Goal: Task Accomplishment & Management: Use online tool/utility

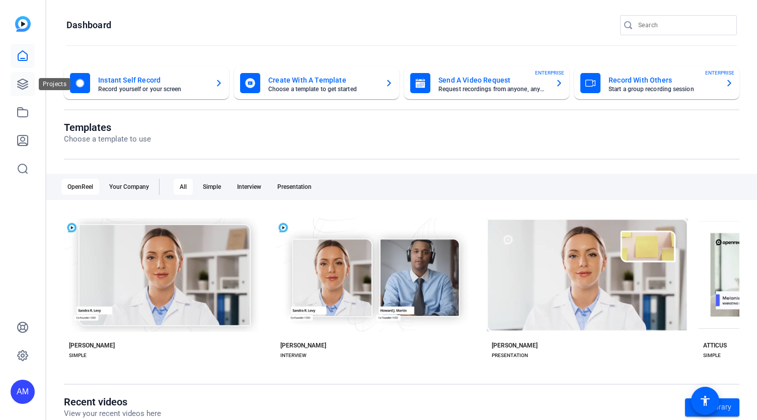
click at [15, 85] on link at bounding box center [23, 84] width 24 height 24
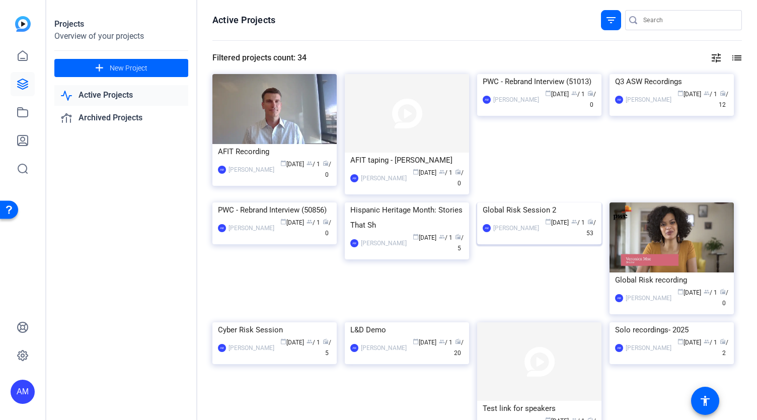
click at [558, 202] on img at bounding box center [539, 202] width 124 height 0
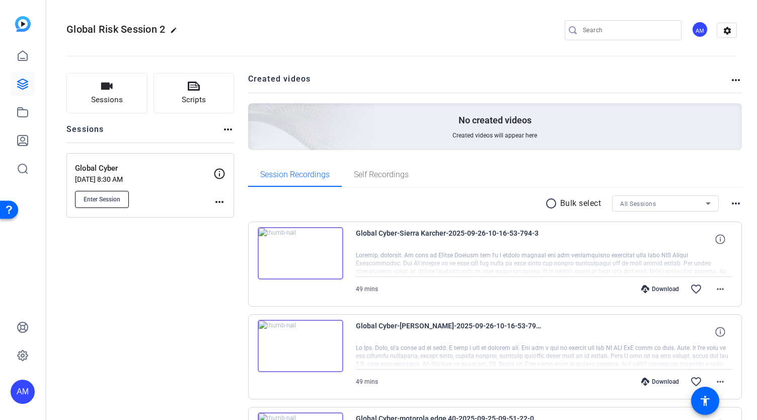
click at [107, 191] on button "Enter Session" at bounding box center [102, 199] width 54 height 17
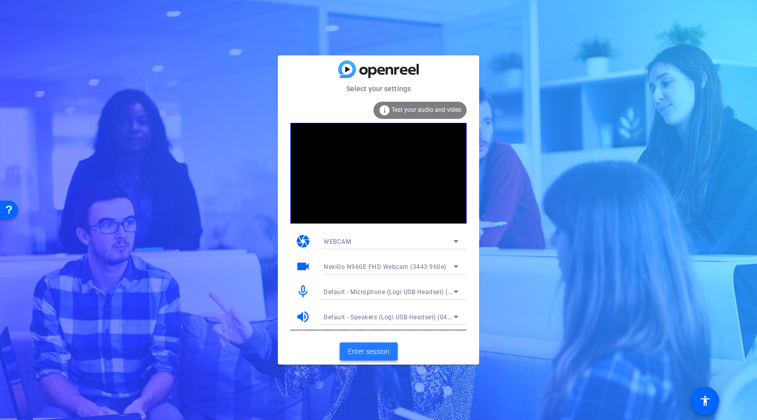
click at [370, 353] on span "Enter session" at bounding box center [369, 351] width 42 height 11
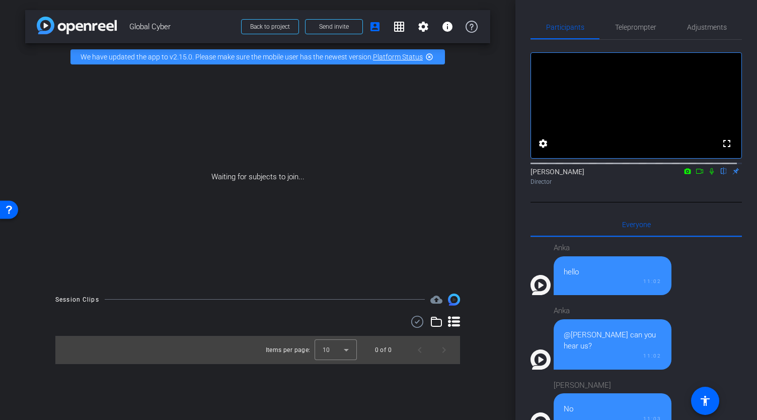
scroll to position [887, 0]
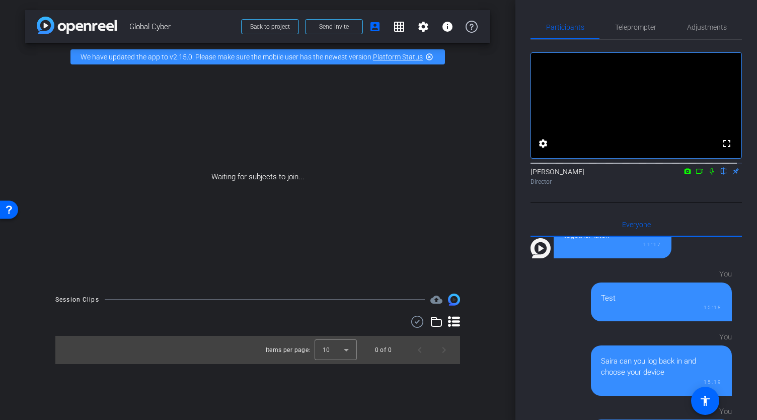
click at [697, 175] on icon at bounding box center [700, 171] width 8 height 7
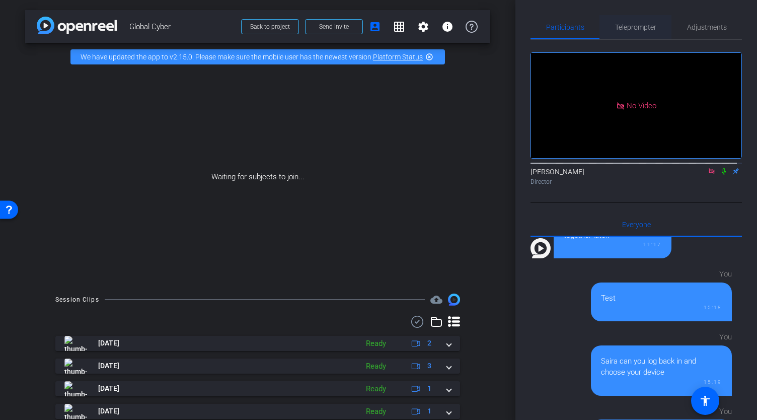
click at [633, 31] on span "Teleprompter" at bounding box center [635, 27] width 41 height 7
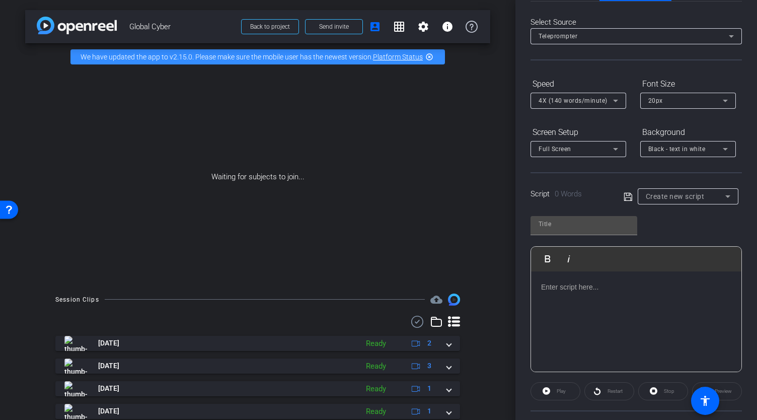
scroll to position [65, 0]
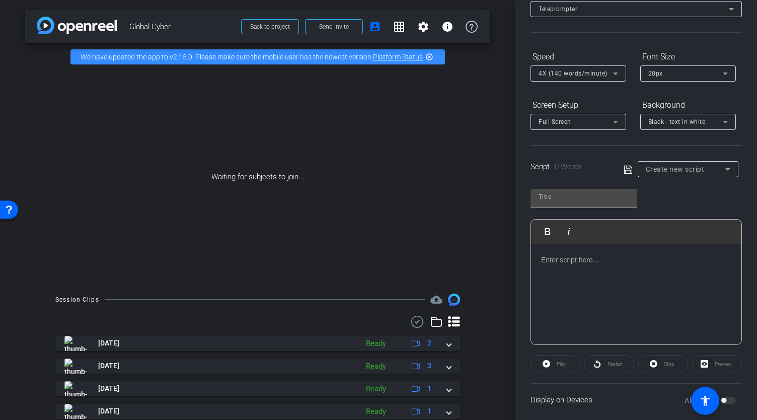
click at [572, 262] on p at bounding box center [636, 259] width 190 height 11
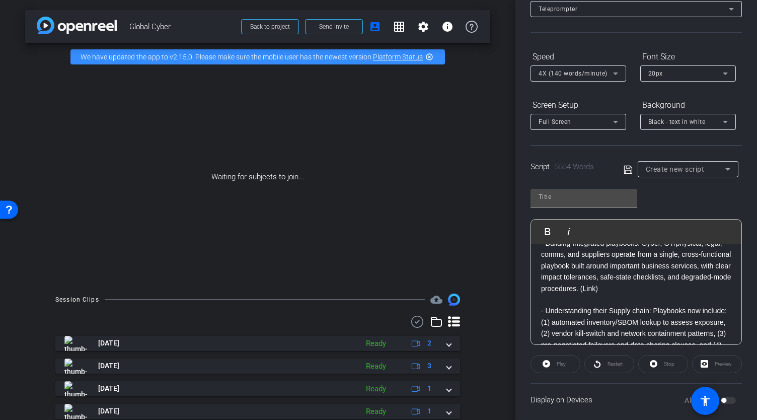
scroll to position [0, 0]
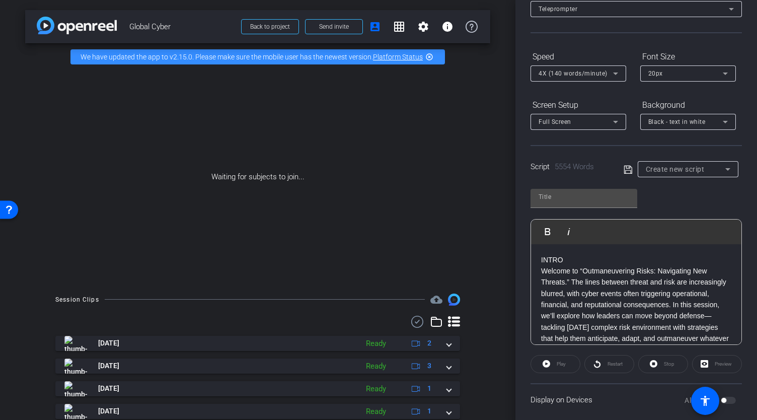
drag, startPoint x: 574, startPoint y: 259, endPoint x: 536, endPoint y: 253, distance: 38.2
click at [549, 232] on icon "button" at bounding box center [548, 231] width 12 height 12
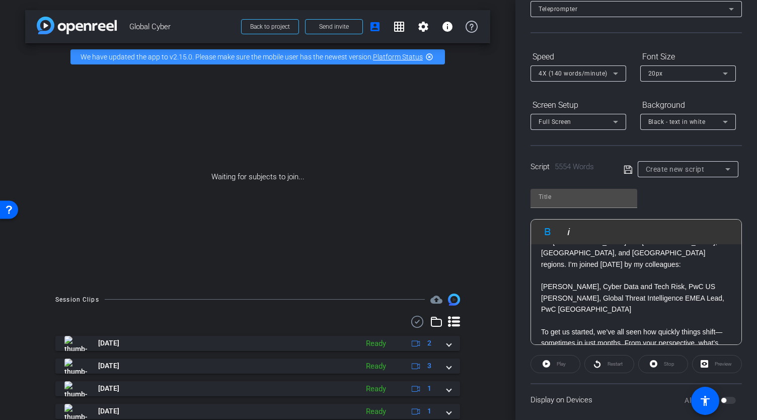
scroll to position [249, 0]
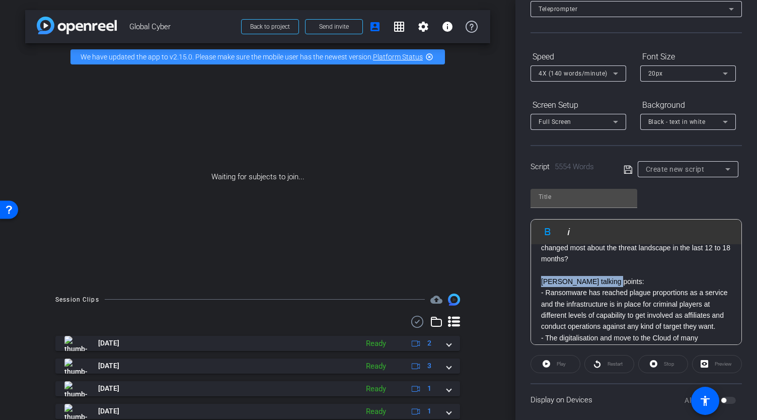
drag, startPoint x: 606, startPoint y: 270, endPoint x: 541, endPoint y: 269, distance: 64.9
click at [541, 276] on p "[PERSON_NAME] talking points:" at bounding box center [636, 281] width 190 height 11
click at [549, 229] on icon "button" at bounding box center [548, 231] width 6 height 7
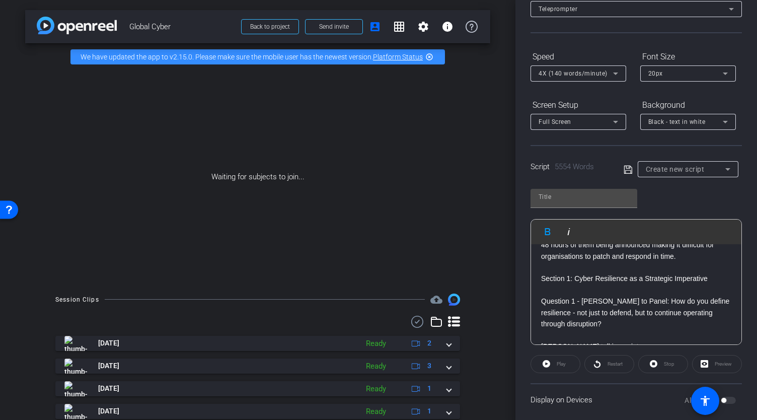
scroll to position [445, 0]
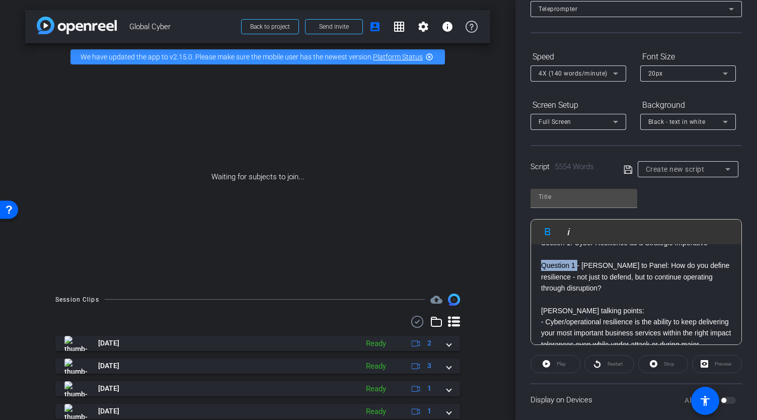
drag, startPoint x: 576, startPoint y: 265, endPoint x: 543, endPoint y: 267, distance: 33.8
click at [543, 267] on p "Question 1 - [PERSON_NAME] to Panel: How do you define resilience - not just to…" at bounding box center [636, 277] width 190 height 34
click at [551, 231] on icon "button" at bounding box center [548, 231] width 12 height 12
drag, startPoint x: 614, startPoint y: 309, endPoint x: 542, endPoint y: 310, distance: 72.0
click at [542, 310] on p "[PERSON_NAME] talking points:" at bounding box center [636, 310] width 190 height 11
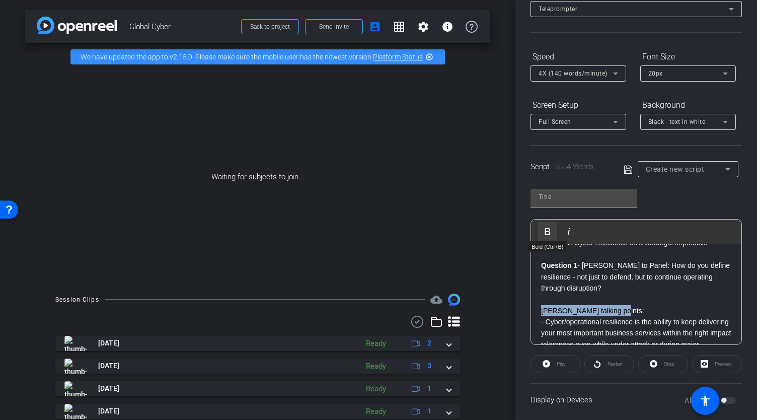
click at [548, 231] on icon "button" at bounding box center [548, 231] width 6 height 7
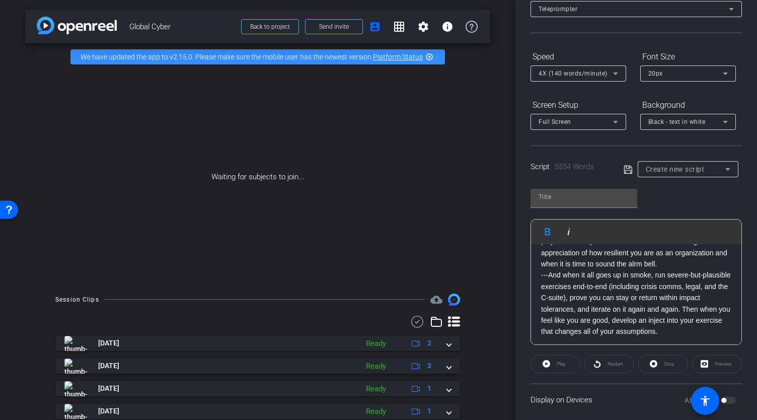
scroll to position [890, 0]
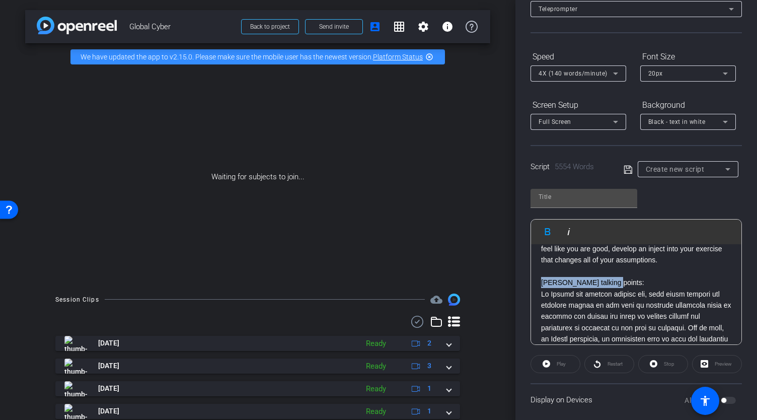
drag, startPoint x: 612, startPoint y: 307, endPoint x: 541, endPoint y: 305, distance: 71.5
click at [548, 232] on icon "button" at bounding box center [548, 231] width 12 height 12
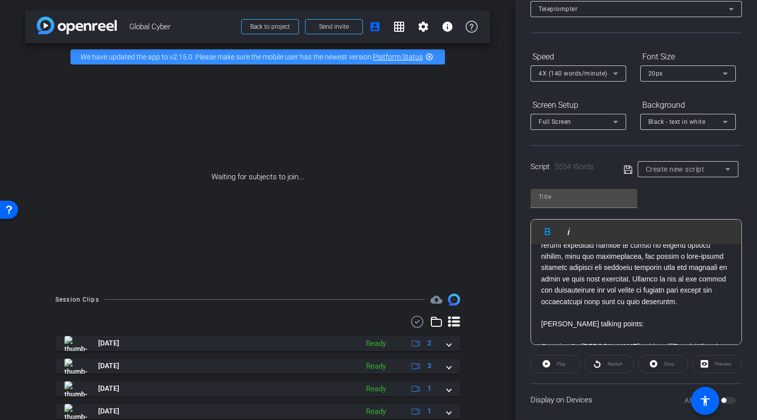
scroll to position [1121, 0]
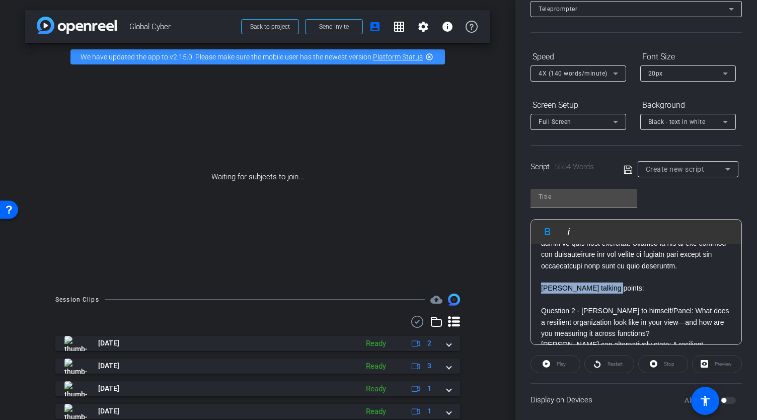
drag, startPoint x: 612, startPoint y: 321, endPoint x: 542, endPoint y: 321, distance: 70.0
click at [542, 293] on p "[PERSON_NAME] talking points:" at bounding box center [636, 287] width 190 height 11
click at [547, 228] on icon "button" at bounding box center [548, 231] width 12 height 12
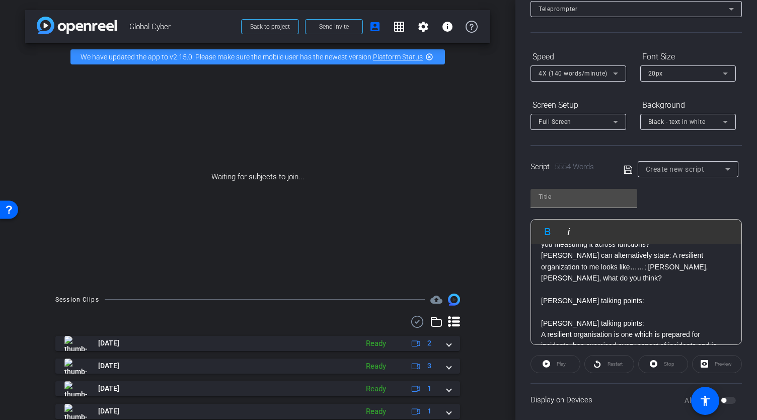
scroll to position [1245, 0]
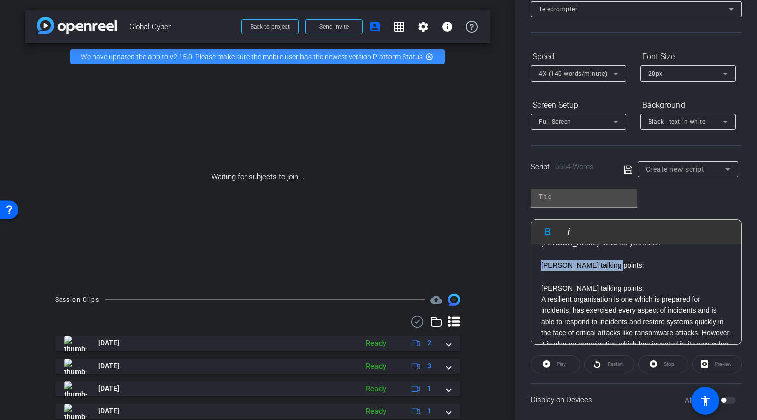
drag, startPoint x: 616, startPoint y: 288, endPoint x: 541, endPoint y: 287, distance: 75.5
click at [547, 228] on icon "button" at bounding box center [548, 231] width 6 height 7
click at [673, 271] on p "[PERSON_NAME] talking points:" at bounding box center [636, 265] width 190 height 11
drag, startPoint x: 605, startPoint y: 308, endPoint x: 543, endPoint y: 309, distance: 61.9
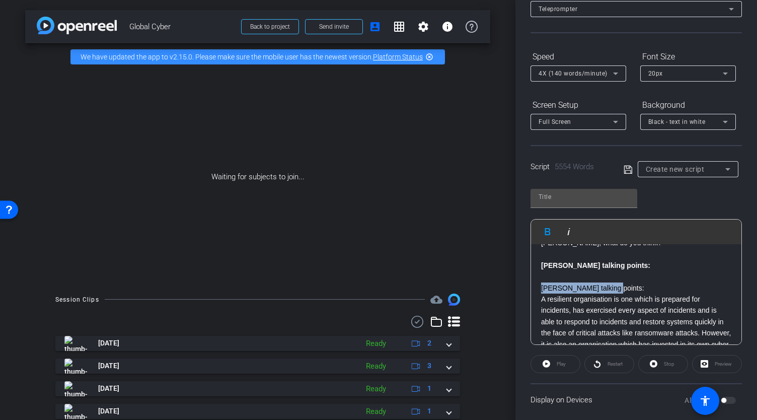
click at [543, 293] on p "[PERSON_NAME] talking points:" at bounding box center [636, 287] width 190 height 11
click at [548, 233] on icon "button" at bounding box center [548, 231] width 6 height 7
click at [674, 271] on p "[PERSON_NAME] talking points:" at bounding box center [636, 265] width 190 height 11
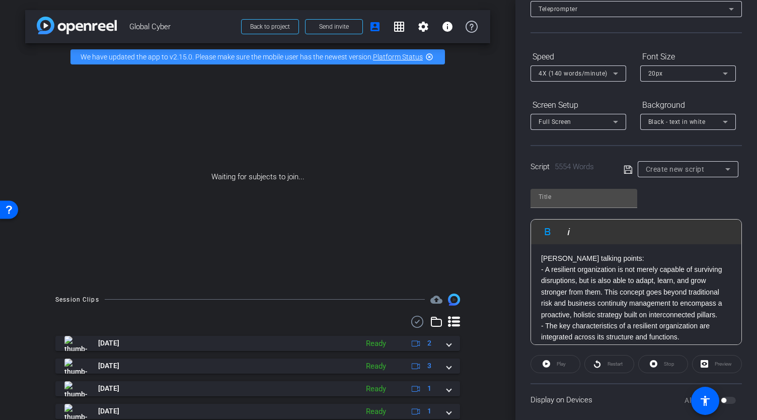
scroll to position [1478, 0]
drag, startPoint x: 614, startPoint y: 289, endPoint x: 543, endPoint y: 291, distance: 71.0
click at [543, 263] on p "[PERSON_NAME] talking points:" at bounding box center [636, 257] width 190 height 11
click at [548, 232] on icon "button" at bounding box center [548, 231] width 12 height 12
click at [711, 252] on p at bounding box center [636, 246] width 190 height 11
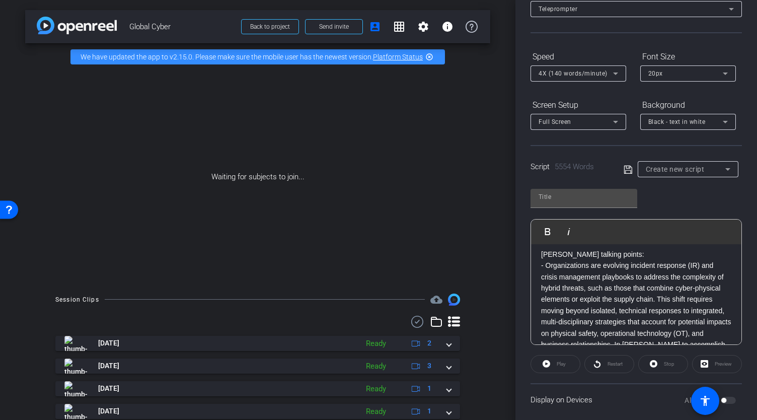
scroll to position [1830, 0]
drag, startPoint x: 576, startPoint y: 265, endPoint x: 543, endPoint y: 262, distance: 33.9
click at [543, 239] on p "Question 3 - [PERSON_NAME] to Panel: How are your incident response or crisis m…" at bounding box center [636, 216] width 190 height 45
click at [548, 228] on icon "button" at bounding box center [548, 231] width 6 height 7
drag, startPoint x: 620, startPoint y: 323, endPoint x: 542, endPoint y: 319, distance: 78.6
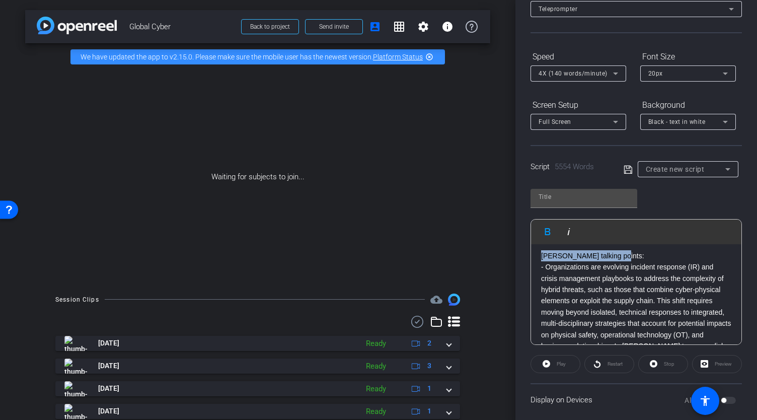
click at [542, 261] on p "[PERSON_NAME] talking points:" at bounding box center [636, 255] width 190 height 11
click at [548, 229] on icon "button" at bounding box center [548, 231] width 12 height 12
click at [691, 250] on p at bounding box center [636, 244] width 190 height 11
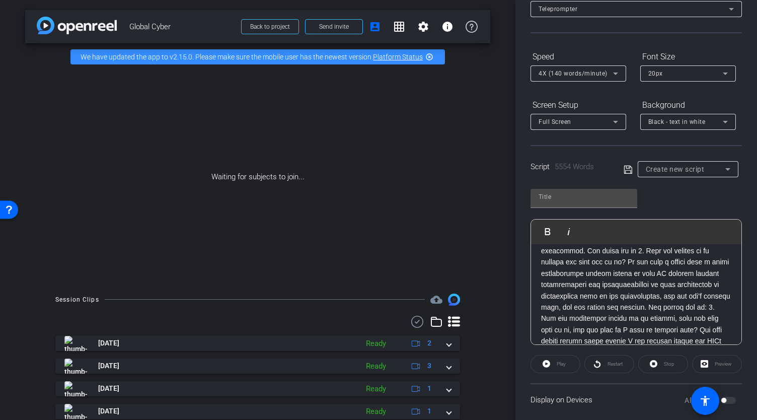
scroll to position [2272, 0]
drag, startPoint x: 681, startPoint y: 276, endPoint x: 541, endPoint y: 280, distance: 140.0
click at [541, 203] on p "[PERSON_NAME], [PERSON_NAME] to weave in global perspective" at bounding box center [636, 191] width 190 height 23
click at [548, 222] on button "Bold" at bounding box center [547, 231] width 19 height 20
drag, startPoint x: 609, startPoint y: 295, endPoint x: 541, endPoint y: 297, distance: 68.0
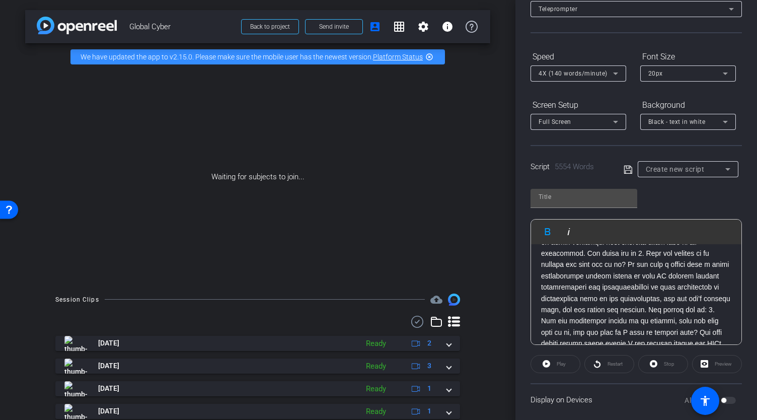
click at [541, 225] on p "[PERSON_NAME] talking points:" at bounding box center [636, 219] width 190 height 11
click at [550, 229] on icon "button" at bounding box center [548, 231] width 6 height 7
click at [704, 203] on p "[PERSON_NAME], [PERSON_NAME] to weave in global perspective" at bounding box center [636, 191] width 190 height 23
drag, startPoint x: 580, startPoint y: 288, endPoint x: 543, endPoint y: 276, distance: 39.2
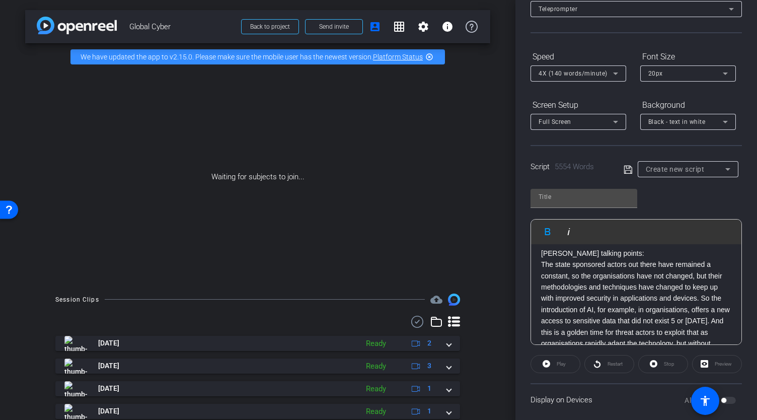
click at [543, 191] on p "Section 2: Understanding the Converging Risk Landscape" at bounding box center [636, 185] width 190 height 11
click at [548, 230] on icon "button" at bounding box center [548, 231] width 12 height 12
drag, startPoint x: 576, startPoint y: 307, endPoint x: 542, endPoint y: 311, distance: 34.5
click at [542, 248] on p "Question 4 - [PERSON_NAME] to [PERSON_NAME]: What are the top emerging threats …" at bounding box center [636, 231] width 190 height 34
click at [549, 232] on icon "button" at bounding box center [548, 231] width 6 height 7
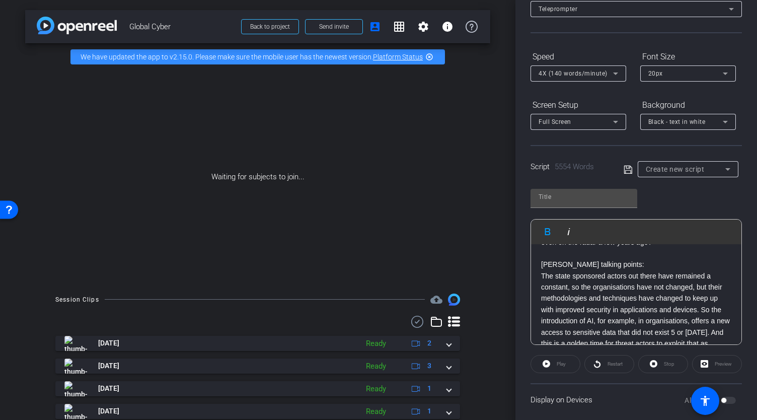
click at [712, 203] on p "Section 2: Understanding the Converging Risk Landscape" at bounding box center [636, 191] width 190 height 23
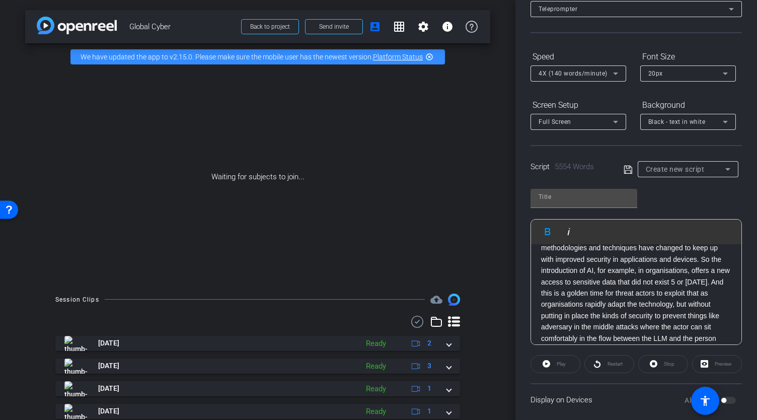
scroll to position [2703, 0]
drag, startPoint x: 610, startPoint y: 295, endPoint x: 543, endPoint y: 296, distance: 67.0
click at [543, 210] on p "[PERSON_NAME] talking points:" at bounding box center [636, 204] width 190 height 11
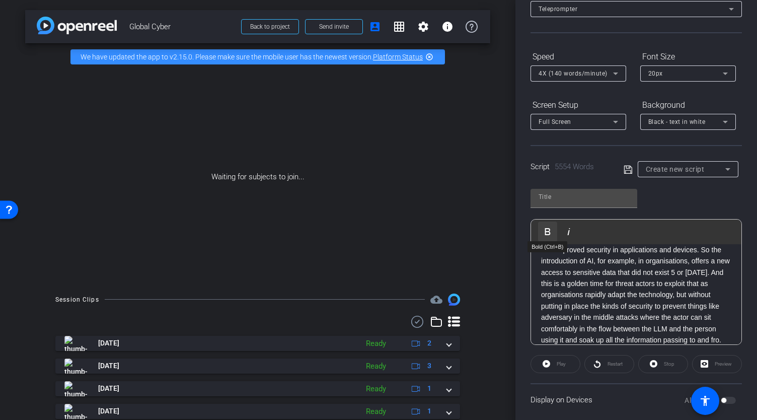
click at [549, 231] on icon "button" at bounding box center [548, 231] width 6 height 7
click at [712, 199] on p at bounding box center [636, 193] width 190 height 11
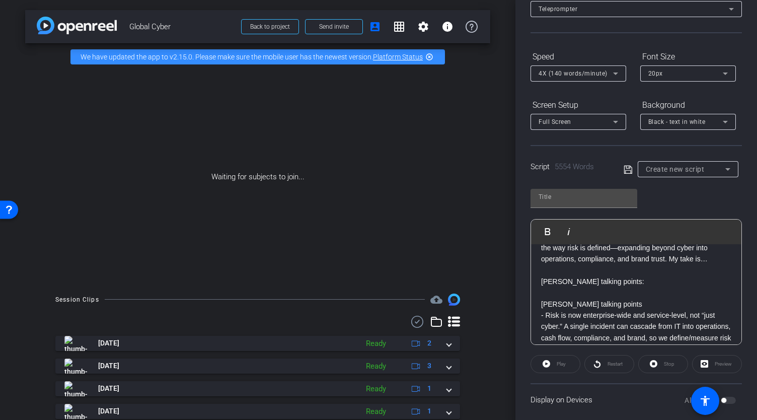
scroll to position [3267, 0]
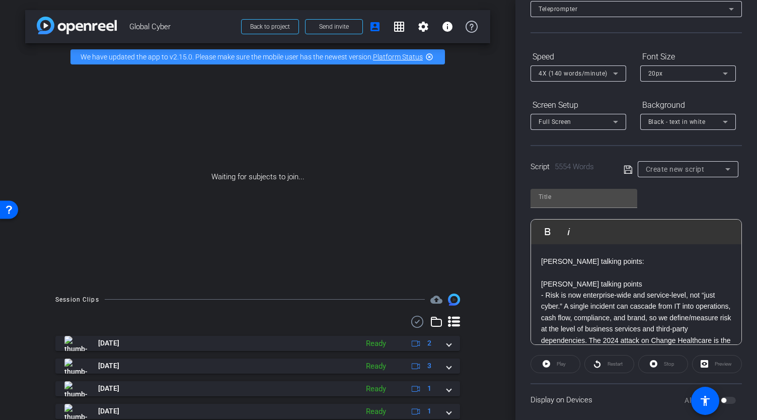
drag, startPoint x: 615, startPoint y: 283, endPoint x: 540, endPoint y: 283, distance: 75.0
click at [546, 230] on icon "button" at bounding box center [548, 231] width 12 height 12
drag, startPoint x: 575, startPoint y: 305, endPoint x: 543, endPoint y: 307, distance: 32.8
click at [543, 244] on p "Question 5 - [PERSON_NAME] to himself/[PERSON_NAME]: When I look at organizatio…" at bounding box center [636, 216] width 190 height 56
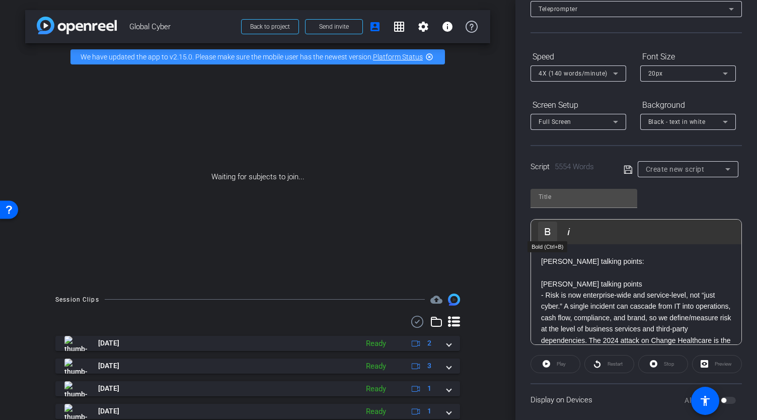
click at [548, 229] on icon "button" at bounding box center [548, 231] width 12 height 12
click at [668, 165] on p at bounding box center [636, 159] width 190 height 11
drag, startPoint x: 660, startPoint y: 308, endPoint x: 584, endPoint y: 307, distance: 76.5
click at [584, 244] on p "Question 5 - [PERSON_NAME] to himself/[PERSON_NAME]: When I look at organizatio…" at bounding box center [636, 216] width 190 height 56
click at [550, 234] on icon "button" at bounding box center [548, 231] width 12 height 12
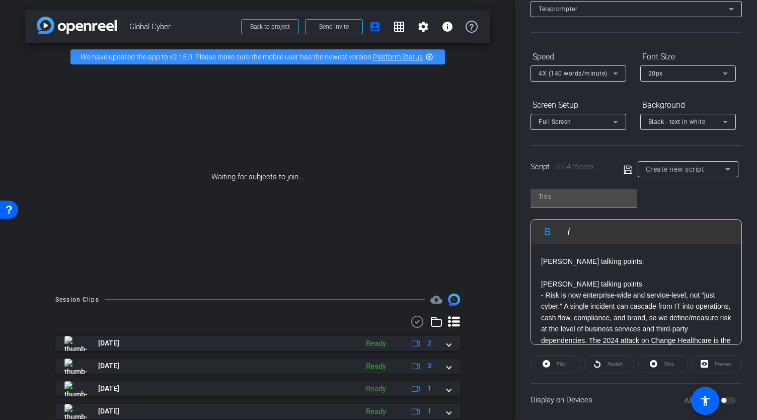
click at [686, 177] on p "[PERSON_NAME] talking points:" at bounding box center [636, 171] width 190 height 11
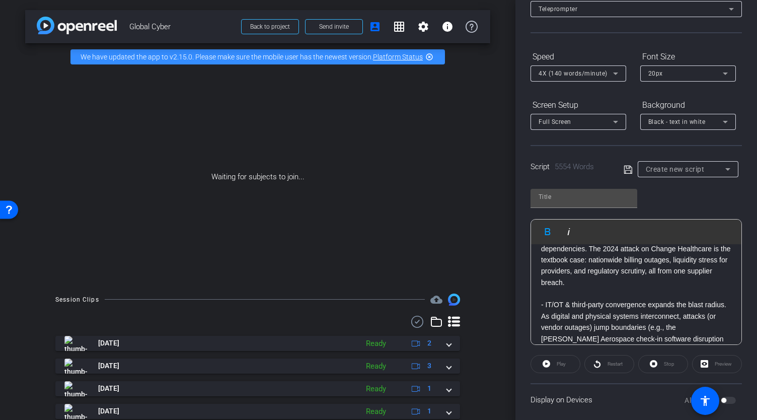
scroll to position [3358, 0]
drag, startPoint x: 616, startPoint y: 280, endPoint x: 541, endPoint y: 280, distance: 75.5
click at [541, 176] on p "[PERSON_NAME] talking points:" at bounding box center [636, 170] width 190 height 11
click at [547, 230] on icon "button" at bounding box center [548, 231] width 12 height 12
drag, startPoint x: 612, startPoint y: 307, endPoint x: 543, endPoint y: 304, distance: 69.0
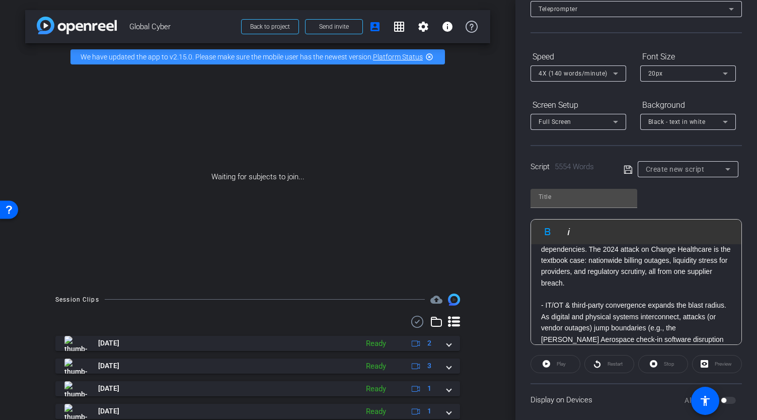
click at [543, 198] on p "[PERSON_NAME] talking points" at bounding box center [636, 192] width 190 height 11
click at [548, 229] on icon "button" at bounding box center [548, 231] width 12 height 12
click at [659, 176] on p "[PERSON_NAME] talking points:" at bounding box center [636, 170] width 190 height 11
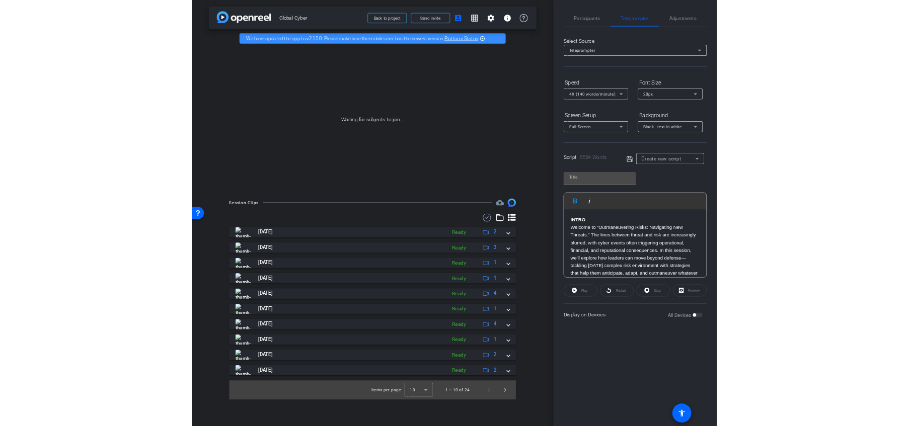
scroll to position [0, 0]
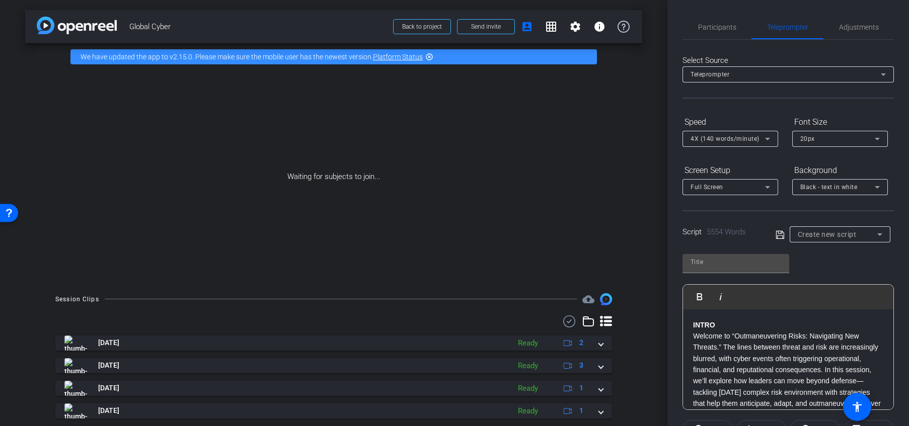
click at [647, 256] on div "arrow_back Global Cyber Back to project Send invite account_box grid_on setting…" at bounding box center [333, 213] width 667 height 426
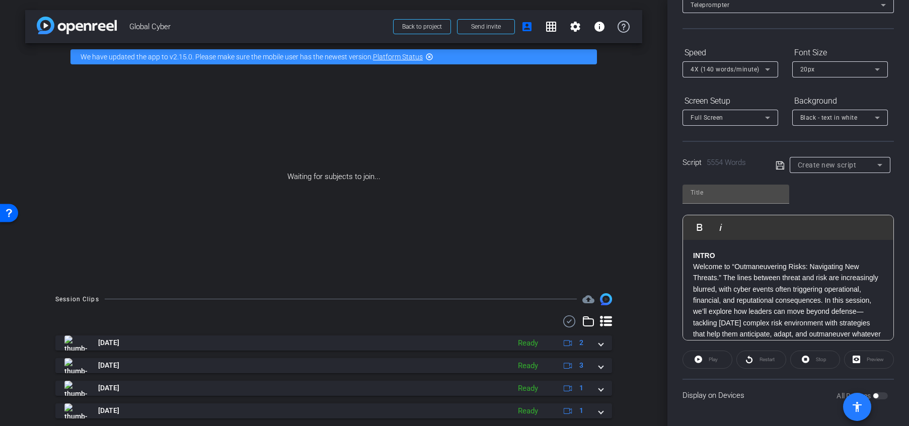
click at [757, 395] on span at bounding box center [857, 407] width 28 height 28
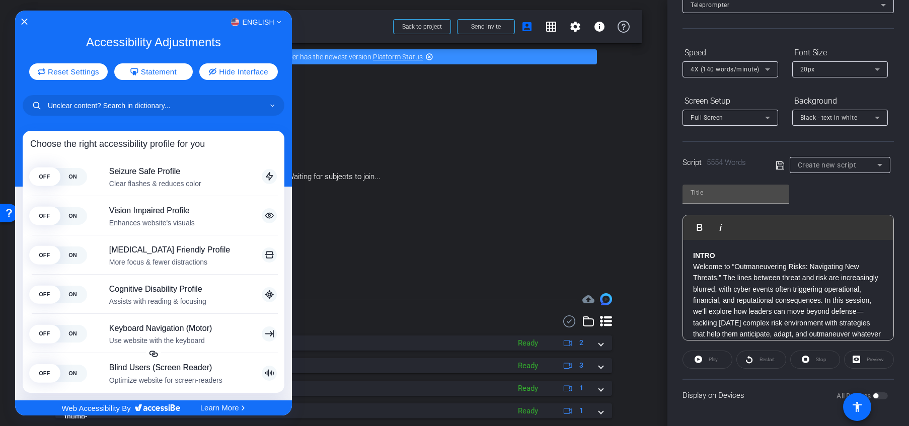
click at [757, 395] on div at bounding box center [454, 213] width 909 height 426
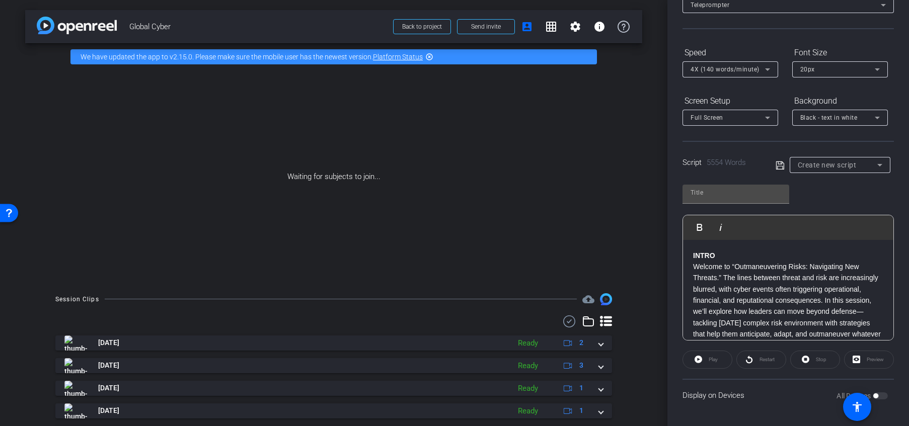
click at [757, 394] on div "All Devices" at bounding box center [862, 396] width 51 height 10
click at [757, 395] on div "All Devices" at bounding box center [862, 396] width 51 height 10
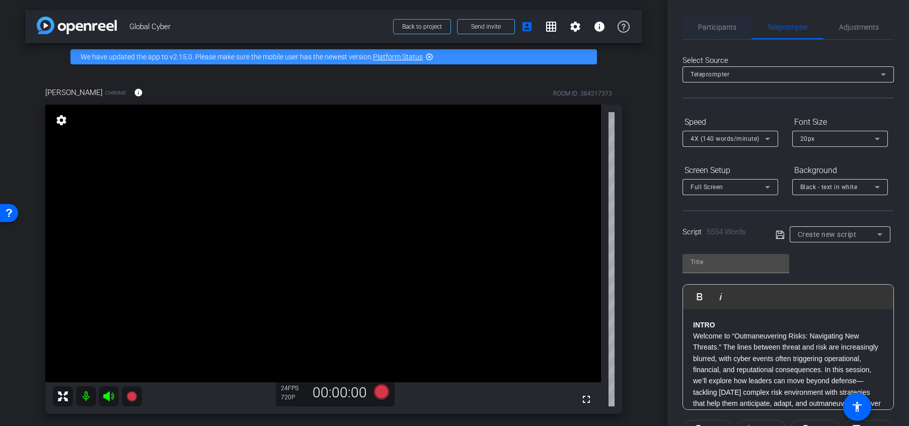
click at [719, 27] on span "Participants" at bounding box center [717, 27] width 38 height 7
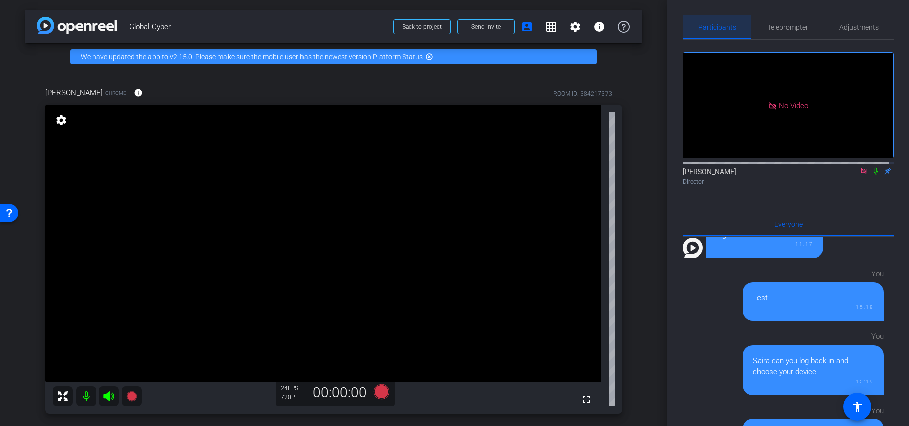
scroll to position [887, 0]
click at [757, 168] on icon at bounding box center [864, 171] width 8 height 7
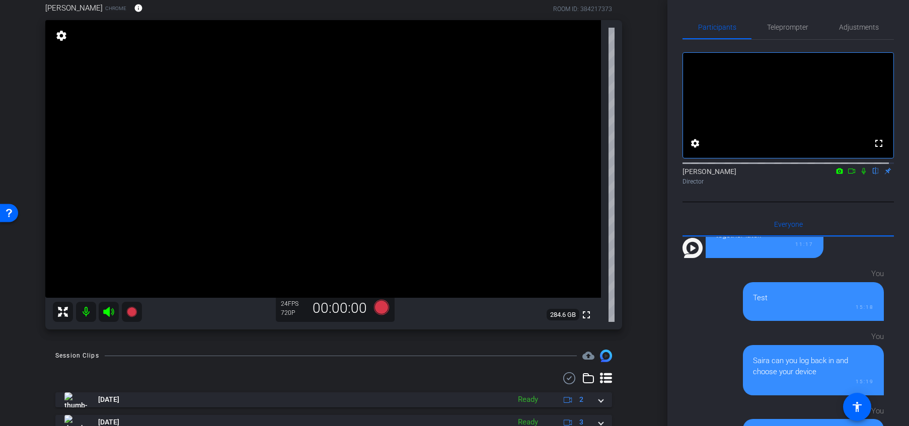
scroll to position [0, 0]
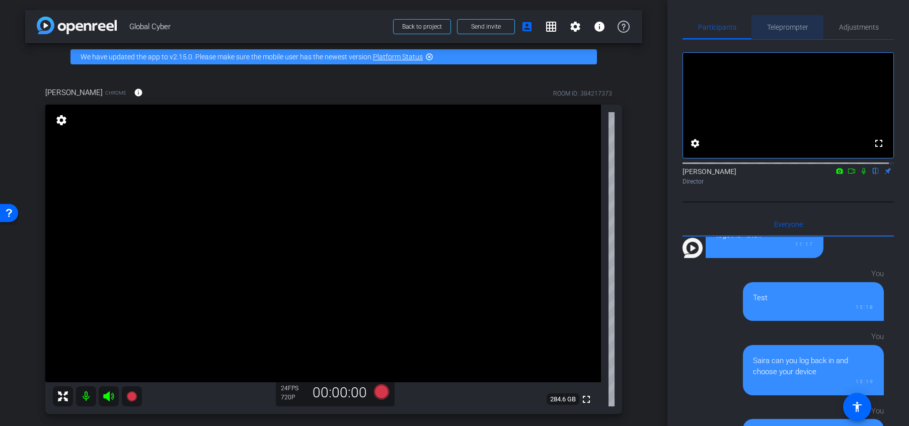
click at [757, 31] on span "Teleprompter" at bounding box center [787, 27] width 41 height 7
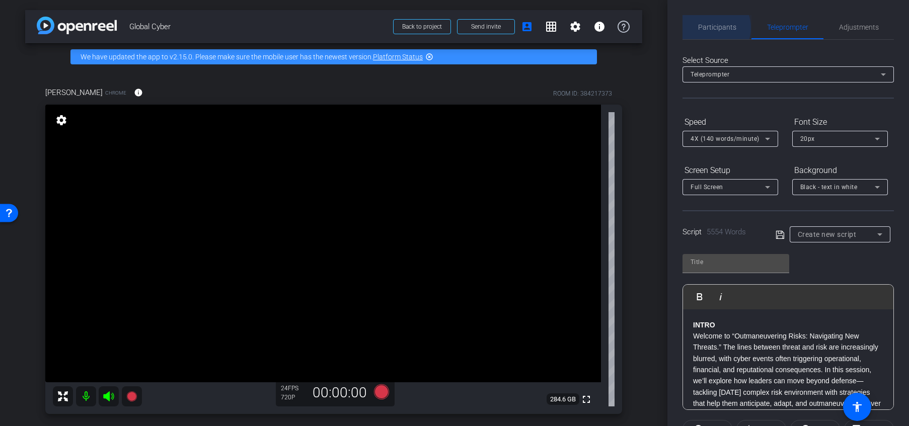
click at [711, 28] on span "Participants" at bounding box center [717, 27] width 38 height 7
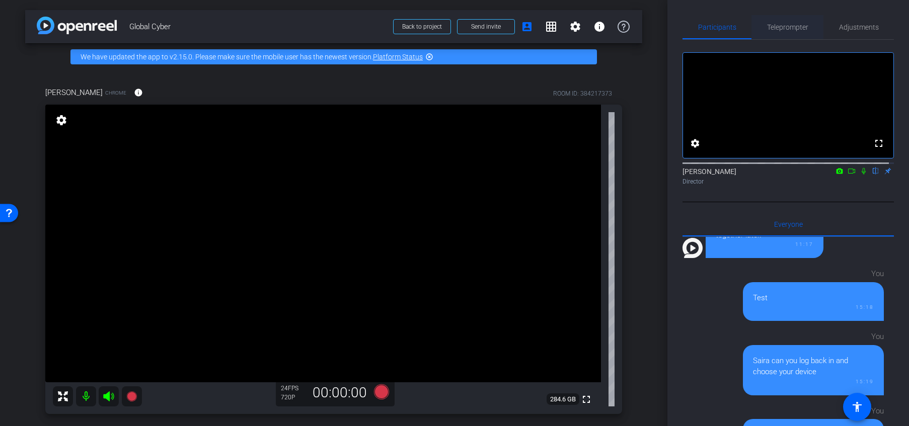
click at [757, 26] on span "Teleprompter" at bounding box center [787, 27] width 41 height 7
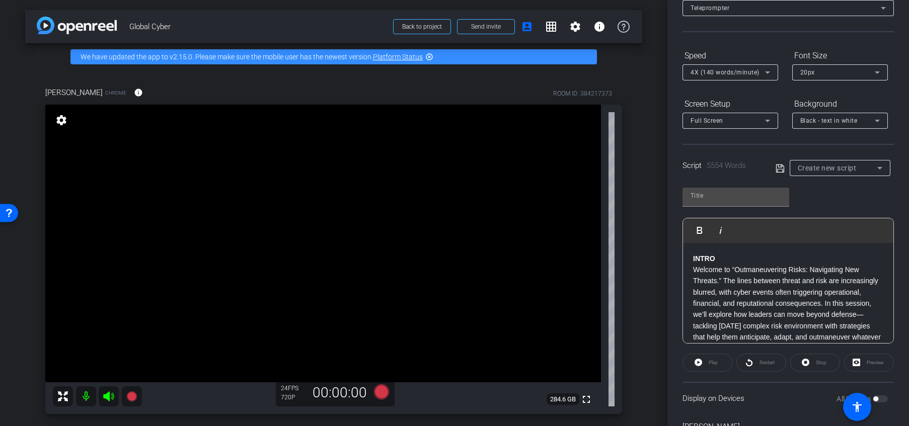
scroll to position [74, 0]
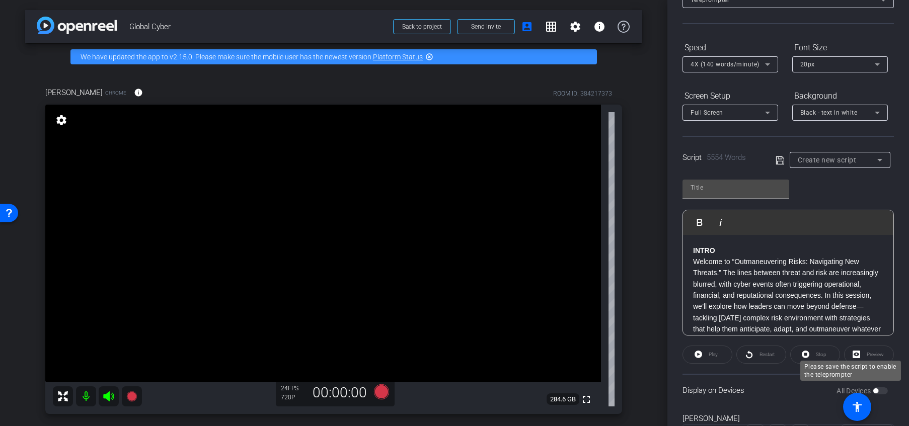
click at [757, 391] on div "All Devices" at bounding box center [862, 391] width 51 height 10
click at [750, 190] on input "text" at bounding box center [736, 188] width 91 height 12
click at [757, 185] on input "text" at bounding box center [736, 188] width 91 height 12
type input "Risks Script"
click at [757, 160] on icon at bounding box center [780, 161] width 9 height 12
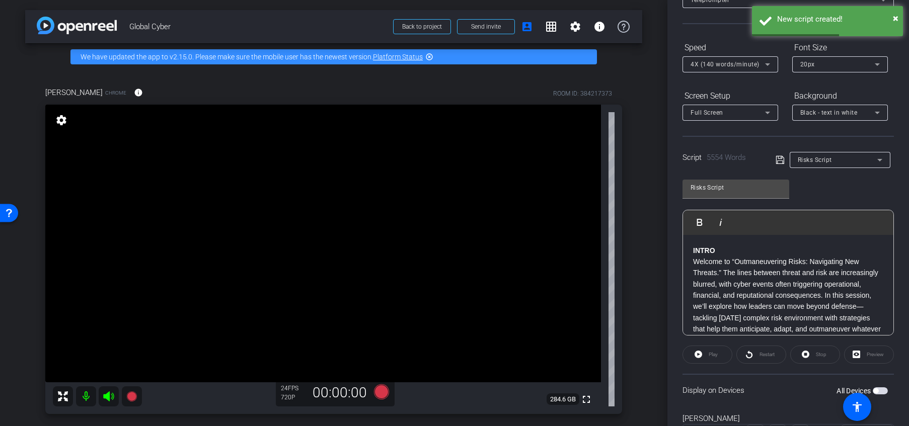
click at [757, 389] on span "button" at bounding box center [880, 391] width 15 height 7
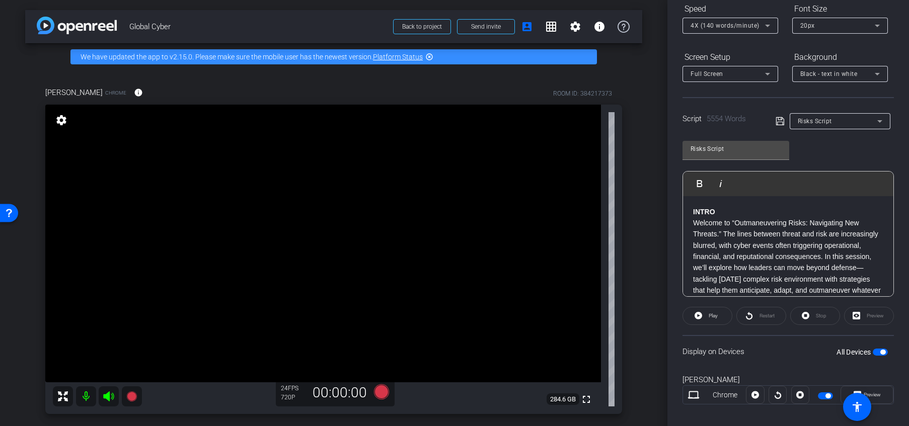
scroll to position [124, 0]
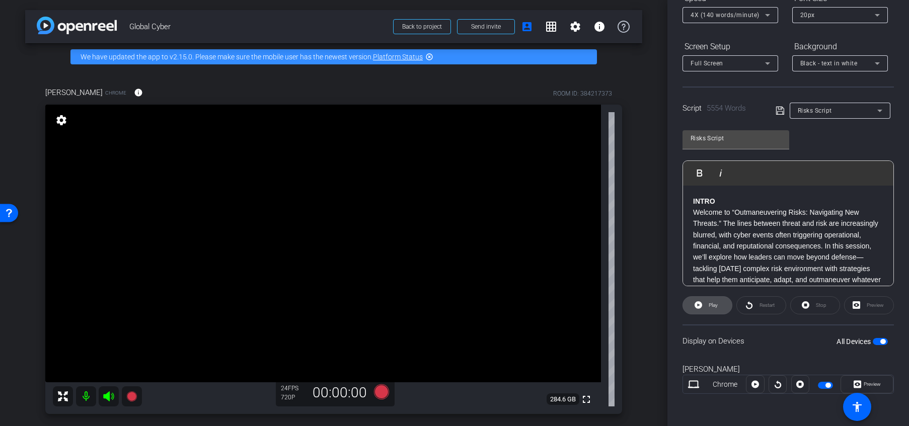
click at [707, 306] on span "Play" at bounding box center [712, 305] width 12 height 14
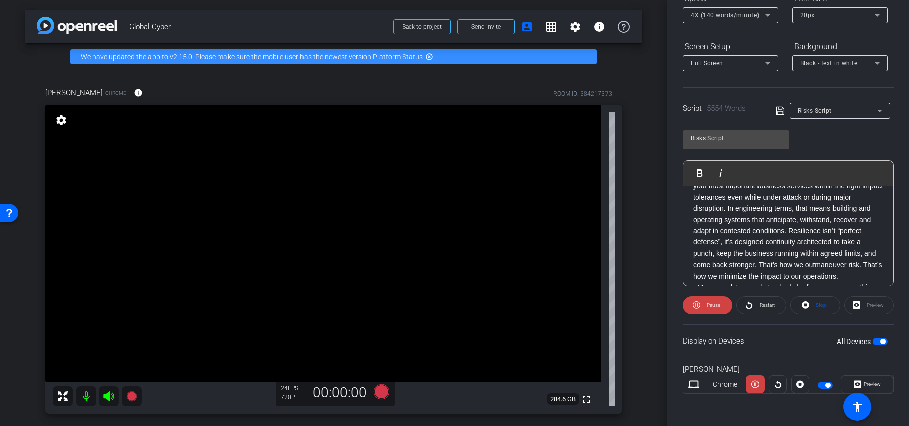
scroll to position [427, 0]
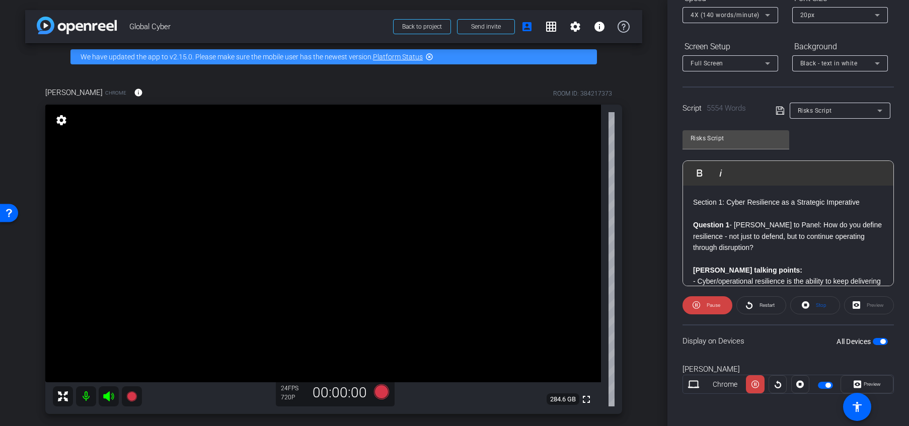
click at [695, 267] on strong "[PERSON_NAME] talking points:" at bounding box center [747, 270] width 109 height 8
click at [704, 173] on span "Play" at bounding box center [706, 173] width 16 height 9
click at [694, 200] on p "Section 1: Cyber Resilience as a Strategic Imperative" at bounding box center [788, 202] width 190 height 11
click at [699, 173] on span "Play" at bounding box center [706, 173] width 16 height 9
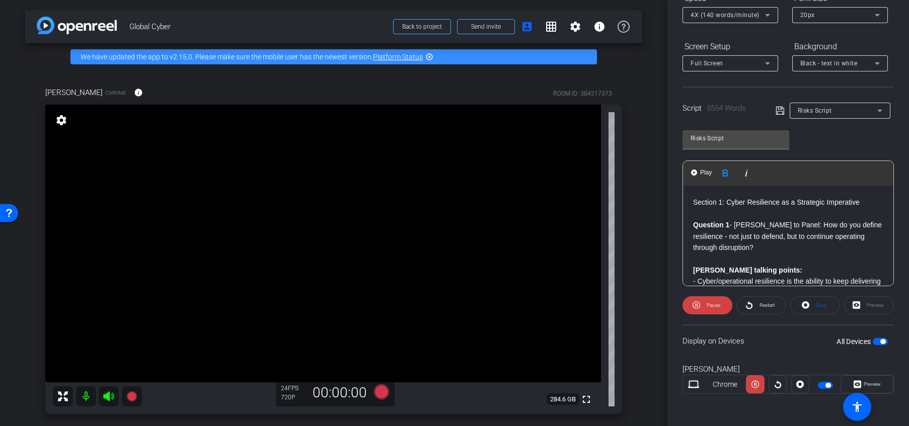
click at [695, 269] on strong "[PERSON_NAME] talking points:" at bounding box center [747, 270] width 109 height 8
click at [701, 176] on span "Play" at bounding box center [706, 173] width 16 height 9
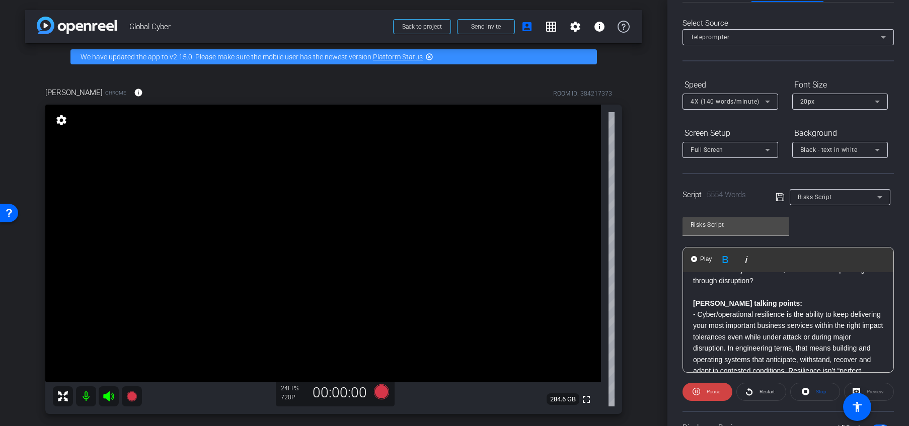
scroll to position [0, 0]
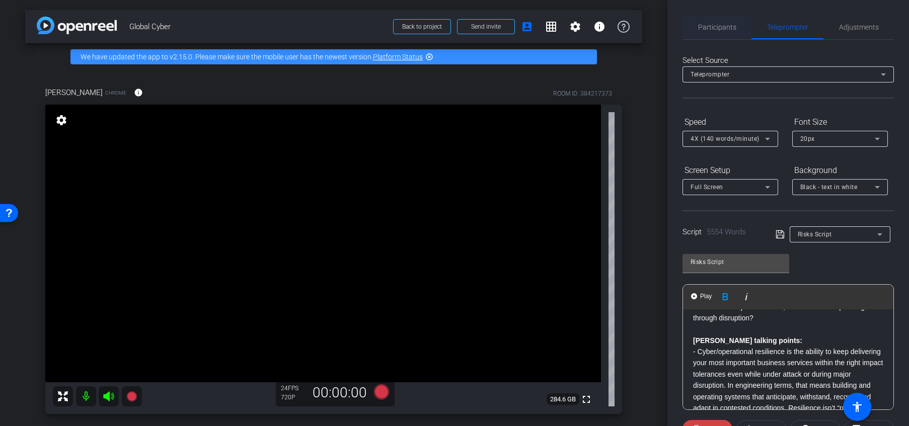
click at [704, 25] on span "Participants" at bounding box center [717, 27] width 38 height 7
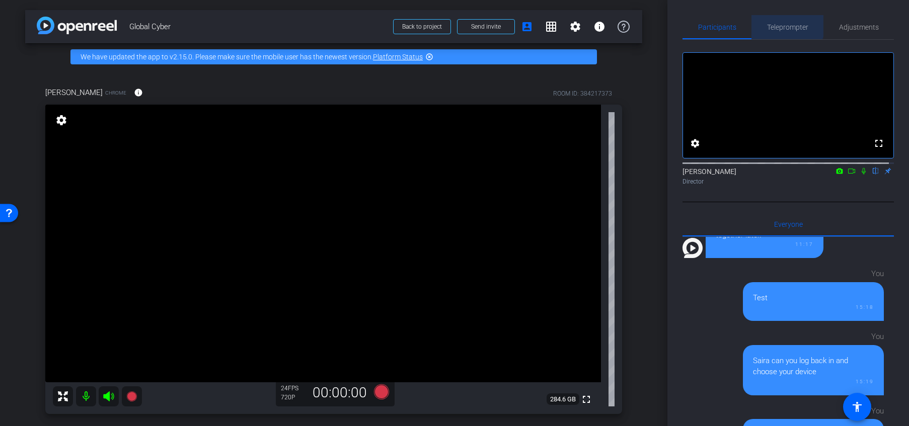
click at [757, 24] on span "Teleprompter" at bounding box center [787, 27] width 41 height 7
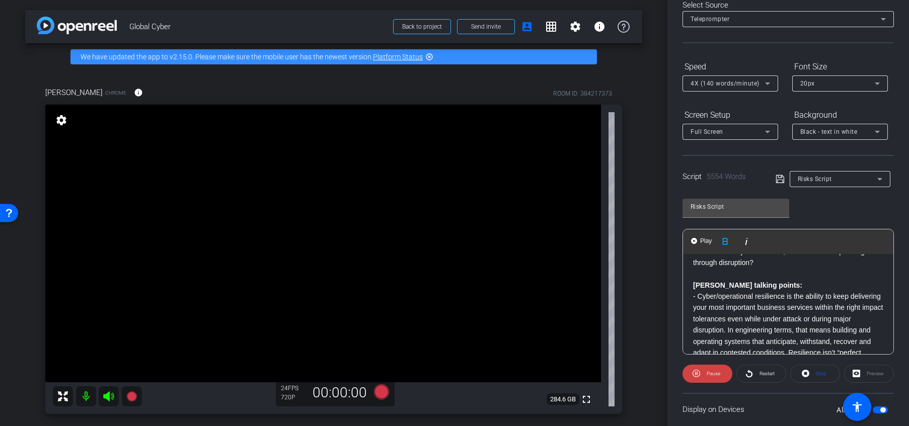
scroll to position [56, 0]
click at [708, 374] on span "Pause" at bounding box center [714, 373] width 14 height 6
click at [757, 370] on span "Stop" at bounding box center [821, 373] width 11 height 6
click at [693, 283] on strong "[PERSON_NAME] talking points:" at bounding box center [747, 284] width 109 height 8
click at [712, 370] on span "Play" at bounding box center [713, 373] width 9 height 6
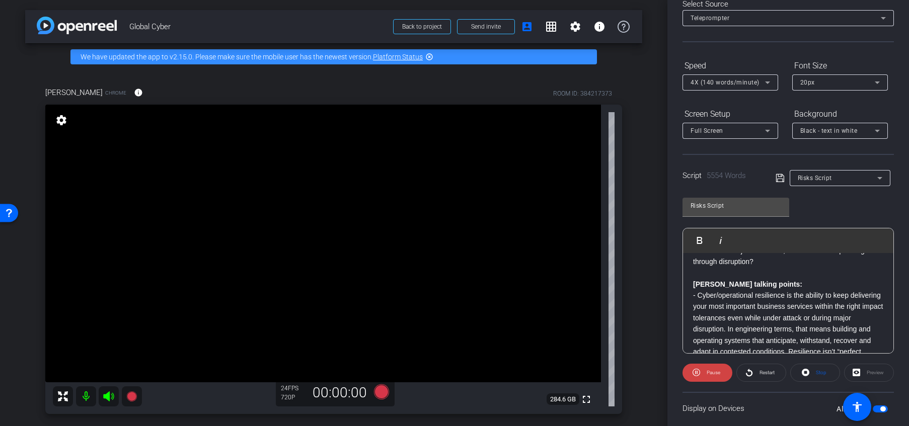
click at [757, 129] on icon at bounding box center [768, 131] width 12 height 12
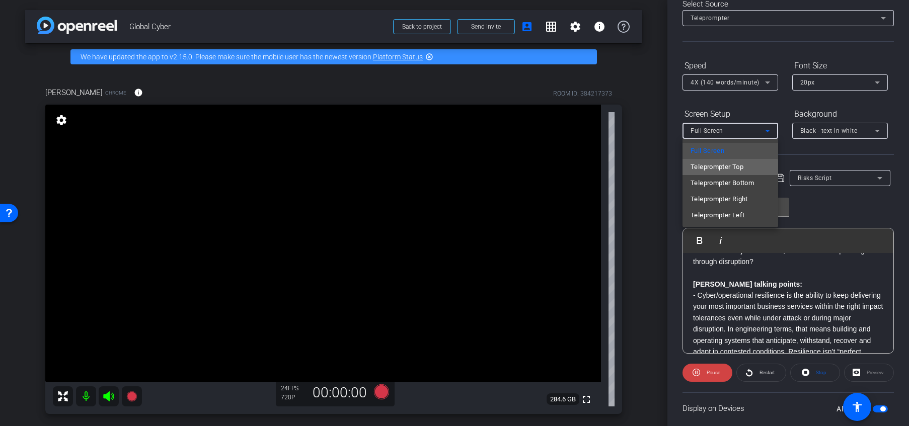
click at [727, 168] on span "Teleprompter Top" at bounding box center [717, 167] width 53 height 12
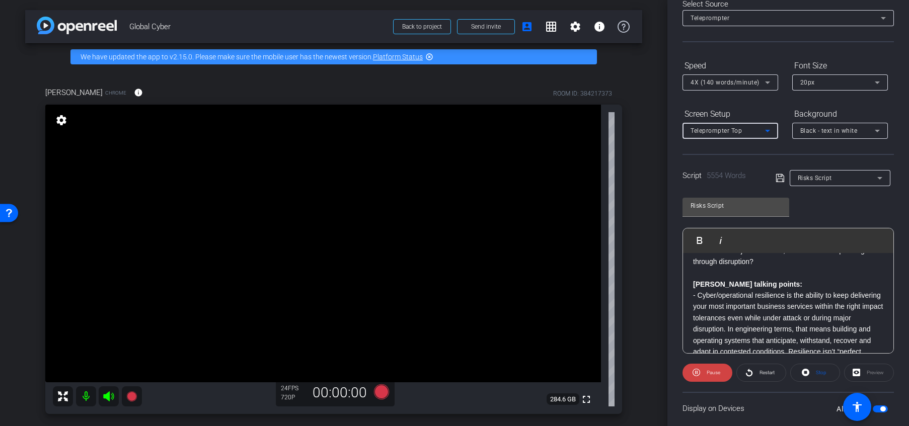
click at [757, 133] on icon at bounding box center [768, 131] width 12 height 12
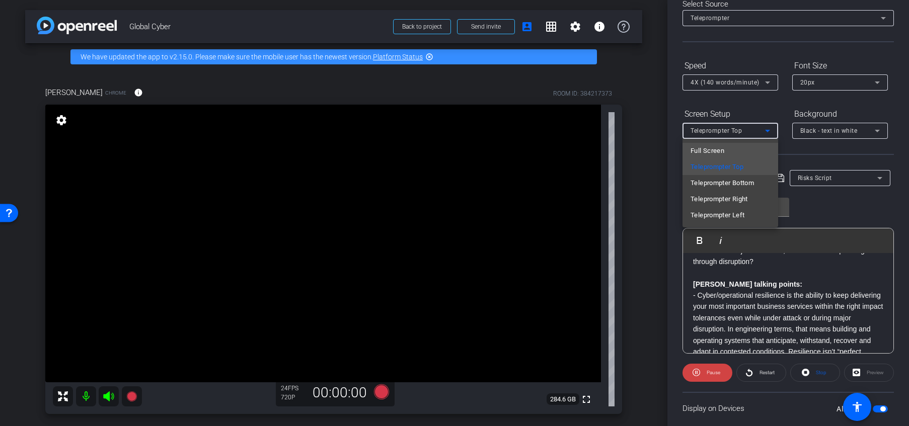
drag, startPoint x: 747, startPoint y: 148, endPoint x: 732, endPoint y: 146, distance: 15.3
click at [732, 146] on mat-option "Full Screen" at bounding box center [731, 151] width 96 height 16
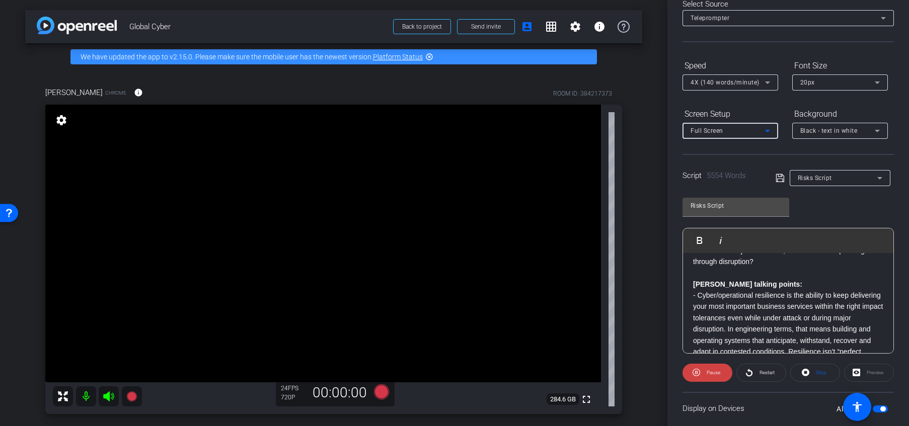
click at [732, 146] on div at bounding box center [731, 144] width 96 height 11
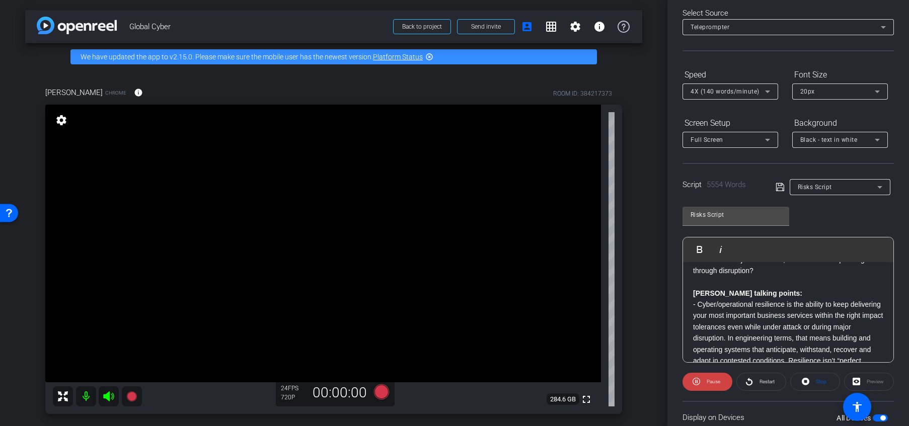
scroll to position [0, 0]
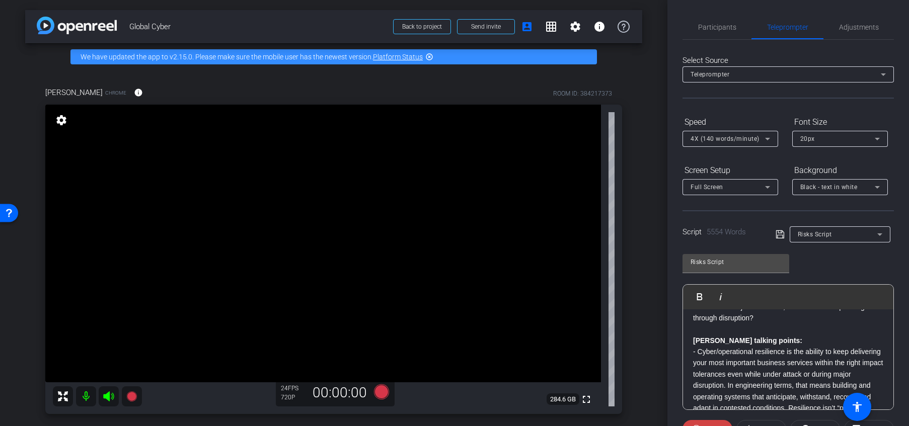
click at [635, 234] on div "[PERSON_NAME] Chrome info ROOM ID: 384217373 fullscreen settings 284.6 GB 24 FP…" at bounding box center [333, 247] width 617 height 354
click at [757, 31] on span "Adjustments" at bounding box center [859, 27] width 40 height 7
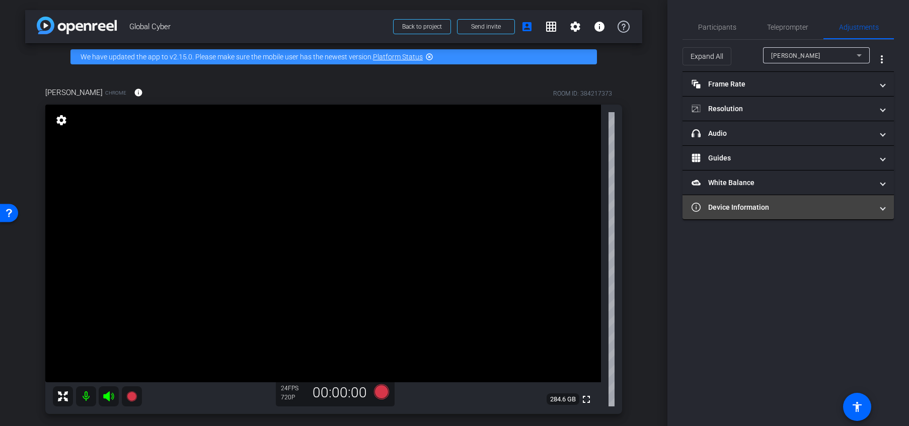
click at [757, 207] on mat-panel-title "Device Information" at bounding box center [782, 207] width 181 height 11
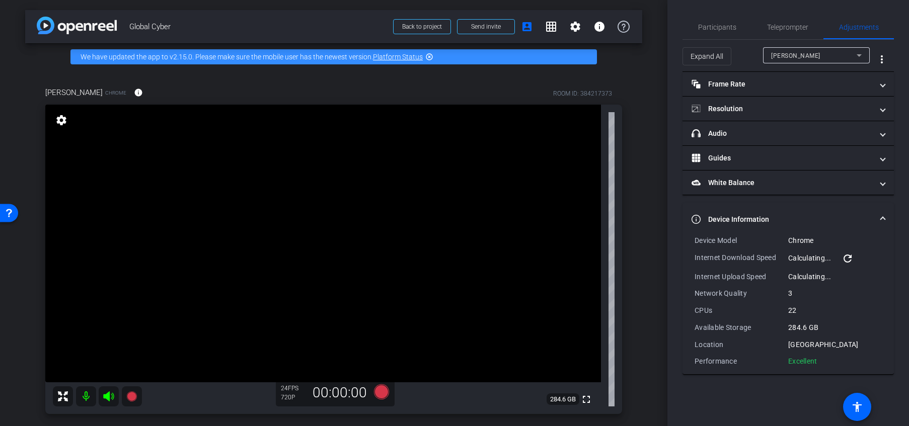
click at [757, 214] on mat-panel-title "Device Information" at bounding box center [782, 219] width 181 height 11
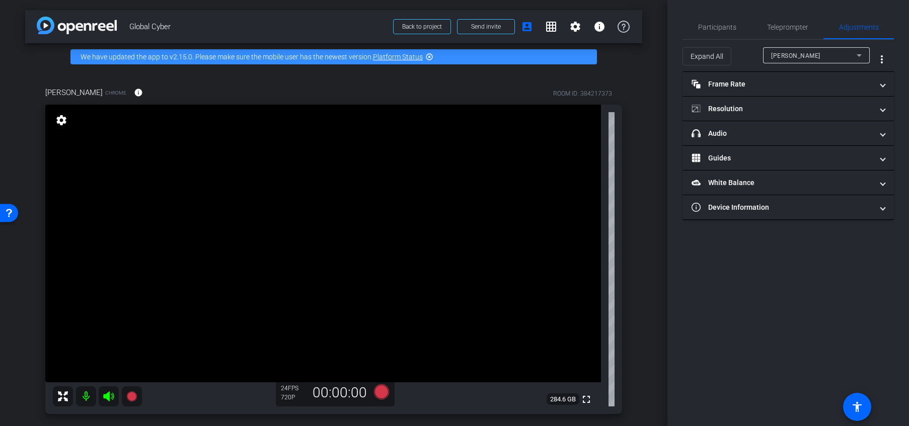
click at [55, 119] on mat-icon "settings" at bounding box center [61, 120] width 14 height 12
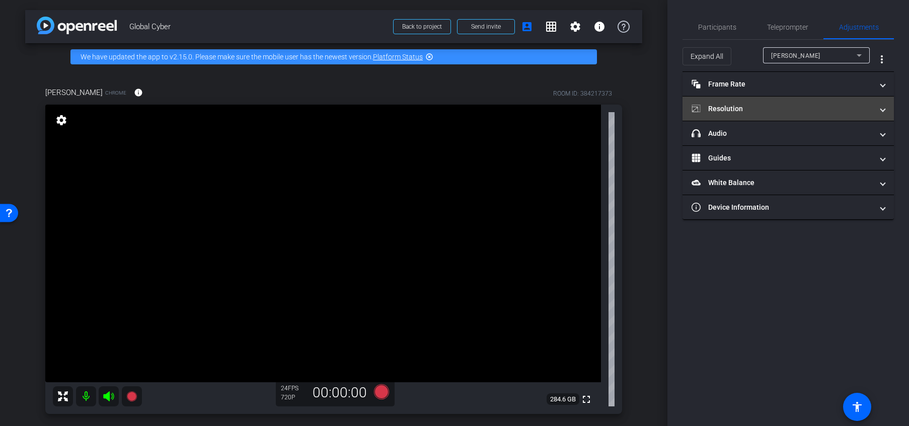
click at [757, 107] on mat-panel-title "Resolution" at bounding box center [782, 109] width 181 height 11
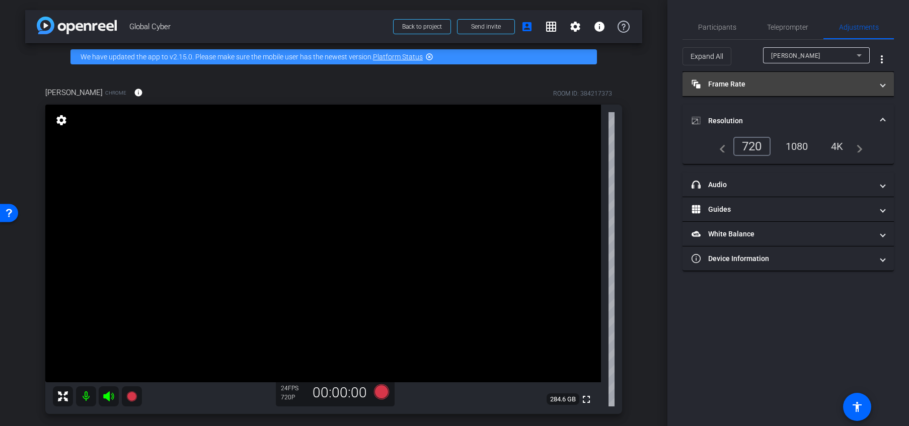
click at [757, 79] on mat-panel-title "Frame Rate Frame Rate" at bounding box center [782, 84] width 181 height 11
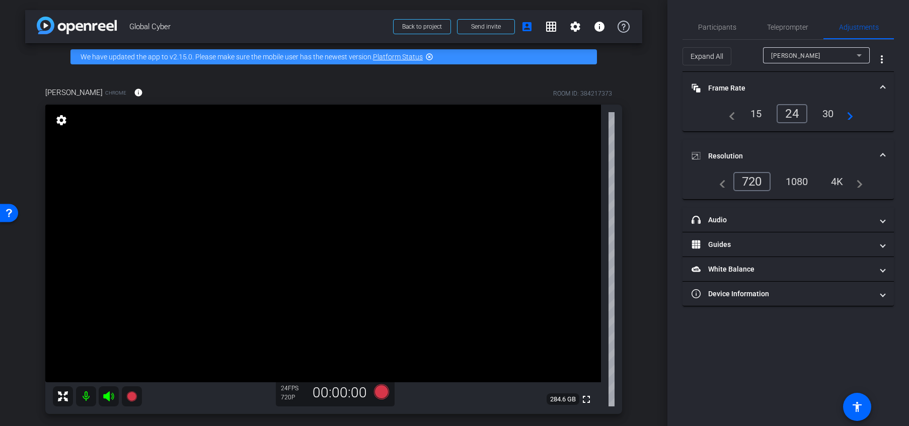
click at [757, 110] on div "30" at bounding box center [828, 113] width 27 height 17
click at [757, 178] on div "1080" at bounding box center [797, 181] width 38 height 17
click at [745, 172] on mat-expansion-panel-header "Resolution" at bounding box center [788, 156] width 211 height 32
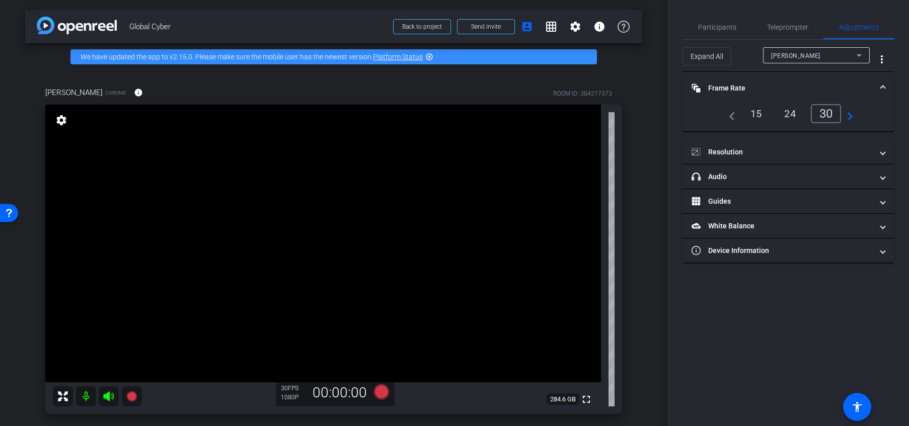
click at [707, 329] on div "Participants Teleprompter Adjustments settings [PERSON_NAME] flip Director Ever…" at bounding box center [788, 213] width 242 height 426
click at [712, 319] on div "Participants Teleprompter Adjustments settings [PERSON_NAME] flip Director Ever…" at bounding box center [788, 213] width 242 height 426
click at [757, 88] on span "Frame Rate Frame Rate" at bounding box center [786, 88] width 189 height 11
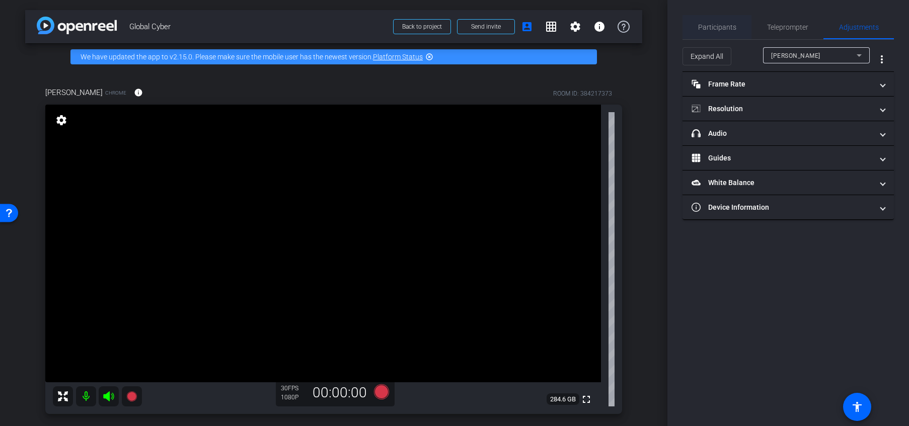
click at [723, 29] on span "Participants" at bounding box center [717, 27] width 38 height 7
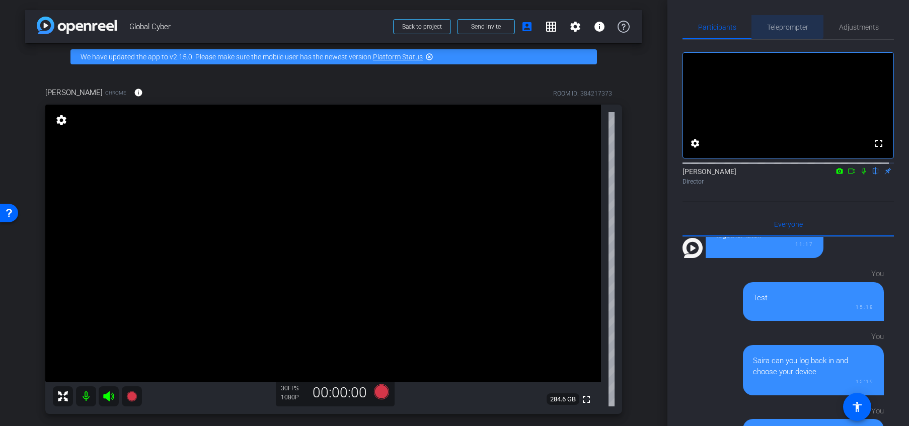
click at [757, 22] on span "Teleprompter" at bounding box center [787, 27] width 41 height 24
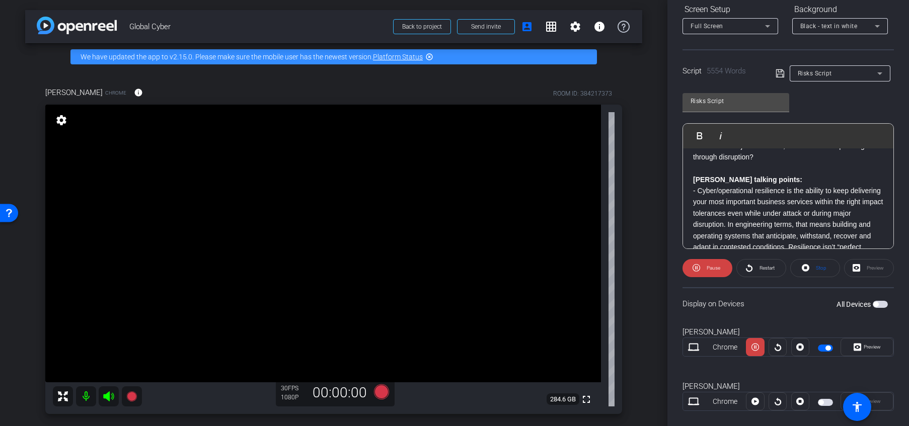
scroll to position [178, 0]
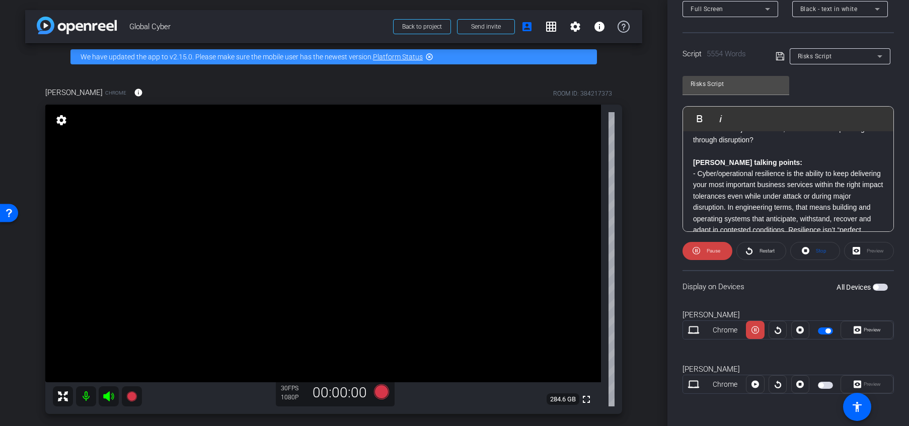
click at [757, 383] on span "button" at bounding box center [825, 385] width 15 height 7
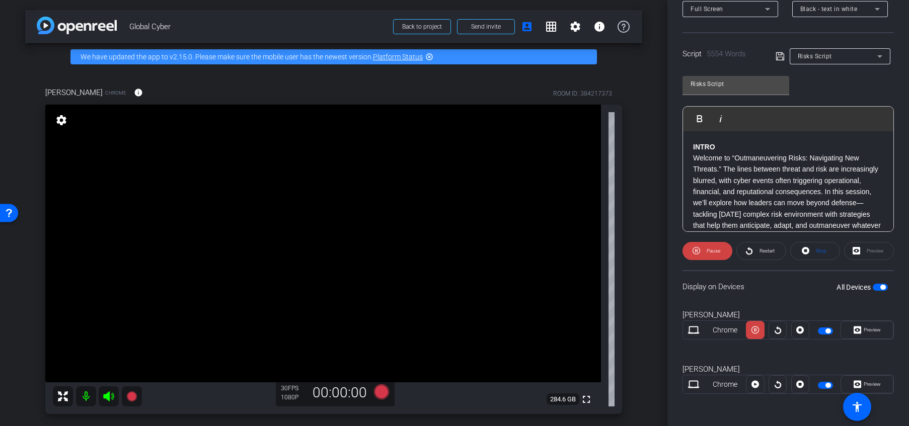
click at [757, 253] on span "Stop" at bounding box center [819, 251] width 13 height 14
click at [706, 252] on span "Play" at bounding box center [712, 251] width 12 height 14
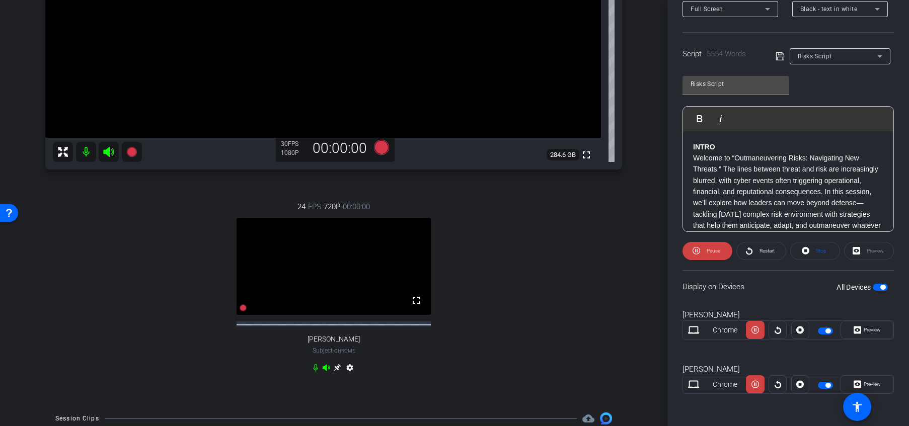
scroll to position [257, 0]
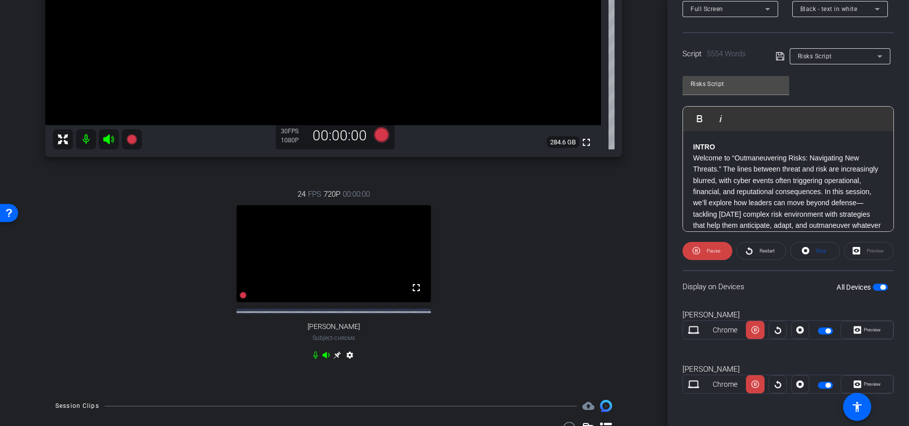
click at [336, 252] on video at bounding box center [334, 253] width 194 height 97
click at [336, 359] on icon at bounding box center [337, 356] width 8 height 8
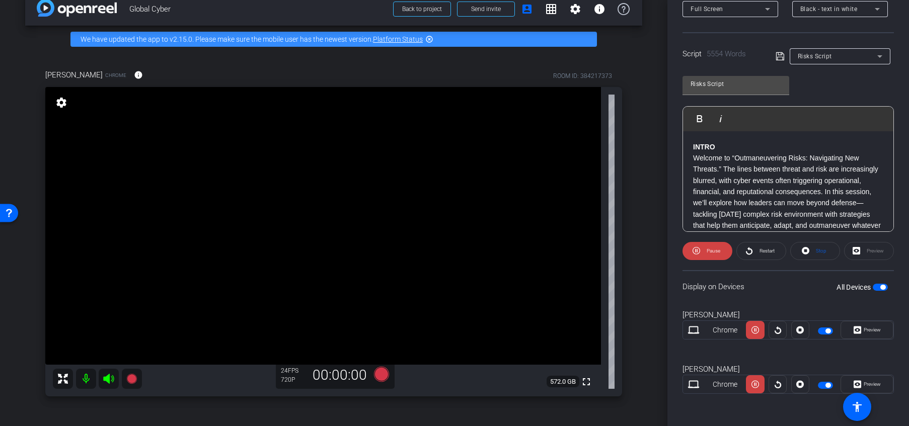
scroll to position [0, 0]
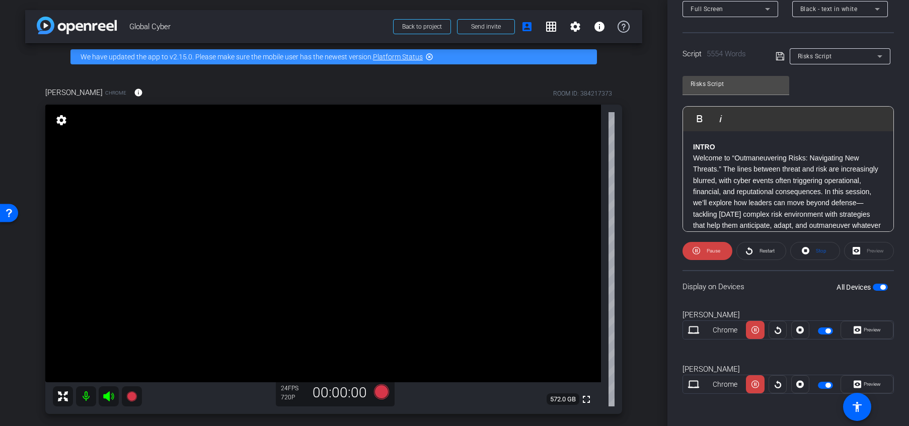
click at [64, 121] on mat-icon "settings" at bounding box center [61, 120] width 14 height 12
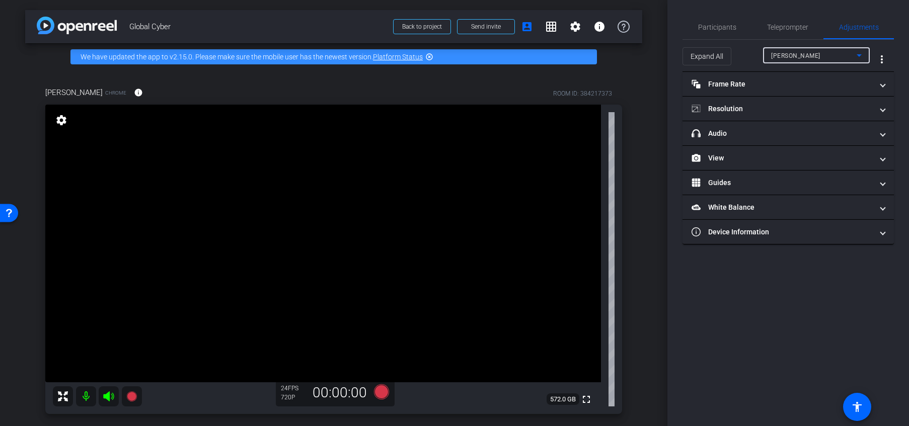
click at [757, 55] on div "[PERSON_NAME]" at bounding box center [814, 55] width 86 height 13
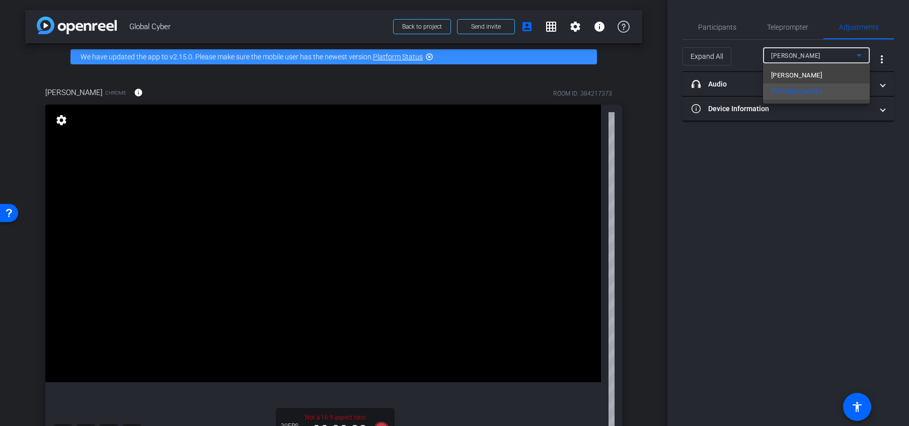
drag, startPoint x: 666, startPoint y: 133, endPoint x: 665, endPoint y: 167, distance: 34.2
click at [665, 167] on div at bounding box center [454, 213] width 909 height 426
click at [717, 26] on span "Participants" at bounding box center [717, 27] width 38 height 7
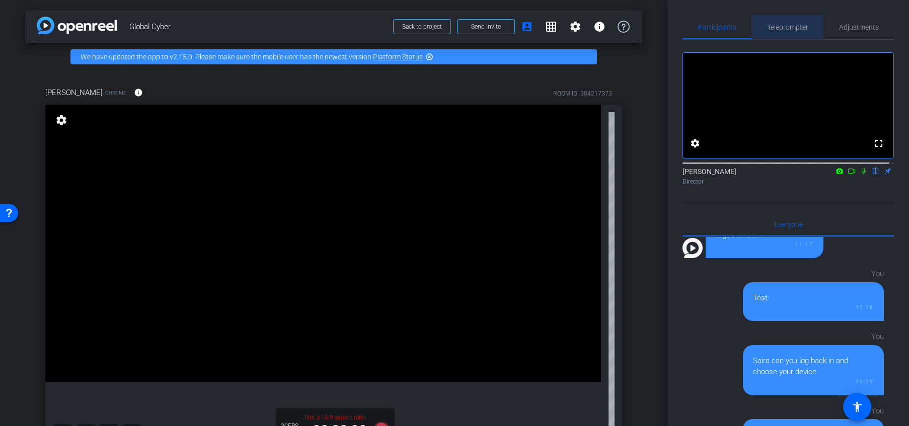
click at [757, 27] on span "Teleprompter" at bounding box center [787, 27] width 41 height 7
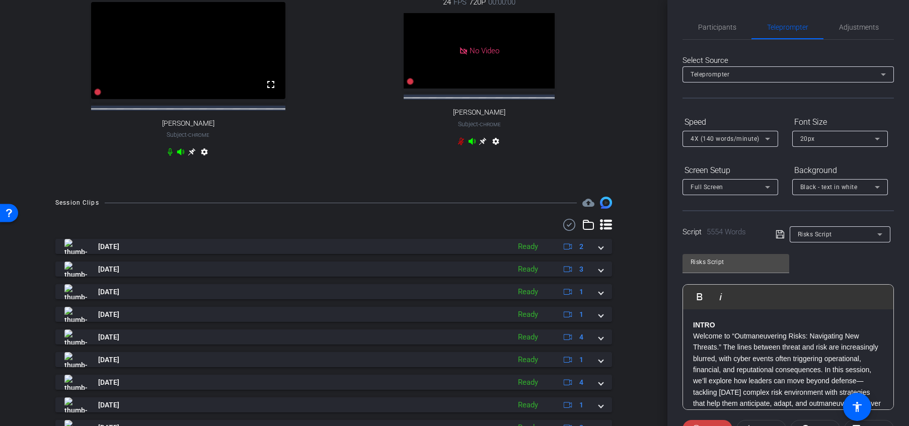
scroll to position [233, 0]
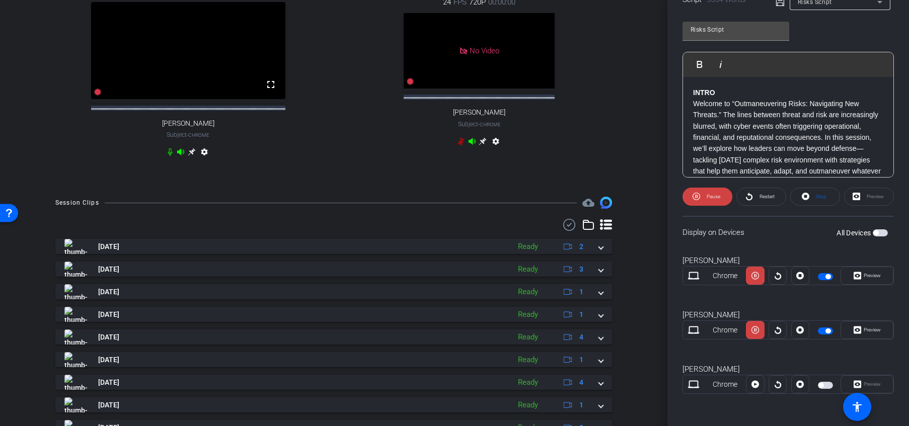
click at [757, 388] on span "button" at bounding box center [825, 385] width 15 height 7
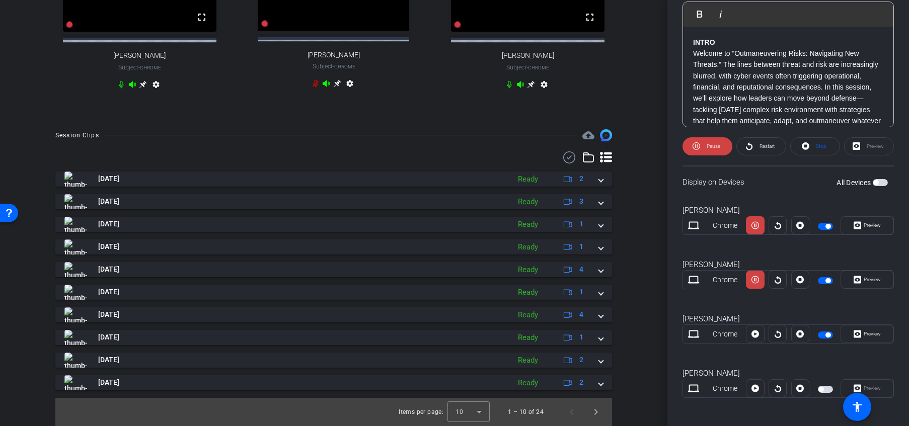
scroll to position [287, 0]
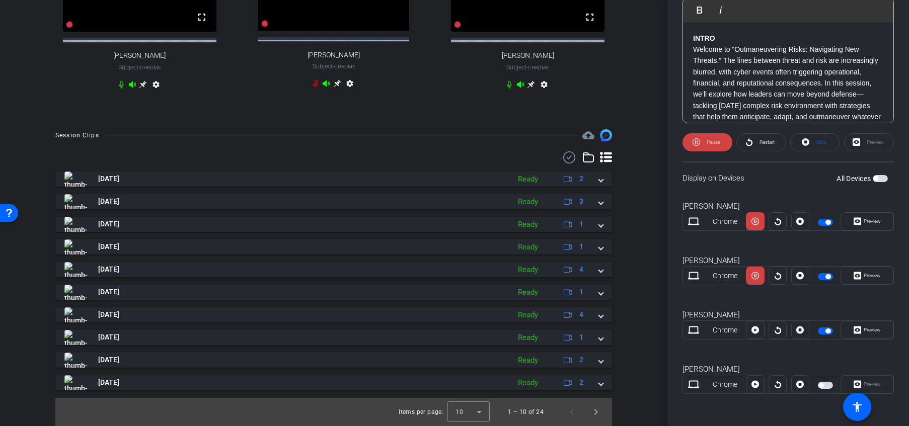
click at [757, 389] on mat-slide-toggle at bounding box center [826, 385] width 17 height 12
click at [757, 386] on span "button" at bounding box center [825, 385] width 15 height 7
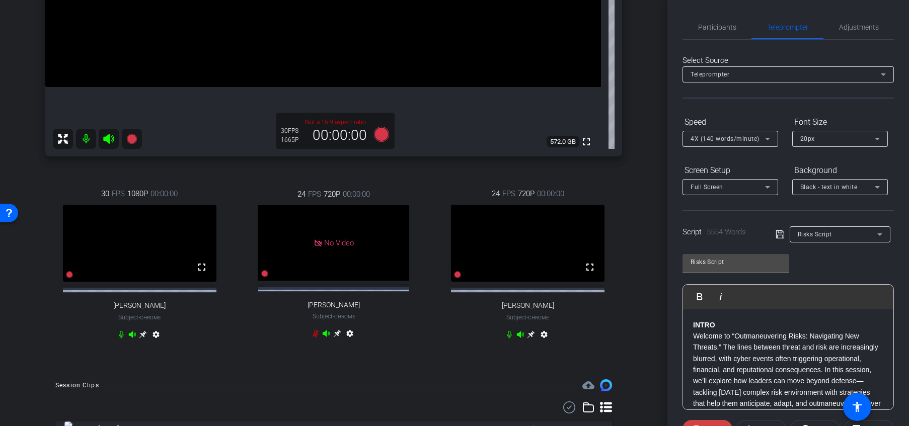
scroll to position [209, 0]
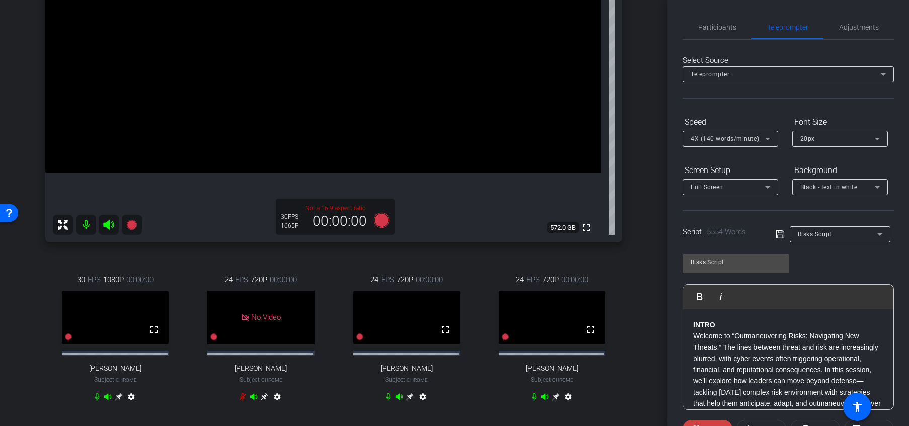
click at [552, 401] on icon at bounding box center [556, 397] width 8 height 8
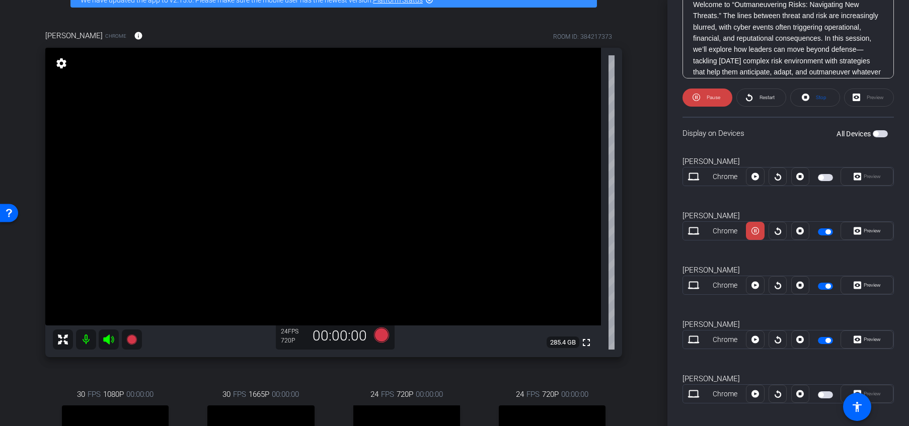
scroll to position [341, 0]
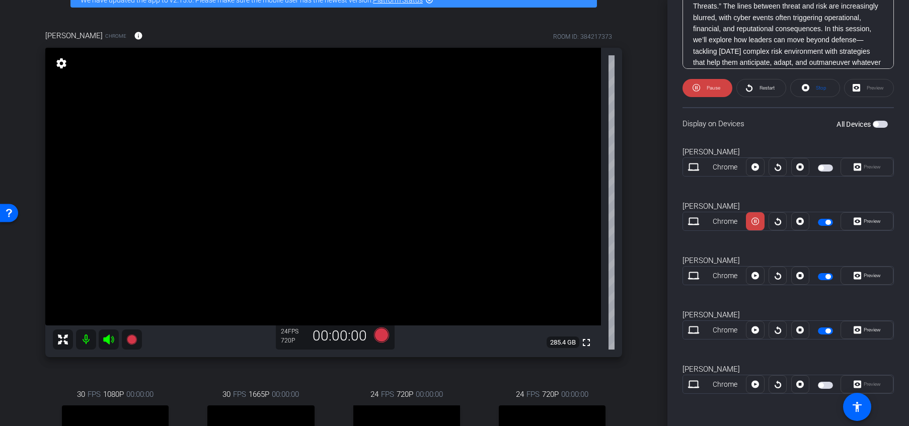
click at [757, 385] on span "button" at bounding box center [825, 385] width 15 height 7
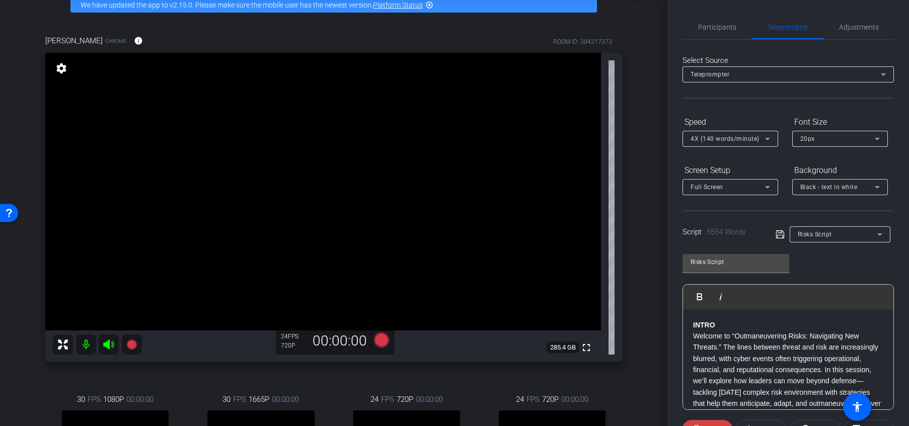
scroll to position [56, 0]
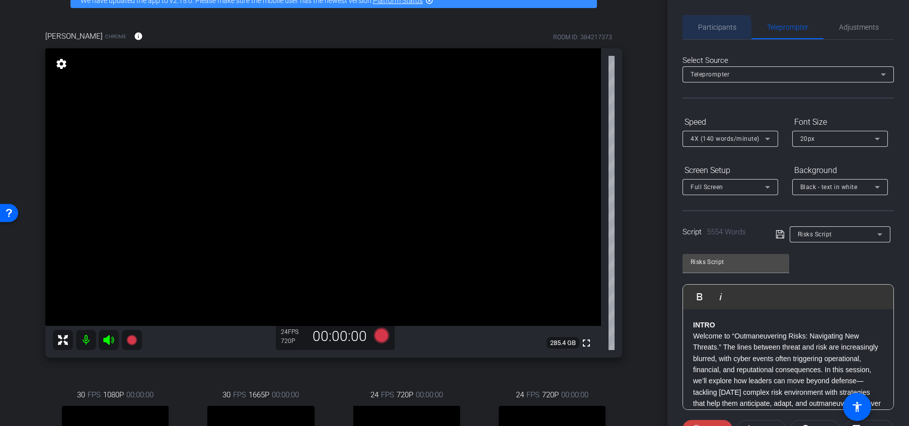
click at [715, 29] on span "Participants" at bounding box center [717, 27] width 38 height 7
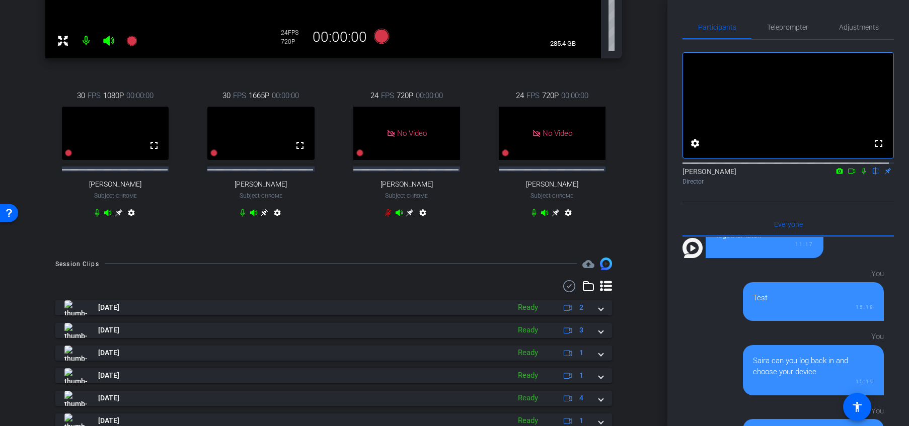
scroll to position [358, 0]
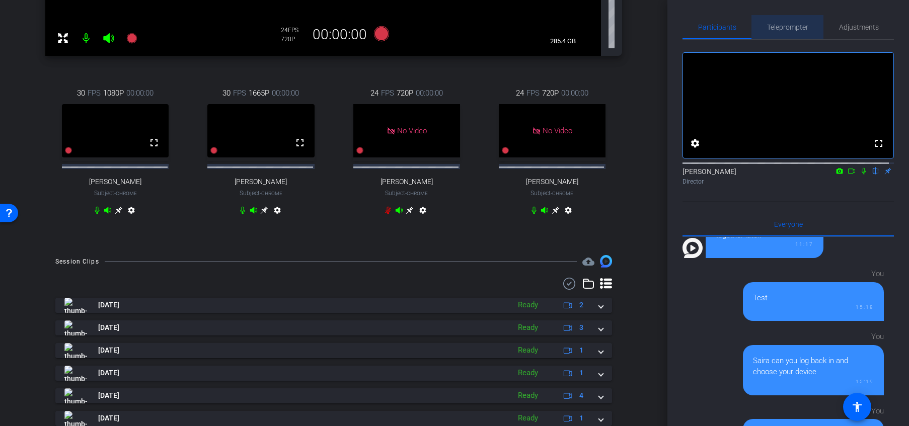
click at [757, 20] on span "Teleprompter" at bounding box center [787, 27] width 41 height 24
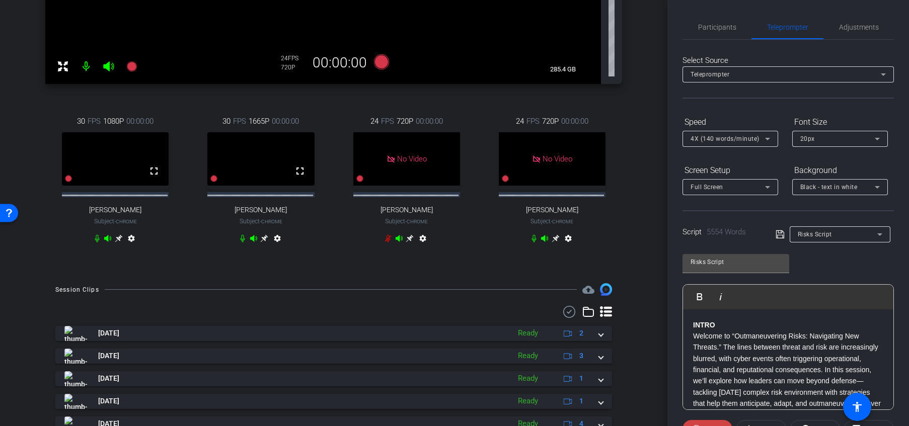
scroll to position [331, 0]
click at [118, 242] on icon at bounding box center [119, 238] width 8 height 8
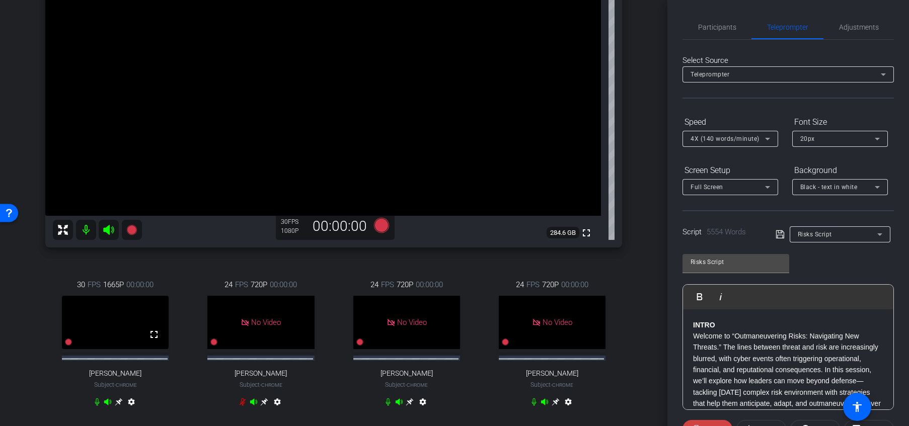
scroll to position [165, 0]
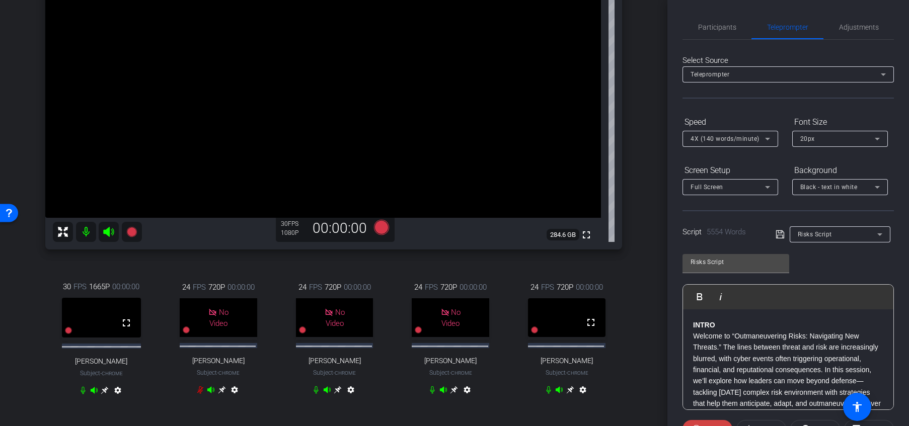
click at [566, 394] on icon at bounding box center [570, 390] width 8 height 8
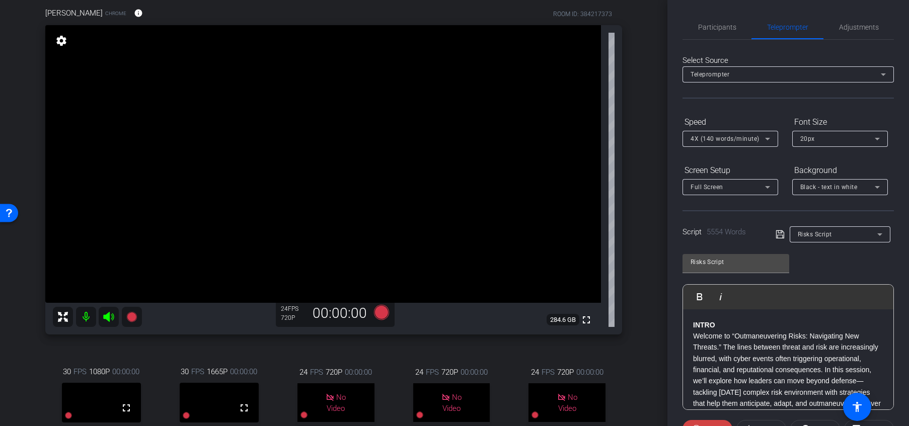
scroll to position [78, 0]
click at [706, 27] on span "Participants" at bounding box center [717, 27] width 38 height 7
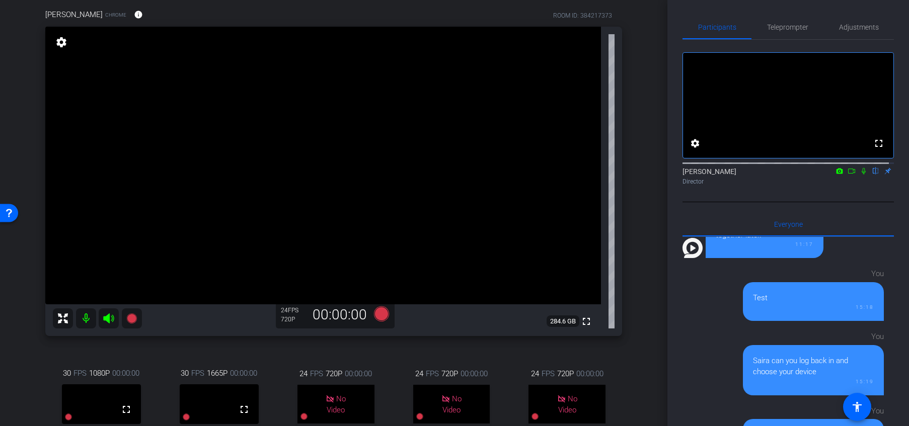
click at [58, 40] on mat-icon "settings" at bounding box center [61, 42] width 14 height 12
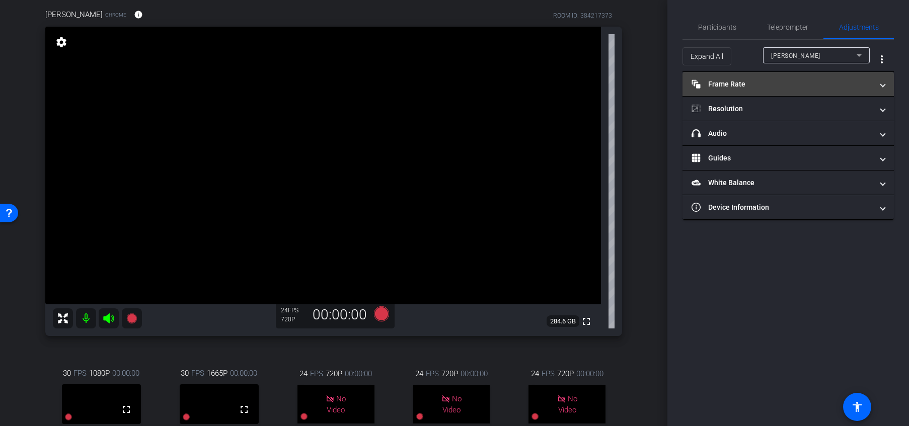
click at [745, 85] on mat-panel-title "Frame Rate Frame Rate" at bounding box center [782, 84] width 181 height 11
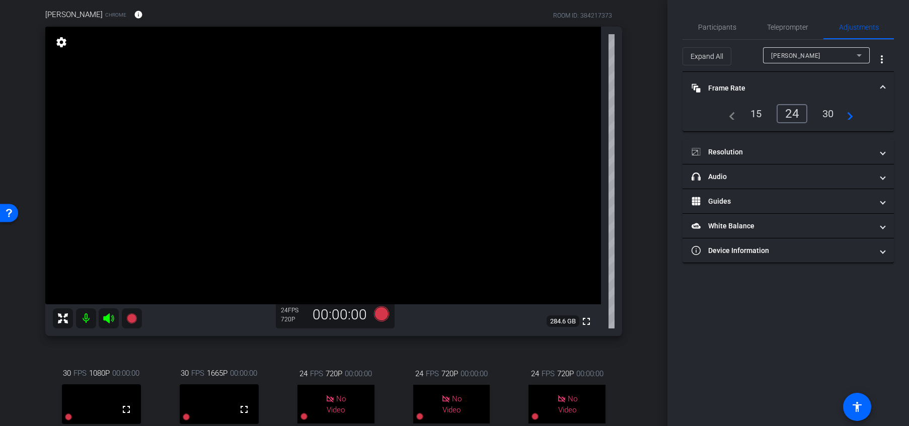
click at [757, 114] on div "30" at bounding box center [828, 113] width 27 height 17
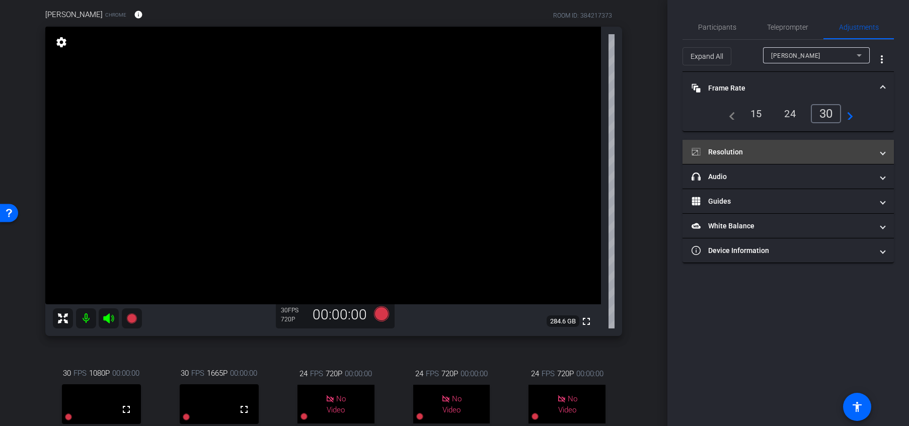
click at [756, 154] on mat-panel-title "Resolution" at bounding box center [782, 152] width 181 height 11
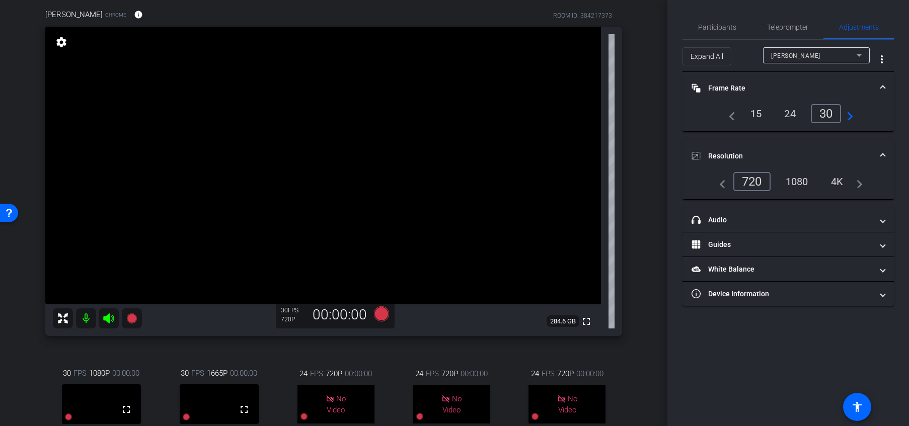
click at [757, 153] on span "Resolution" at bounding box center [786, 156] width 189 height 11
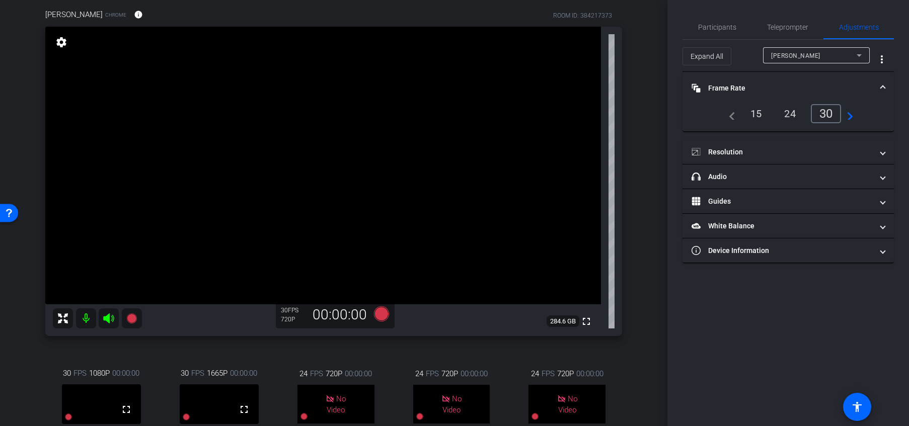
click at [757, 85] on span at bounding box center [883, 88] width 4 height 11
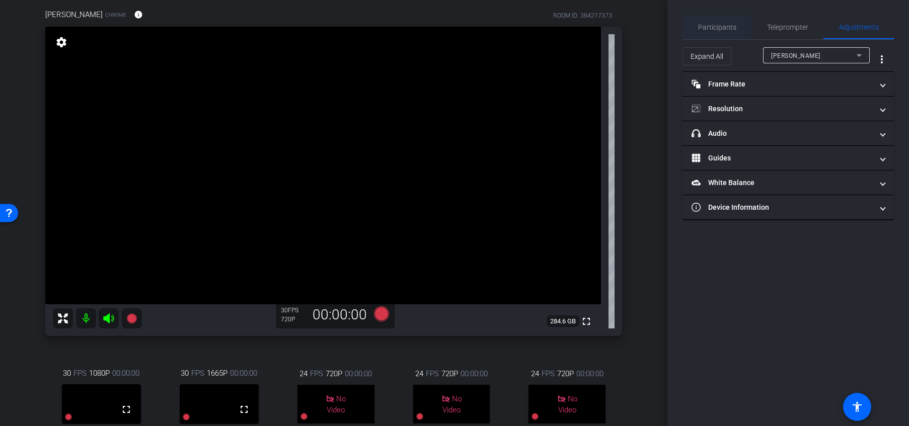
click at [727, 28] on span "Participants" at bounding box center [717, 27] width 38 height 7
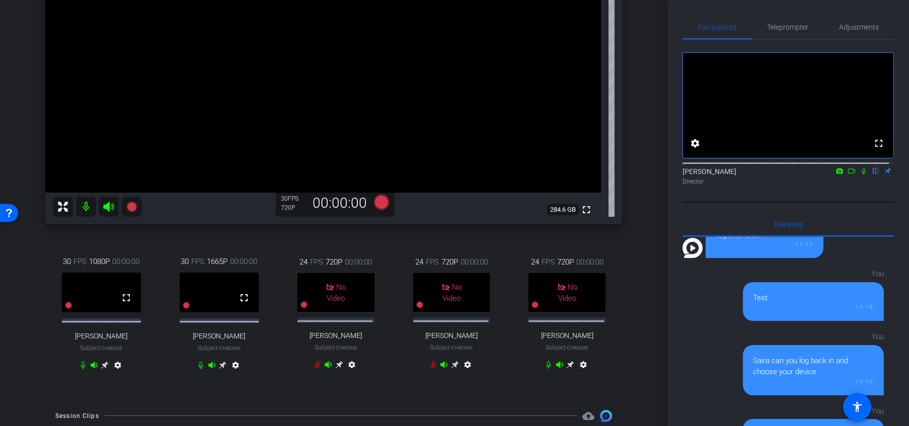
scroll to position [206, 0]
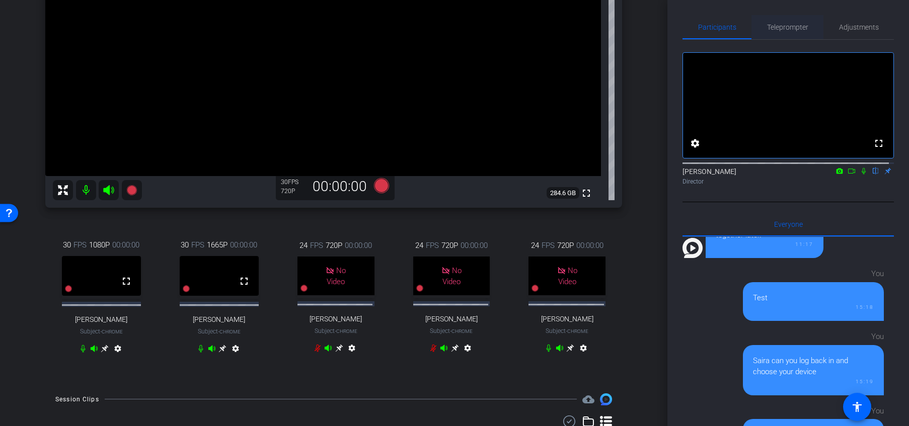
click at [757, 28] on span "Teleprompter" at bounding box center [787, 27] width 41 height 7
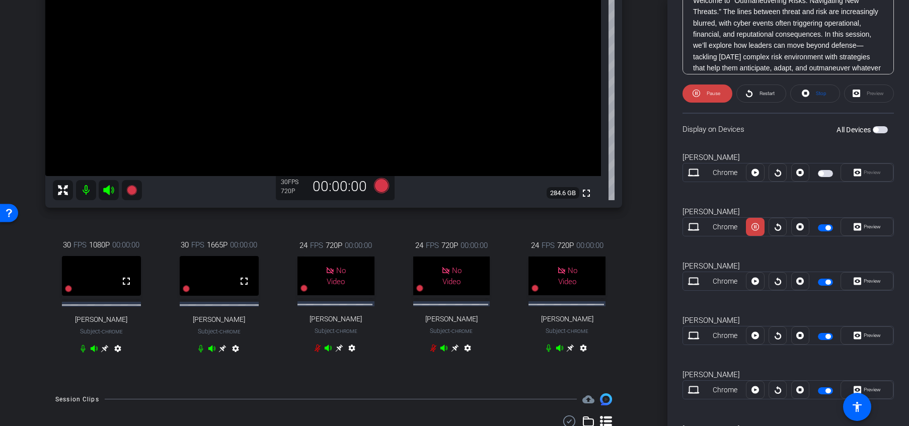
scroll to position [396, 0]
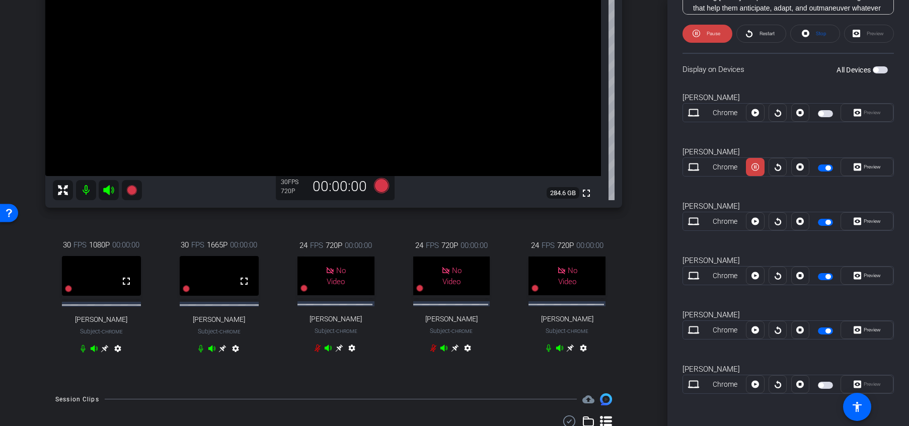
click at [757, 385] on span "button" at bounding box center [825, 385] width 15 height 7
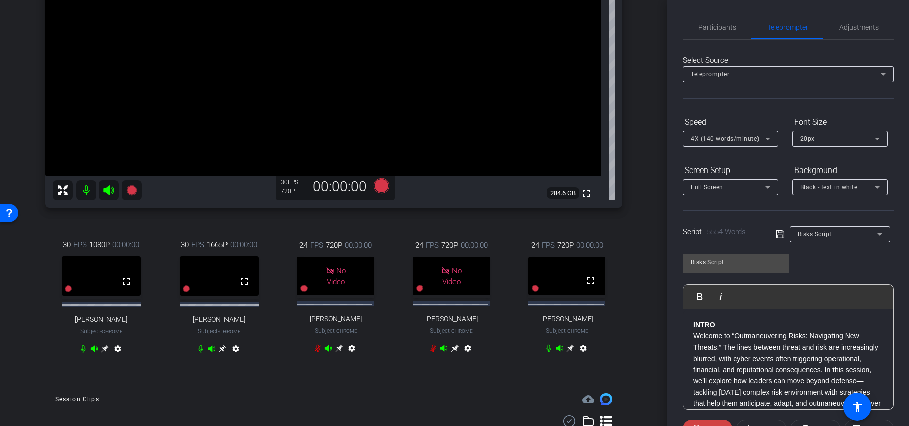
click at [567, 352] on icon at bounding box center [571, 348] width 8 height 8
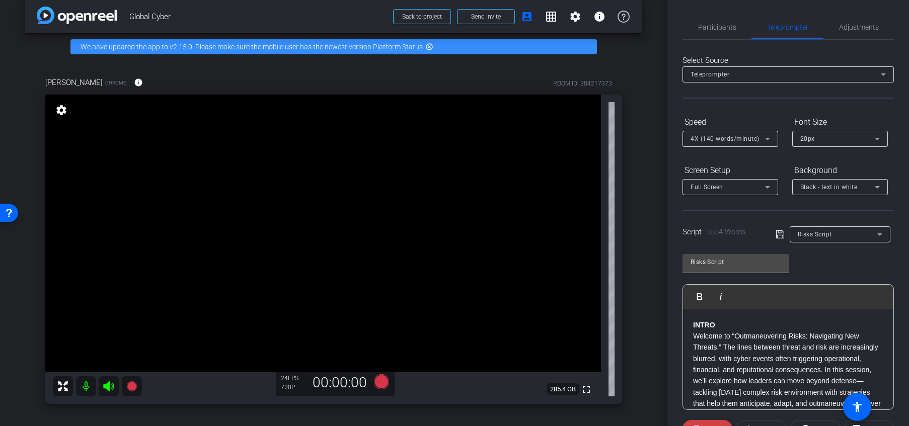
scroll to position [8, 0]
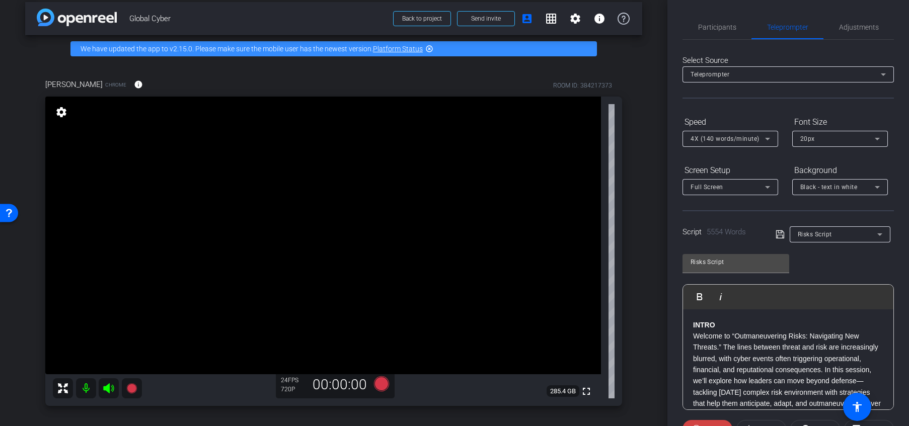
click at [64, 112] on mat-icon "settings" at bounding box center [61, 112] width 14 height 12
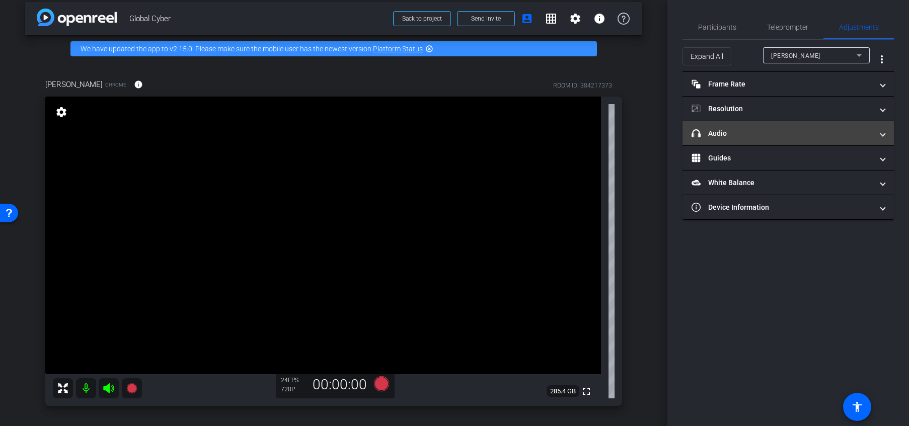
click at [741, 135] on mat-panel-title "headphone icon Audio" at bounding box center [782, 133] width 181 height 11
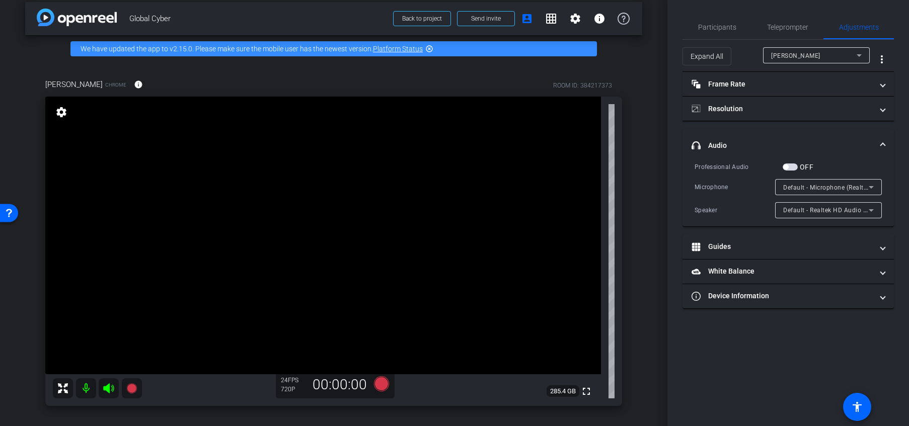
click at [757, 187] on icon at bounding box center [871, 187] width 12 height 12
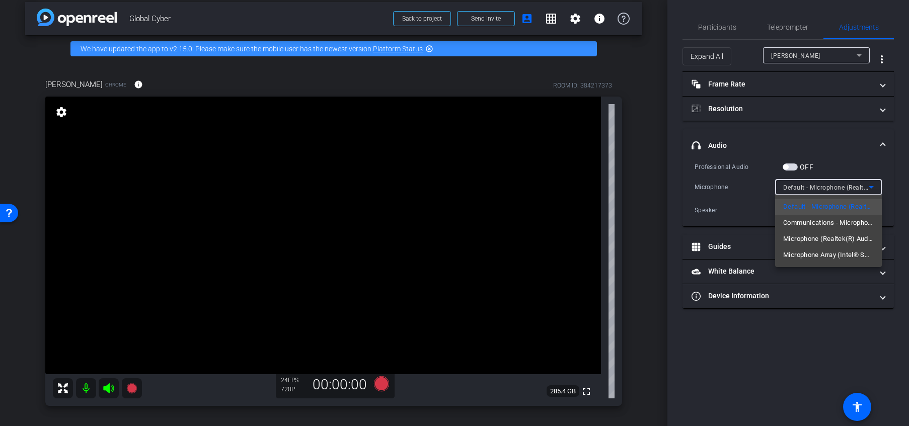
click at [732, 189] on div at bounding box center [454, 213] width 909 height 426
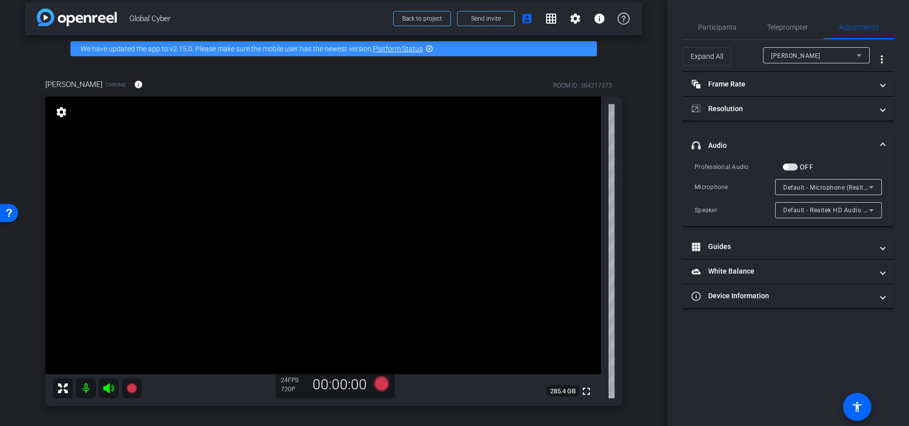
click at [728, 191] on div "Microphone" at bounding box center [735, 187] width 81 height 10
click at [757, 32] on span "Teleprompter" at bounding box center [787, 27] width 41 height 24
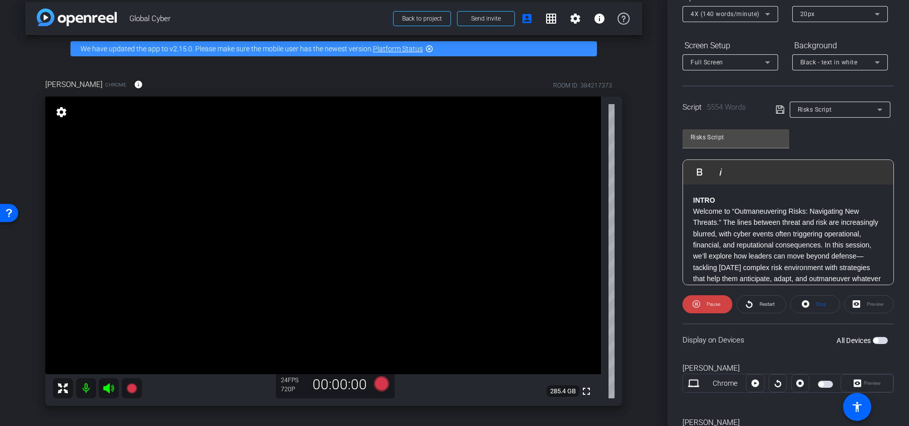
scroll to position [127, 0]
click at [757, 299] on span "Stop" at bounding box center [821, 302] width 11 height 6
click at [708, 303] on span "Play" at bounding box center [712, 302] width 12 height 14
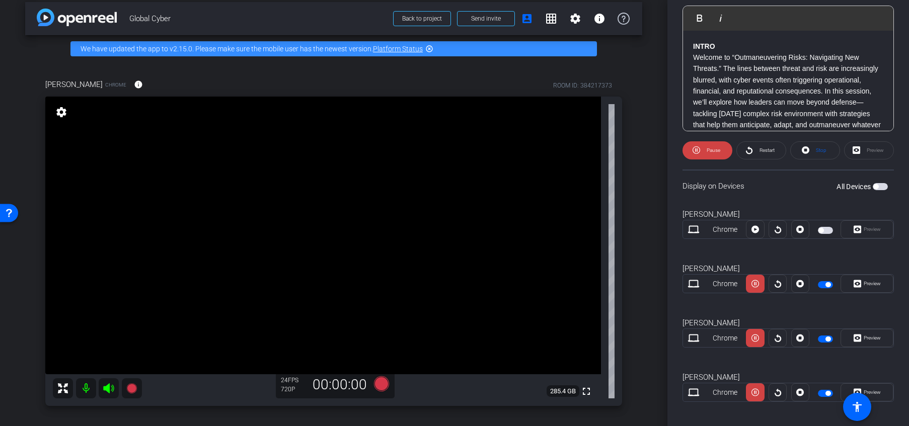
scroll to position [277, 0]
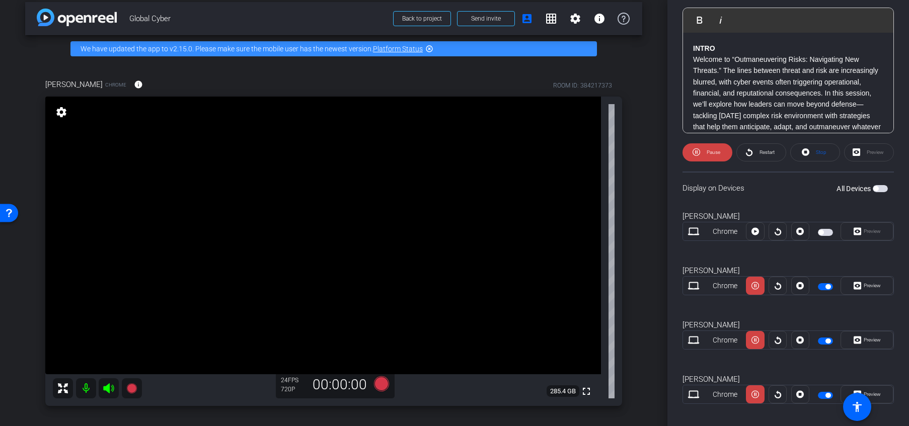
click at [757, 235] on span "button" at bounding box center [825, 232] width 15 height 7
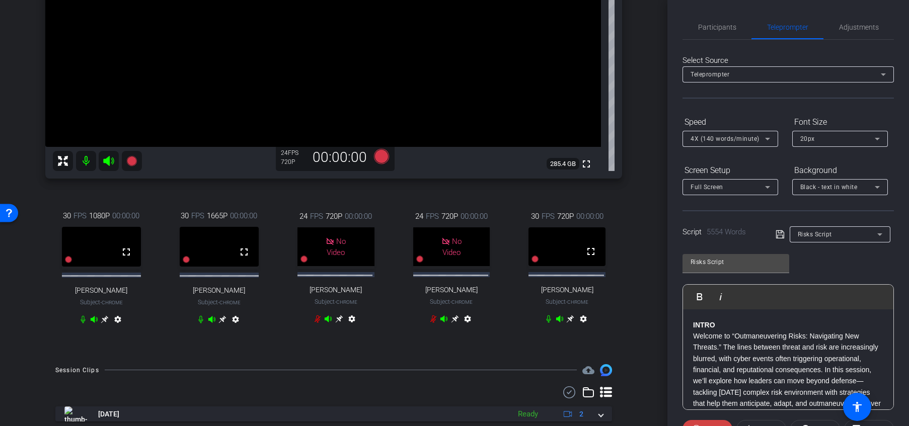
scroll to position [238, 0]
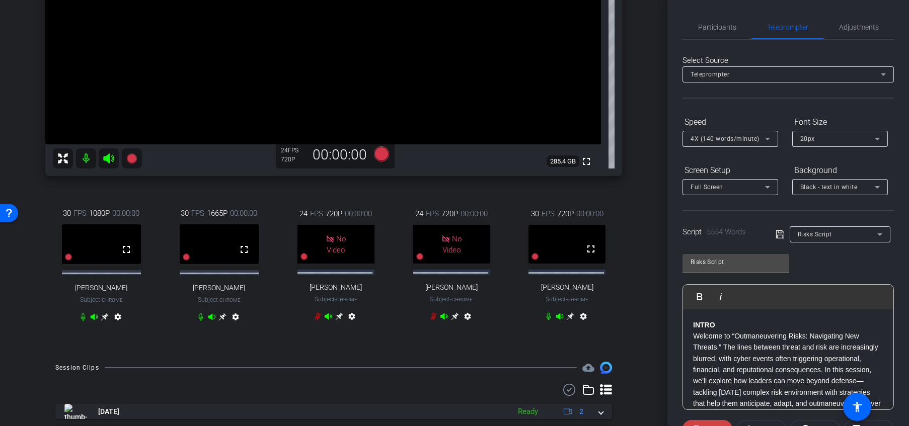
click at [104, 321] on icon at bounding box center [105, 317] width 8 height 8
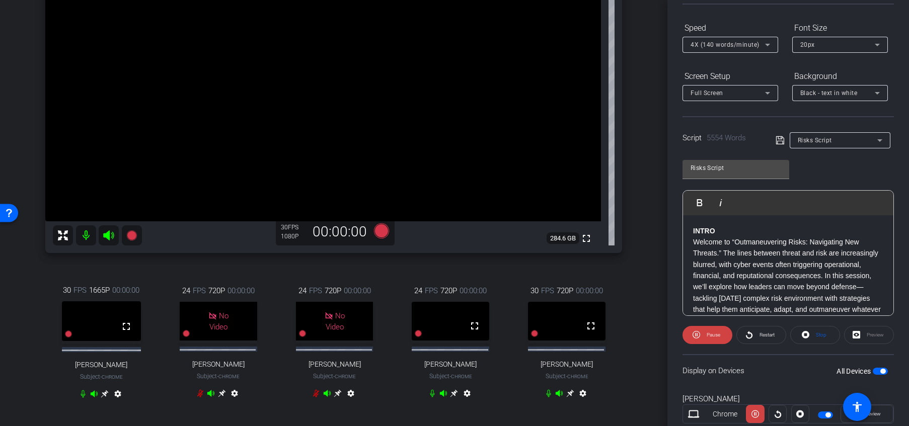
scroll to position [95, 0]
click at [453, 398] on icon at bounding box center [454, 394] width 8 height 8
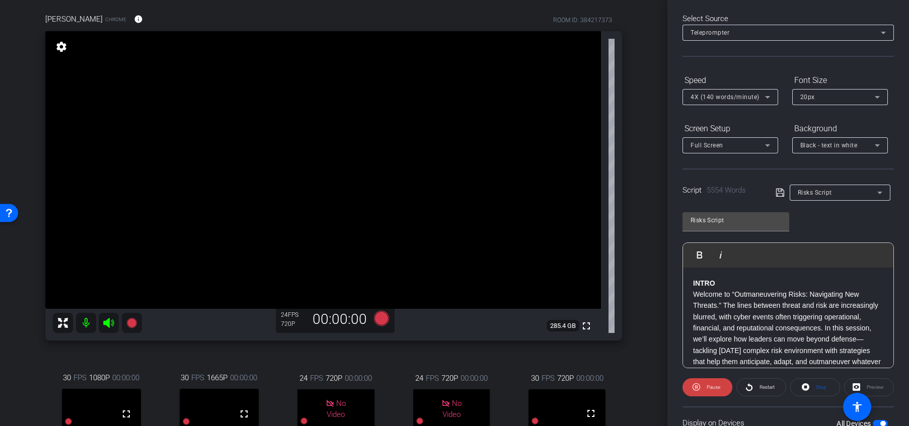
scroll to position [0, 0]
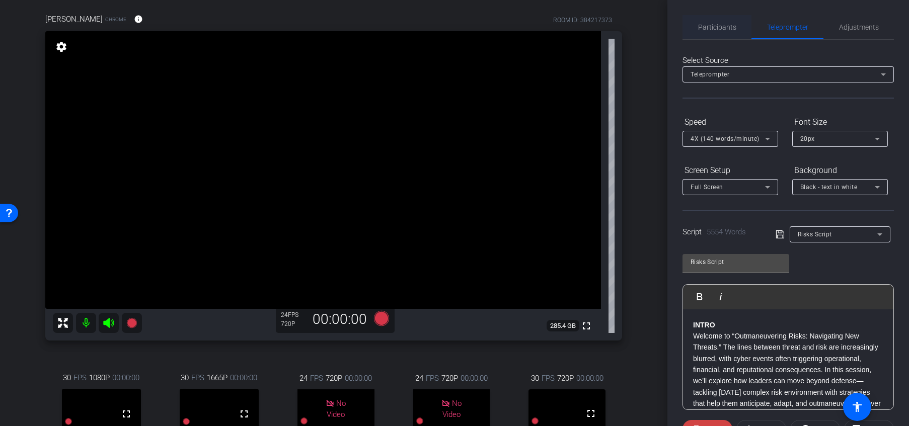
click at [713, 25] on span "Participants" at bounding box center [717, 27] width 38 height 7
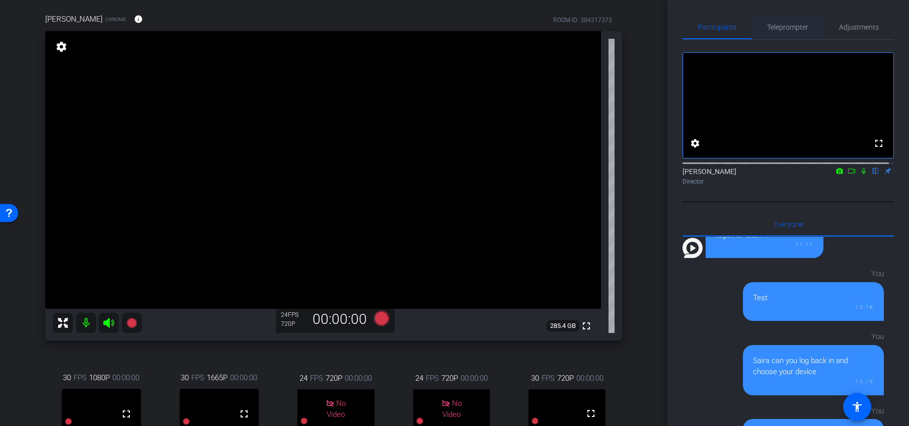
click at [757, 31] on span "Teleprompter" at bounding box center [787, 27] width 41 height 7
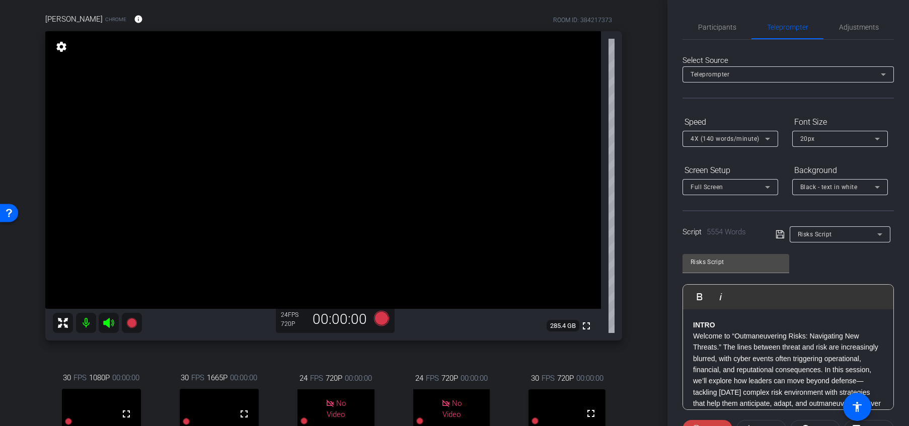
click at [694, 326] on strong "INTRO" at bounding box center [704, 325] width 22 height 8
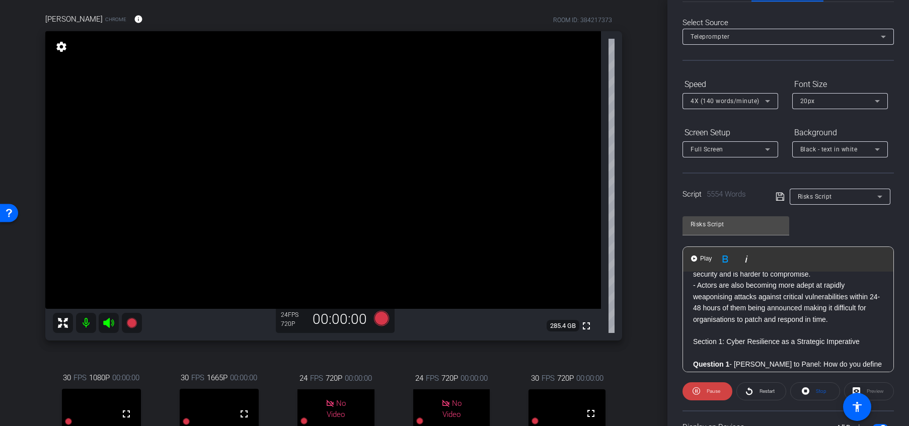
scroll to position [71, 0]
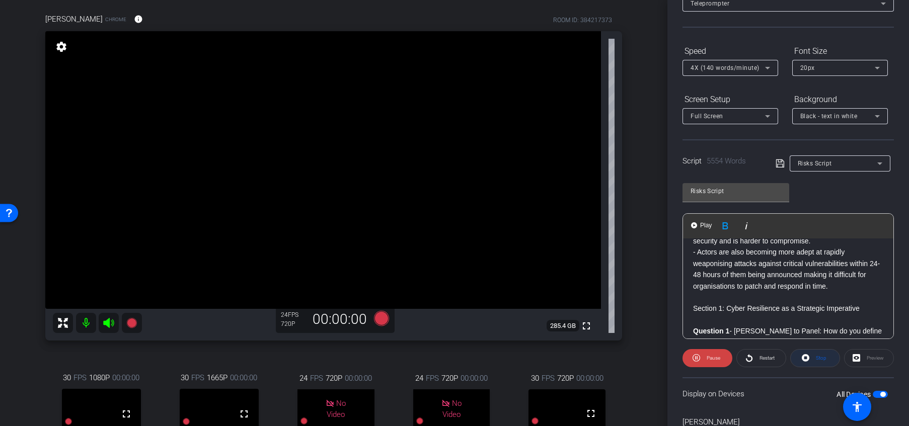
click at [757, 355] on span "Stop" at bounding box center [821, 358] width 11 height 6
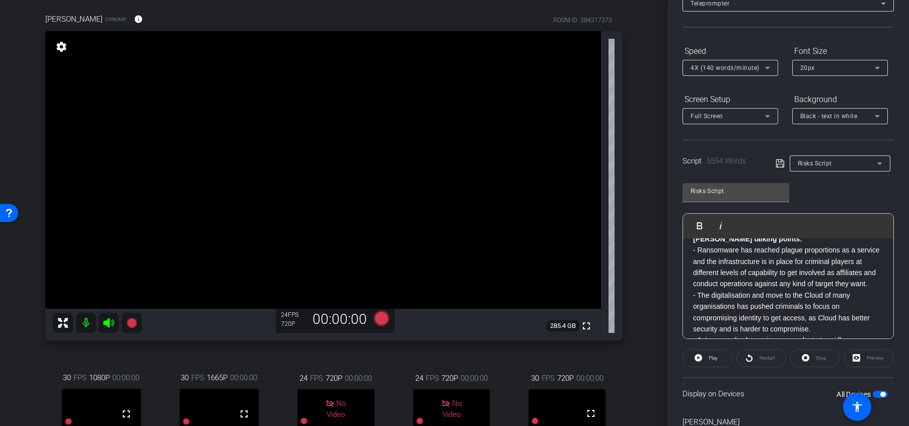
click at [757, 236] on div "Play Play from this location Play Selected Play and display the selected text o…" at bounding box center [788, 226] width 210 height 25
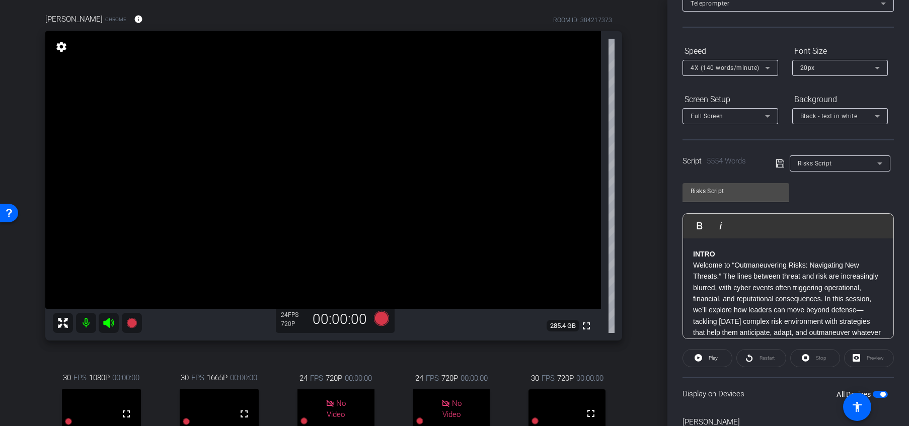
click at [694, 253] on strong "INTRO" at bounding box center [704, 254] width 22 height 8
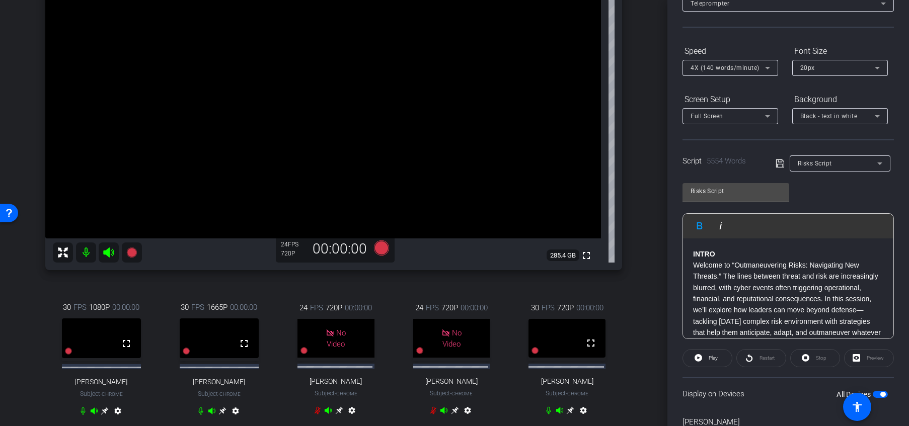
scroll to position [145, 0]
click at [757, 114] on icon at bounding box center [768, 116] width 12 height 12
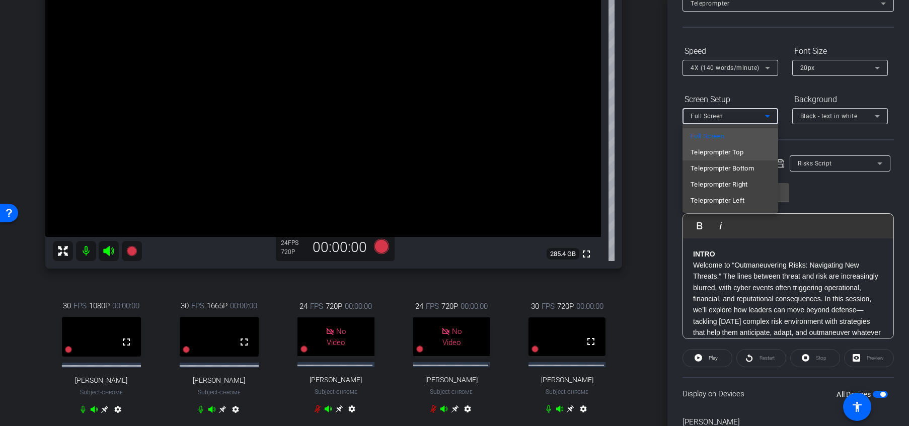
click at [740, 151] on span "Teleprompter Top" at bounding box center [717, 152] width 53 height 12
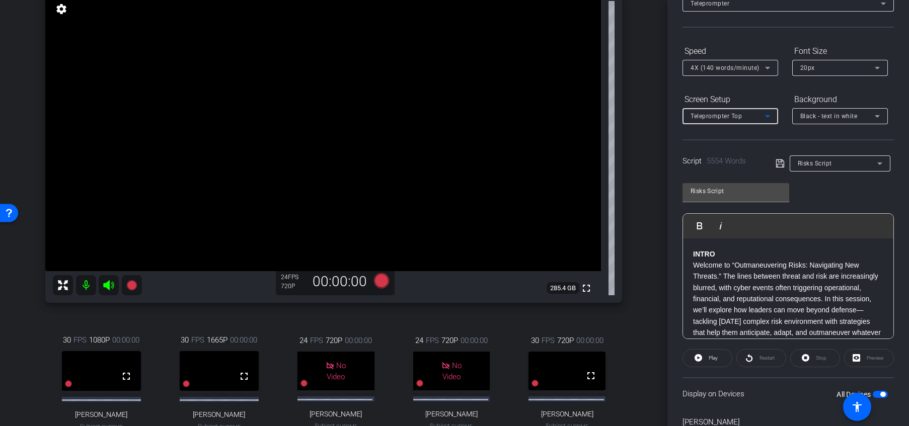
scroll to position [120, 0]
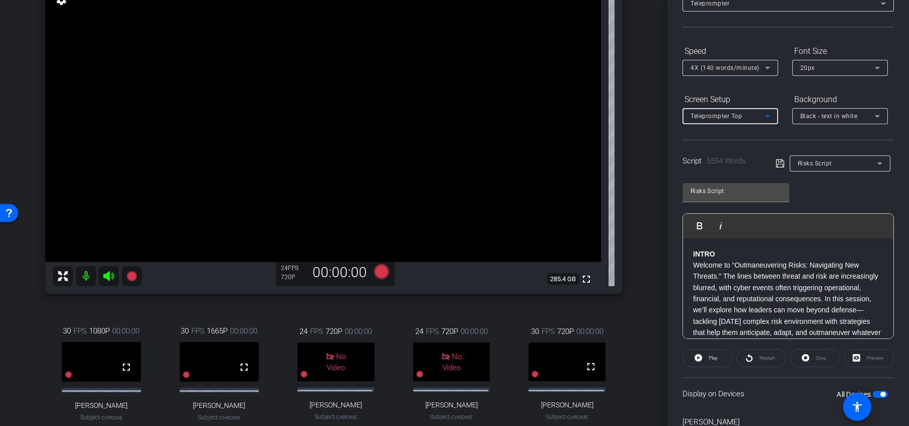
click at [757, 117] on icon at bounding box center [768, 116] width 12 height 12
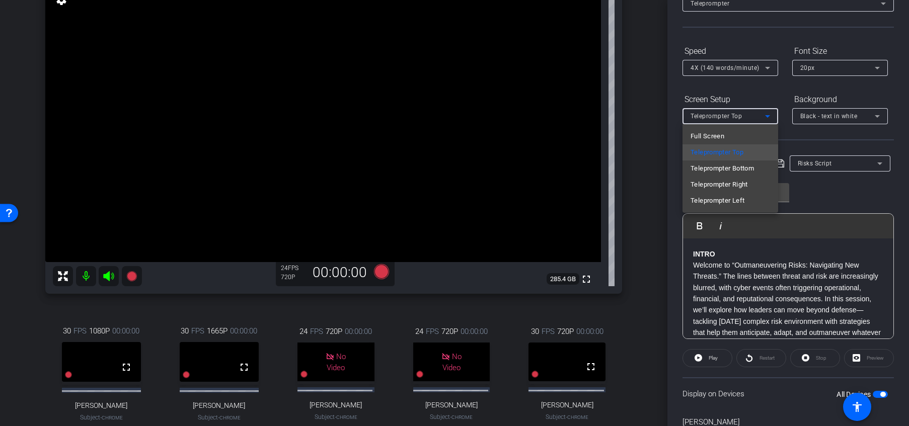
drag, startPoint x: 664, startPoint y: 156, endPoint x: 665, endPoint y: 186, distance: 30.7
click at [665, 186] on div at bounding box center [454, 213] width 909 height 426
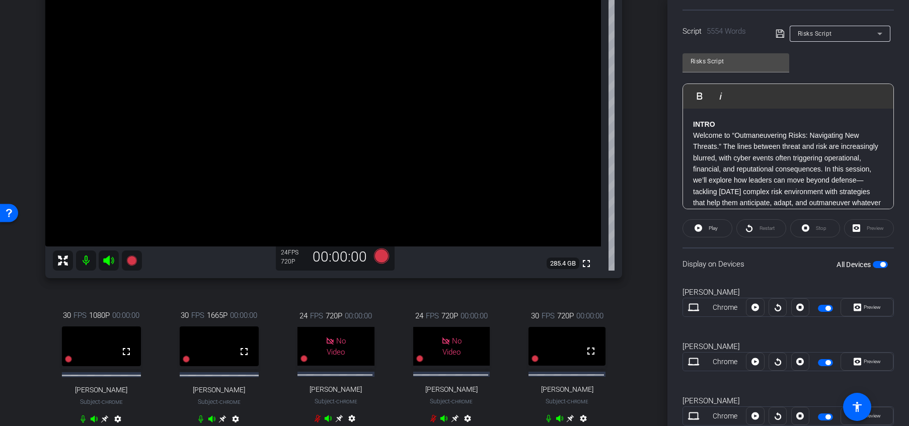
scroll to position [263, 0]
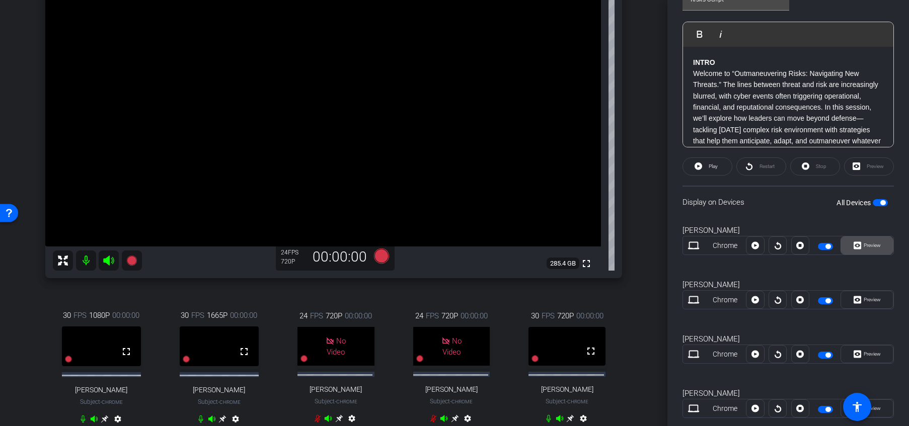
click at [757, 246] on span "Preview" at bounding box center [872, 246] width 17 height 6
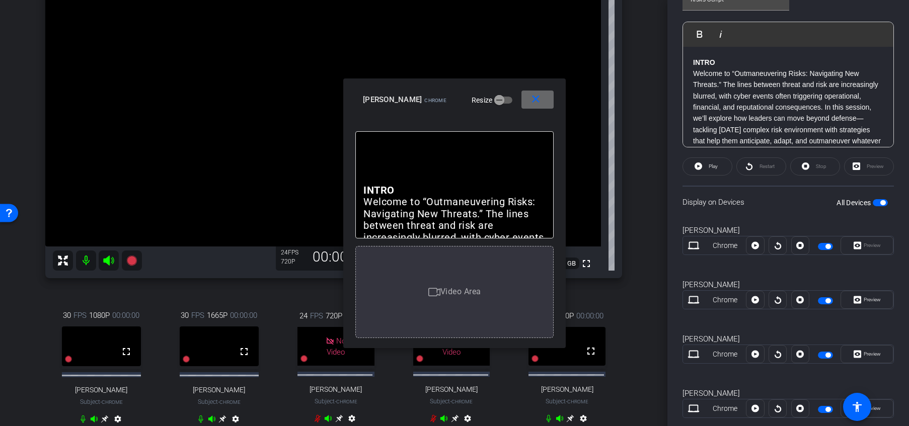
click at [541, 103] on mat-icon "close" at bounding box center [536, 99] width 13 height 13
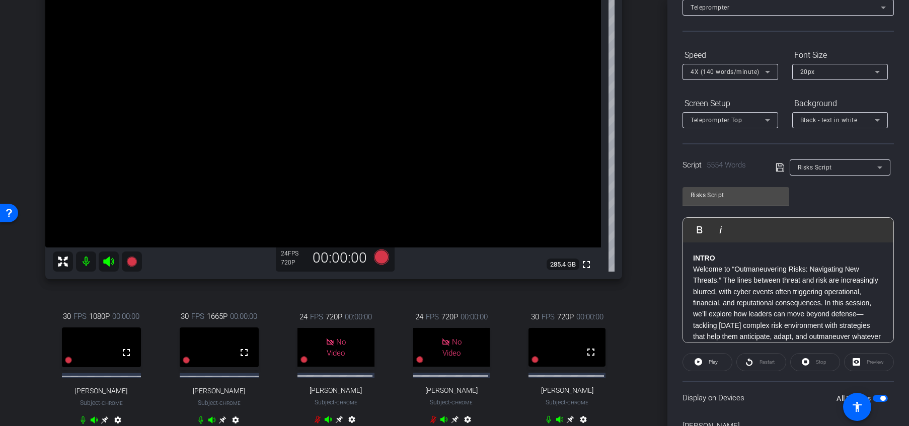
scroll to position [0, 0]
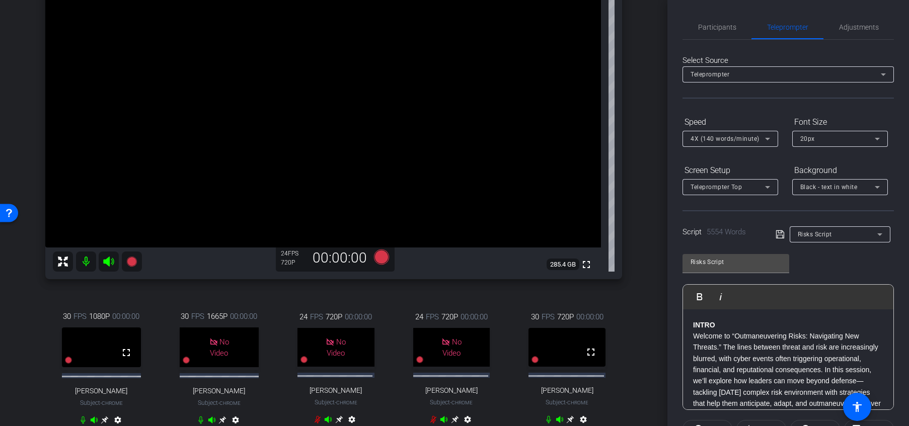
click at [757, 187] on icon at bounding box center [768, 187] width 12 height 12
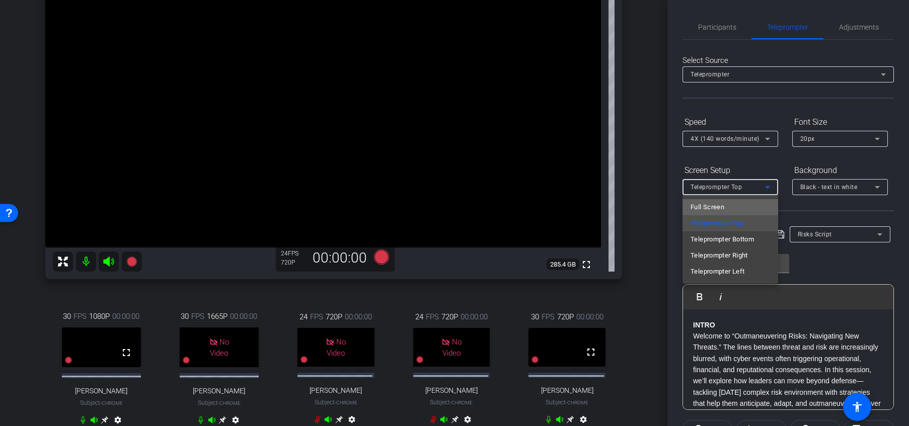
click at [744, 207] on mat-option "Full Screen" at bounding box center [731, 207] width 96 height 16
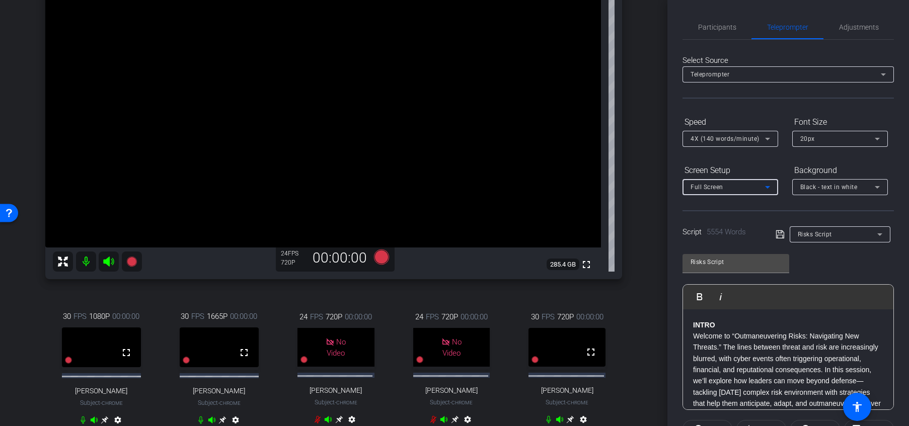
click at [757, 187] on icon at bounding box center [767, 187] width 5 height 3
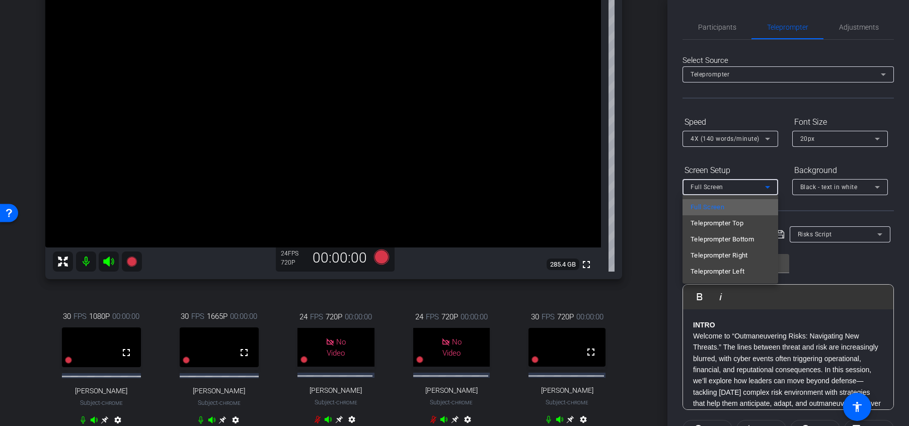
drag, startPoint x: 739, startPoint y: 220, endPoint x: 736, endPoint y: 205, distance: 15.5
click at [736, 205] on div "Full Screen Teleprompter Top Teleprompter Bottom Teleprompter Right Teleprompte…" at bounding box center [731, 239] width 96 height 89
click at [736, 205] on mat-option "Full Screen" at bounding box center [731, 207] width 96 height 16
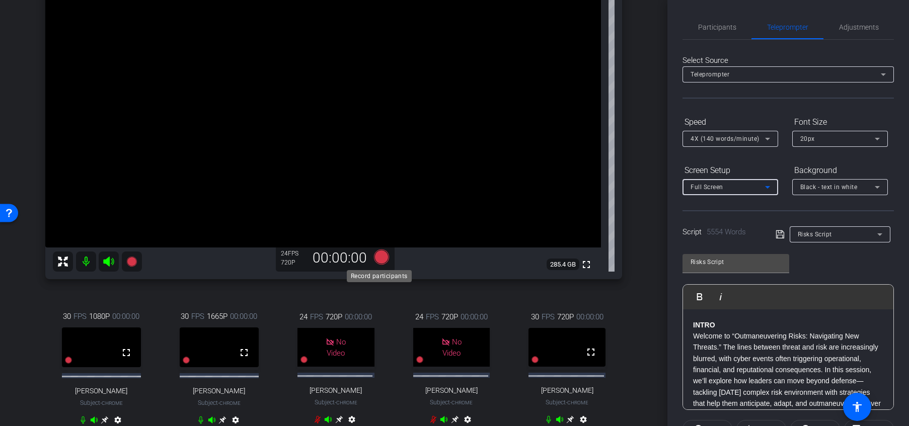
click at [370, 251] on icon at bounding box center [381, 257] width 24 height 18
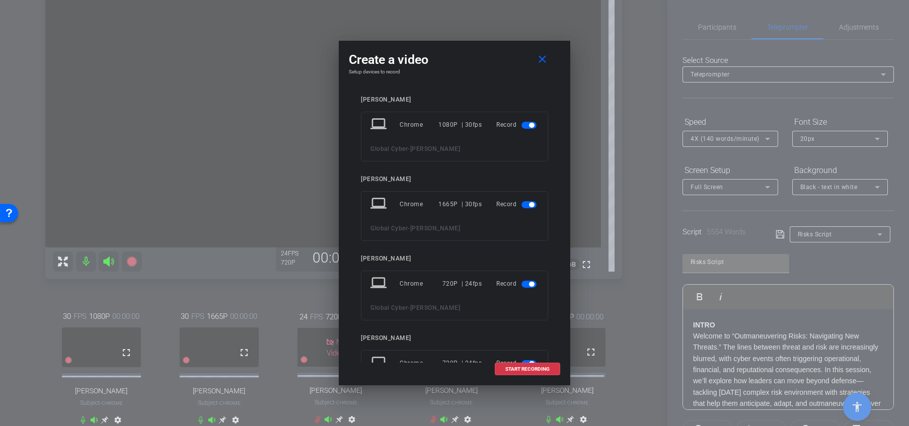
click at [523, 204] on span "button" at bounding box center [528, 204] width 15 height 7
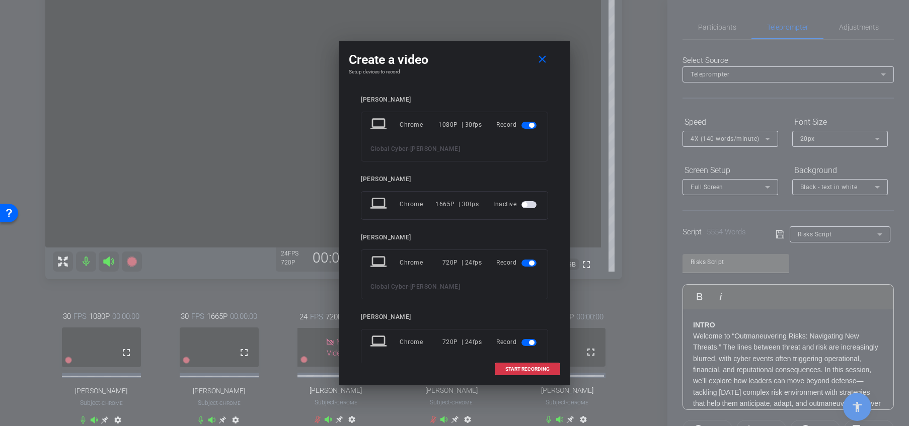
click at [529, 264] on span "button" at bounding box center [531, 263] width 5 height 5
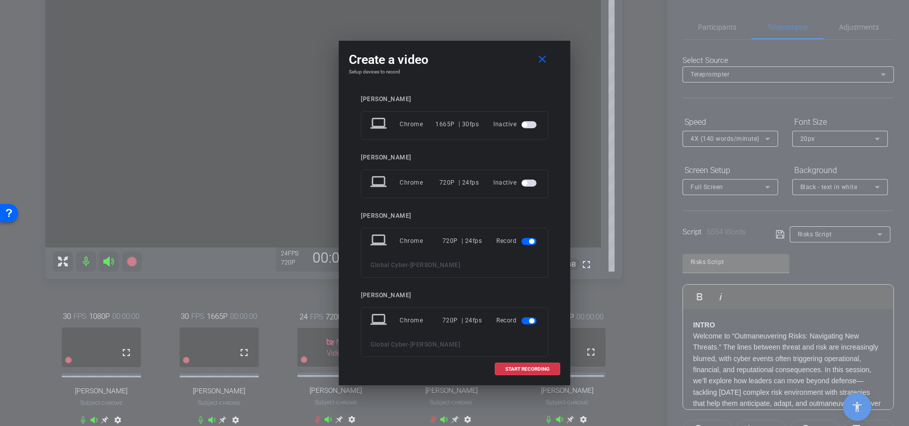
scroll to position [82, 0]
click at [522, 237] on span "button" at bounding box center [528, 239] width 15 height 7
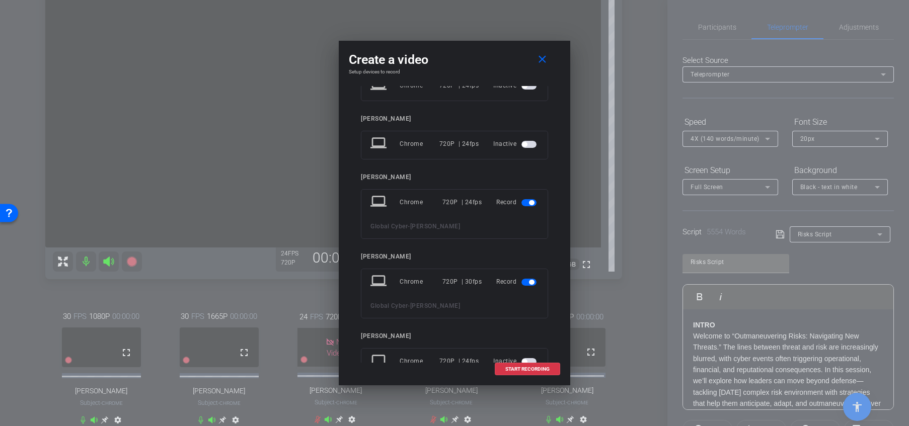
scroll to position [215, 0]
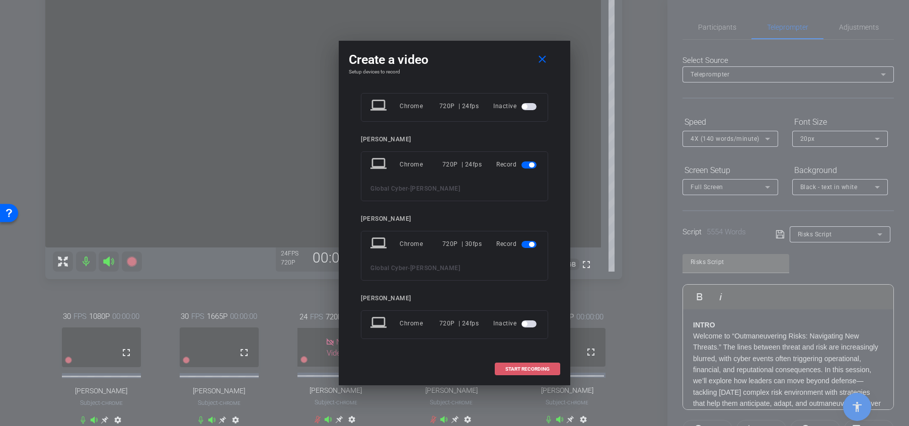
click at [519, 371] on span "START RECORDING" at bounding box center [527, 369] width 44 height 5
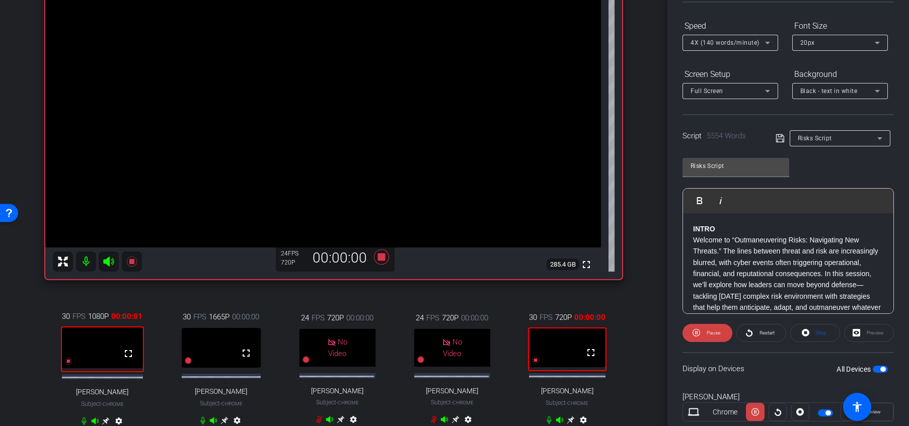
scroll to position [95, 0]
click at [757, 333] on icon at bounding box center [806, 334] width 8 height 8
click at [757, 328] on div "Stop" at bounding box center [815, 334] width 50 height 18
click at [693, 229] on strong "INTRO" at bounding box center [704, 230] width 22 height 8
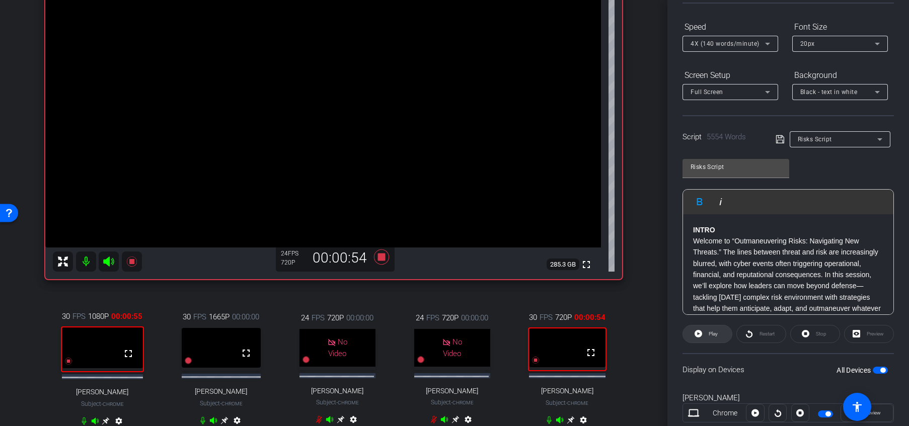
click at [709, 335] on span "Play" at bounding box center [713, 334] width 9 height 6
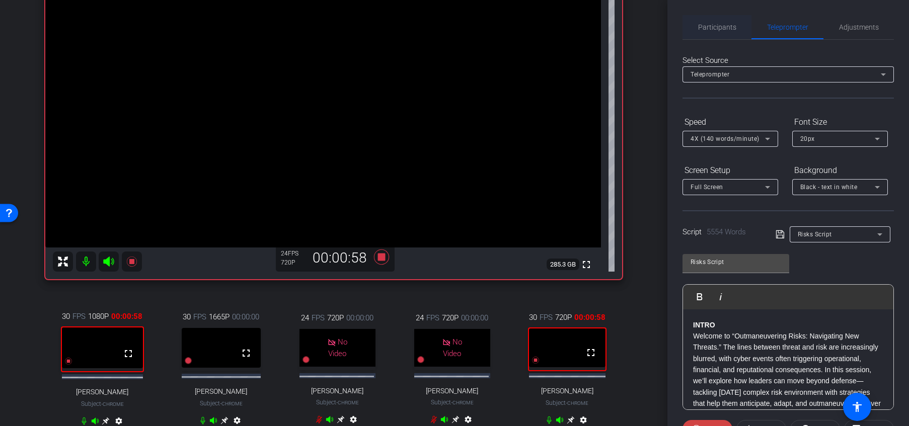
click at [725, 27] on span "Participants" at bounding box center [717, 27] width 38 height 7
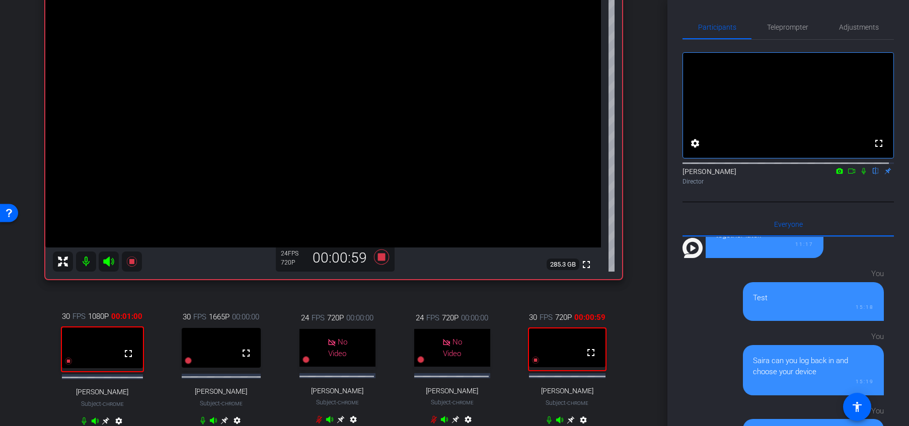
click at [757, 175] on icon at bounding box center [852, 171] width 8 height 7
click at [757, 28] on span "Teleprompter" at bounding box center [787, 27] width 41 height 7
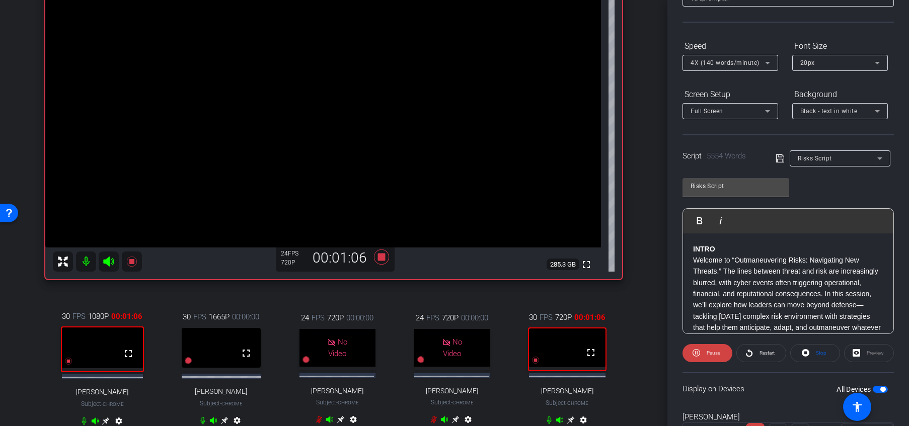
scroll to position [78, 0]
click at [757, 352] on div "Preview" at bounding box center [869, 351] width 50 height 18
click at [757, 351] on div "Preview" at bounding box center [869, 351] width 50 height 18
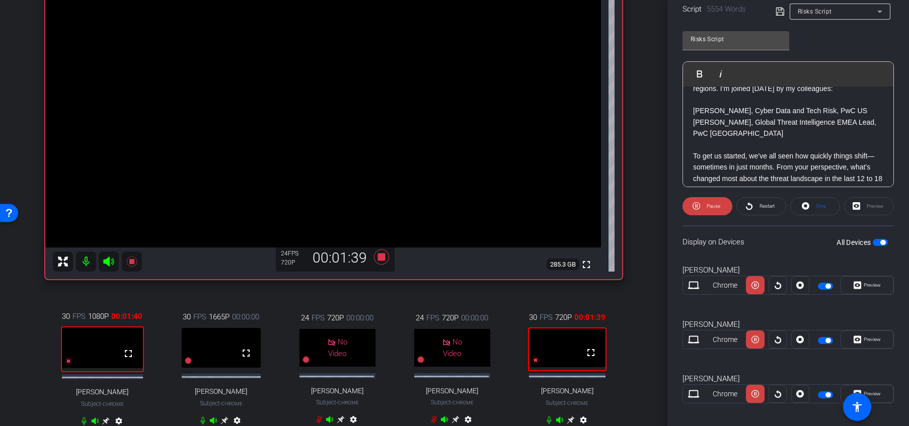
scroll to position [269, 0]
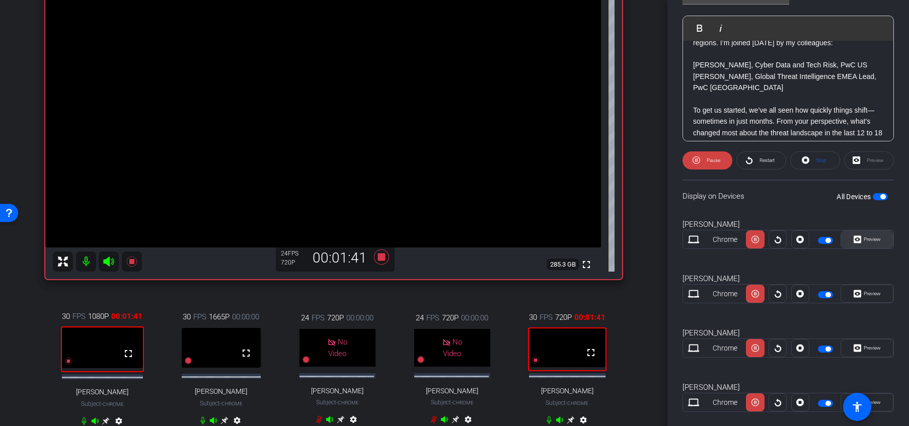
click at [757, 240] on span "Preview" at bounding box center [872, 240] width 17 height 6
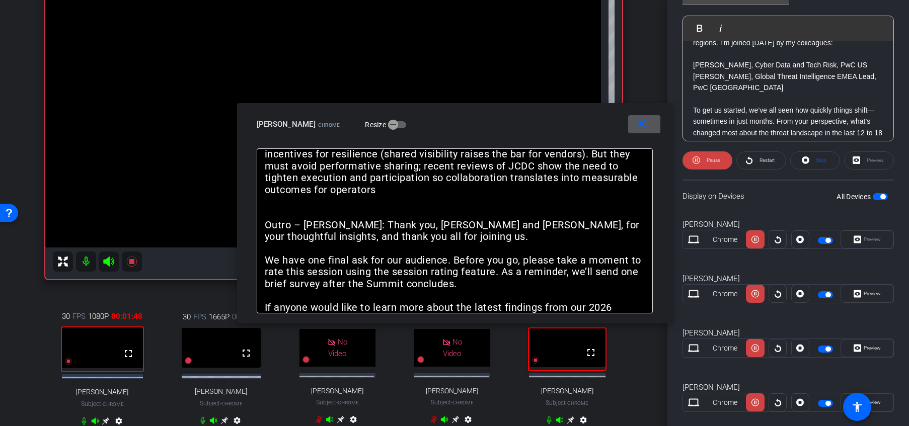
click at [645, 122] on mat-icon "close" at bounding box center [642, 124] width 13 height 13
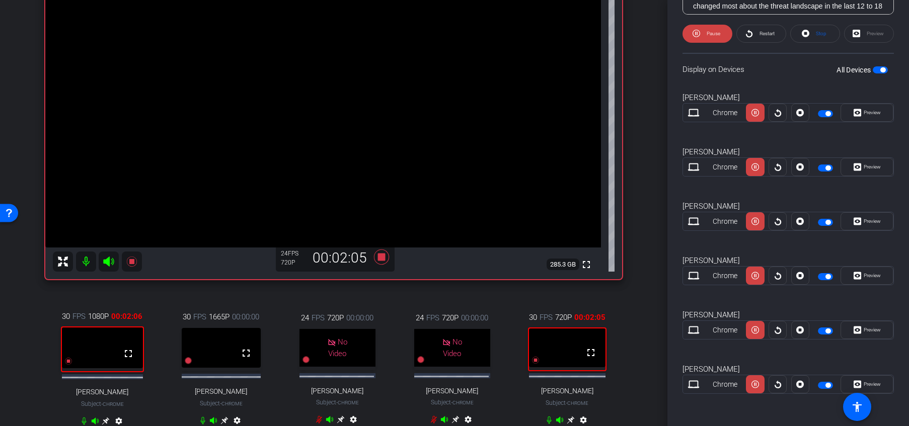
scroll to position [306, 0]
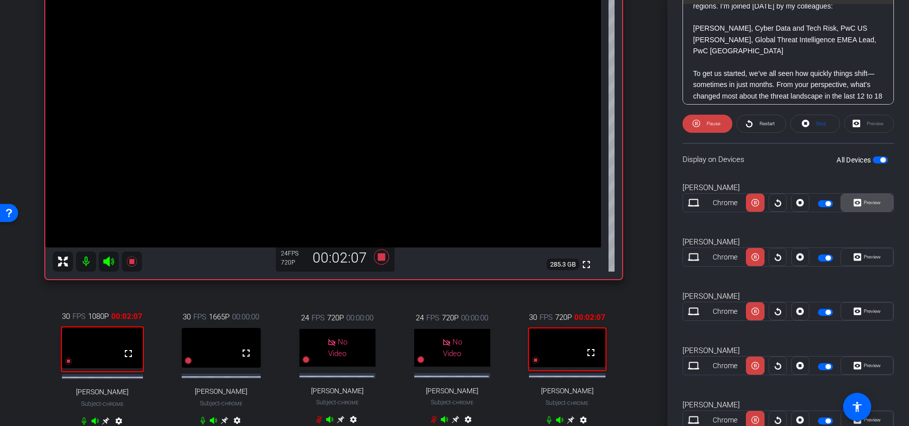
click at [757, 204] on span "Preview" at bounding box center [872, 203] width 17 height 6
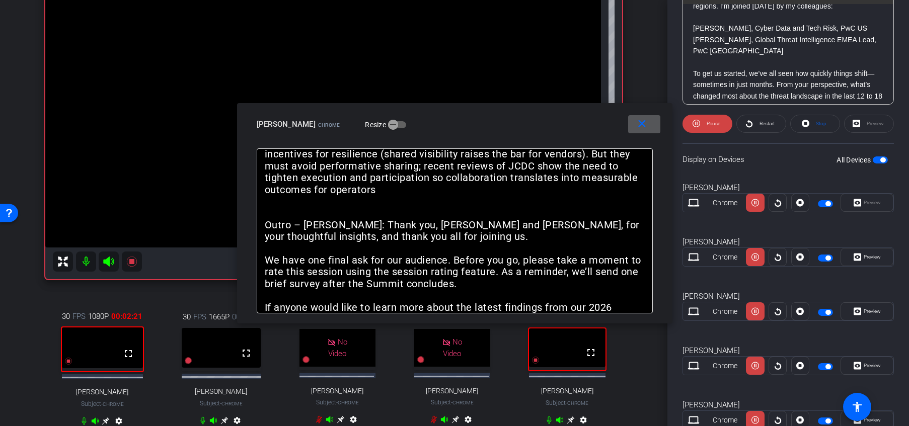
click at [643, 124] on mat-icon "close" at bounding box center [642, 124] width 13 height 13
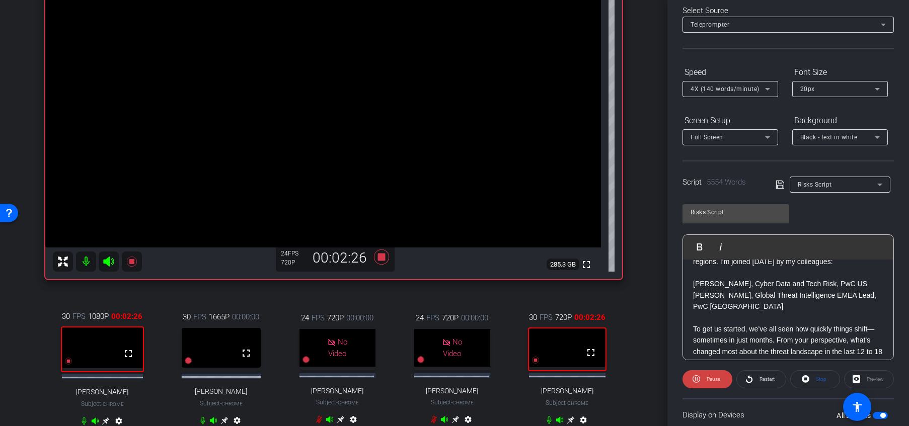
scroll to position [0, 0]
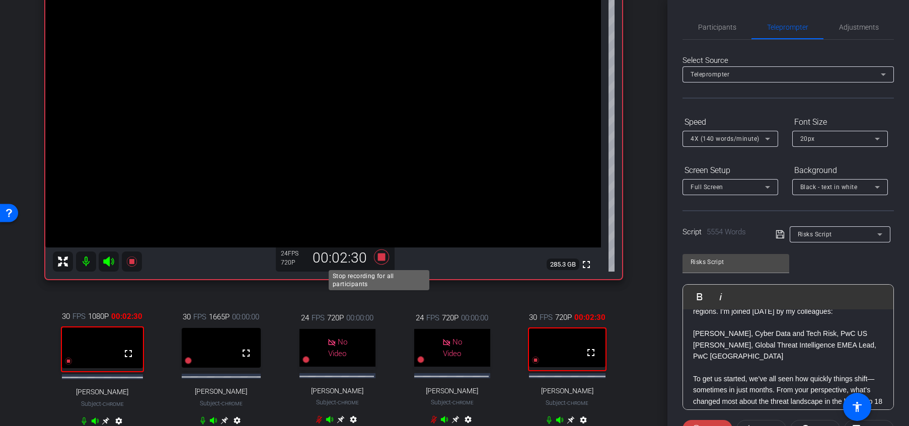
click at [381, 257] on icon at bounding box center [381, 257] width 15 height 15
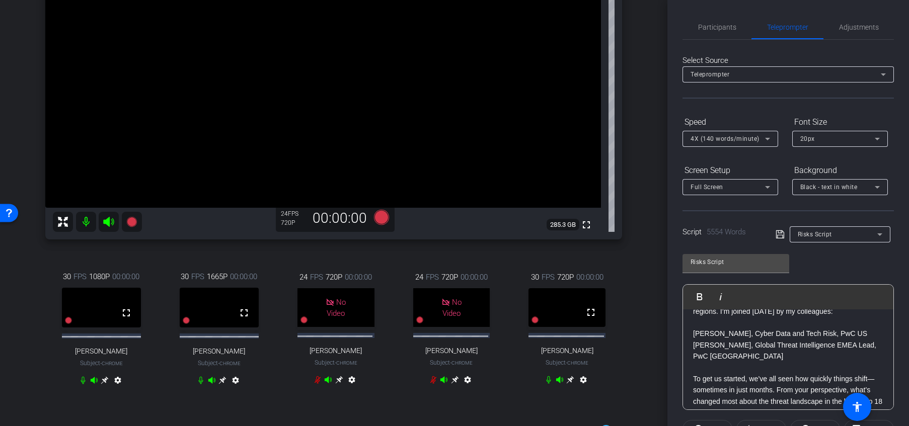
scroll to position [182, 0]
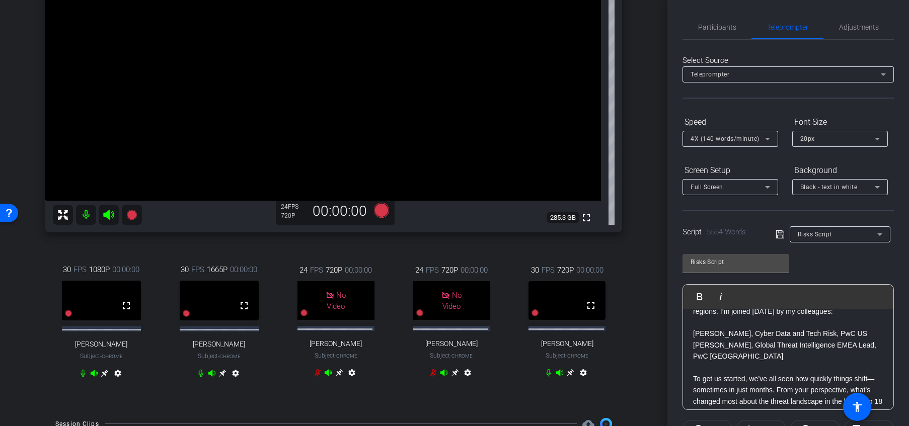
click at [566, 377] on icon at bounding box center [570, 373] width 8 height 8
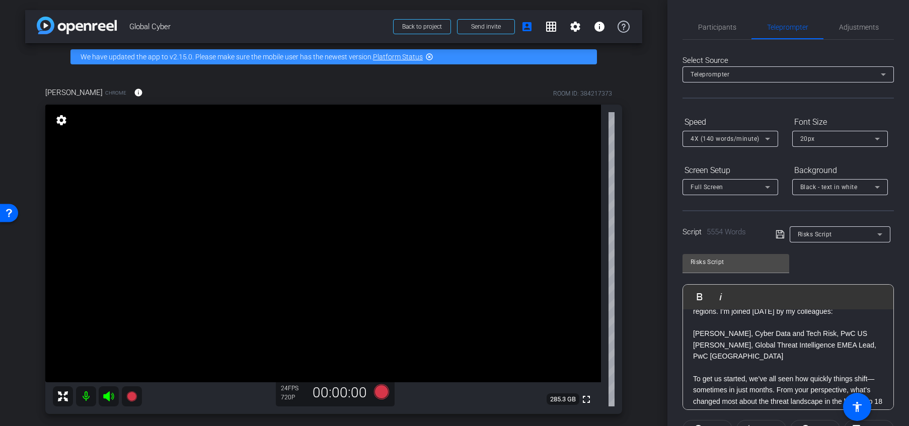
click at [61, 118] on mat-icon "settings" at bounding box center [61, 120] width 14 height 12
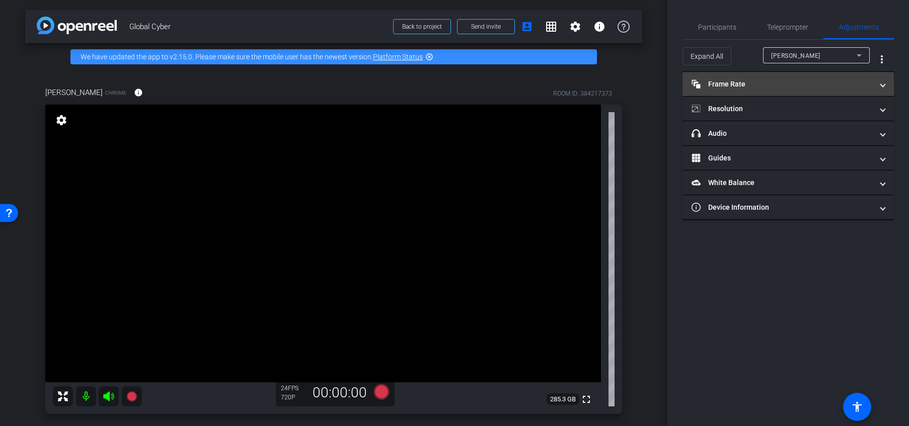
click at [742, 87] on mat-panel-title "Frame Rate Frame Rate" at bounding box center [782, 84] width 181 height 11
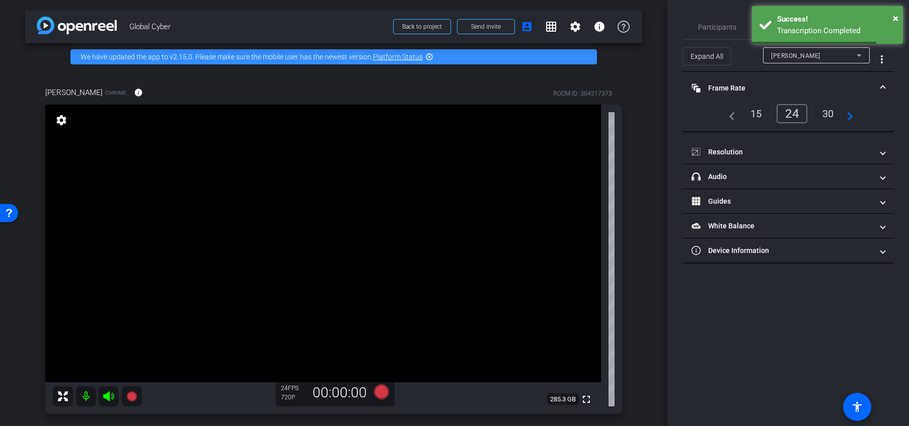
click at [757, 115] on div "30" at bounding box center [828, 113] width 27 height 17
click at [757, 18] on span "×" at bounding box center [896, 18] width 6 height 12
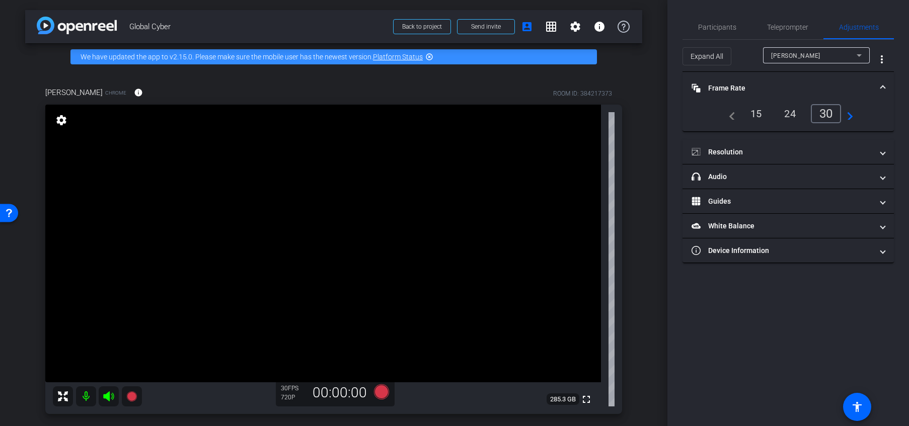
click at [757, 85] on span at bounding box center [883, 88] width 4 height 11
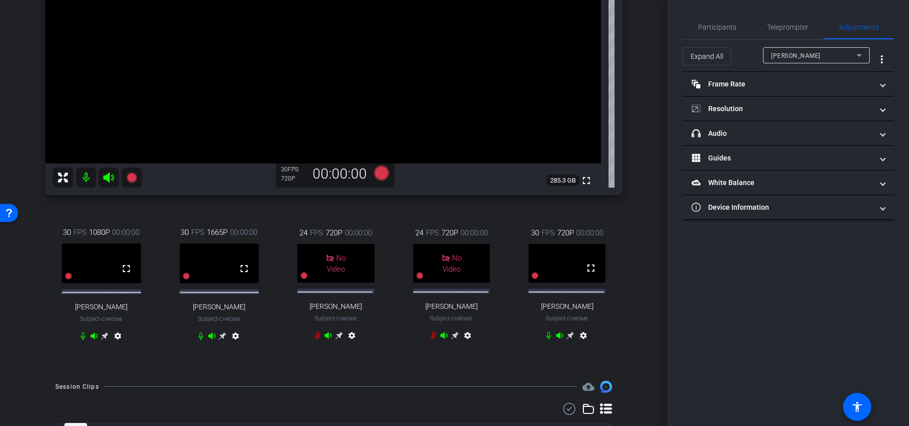
scroll to position [222, 0]
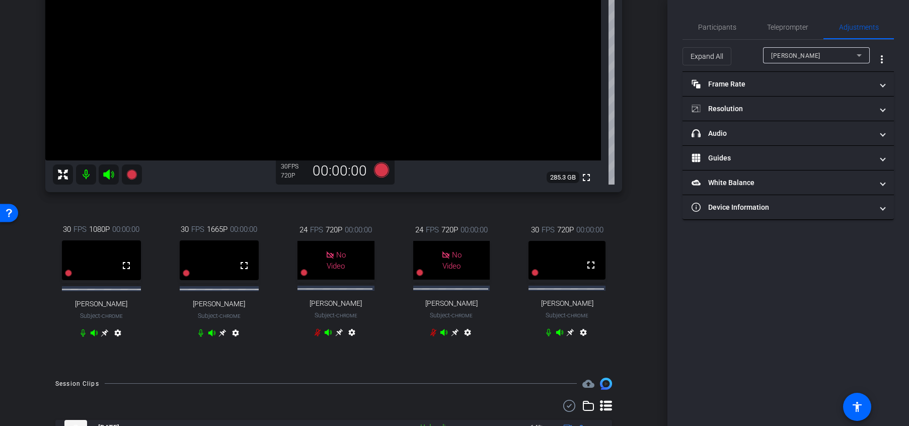
click at [566, 337] on icon at bounding box center [570, 333] width 8 height 8
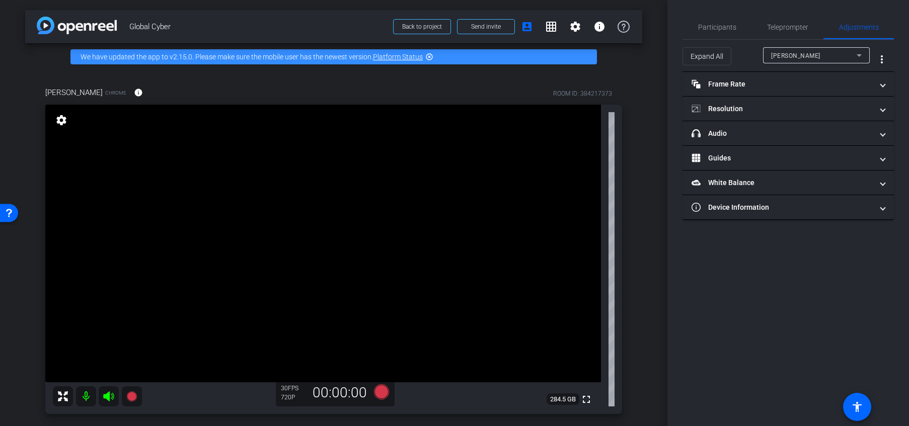
click at [56, 121] on mat-icon "settings" at bounding box center [61, 120] width 14 height 12
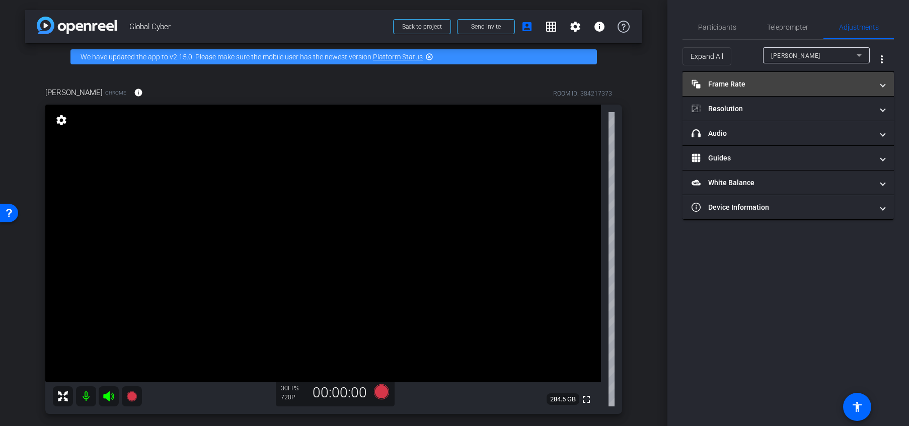
click at [756, 81] on mat-panel-title "Frame Rate Frame Rate" at bounding box center [782, 84] width 181 height 11
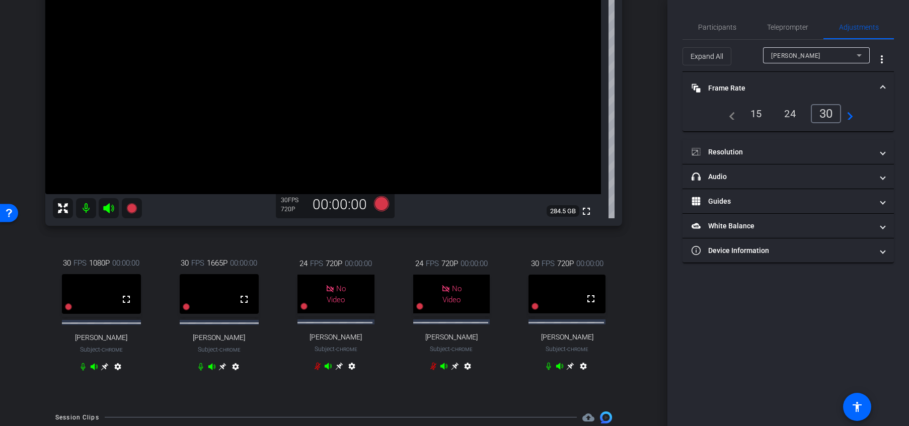
scroll to position [189, 0]
click at [105, 370] on icon at bounding box center [105, 366] width 8 height 8
click at [757, 56] on icon at bounding box center [859, 55] width 12 height 12
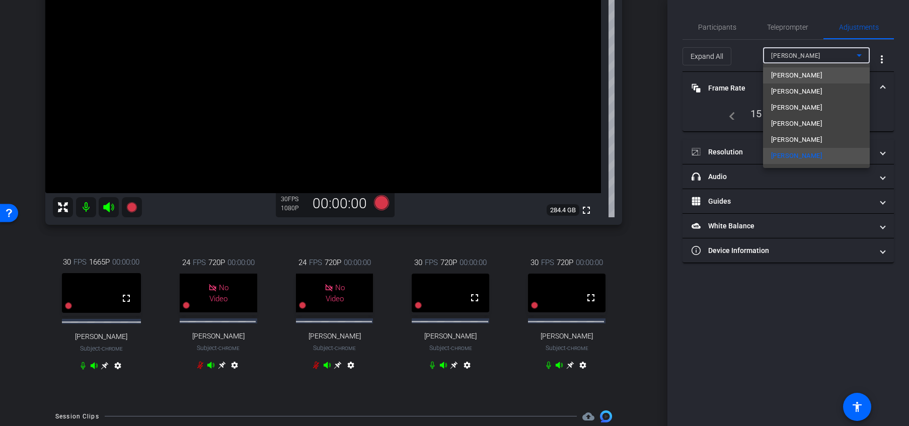
click at [757, 72] on mat-option "[PERSON_NAME]" at bounding box center [816, 75] width 107 height 16
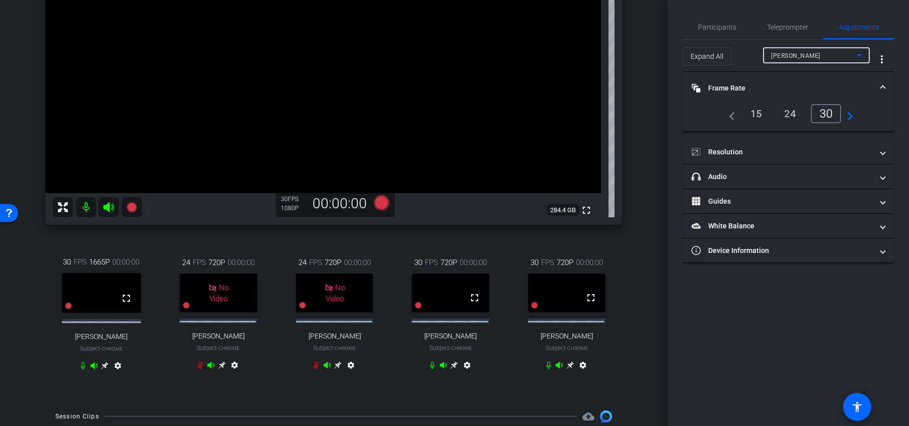
type input "11000"
click at [757, 57] on icon at bounding box center [859, 55] width 12 height 12
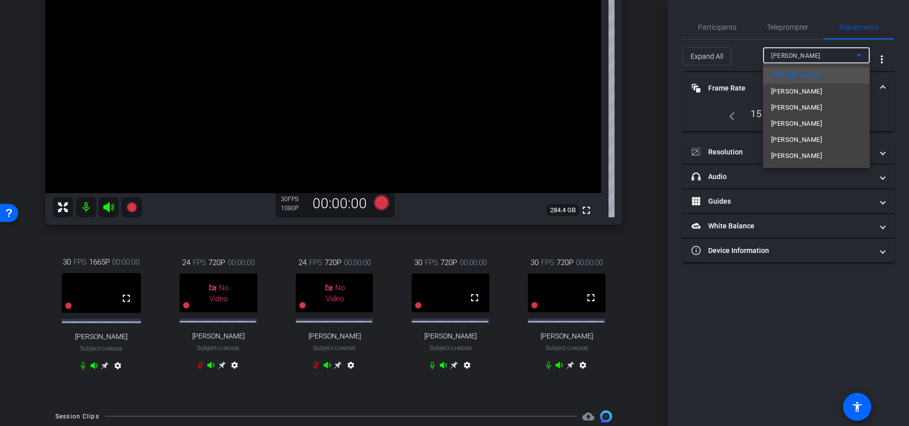
click at [757, 57] on div at bounding box center [454, 213] width 909 height 426
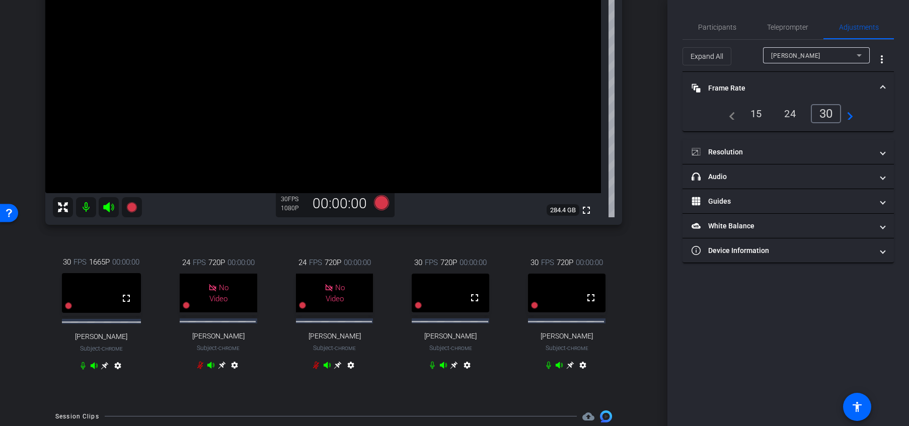
click at [451, 369] on icon at bounding box center [454, 366] width 8 height 8
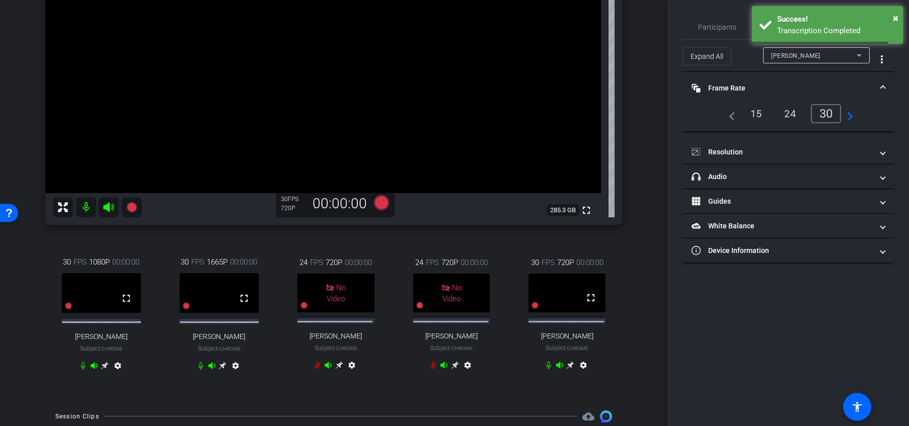
click at [105, 369] on icon at bounding box center [105, 366] width 8 height 8
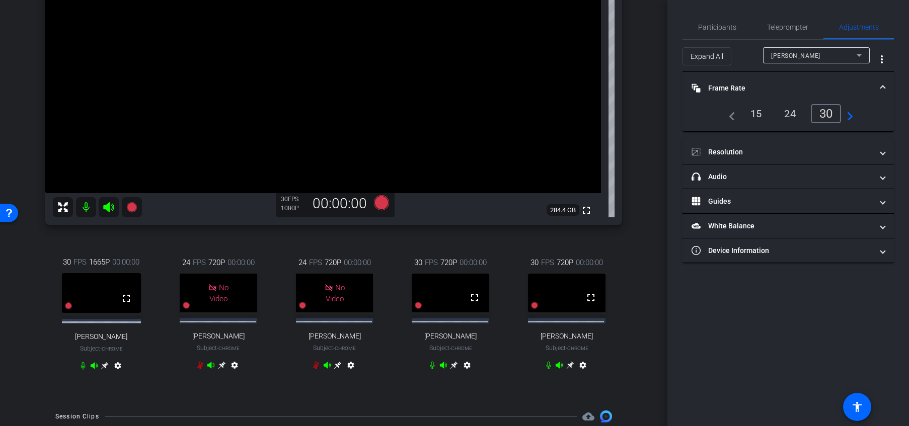
click at [450, 369] on icon at bounding box center [454, 365] width 8 height 8
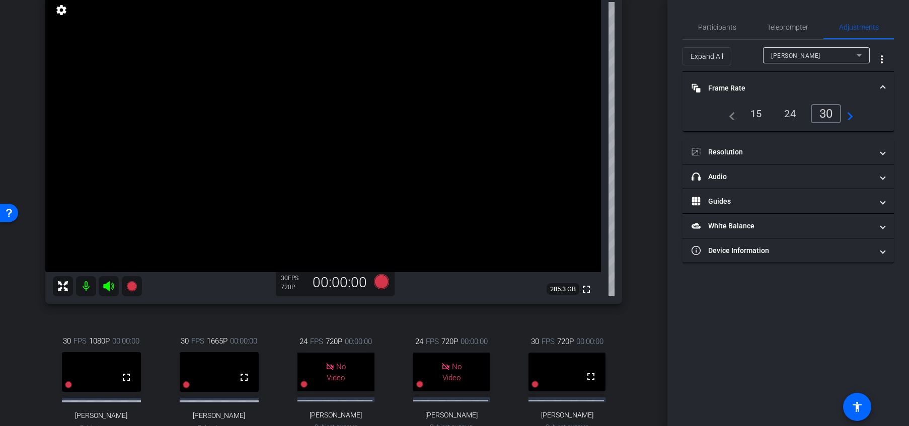
scroll to position [101, 0]
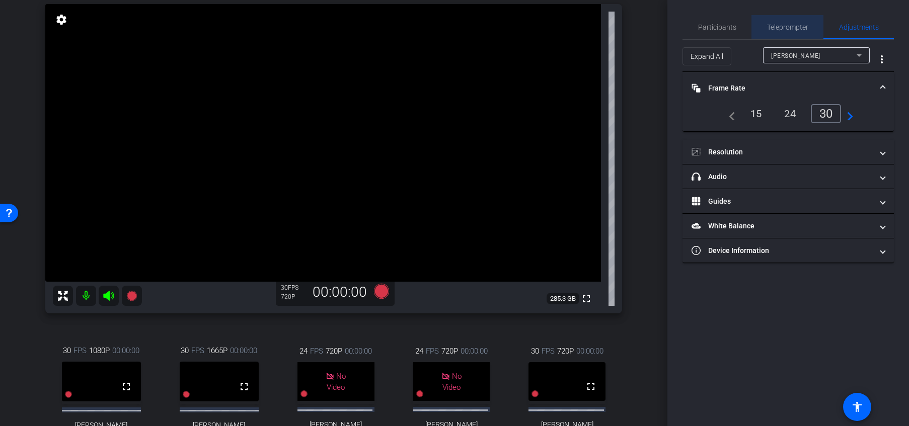
click at [757, 29] on span "Teleprompter" at bounding box center [787, 27] width 41 height 7
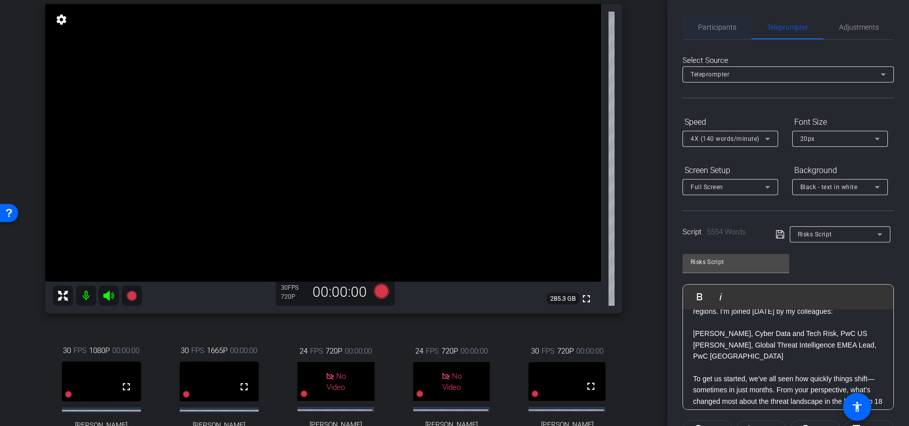
click at [723, 28] on span "Participants" at bounding box center [717, 27] width 38 height 7
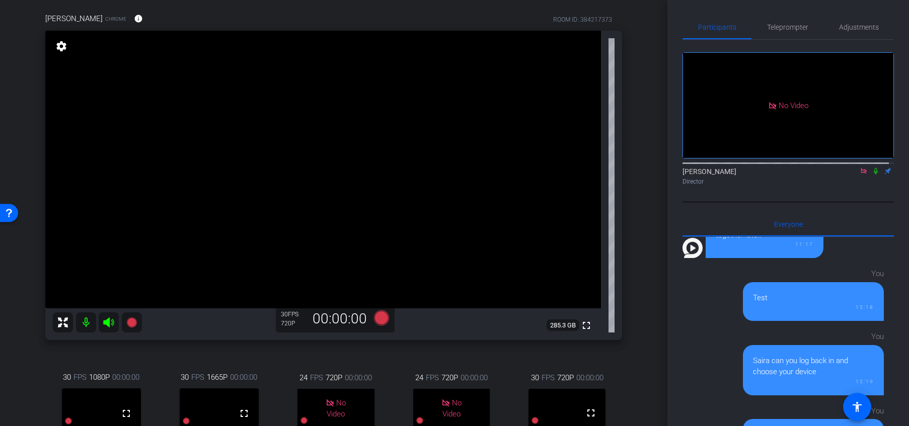
scroll to position [76, 0]
click at [731, 30] on span "Participants" at bounding box center [717, 27] width 38 height 7
click at [68, 47] on mat-icon "settings" at bounding box center [61, 44] width 14 height 12
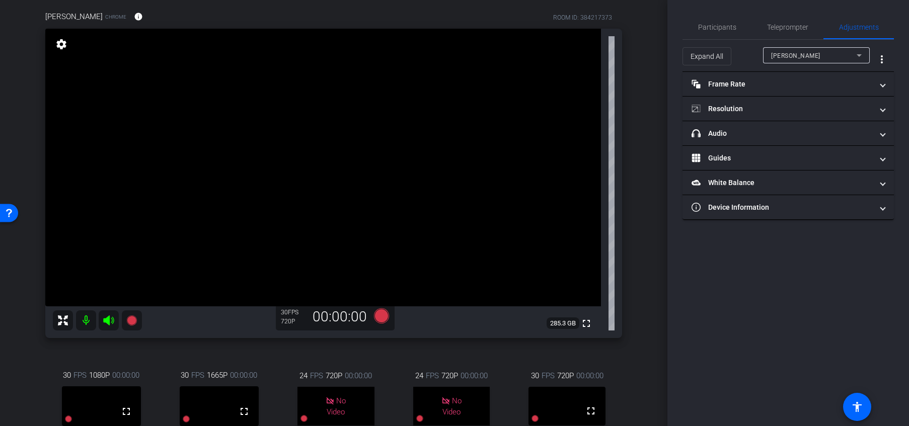
click at [757, 52] on div "[PERSON_NAME]" at bounding box center [814, 55] width 86 height 13
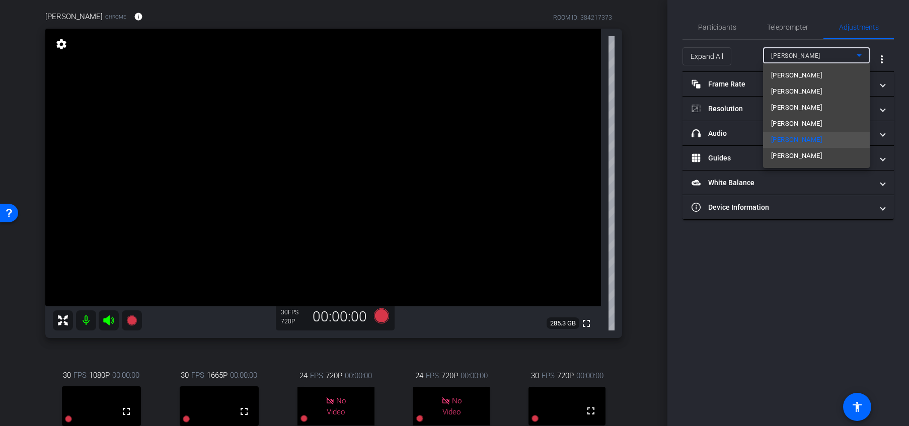
click at [757, 75] on mat-option "[PERSON_NAME]" at bounding box center [816, 75] width 107 height 16
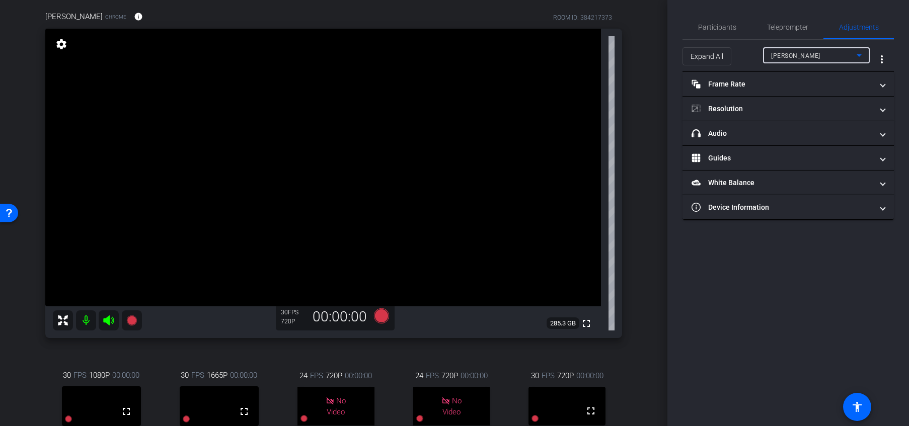
type input "11000"
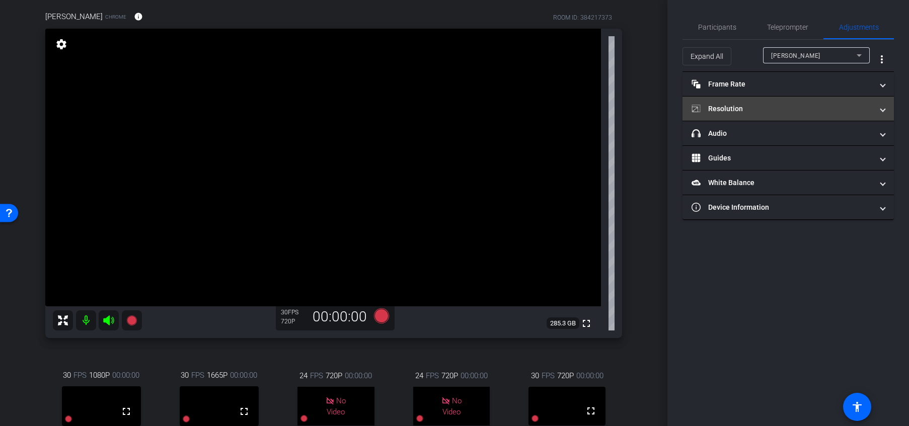
click at [734, 107] on mat-panel-title "Resolution" at bounding box center [782, 109] width 181 height 11
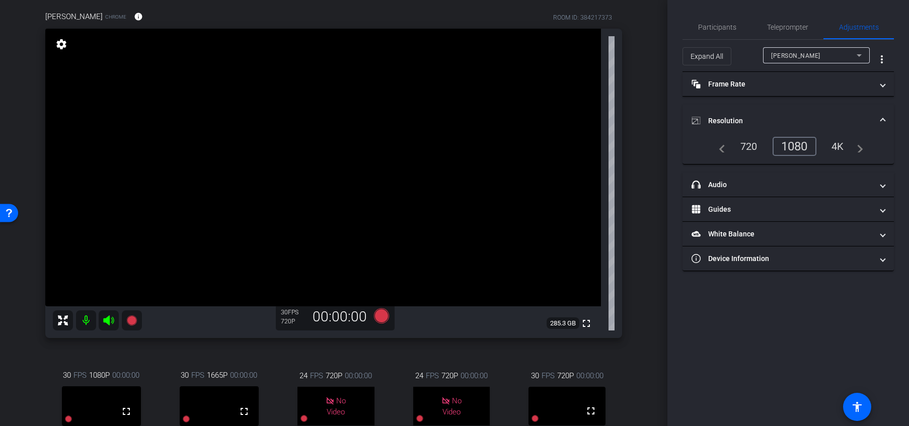
click at [752, 146] on div "720" at bounding box center [749, 146] width 32 height 17
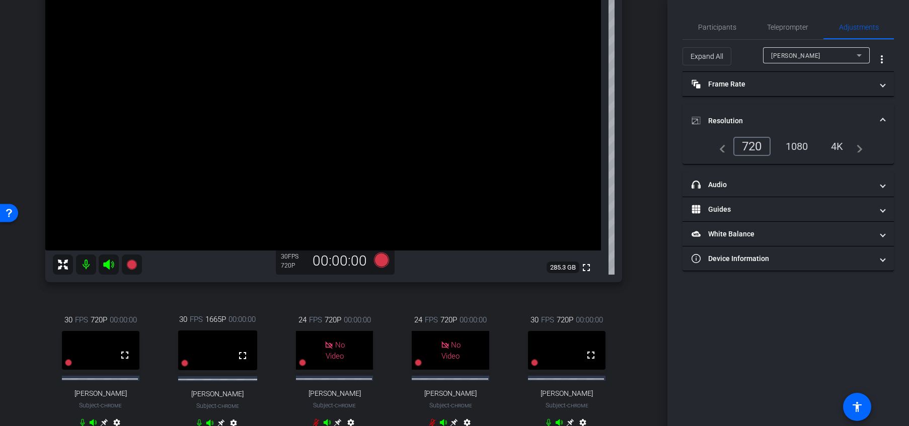
scroll to position [89, 0]
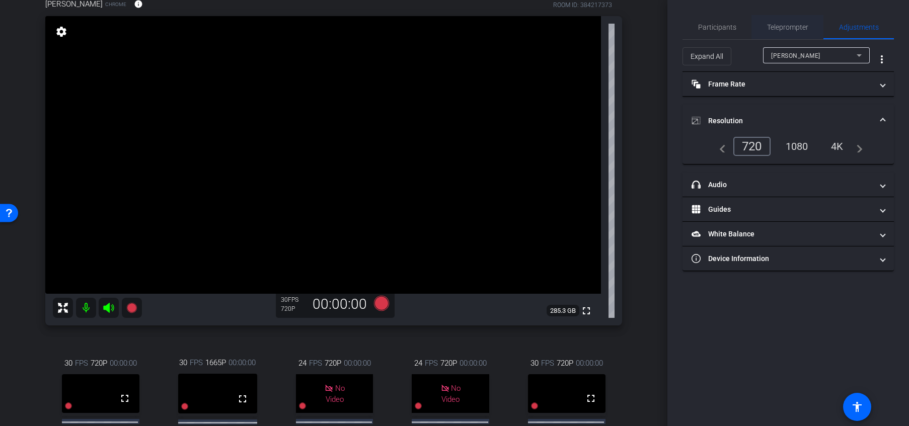
click at [757, 28] on span "Teleprompter" at bounding box center [787, 27] width 41 height 7
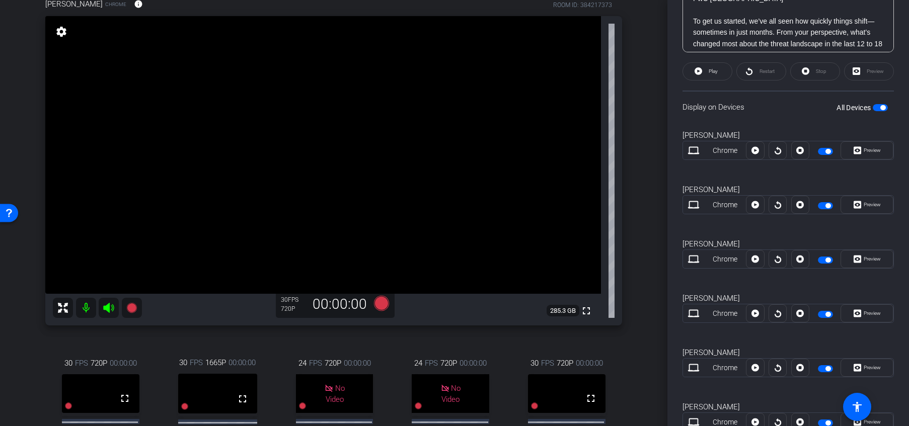
scroll to position [374, 0]
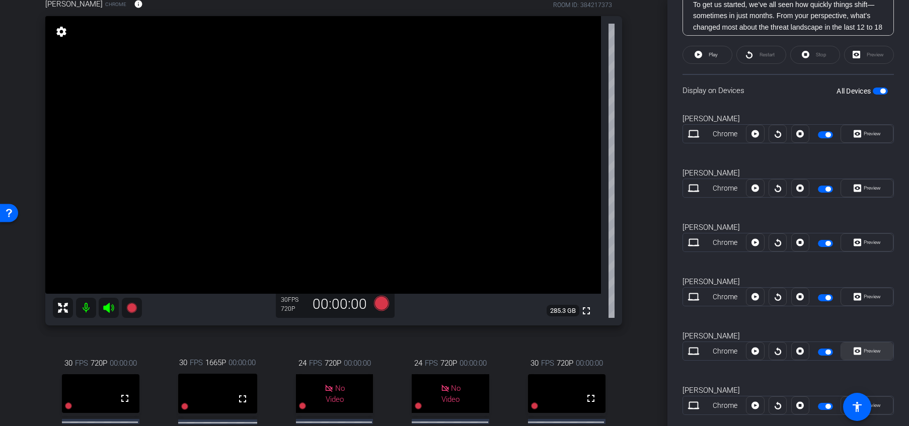
click at [757, 347] on span "Preview" at bounding box center [871, 351] width 20 height 14
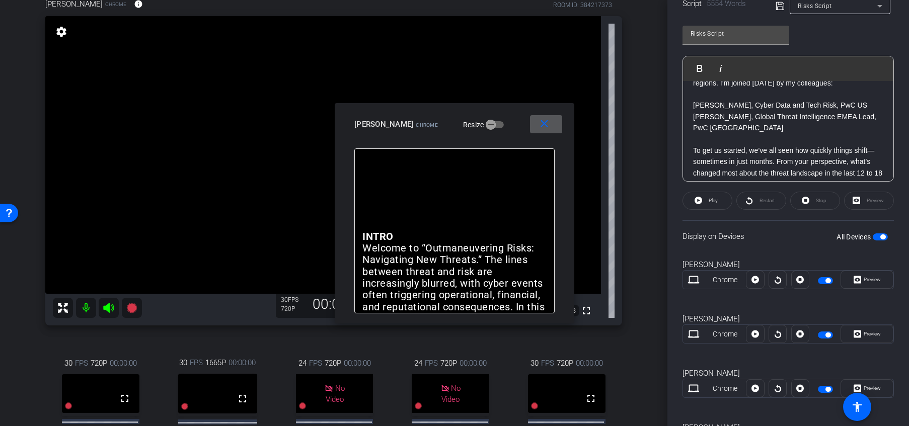
scroll to position [0, 0]
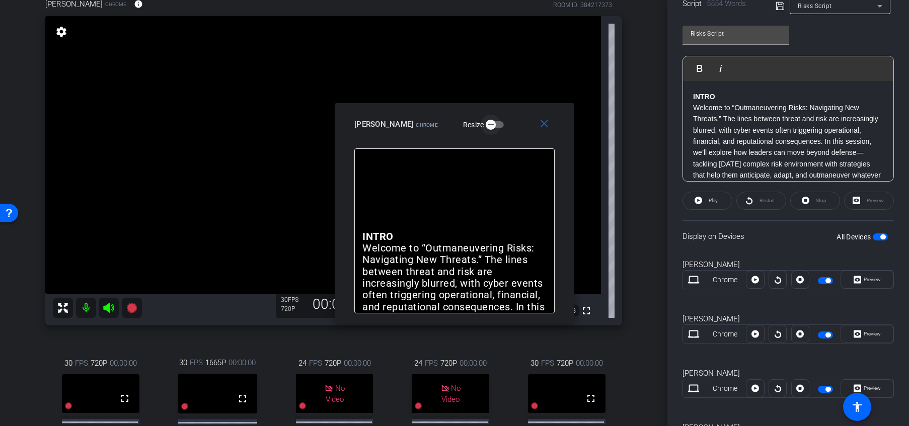
click at [486, 126] on icon "button" at bounding box center [490, 124] width 9 height 9
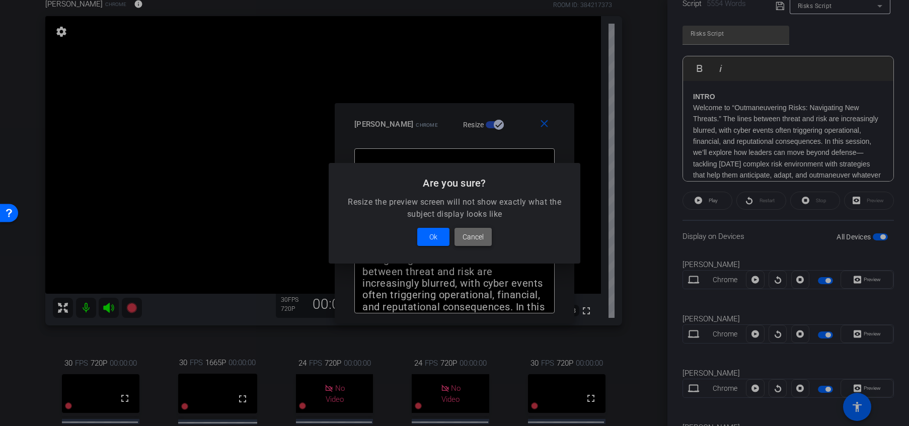
click at [474, 237] on span "Cancel" at bounding box center [473, 237] width 21 height 12
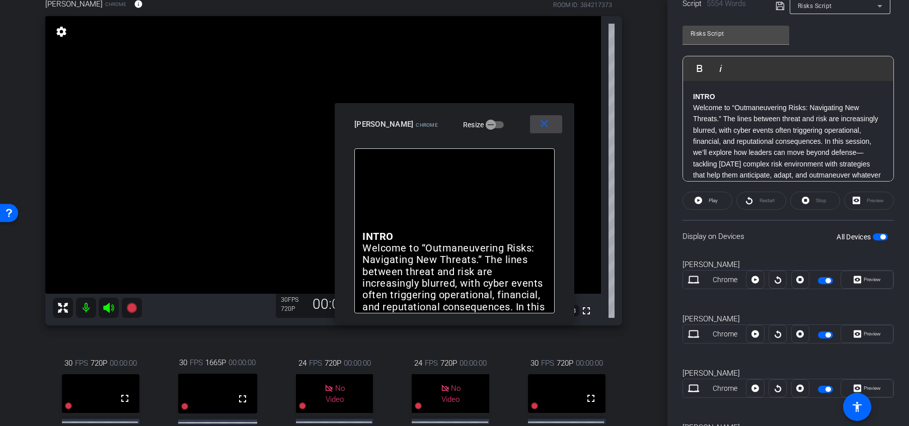
click at [543, 124] on mat-icon "close" at bounding box center [544, 124] width 13 height 13
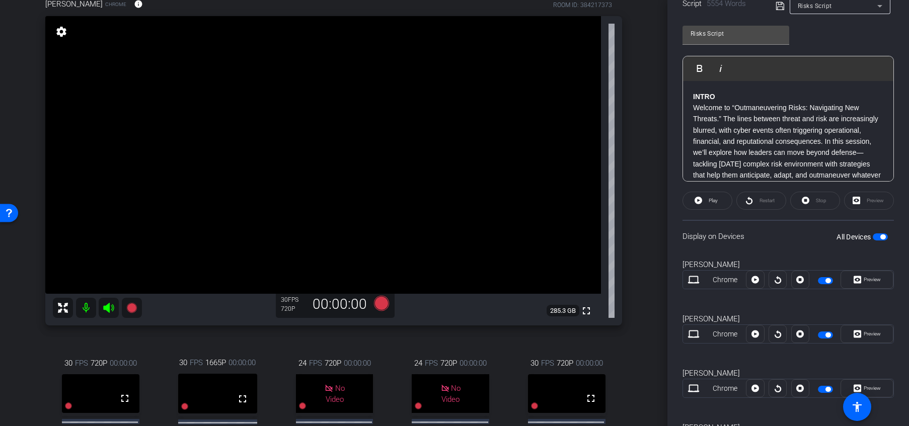
click at [641, 236] on div "arrow_back Global Cyber Back to project Send invite account_box grid_on setting…" at bounding box center [333, 124] width 667 height 426
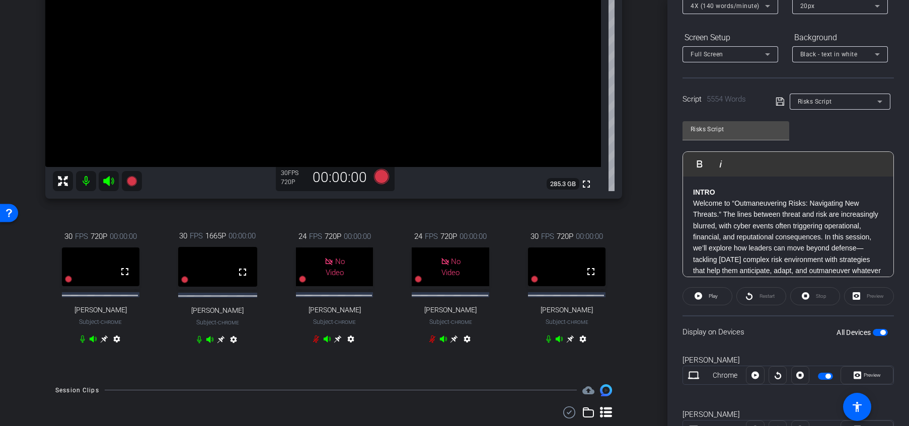
scroll to position [220, 0]
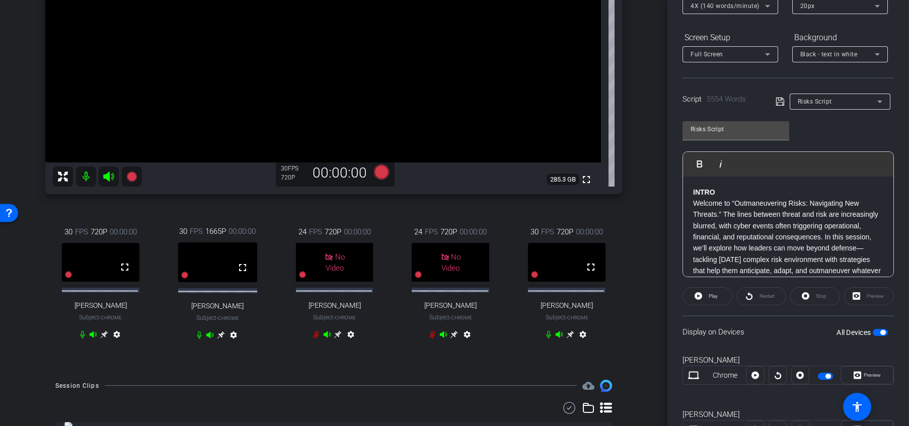
click at [567, 339] on icon at bounding box center [571, 335] width 8 height 8
click at [102, 339] on icon at bounding box center [104, 335] width 8 height 8
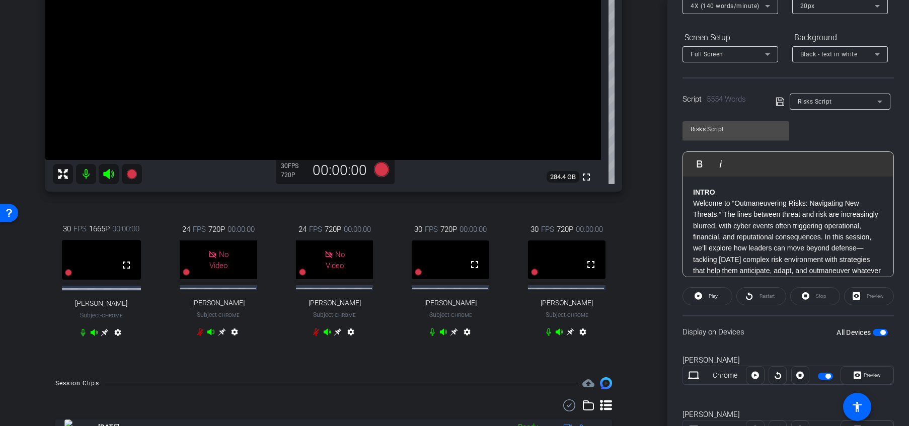
scroll to position [208, 0]
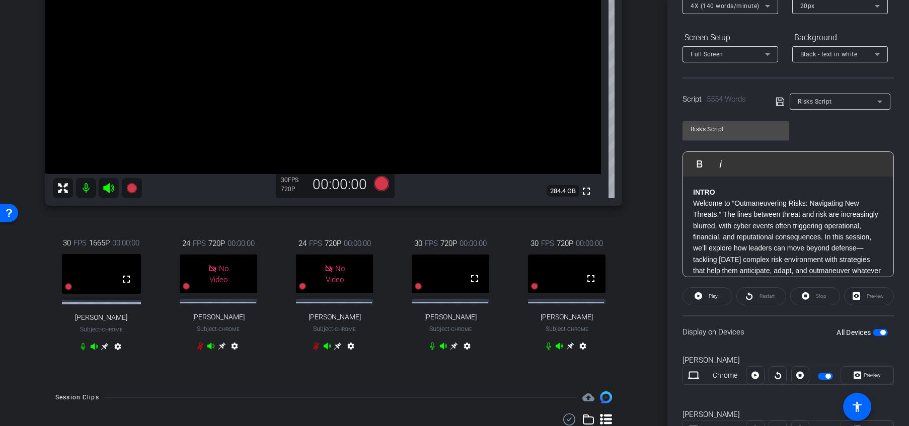
click at [450, 350] on icon at bounding box center [454, 347] width 8 height 8
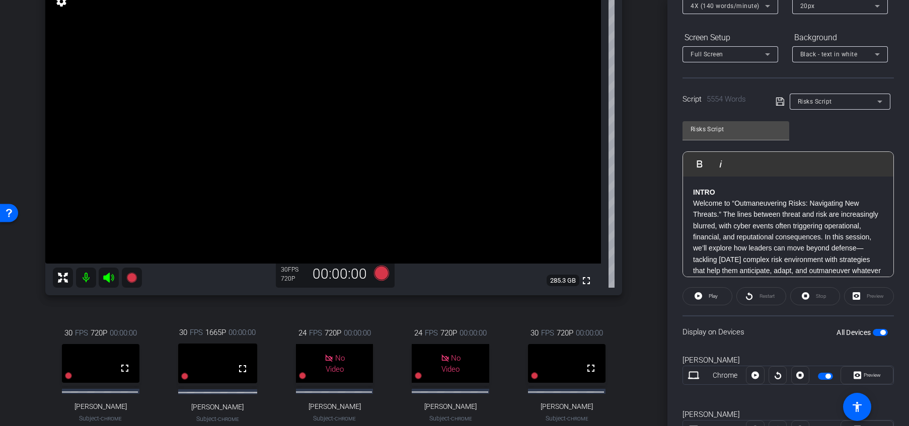
drag, startPoint x: 672, startPoint y: 121, endPoint x: 666, endPoint y: 113, distance: 9.4
click at [666, 113] on div "arrow_back Global Cyber Back to project Send invite account_box grid_on setting…" at bounding box center [454, 213] width 909 height 426
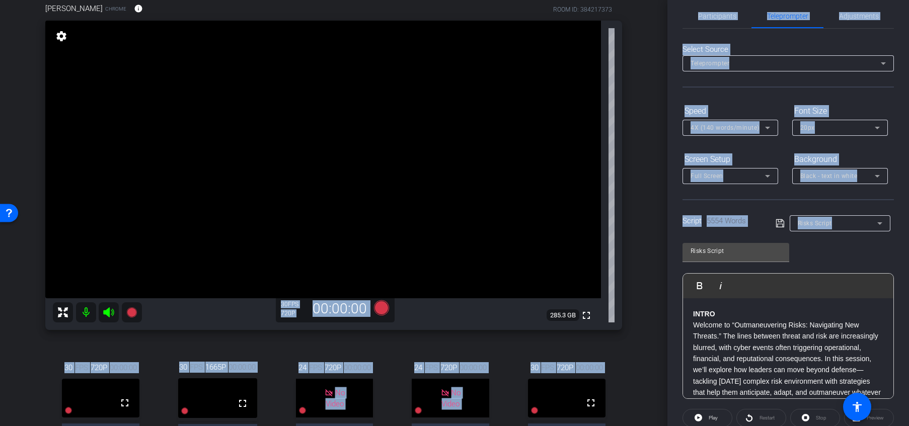
scroll to position [4, 0]
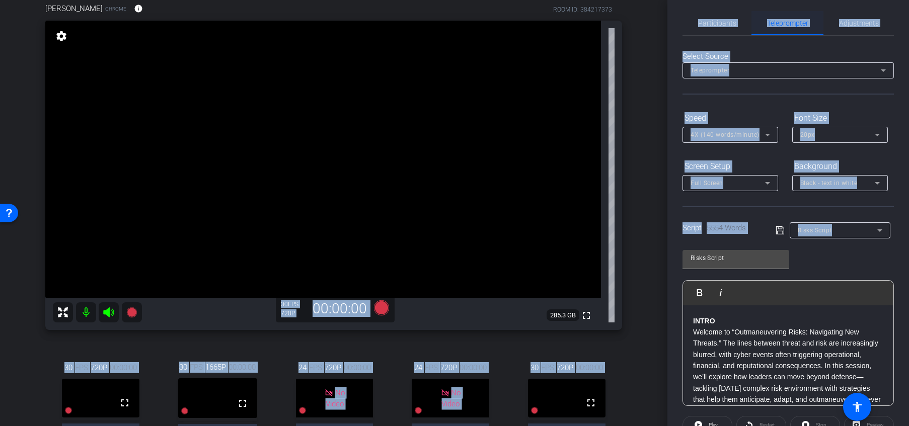
click at [757, 24] on span "Teleprompter" at bounding box center [787, 23] width 41 height 7
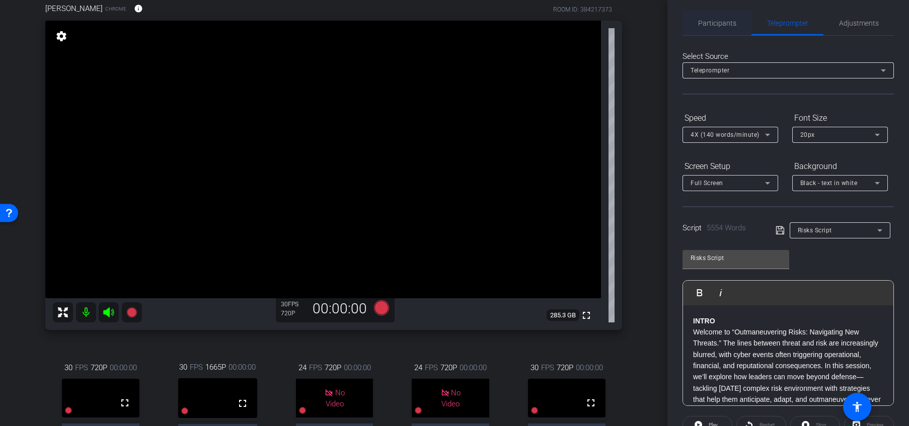
click at [719, 20] on span "Participants" at bounding box center [717, 23] width 38 height 7
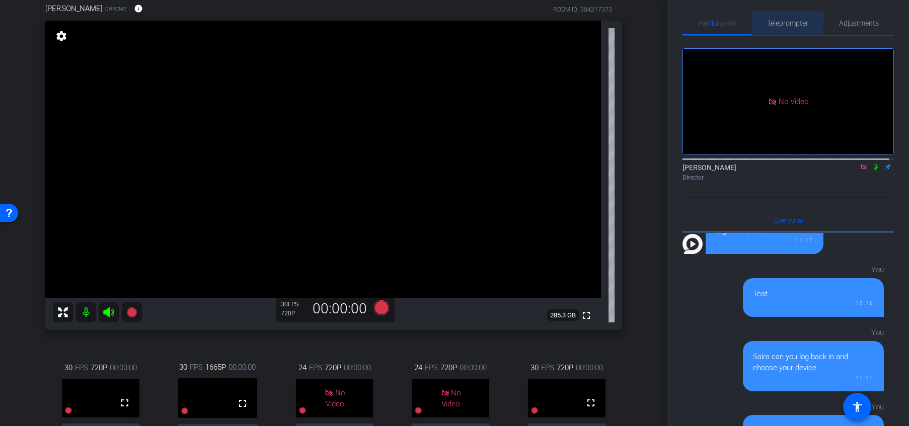
click at [757, 22] on span "Teleprompter" at bounding box center [787, 23] width 41 height 7
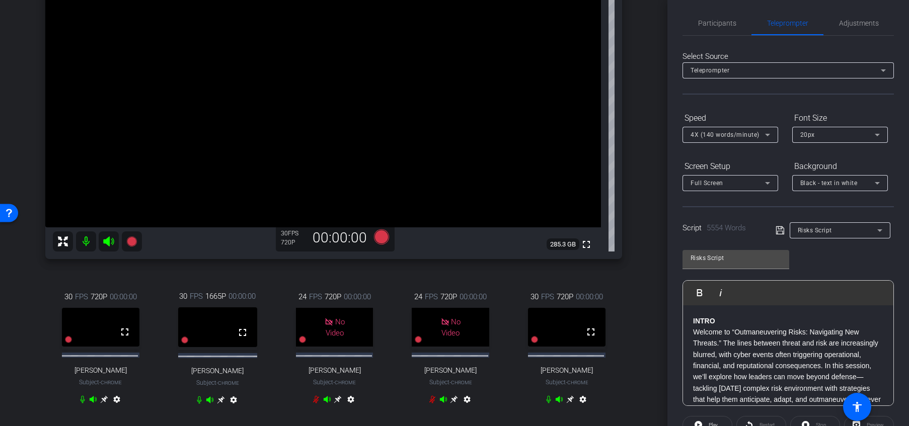
scroll to position [112, 0]
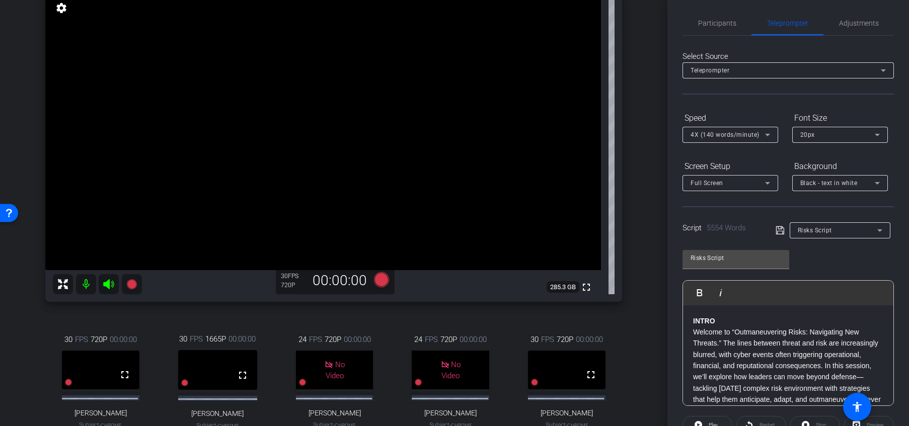
click at [641, 306] on div "arrow_back Global Cyber Back to project Send invite account_box grid_on setting…" at bounding box center [333, 101] width 667 height 426
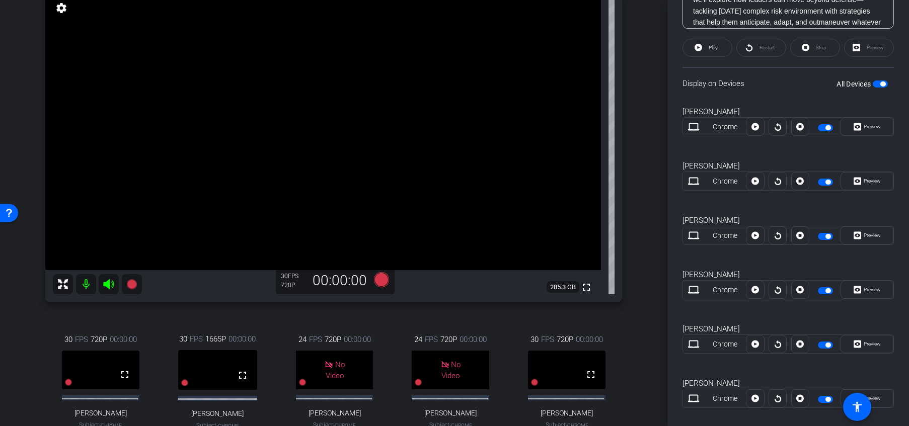
scroll to position [396, 0]
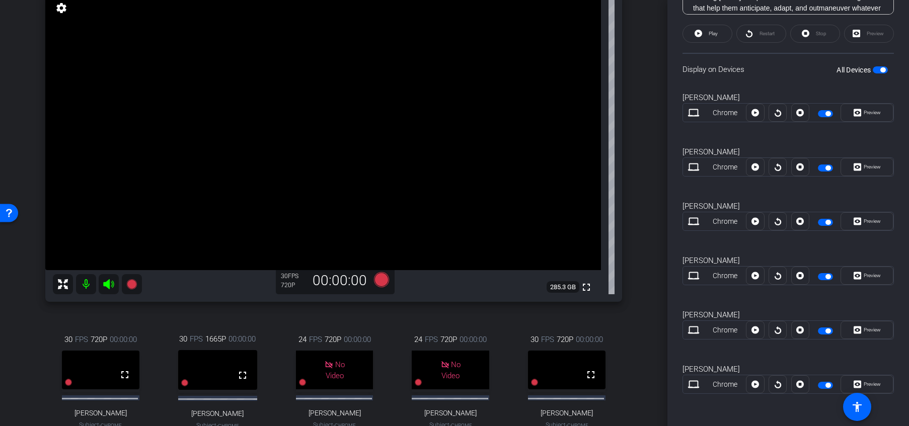
click at [757, 276] on span "button" at bounding box center [827, 276] width 5 height 5
click at [757, 276] on span "button" at bounding box center [825, 276] width 15 height 7
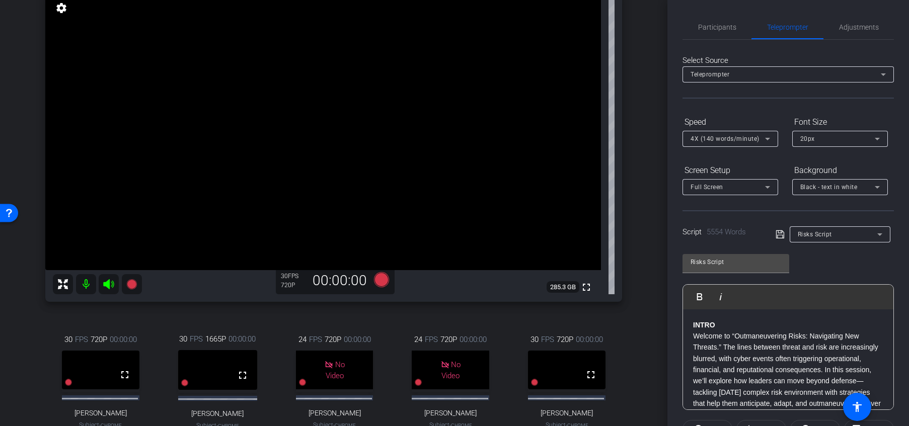
scroll to position [0, 0]
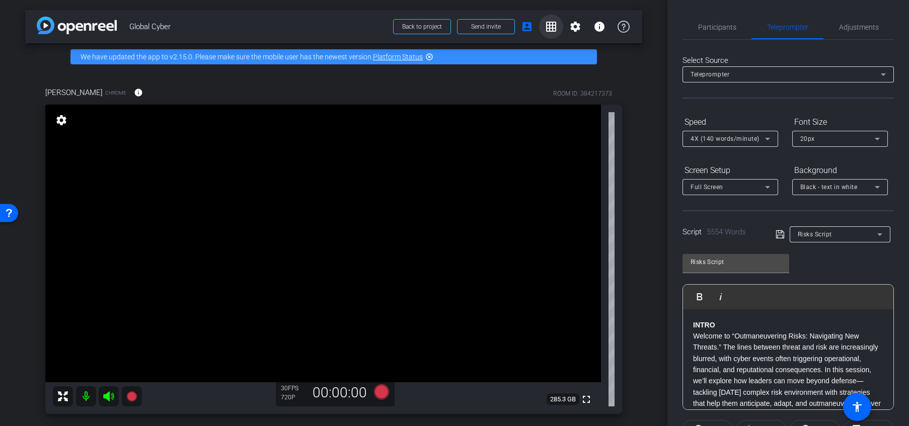
click at [545, 27] on mat-icon "grid_on" at bounding box center [551, 27] width 12 height 12
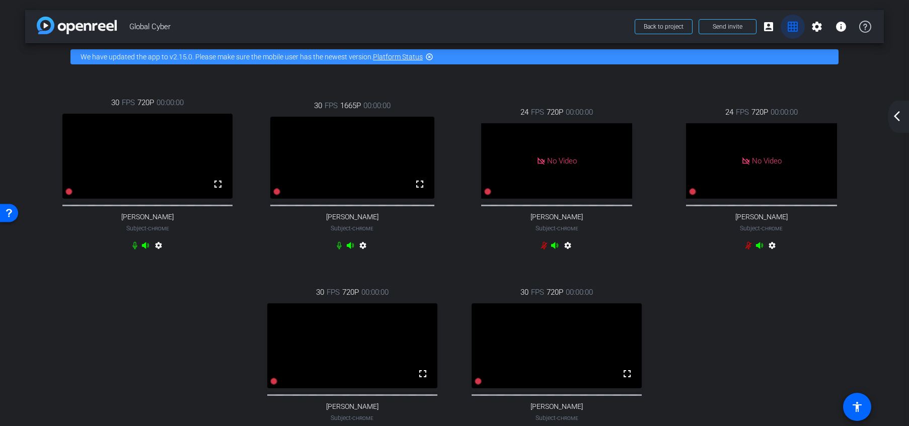
click at [757, 29] on mat-icon "grid_on" at bounding box center [793, 27] width 12 height 12
click at [757, 29] on mat-icon "account_box" at bounding box center [769, 27] width 12 height 12
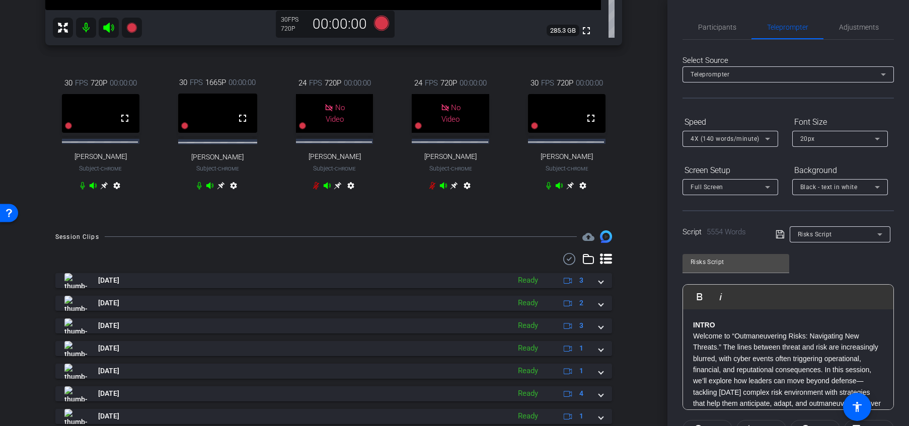
scroll to position [325, 0]
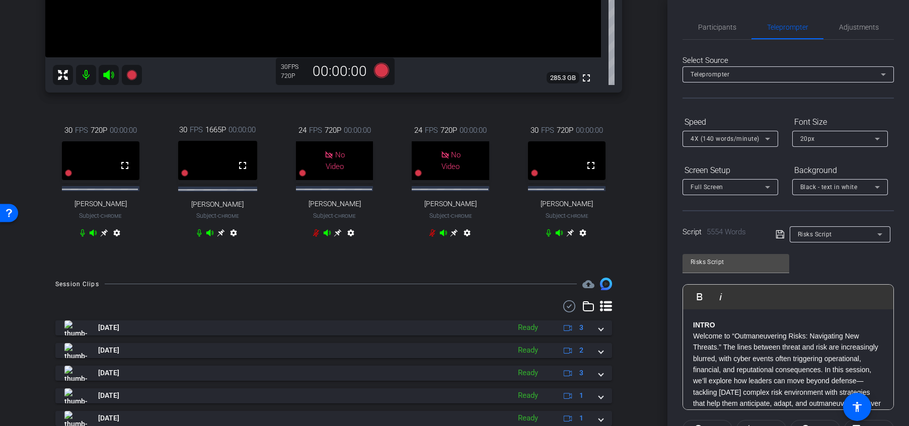
click at [455, 258] on div "24 FPS 720P 00:00:00 No Video [PERSON_NAME] Subject - Chrome settings" at bounding box center [450, 182] width 111 height 149
click at [452, 237] on icon at bounding box center [454, 233] width 8 height 8
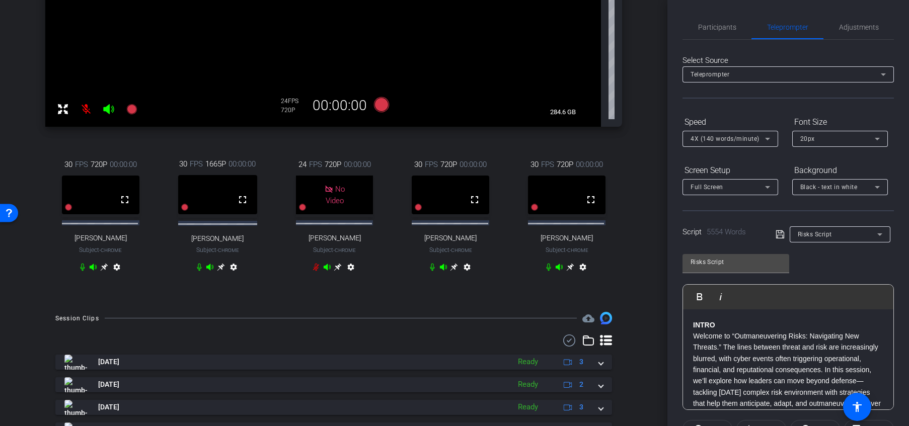
click at [660, 171] on div "arrow_back Global Cyber Back to project Send invite account_box grid_on setting…" at bounding box center [333, 213] width 667 height 426
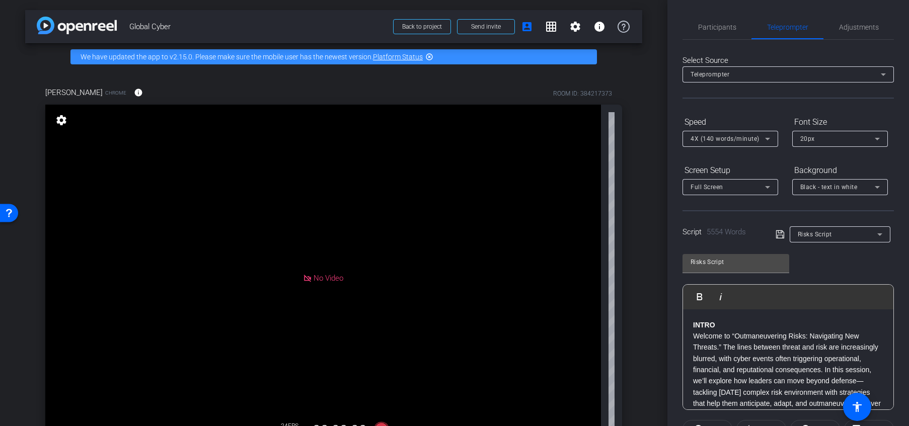
click at [61, 119] on mat-icon "settings" at bounding box center [61, 120] width 14 height 12
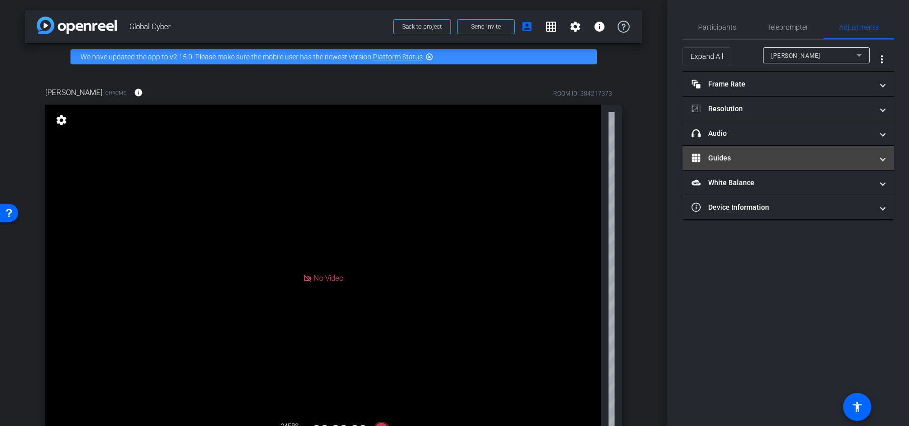
click at [740, 156] on mat-panel-title "Guides" at bounding box center [782, 158] width 181 height 11
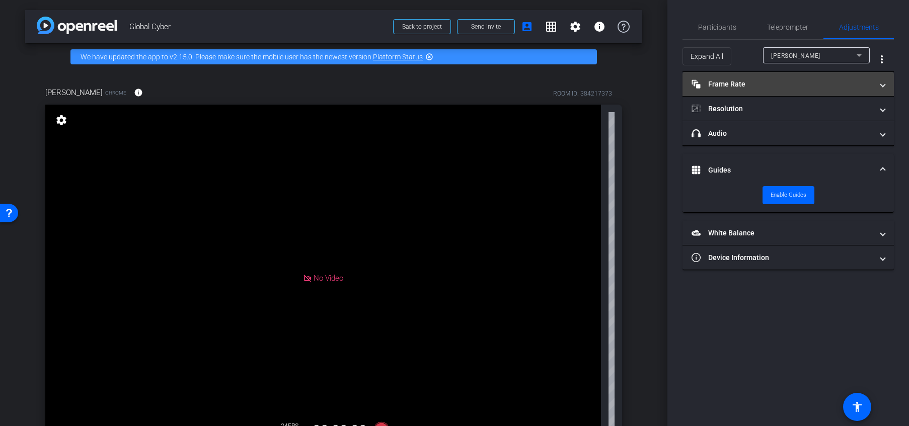
click at [755, 86] on mat-panel-title "Frame Rate Frame Rate" at bounding box center [782, 84] width 181 height 11
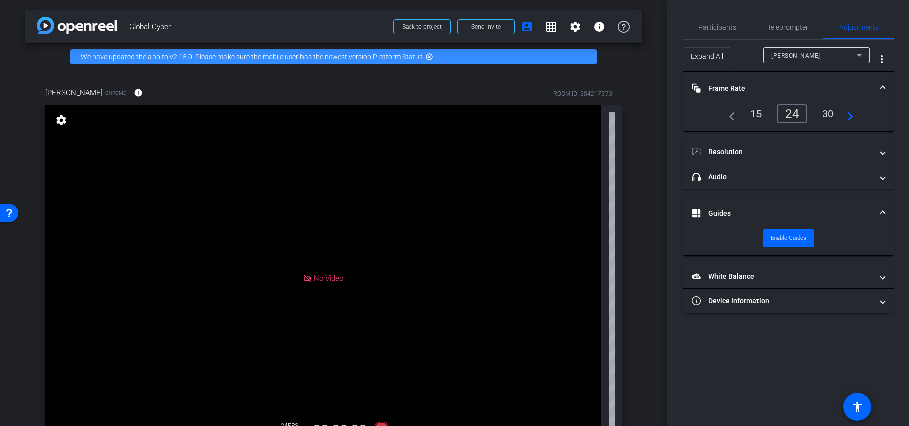
click at [749, 86] on mat-panel-title "Frame Rate Frame Rate" at bounding box center [782, 88] width 181 height 11
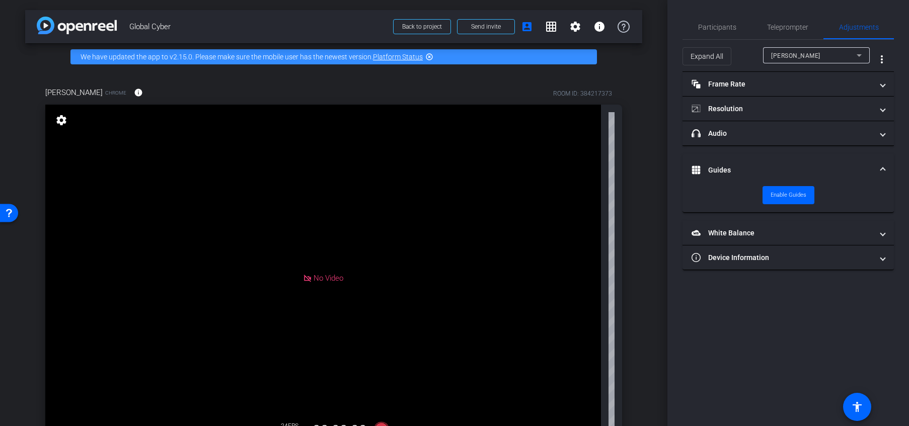
click at [756, 167] on mat-panel-title "Guides" at bounding box center [782, 170] width 181 height 11
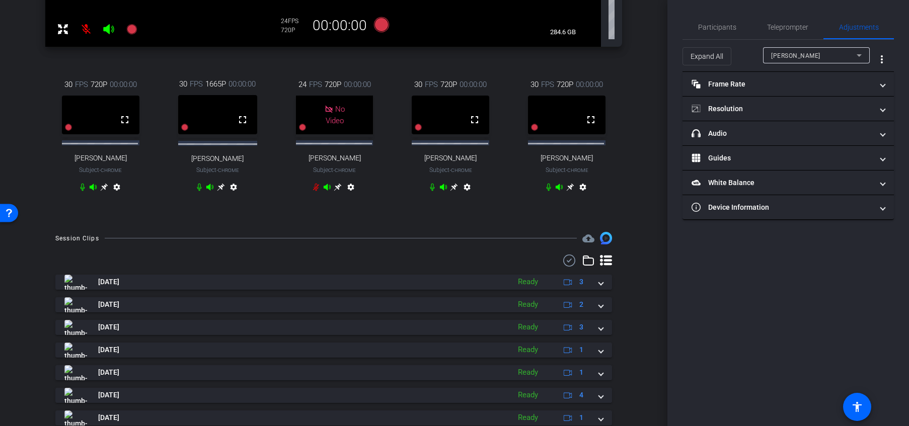
scroll to position [360, 0]
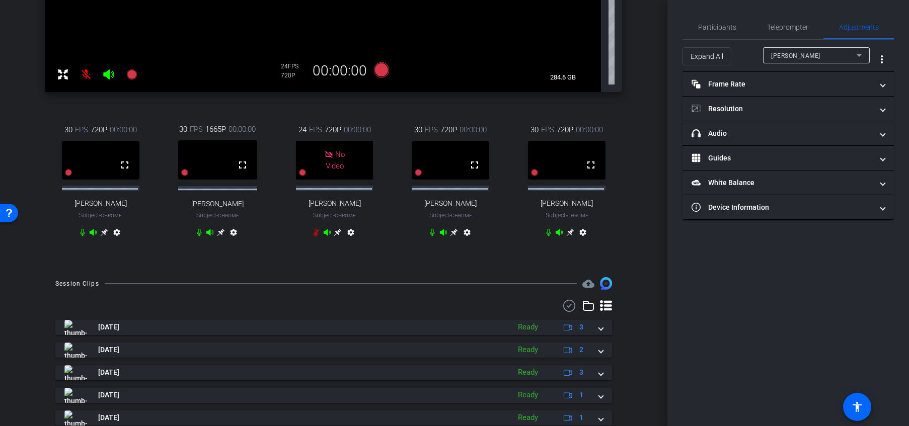
click at [450, 236] on icon at bounding box center [454, 233] width 8 height 8
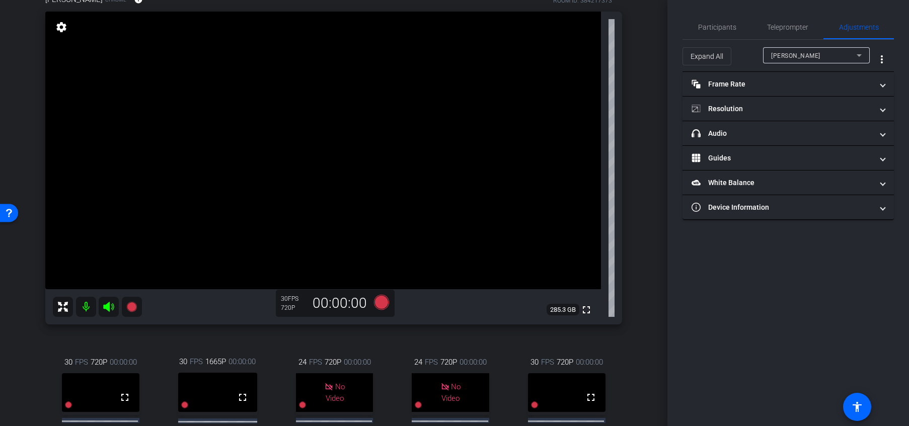
scroll to position [71, 0]
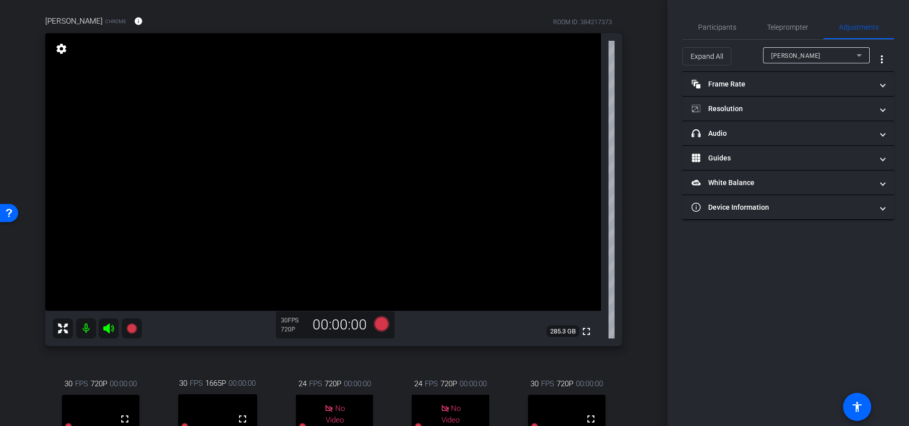
drag, startPoint x: 662, startPoint y: 124, endPoint x: 666, endPoint y: 157, distance: 33.0
click at [666, 157] on div "arrow_back Global Cyber Back to project Send invite account_box grid_on setting…" at bounding box center [333, 213] width 667 height 426
click at [721, 31] on span "Participants" at bounding box center [717, 27] width 38 height 24
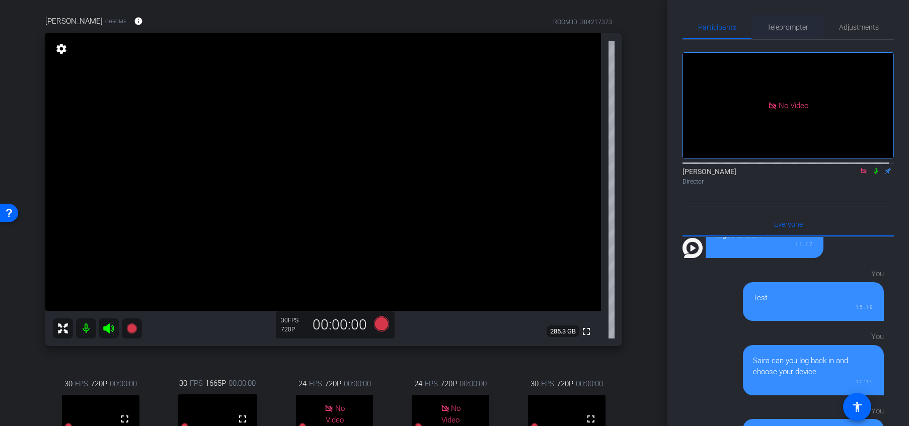
click at [757, 29] on span "Teleprompter" at bounding box center [787, 27] width 41 height 7
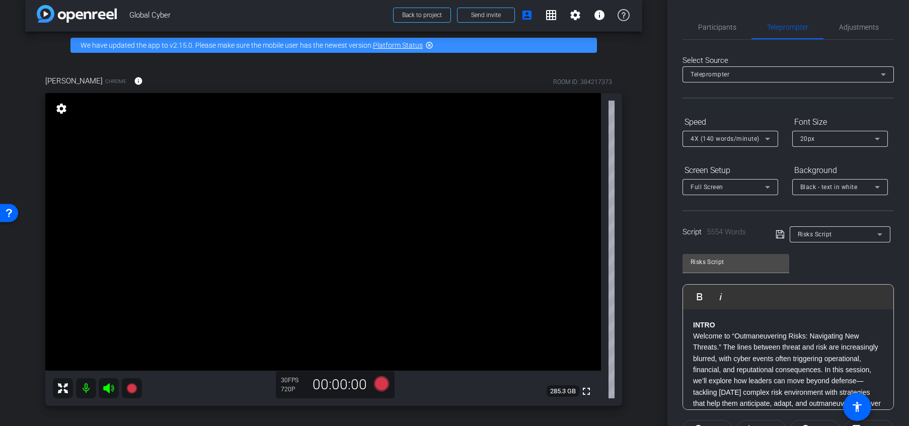
scroll to position [14, 0]
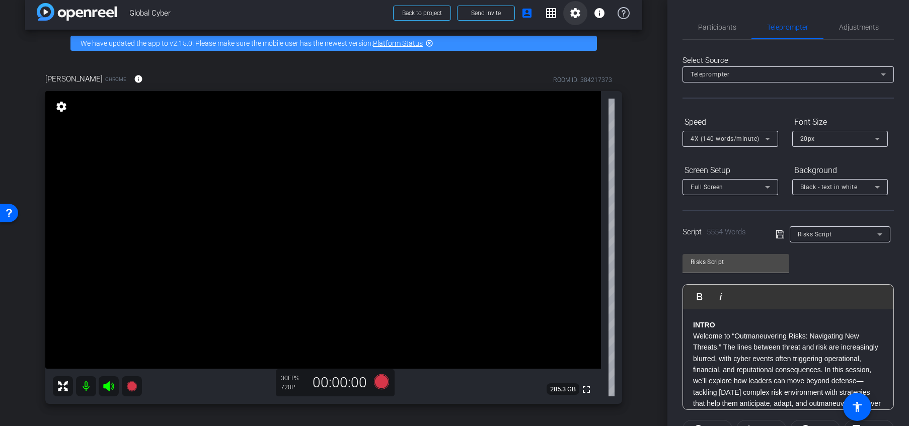
click at [570, 16] on mat-icon "settings" at bounding box center [575, 13] width 12 height 12
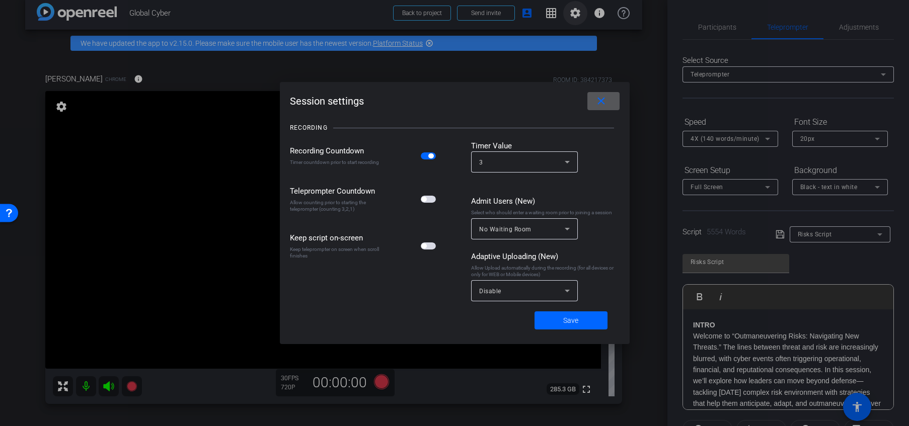
click at [570, 16] on div at bounding box center [454, 213] width 909 height 426
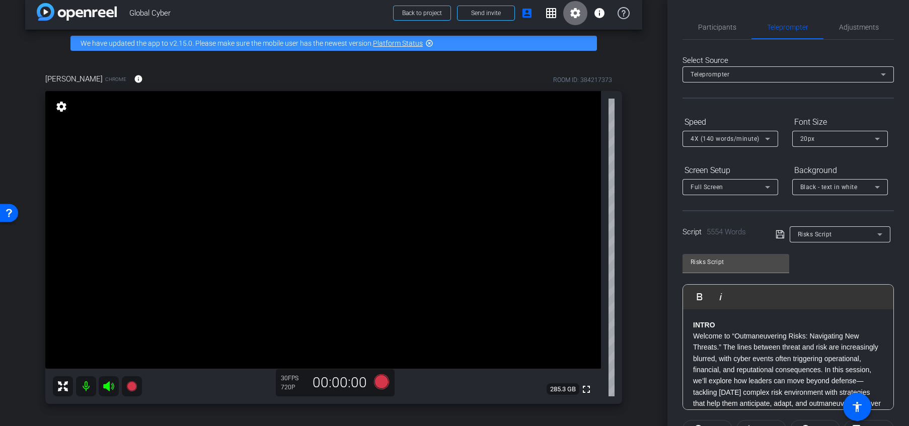
click at [570, 16] on mat-icon "settings" at bounding box center [575, 13] width 12 height 12
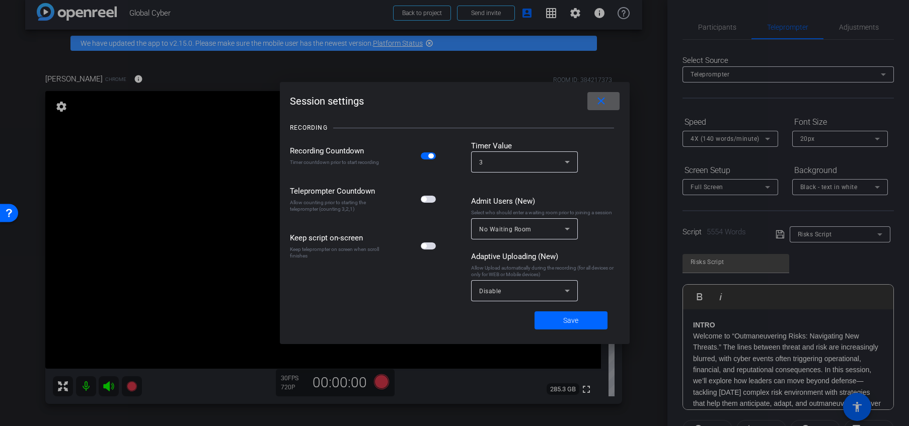
click at [426, 249] on span "button" at bounding box center [428, 246] width 15 height 7
click at [581, 317] on span at bounding box center [571, 321] width 73 height 24
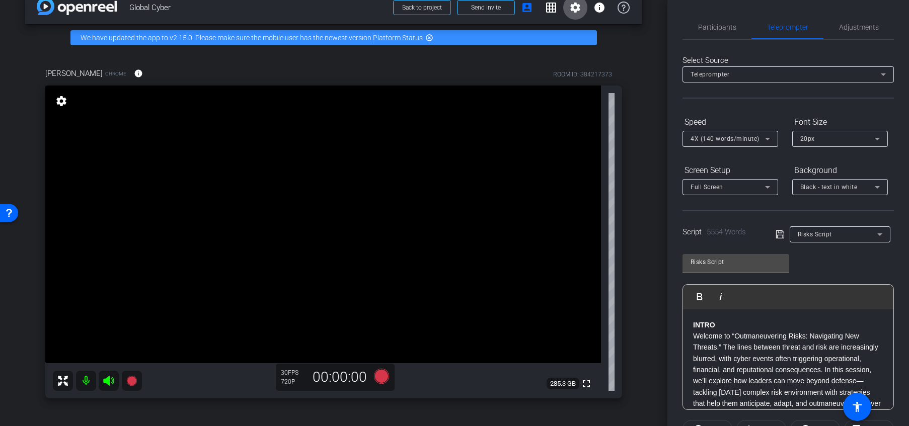
scroll to position [21, 0]
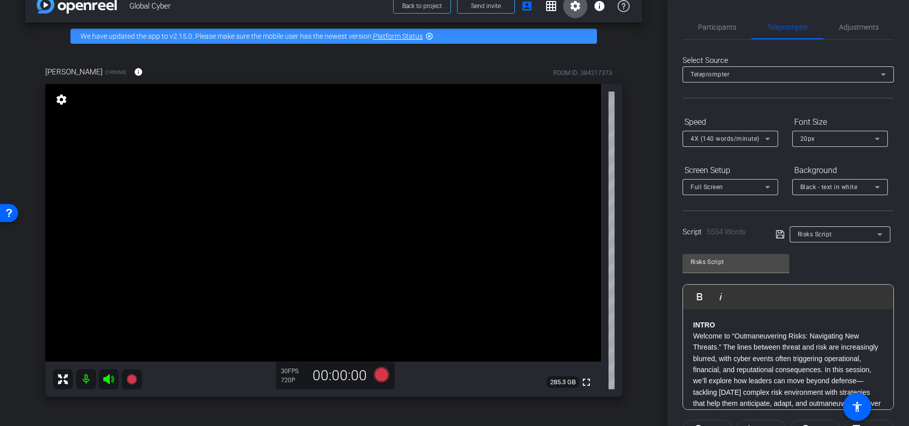
click at [757, 158] on div "Participants Teleprompter Adjustments [PERSON_NAME] Director Everyone 0 [PERSON…" at bounding box center [788, 213] width 242 height 426
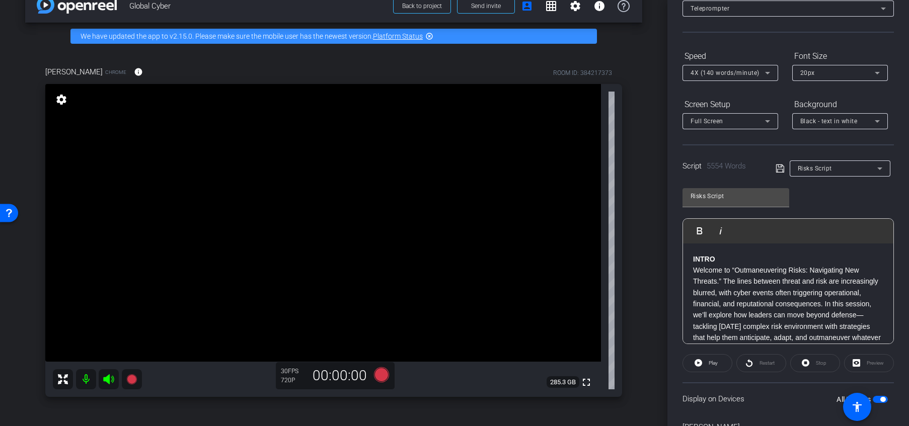
scroll to position [0, 0]
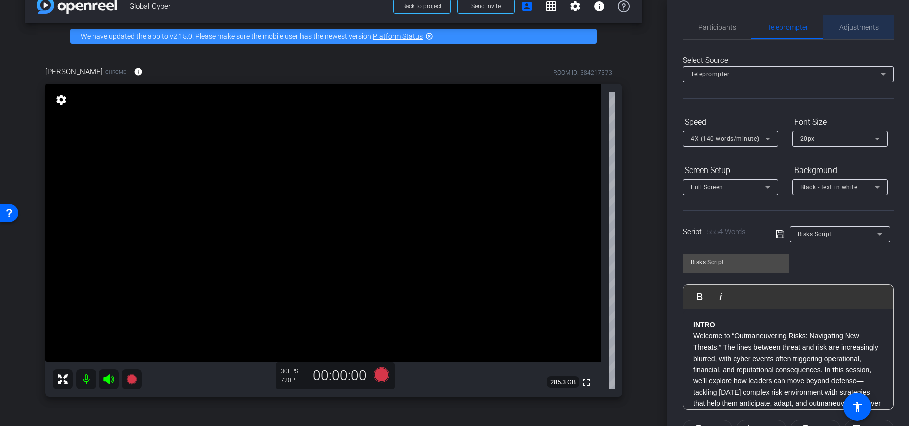
click at [757, 26] on span "Adjustments" at bounding box center [859, 27] width 40 height 7
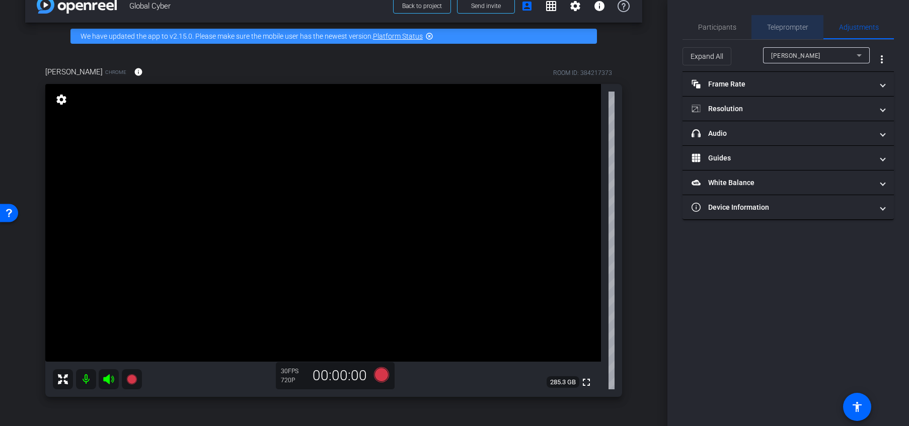
click at [757, 30] on span "Teleprompter" at bounding box center [787, 27] width 41 height 7
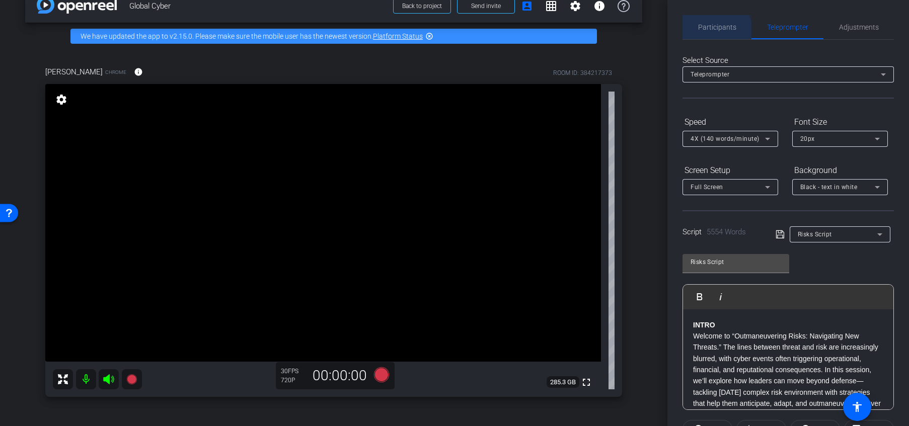
click at [715, 31] on span "Participants" at bounding box center [717, 27] width 38 height 7
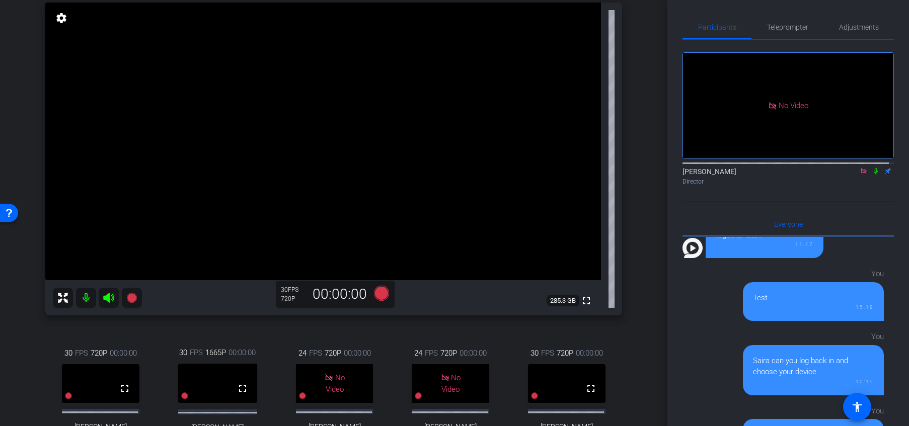
scroll to position [103, 0]
click at [377, 292] on icon at bounding box center [381, 292] width 15 height 15
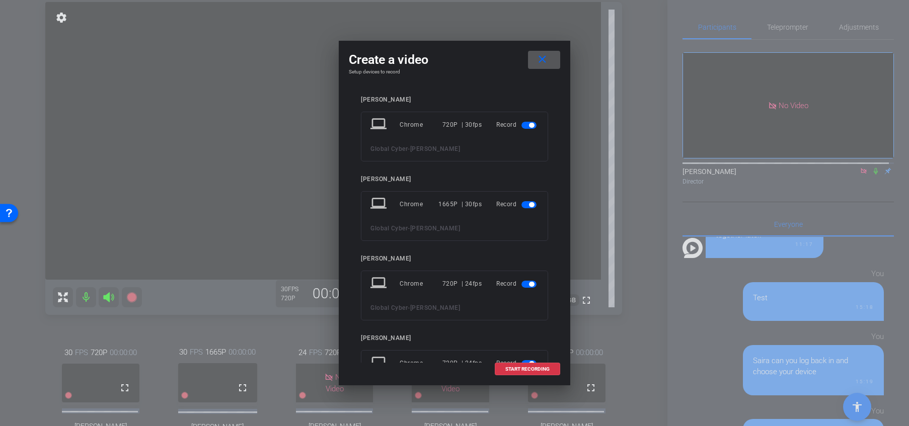
click at [529, 204] on span "button" at bounding box center [531, 204] width 5 height 5
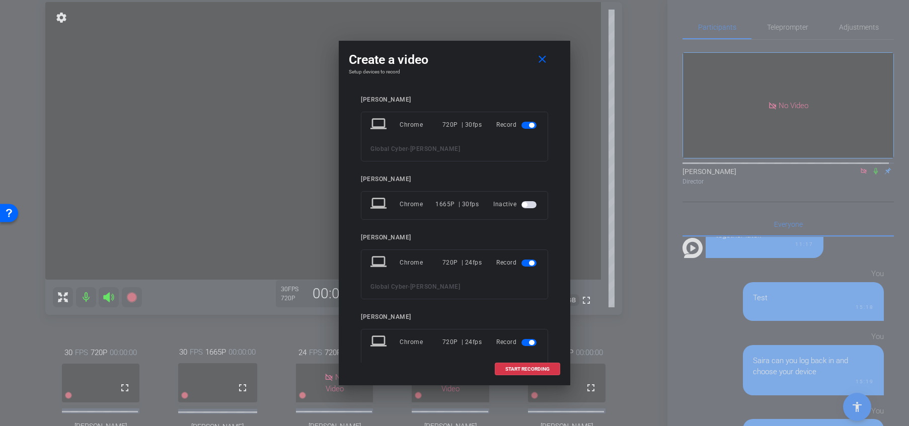
click at [522, 267] on mat-slide-toggle at bounding box center [529, 263] width 17 height 12
click at [529, 262] on span "button" at bounding box center [531, 263] width 5 height 5
click at [523, 320] on span "button" at bounding box center [528, 321] width 15 height 7
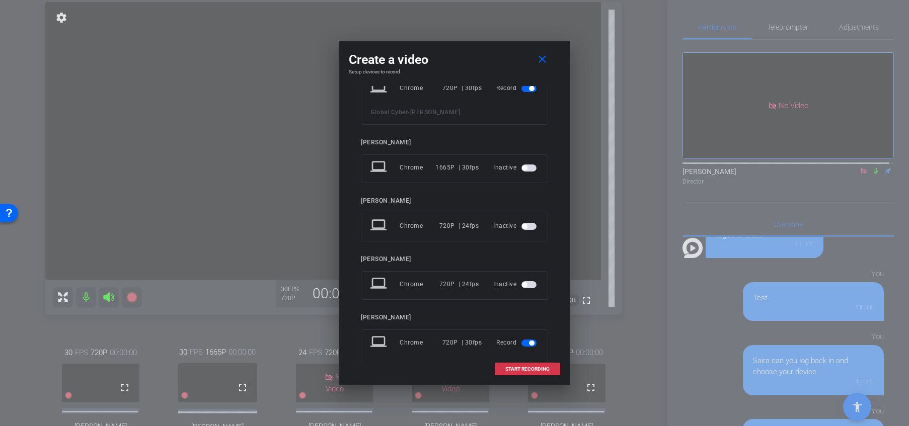
scroll to position [0, 0]
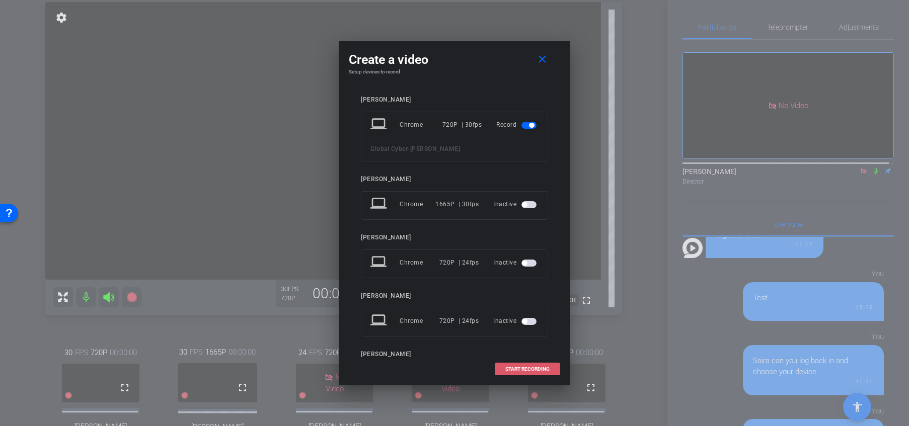
click at [521, 371] on span "START RECORDING" at bounding box center [527, 369] width 44 height 5
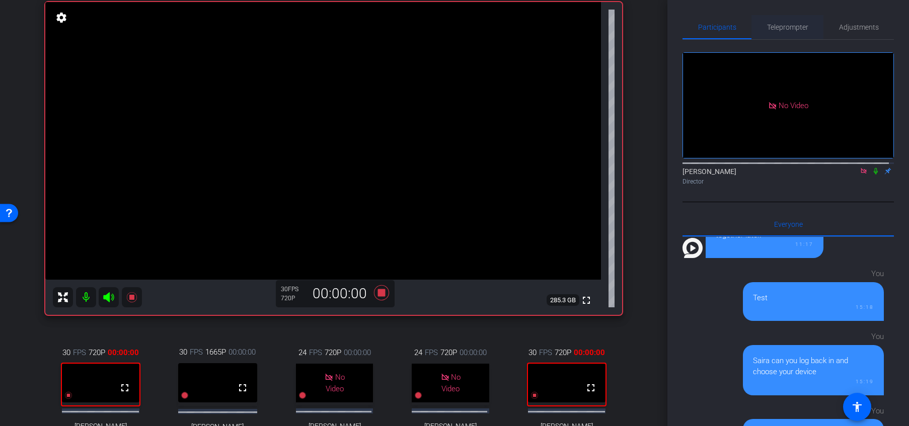
click at [757, 28] on span "Teleprompter" at bounding box center [787, 27] width 41 height 7
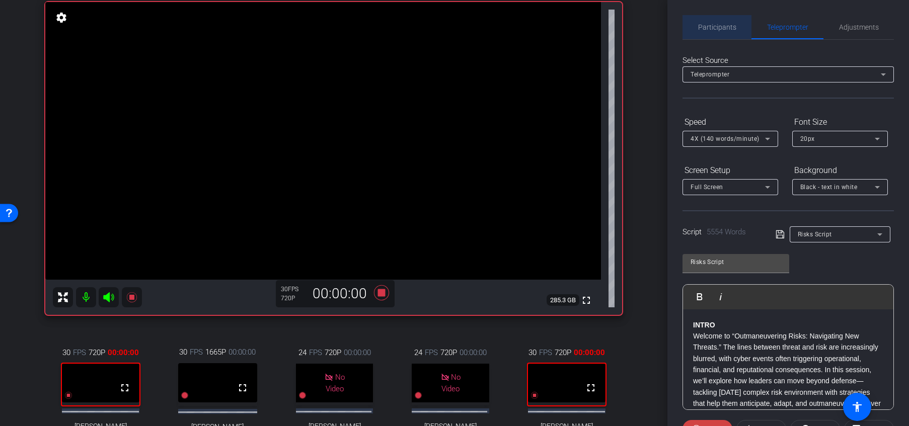
click at [730, 26] on span "Participants" at bounding box center [717, 27] width 38 height 7
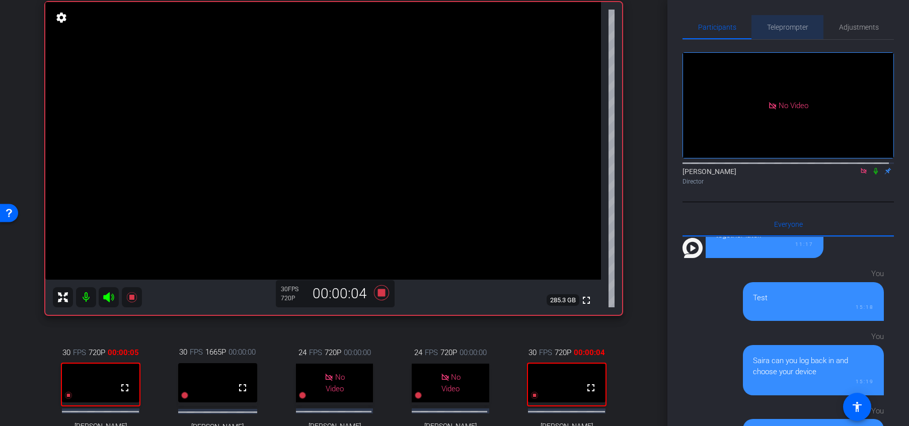
click at [757, 28] on span "Teleprompter" at bounding box center [787, 27] width 41 height 7
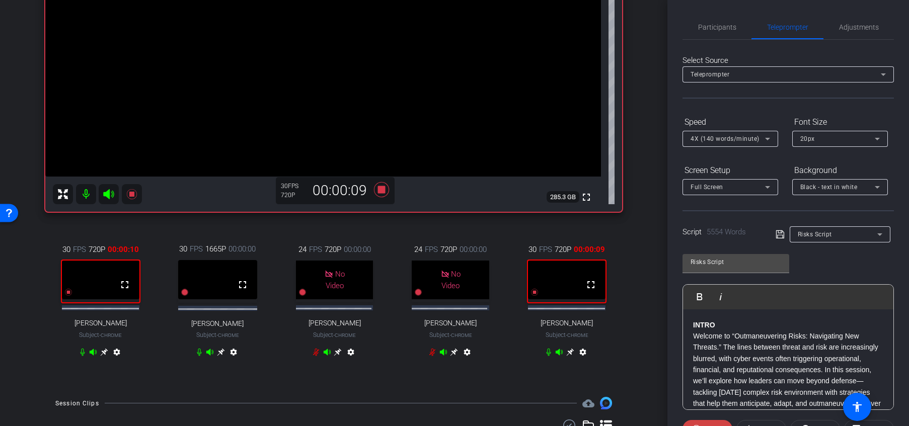
scroll to position [206, 0]
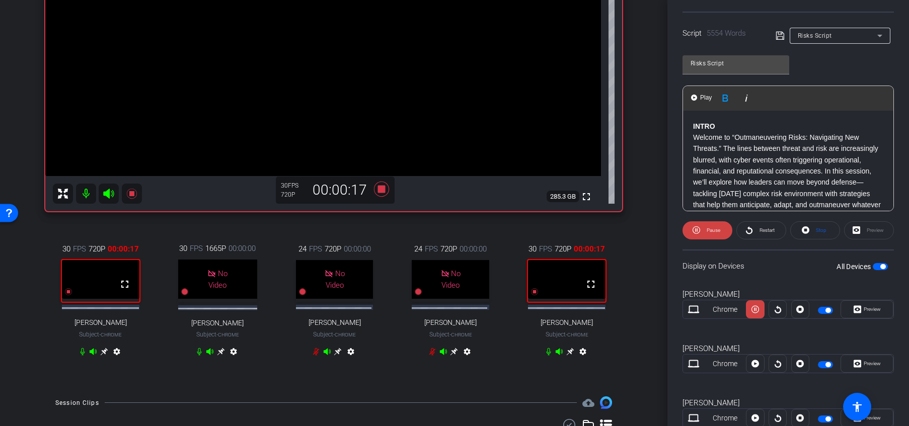
scroll to position [208, 0]
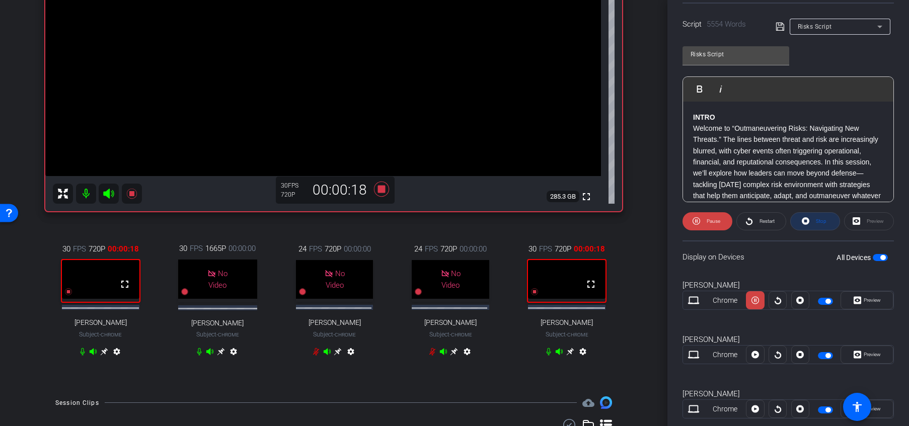
click at [757, 226] on span "Stop" at bounding box center [819, 221] width 13 height 14
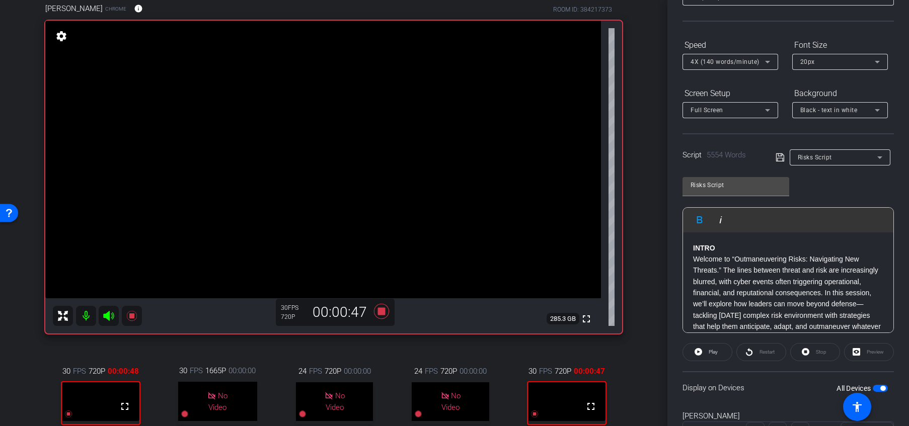
scroll to position [69, 0]
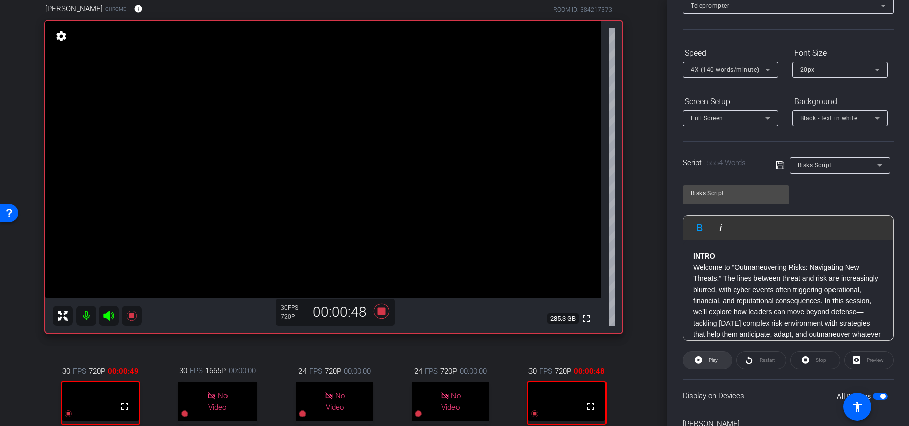
click at [708, 357] on span "Play" at bounding box center [712, 360] width 12 height 14
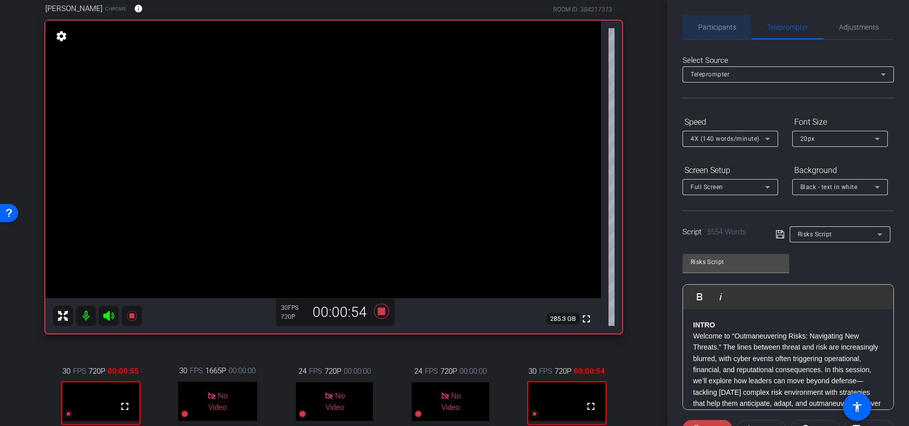
click at [713, 27] on span "Participants" at bounding box center [717, 27] width 38 height 7
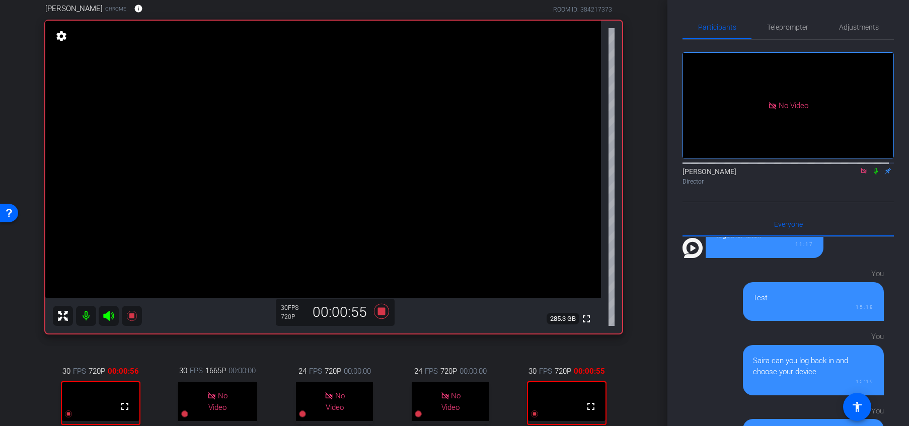
click at [757, 168] on icon at bounding box center [876, 171] width 8 height 7
click at [757, 28] on span "Teleprompter" at bounding box center [787, 27] width 41 height 7
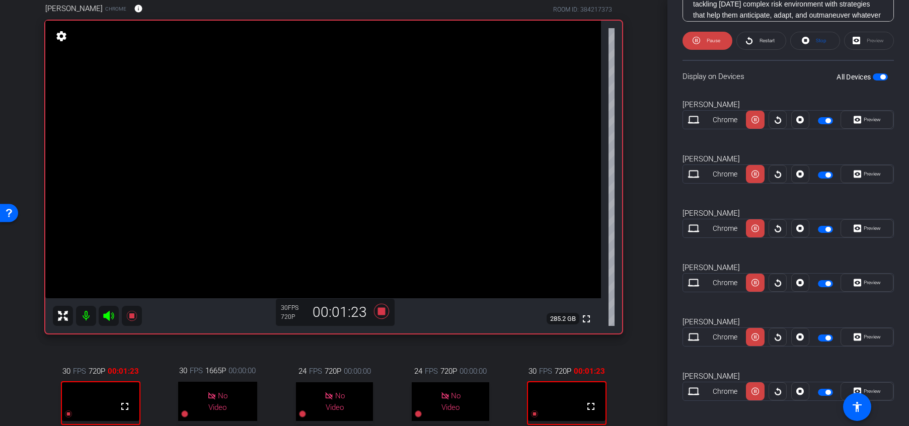
scroll to position [396, 0]
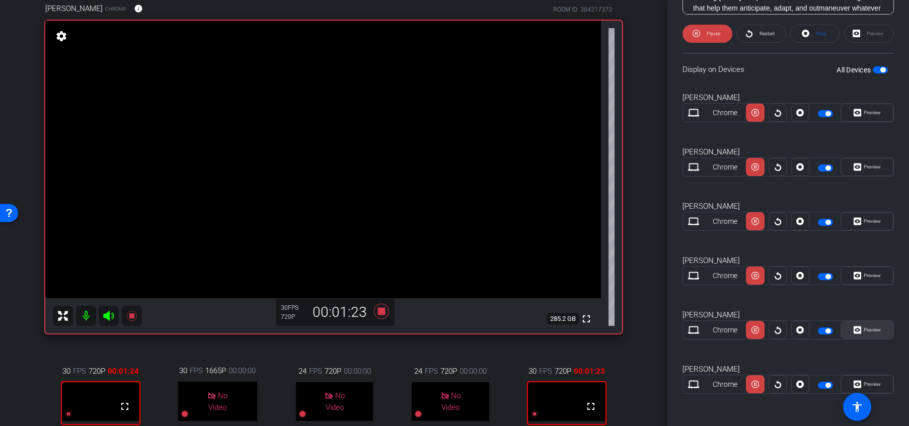
click at [757, 332] on span "Preview" at bounding box center [872, 330] width 17 height 6
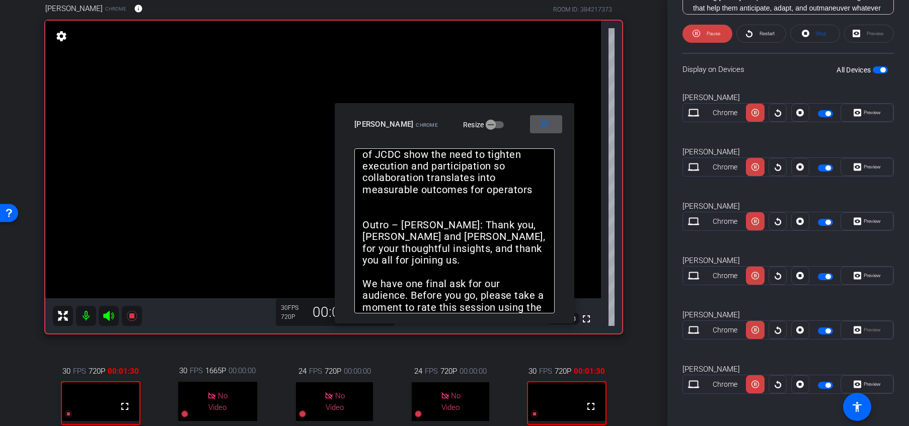
click at [544, 127] on mat-icon "close" at bounding box center [544, 124] width 13 height 13
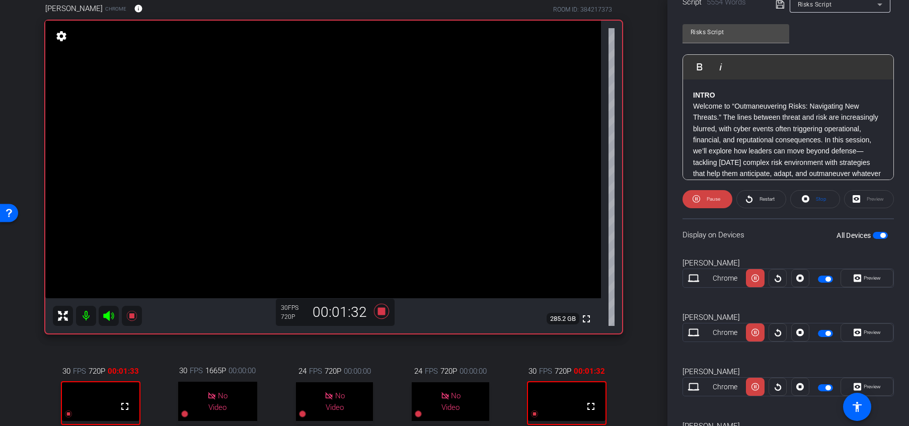
scroll to position [199, 0]
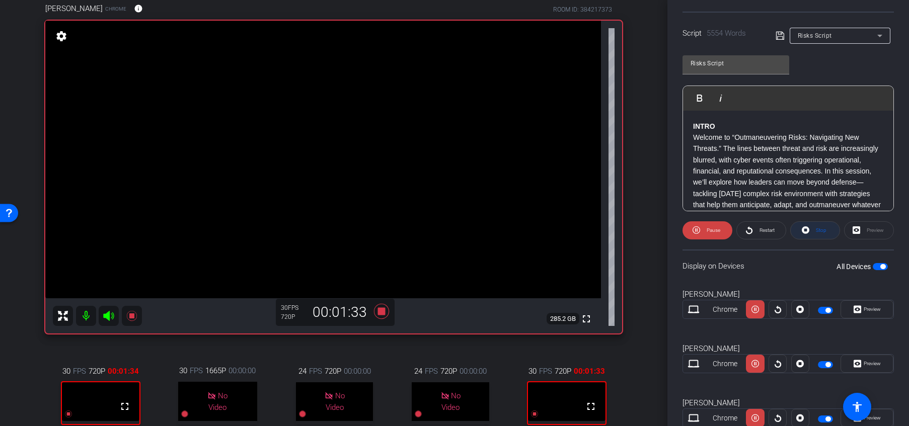
click at [757, 229] on span "Stop" at bounding box center [821, 231] width 11 height 6
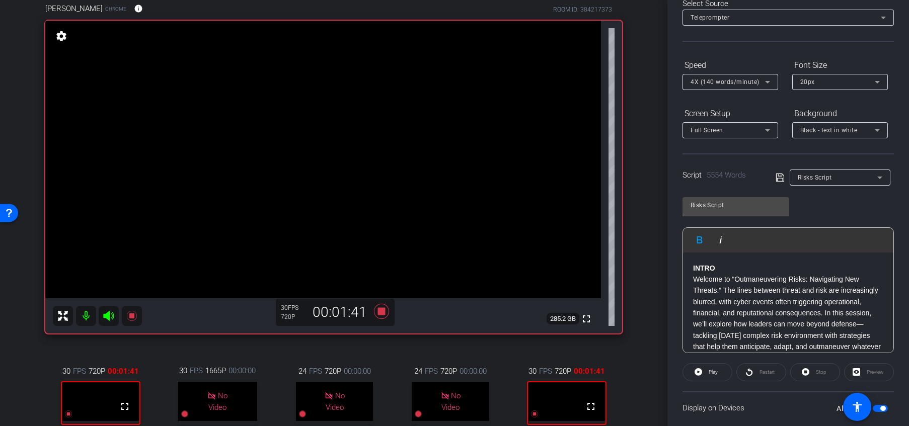
scroll to position [0, 0]
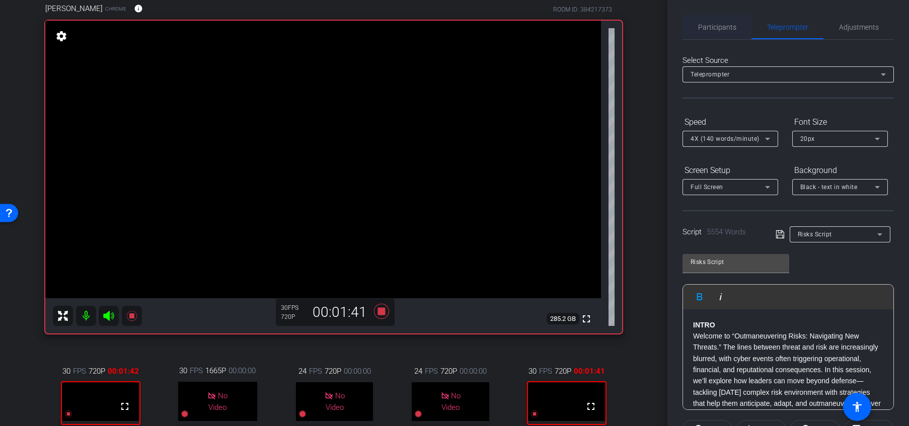
click at [714, 25] on span "Participants" at bounding box center [717, 27] width 38 height 7
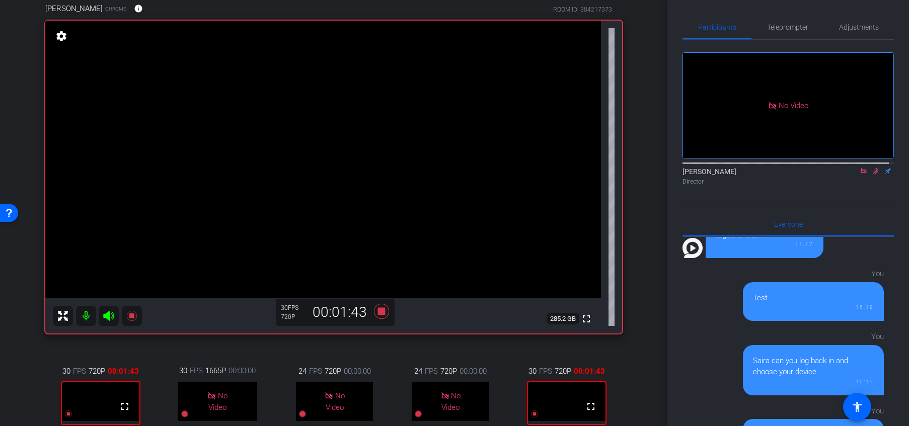
click at [757, 168] on icon at bounding box center [876, 171] width 6 height 7
click at [757, 24] on span "Teleprompter" at bounding box center [787, 27] width 41 height 7
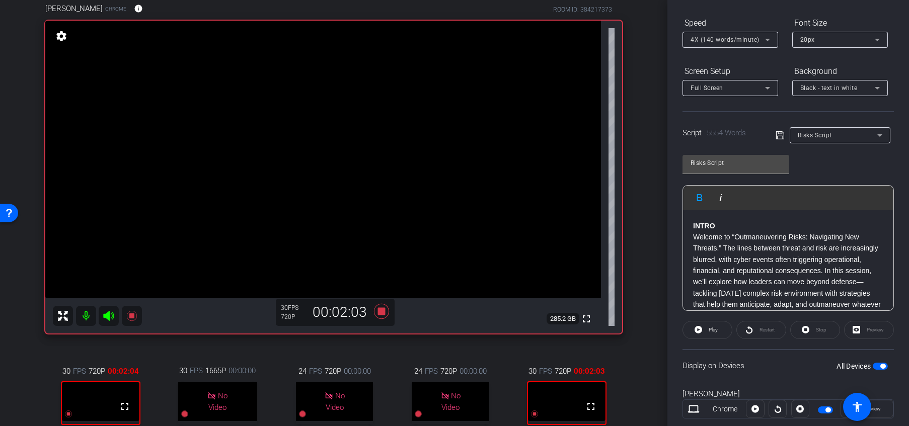
scroll to position [113, 0]
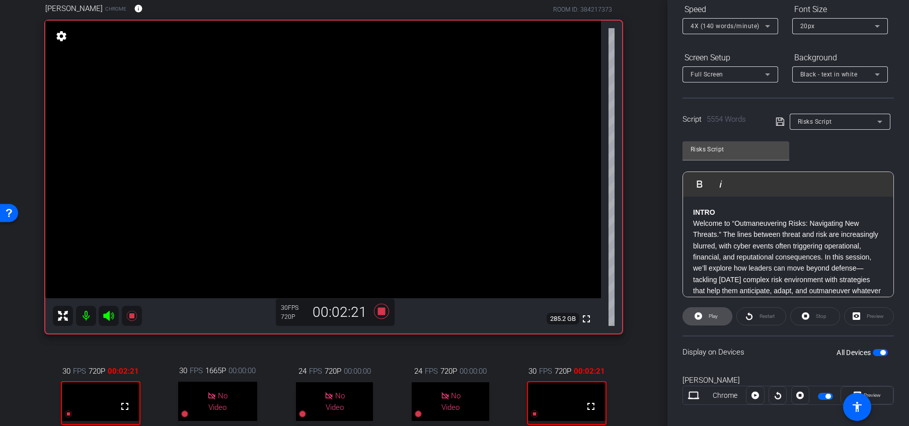
click at [708, 316] on span "Play" at bounding box center [712, 317] width 12 height 14
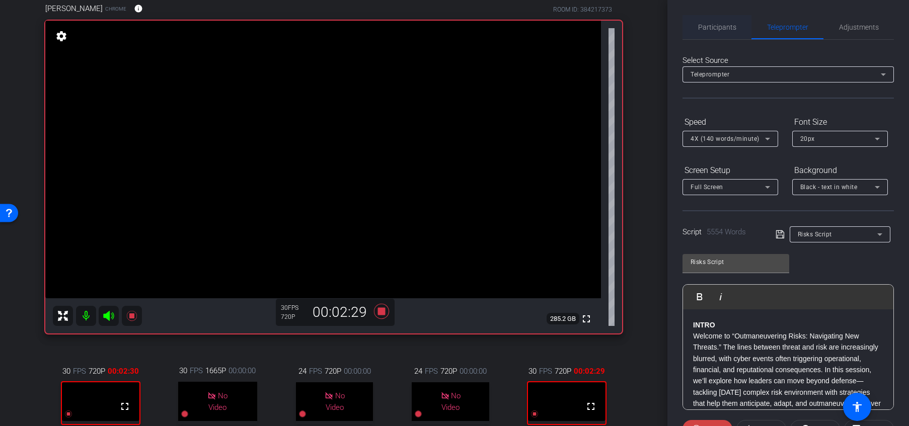
click at [704, 29] on span "Participants" at bounding box center [717, 27] width 38 height 7
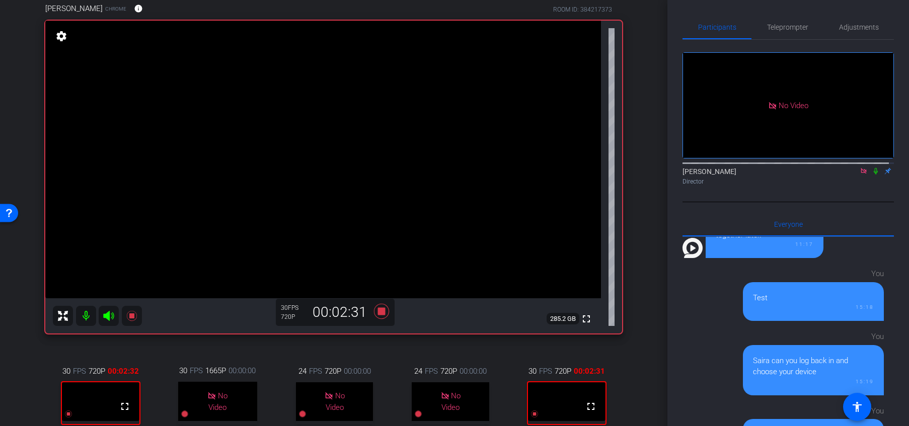
click at [757, 168] on icon at bounding box center [876, 171] width 8 height 7
click at [757, 27] on span "Teleprompter" at bounding box center [787, 27] width 41 height 7
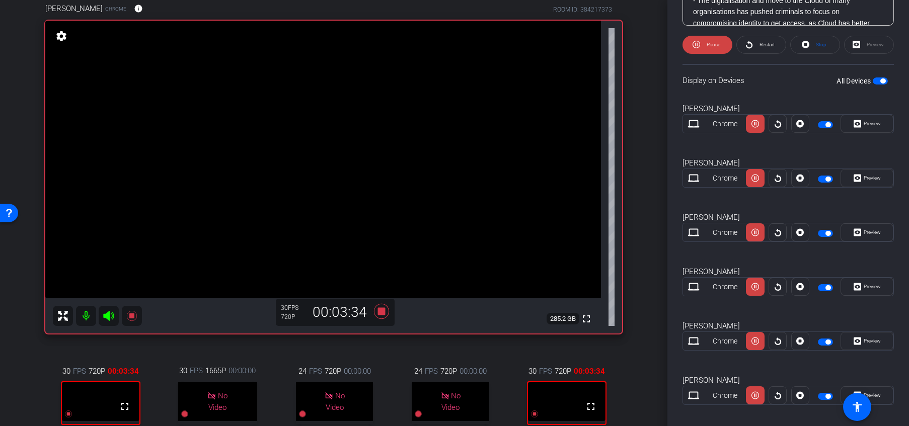
scroll to position [386, 0]
click at [757, 392] on span at bounding box center [867, 395] width 52 height 24
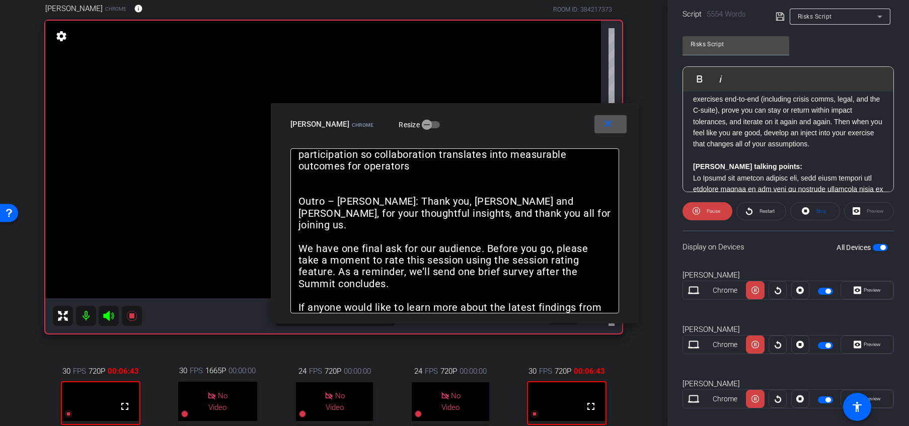
scroll to position [907, 0]
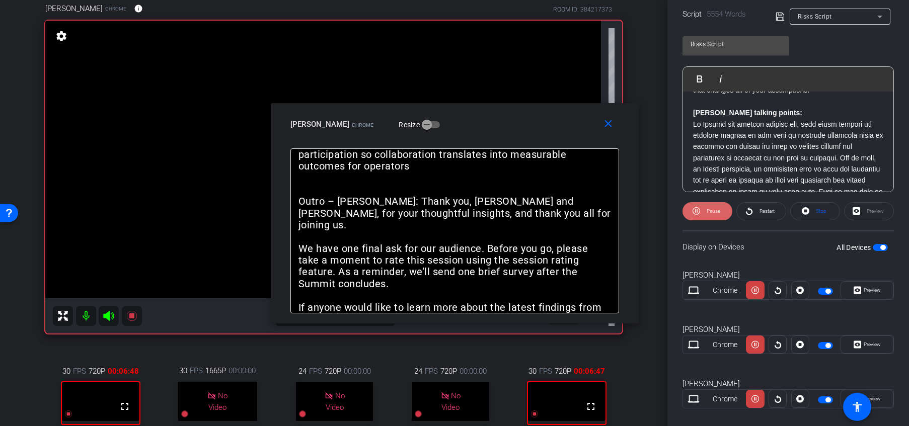
click at [709, 208] on span "Pause" at bounding box center [714, 211] width 14 height 6
click at [713, 207] on span "Play" at bounding box center [712, 211] width 12 height 14
click at [709, 212] on span "Pause" at bounding box center [714, 211] width 14 height 6
click at [709, 212] on span "Play" at bounding box center [713, 211] width 9 height 6
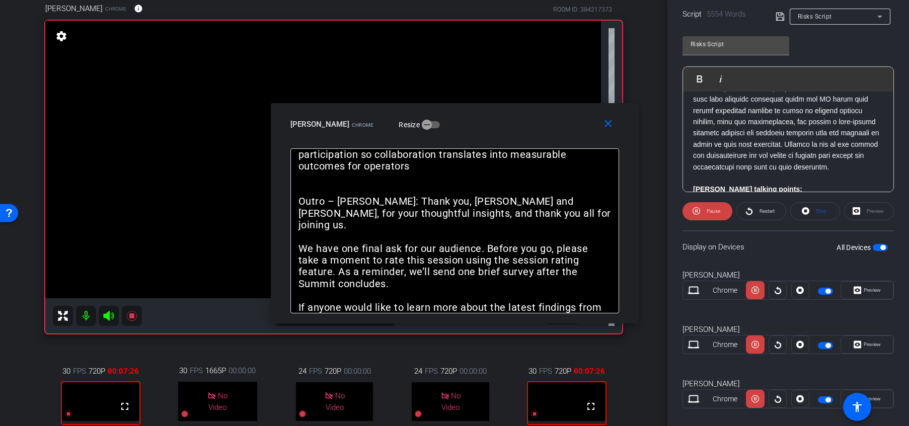
scroll to position [1120, 0]
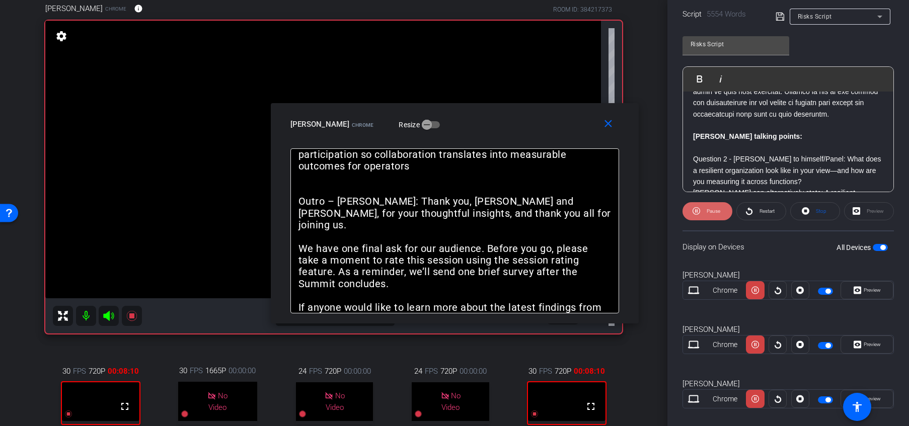
click at [711, 211] on span "Pause" at bounding box center [714, 211] width 14 height 6
click at [711, 211] on span "Play" at bounding box center [713, 211] width 9 height 6
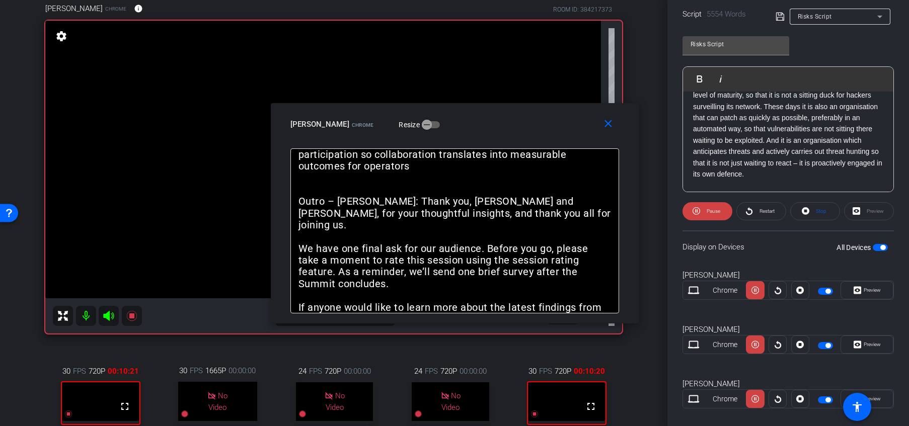
scroll to position [1440, 0]
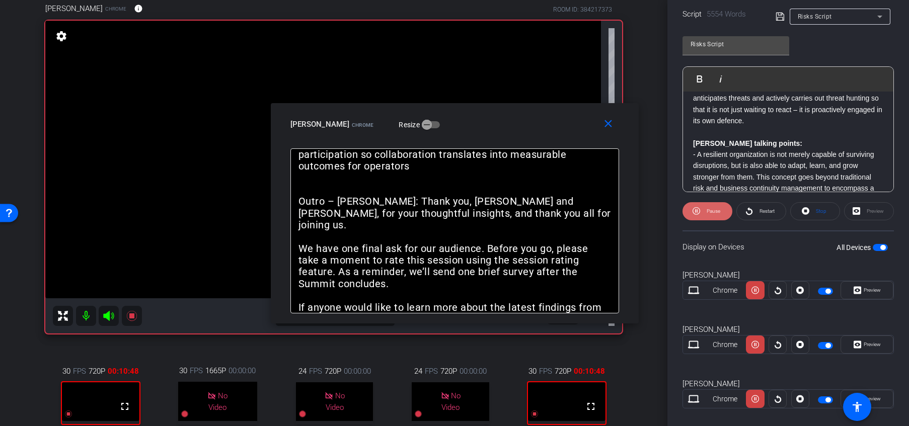
click at [708, 212] on span "Pause" at bounding box center [714, 211] width 14 height 6
click at [608, 122] on mat-icon "close" at bounding box center [608, 124] width 13 height 13
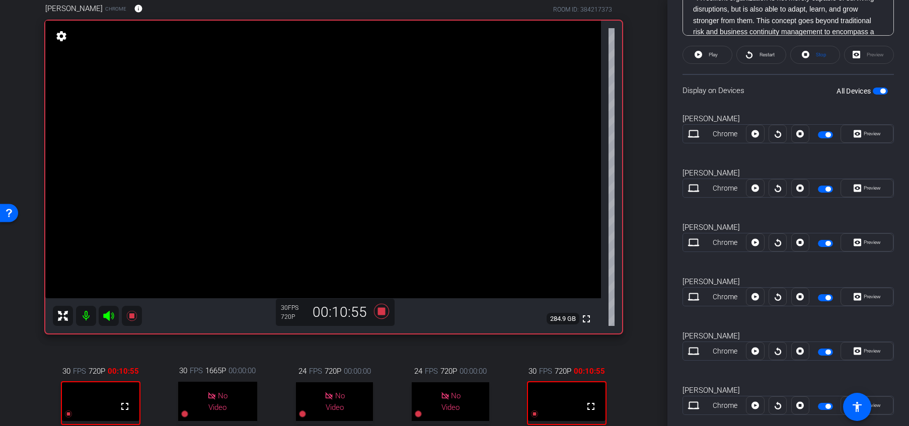
scroll to position [396, 0]
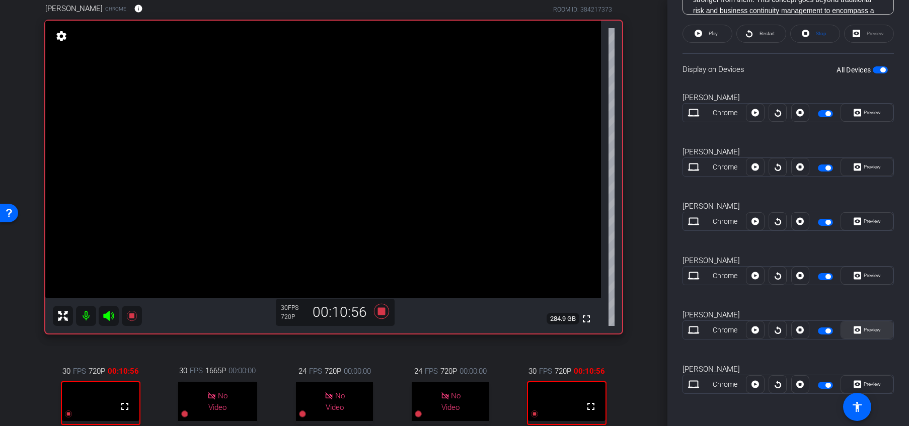
click at [757, 332] on span "Preview" at bounding box center [872, 330] width 17 height 6
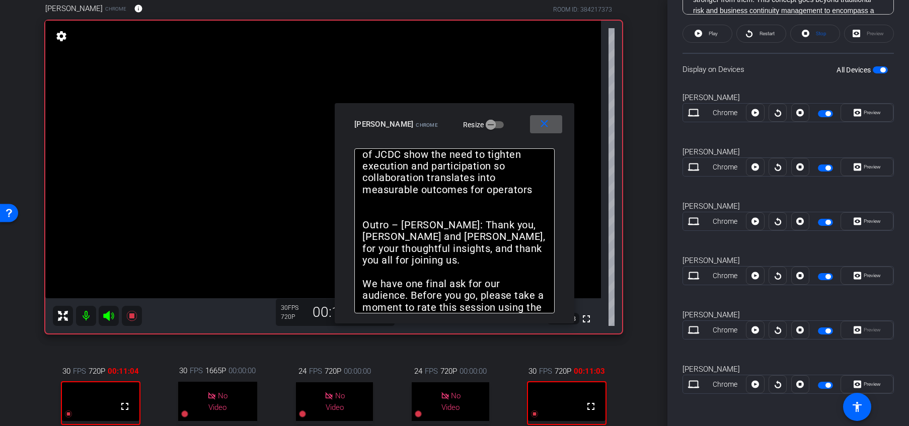
scroll to position [23, 0]
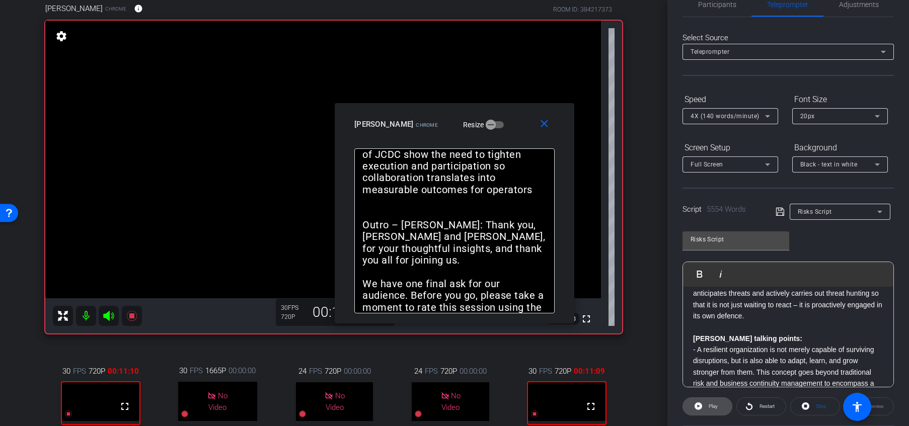
click at [704, 410] on span at bounding box center [707, 407] width 49 height 24
click at [545, 123] on mat-icon "close" at bounding box center [544, 124] width 13 height 13
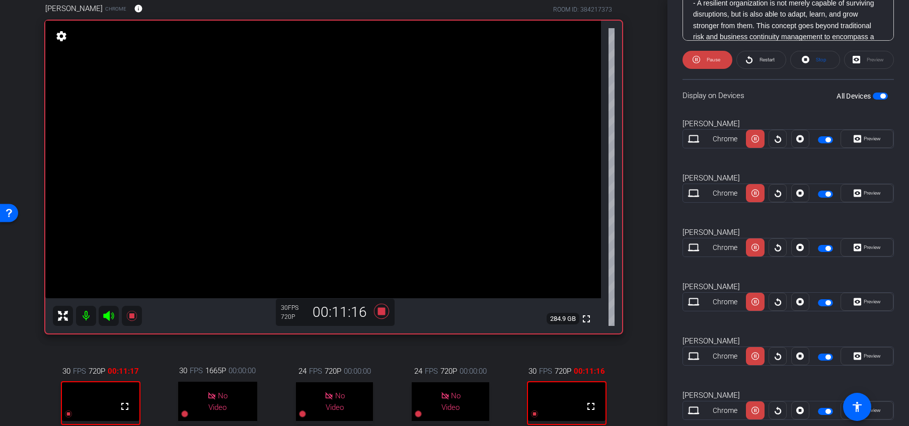
scroll to position [368, 0]
click at [757, 138] on span "Preview" at bounding box center [872, 140] width 17 height 6
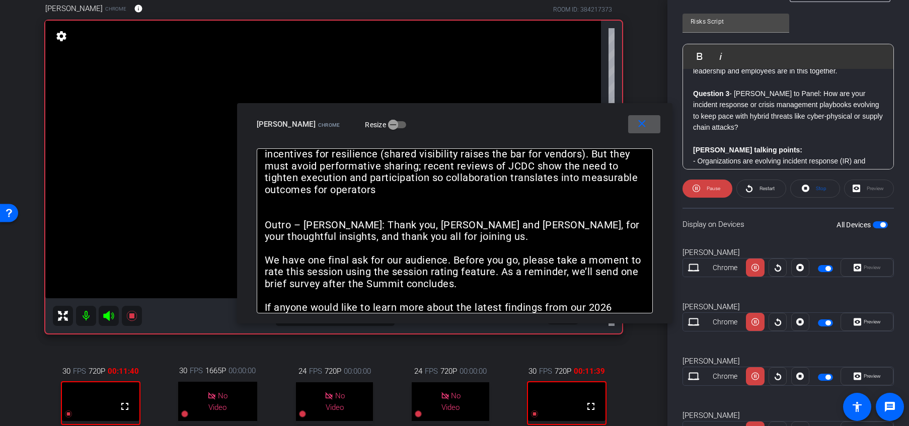
scroll to position [1814, 0]
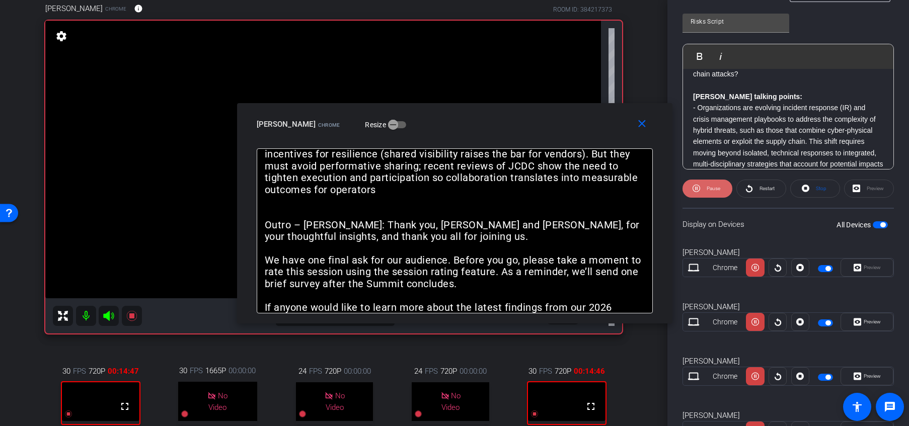
click at [713, 189] on span "Pause" at bounding box center [714, 189] width 14 height 6
click at [713, 191] on span "Play" at bounding box center [713, 189] width 9 height 6
click at [714, 184] on span "Pause" at bounding box center [712, 189] width 16 height 14
click at [707, 187] on span "Play" at bounding box center [712, 189] width 12 height 14
click at [705, 190] on span "Pause" at bounding box center [712, 189] width 16 height 14
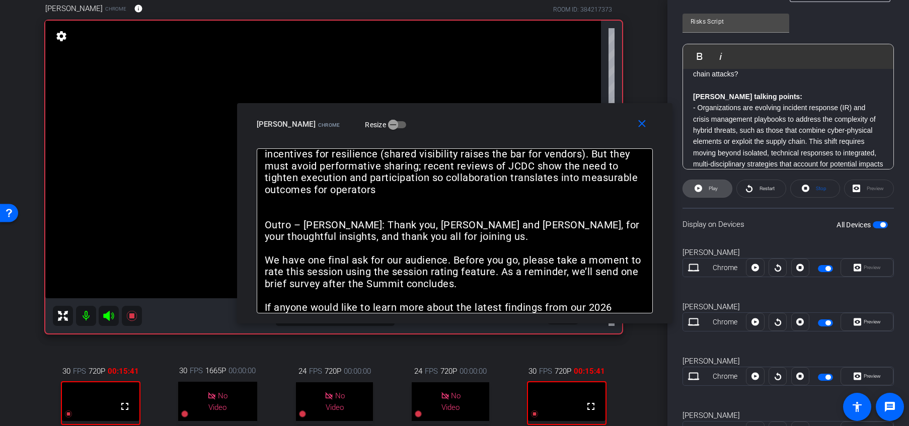
click at [710, 189] on span "Play" at bounding box center [713, 189] width 9 height 6
click at [708, 186] on span "Pause" at bounding box center [714, 189] width 14 height 6
click at [708, 186] on span "Play" at bounding box center [712, 189] width 12 height 14
click at [708, 186] on span "Pause" at bounding box center [714, 189] width 14 height 6
click at [708, 186] on span "Play" at bounding box center [712, 189] width 12 height 14
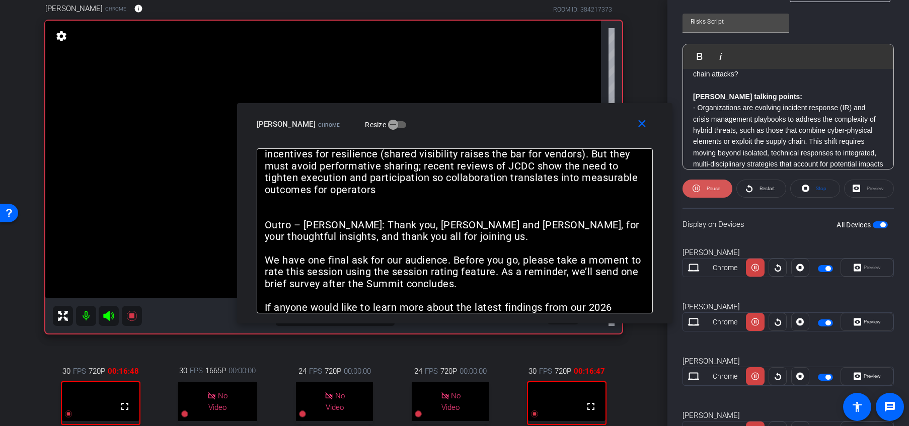
click at [708, 186] on span "Pause" at bounding box center [714, 189] width 14 height 6
click at [708, 186] on span "Play" at bounding box center [712, 189] width 12 height 14
click at [708, 186] on span "Pause" at bounding box center [714, 189] width 14 height 6
drag, startPoint x: 708, startPoint y: 186, endPoint x: 735, endPoint y: 204, distance: 33.1
click at [735, 204] on openreel-capture-teleprompter "Speed 4X (140 words/minute) Font Size 20px Screen Setup Full Screen Background …" at bounding box center [788, 220] width 211 height 694
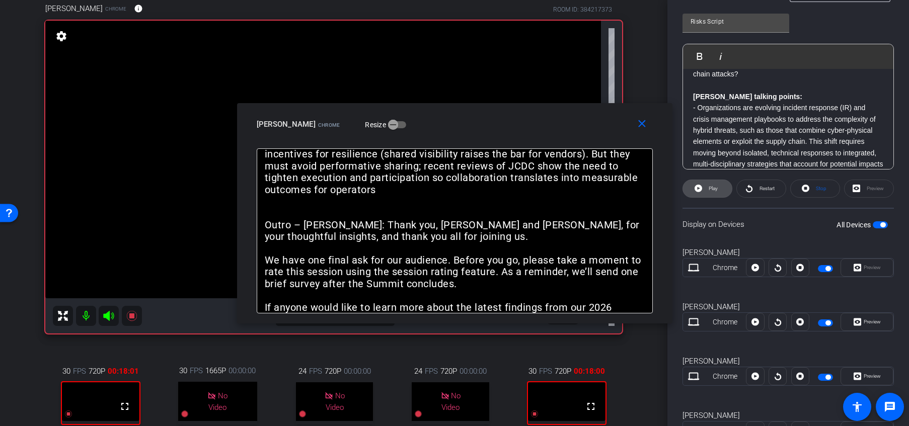
click at [712, 189] on span "Play" at bounding box center [713, 189] width 9 height 6
click at [708, 191] on span "Pause" at bounding box center [714, 189] width 14 height 6
click at [708, 191] on span "Play" at bounding box center [712, 189] width 12 height 14
click at [707, 189] on span "Pause" at bounding box center [714, 189] width 14 height 6
click at [707, 189] on span "Play" at bounding box center [712, 189] width 12 height 14
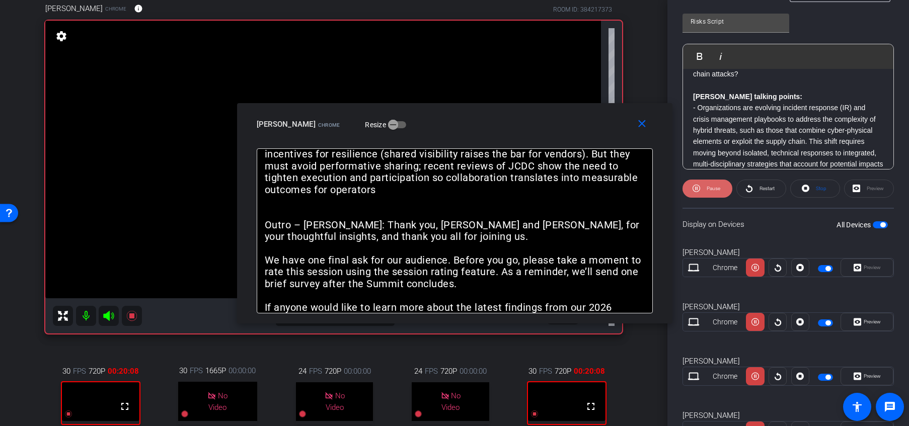
click at [700, 189] on span at bounding box center [708, 189] width 50 height 24
click at [700, 189] on icon at bounding box center [699, 189] width 8 height 8
click at [700, 189] on span at bounding box center [708, 189] width 50 height 24
click at [700, 189] on icon at bounding box center [699, 189] width 8 height 8
click at [700, 189] on span at bounding box center [708, 189] width 50 height 24
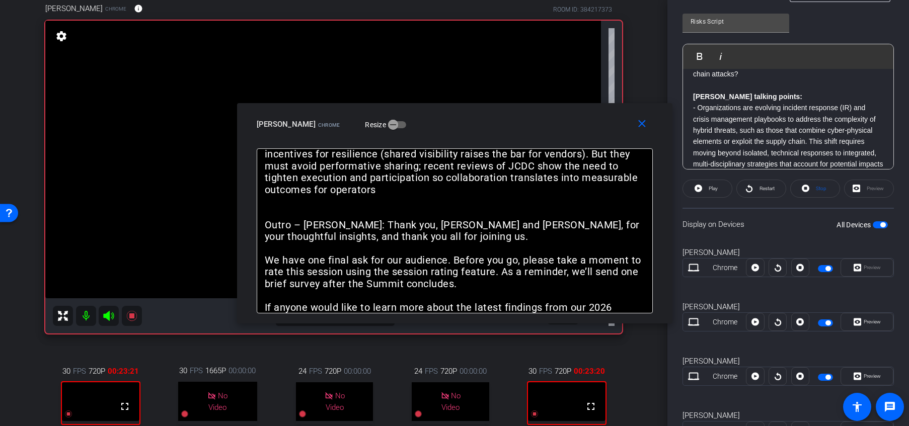
click at [700, 189] on icon at bounding box center [699, 189] width 8 height 8
click at [700, 189] on span at bounding box center [708, 189] width 50 height 24
click at [700, 189] on icon at bounding box center [699, 189] width 8 height 8
click at [700, 189] on span at bounding box center [708, 189] width 50 height 24
click at [638, 392] on div "arrow_back Global Cyber Back to project Send invite account_box grid_on setting…" at bounding box center [333, 213] width 667 height 426
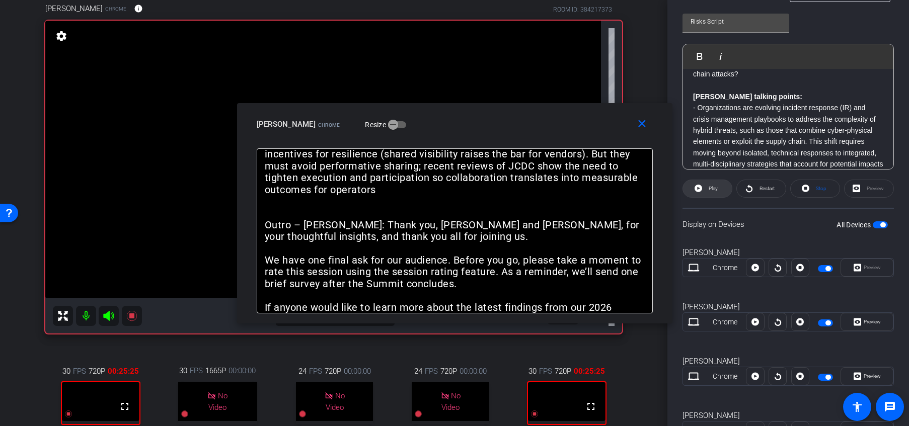
click at [711, 190] on span "Play" at bounding box center [713, 189] width 9 height 6
click at [711, 194] on span "Pause" at bounding box center [712, 189] width 16 height 14
click at [711, 194] on span "Play" at bounding box center [712, 189] width 12 height 14
click at [704, 186] on span "Pause" at bounding box center [712, 189] width 16 height 14
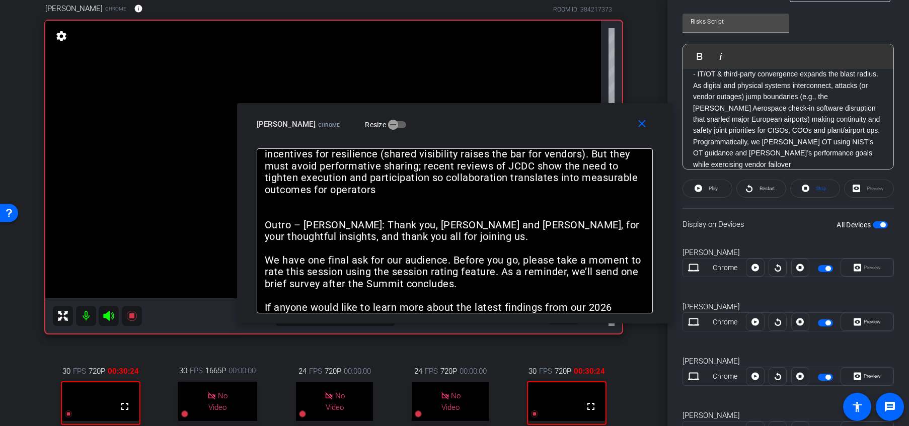
scroll to position [3360, 0]
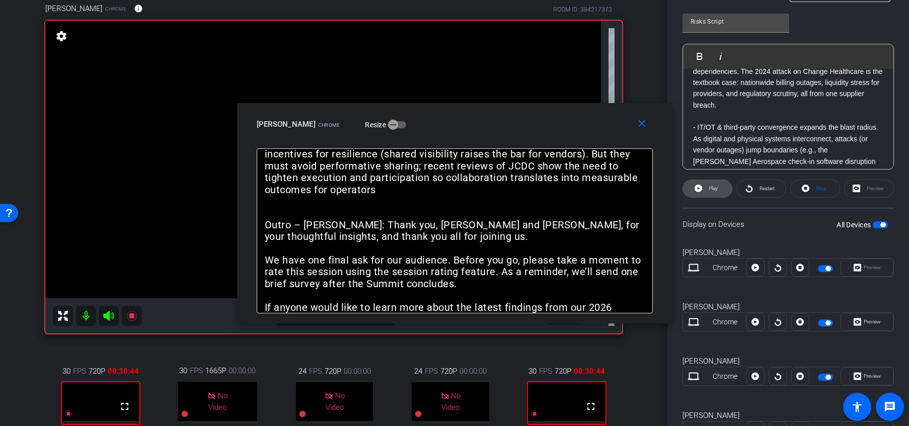
click at [710, 189] on span "Play" at bounding box center [713, 189] width 9 height 6
click at [705, 190] on span "Pause" at bounding box center [712, 189] width 16 height 14
click at [706, 190] on span "Play" at bounding box center [712, 189] width 12 height 14
click at [705, 190] on span "Pause" at bounding box center [712, 189] width 16 height 14
click at [706, 190] on span "Play" at bounding box center [712, 189] width 12 height 14
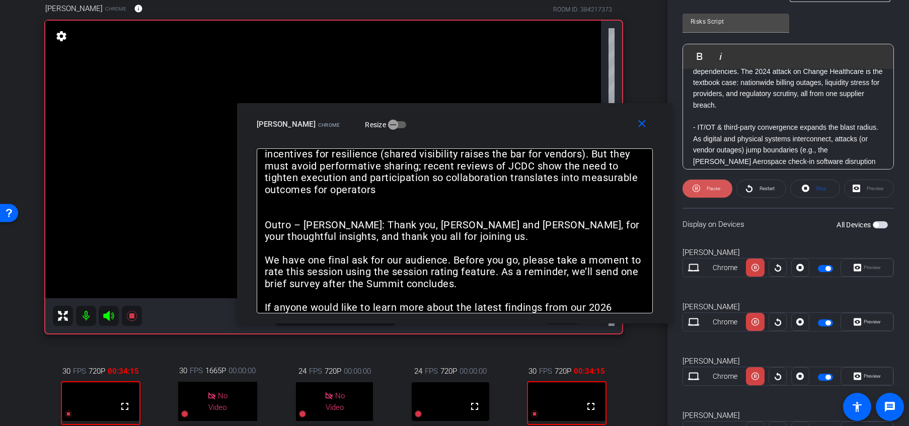
click at [705, 190] on span "Pause" at bounding box center [712, 189] width 16 height 14
click at [706, 190] on span "Play" at bounding box center [712, 189] width 12 height 14
click at [705, 190] on span "Pause" at bounding box center [712, 189] width 16 height 14
click at [705, 190] on span at bounding box center [707, 189] width 49 height 24
click at [704, 189] on span "Pause" at bounding box center [712, 189] width 16 height 14
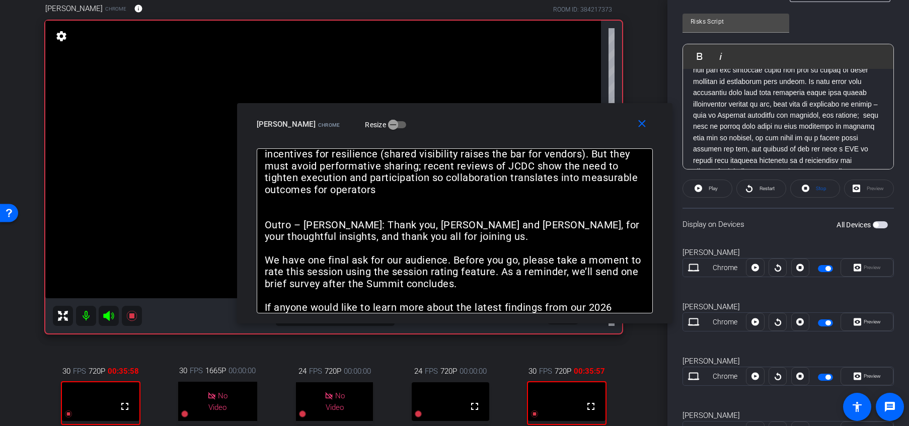
scroll to position [3734, 0]
click at [711, 187] on span "Play" at bounding box center [713, 189] width 9 height 6
click at [711, 187] on span "Pause" at bounding box center [714, 189] width 14 height 6
click at [711, 187] on span "Play" at bounding box center [713, 189] width 9 height 6
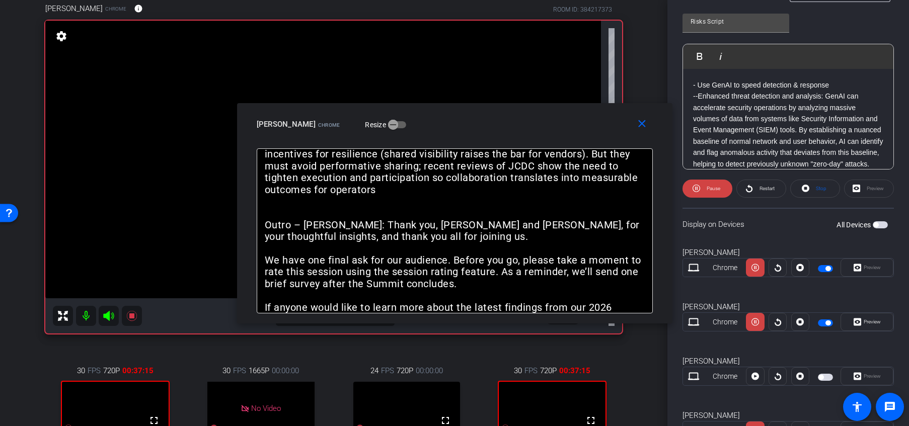
scroll to position [4907, 0]
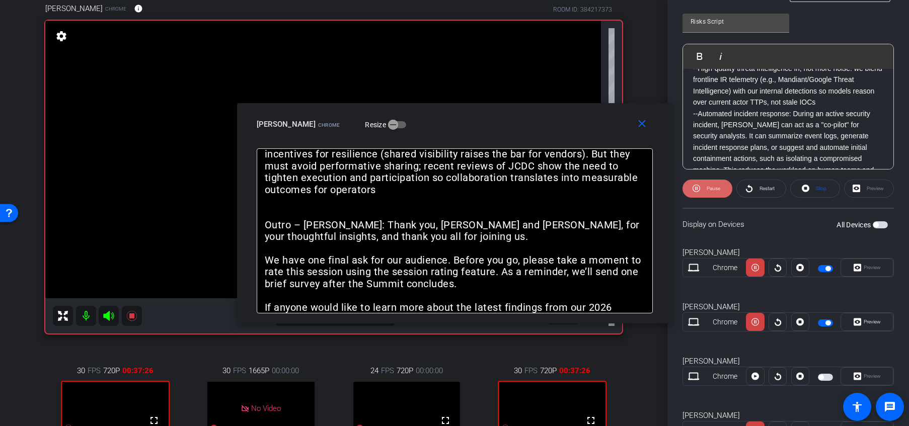
click at [710, 188] on span "Pause" at bounding box center [714, 189] width 14 height 6
click at [710, 188] on span "Play" at bounding box center [713, 189] width 9 height 6
click at [706, 185] on span "Pause" at bounding box center [712, 189] width 16 height 14
click at [706, 185] on span "Play" at bounding box center [712, 189] width 12 height 14
click at [704, 185] on span "Pause" at bounding box center [712, 189] width 16 height 14
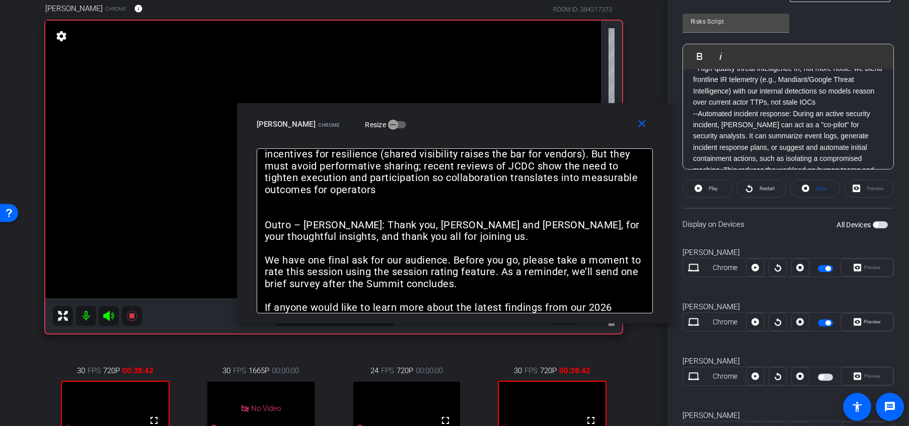
scroll to position [0, 0]
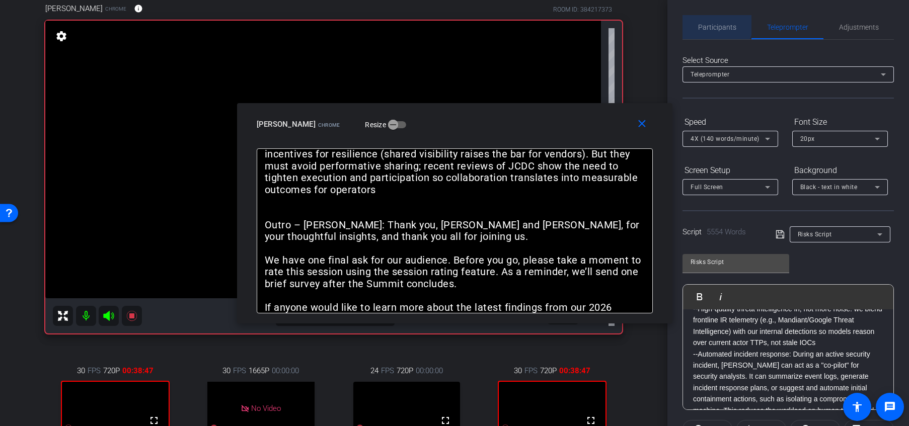
click at [716, 24] on span "Participants" at bounding box center [717, 27] width 38 height 7
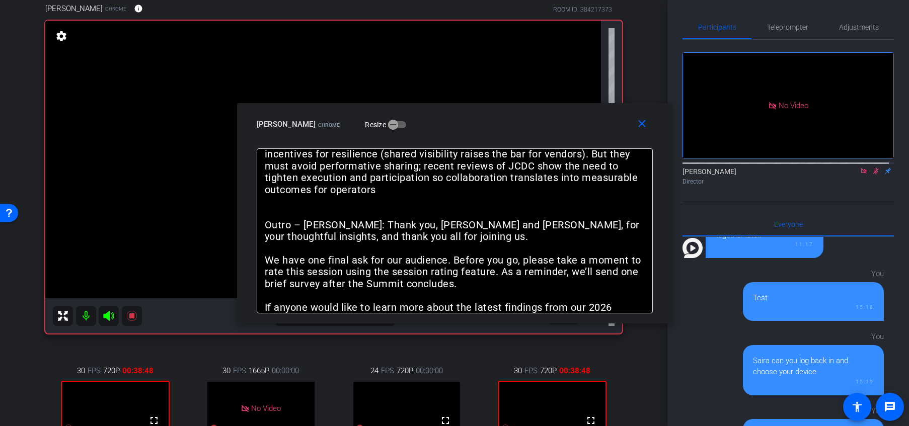
click at [757, 168] on icon at bounding box center [876, 171] width 8 height 7
click at [757, 29] on span "Teleprompter" at bounding box center [787, 27] width 41 height 7
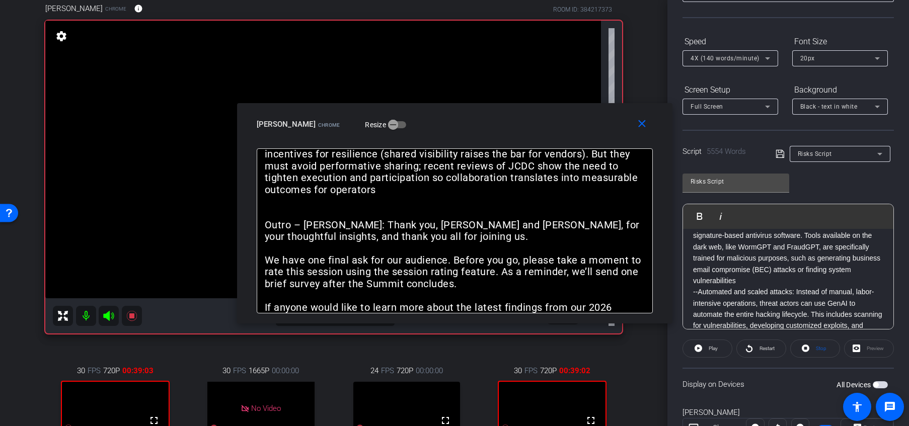
scroll to position [5227, 0]
click at [706, 213] on span "Play" at bounding box center [706, 216] width 16 height 9
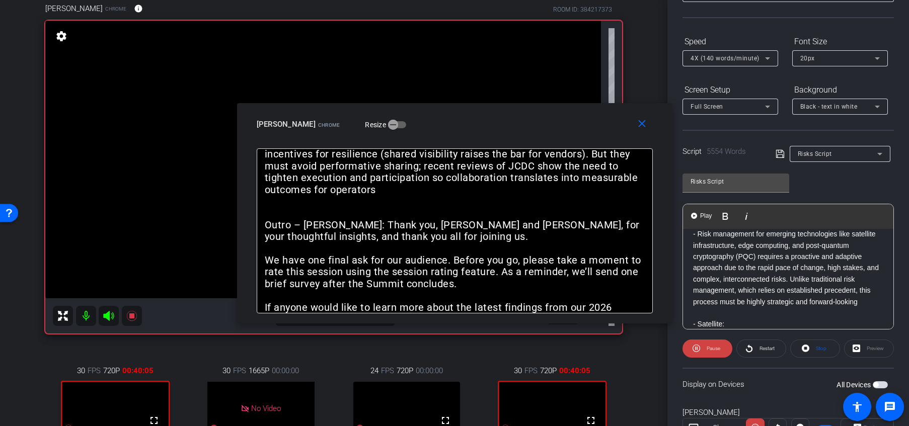
scroll to position [5494, 0]
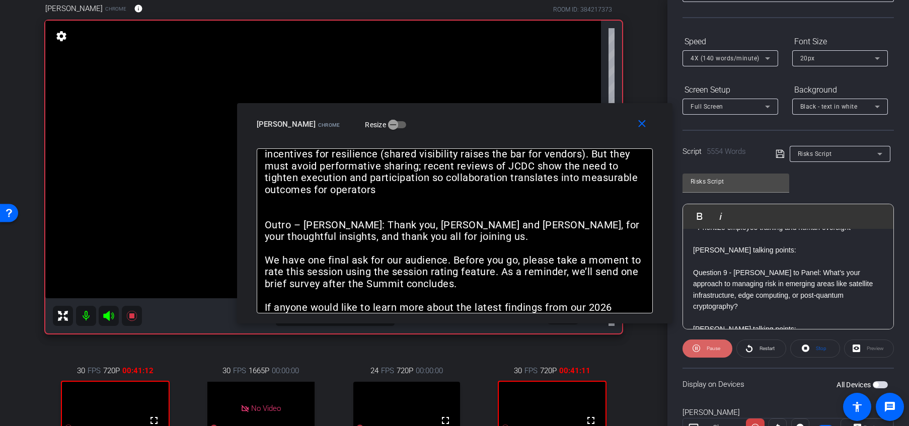
click at [712, 349] on span "Pause" at bounding box center [714, 349] width 14 height 6
click at [712, 349] on span "Play" at bounding box center [713, 349] width 9 height 6
click at [712, 349] on span "Pause" at bounding box center [714, 349] width 14 height 6
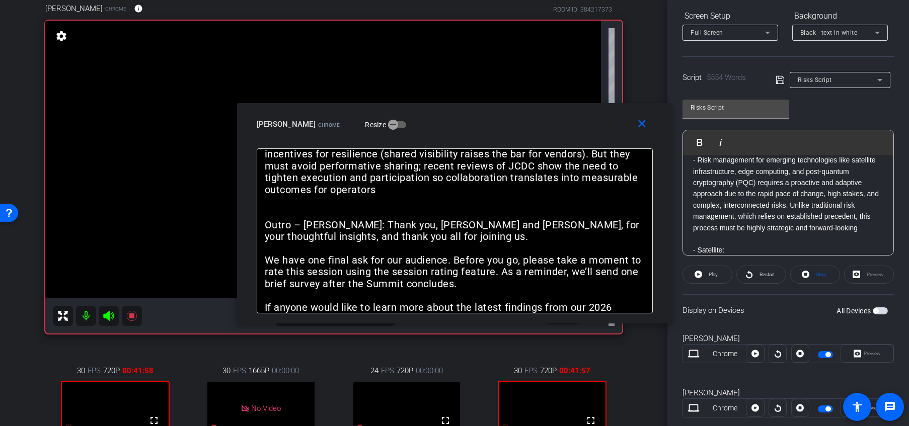
scroll to position [5653, 0]
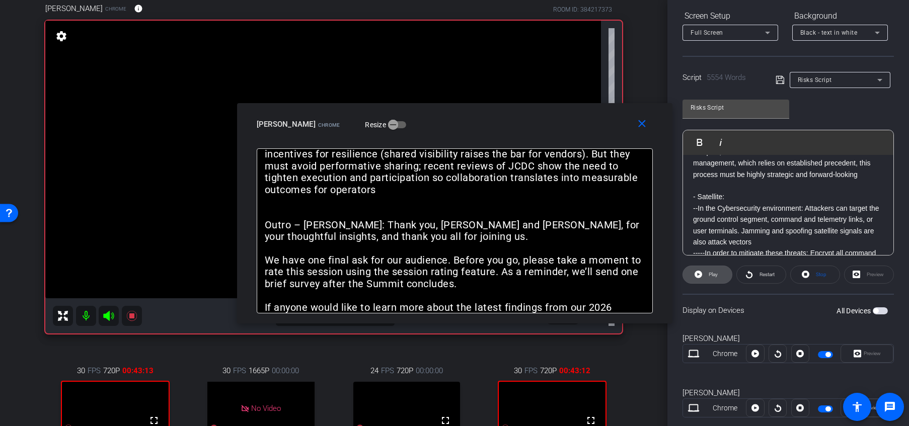
click at [709, 276] on span "Play" at bounding box center [713, 275] width 9 height 6
click at [708, 276] on span "Pause" at bounding box center [714, 275] width 14 height 6
click at [709, 276] on span "Play" at bounding box center [713, 275] width 9 height 6
click at [642, 376] on div "arrow_back Global Cyber Back to project Send invite account_box grid_on setting…" at bounding box center [333, 213] width 667 height 426
click at [653, 361] on div "arrow_back Global Cyber Back to project Send invite account_box grid_on setting…" at bounding box center [333, 213] width 667 height 426
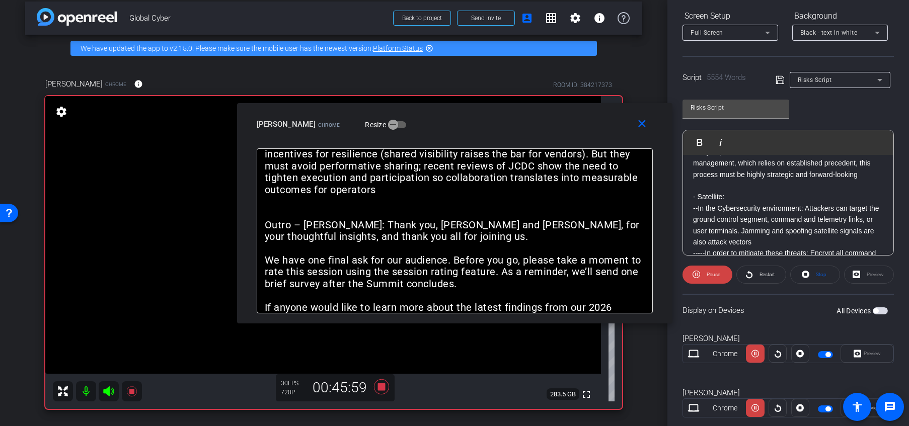
scroll to position [0, 0]
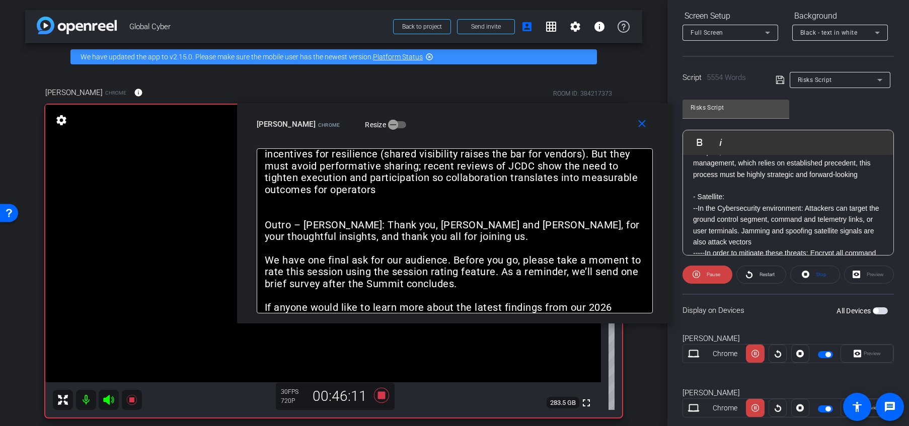
click at [648, 356] on div "arrow_back Global Cyber Back to project Send invite account_box grid_on setting…" at bounding box center [333, 213] width 667 height 426
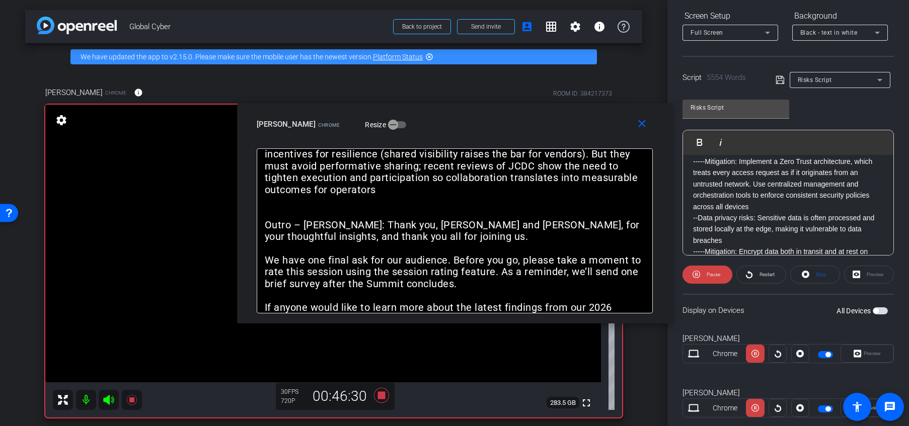
scroll to position [5974, 0]
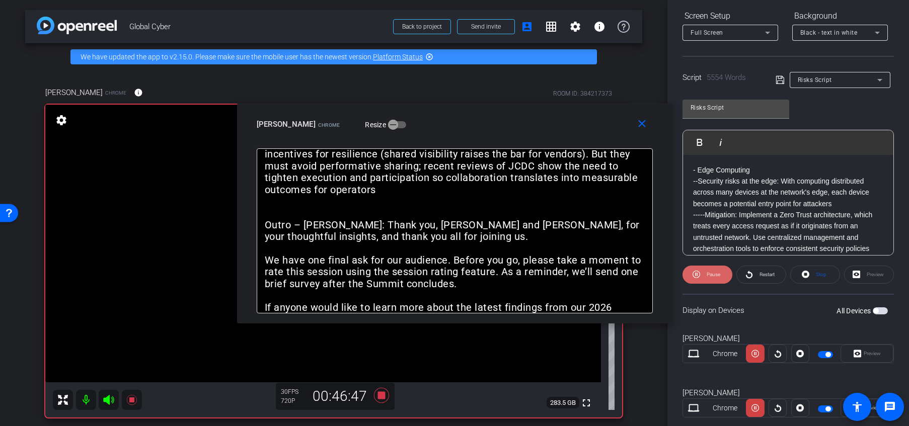
click at [702, 278] on span at bounding box center [708, 275] width 50 height 24
click at [708, 272] on span "Play" at bounding box center [712, 275] width 12 height 14
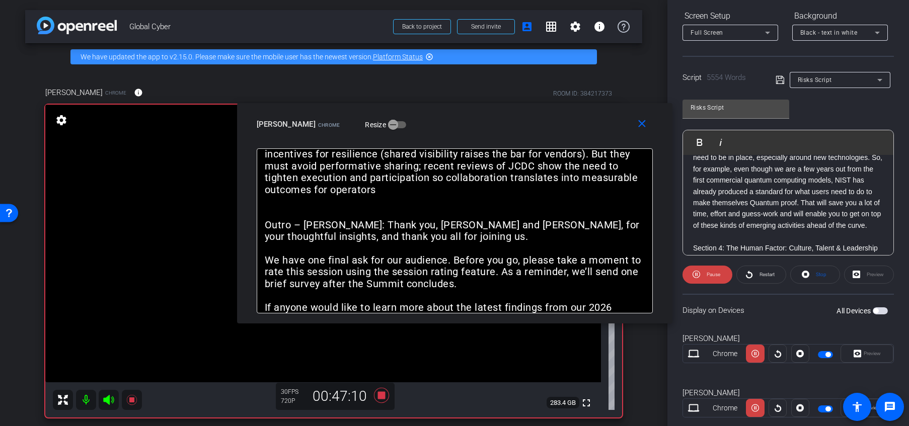
scroll to position [6614, 0]
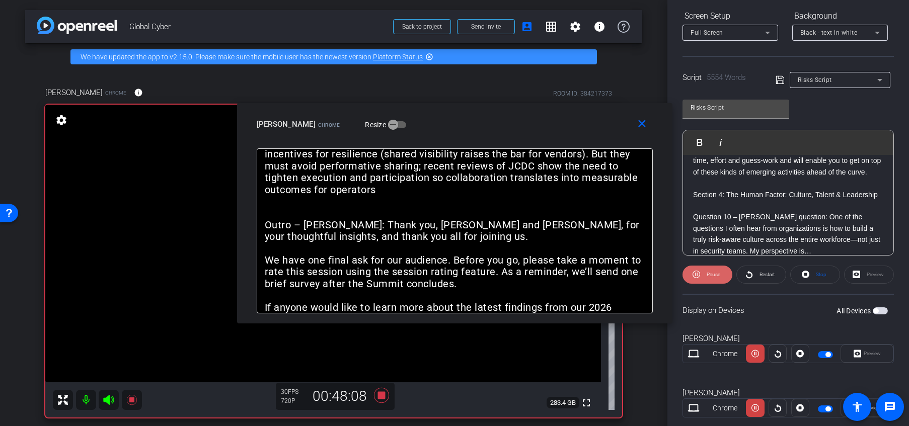
click at [711, 275] on span "Pause" at bounding box center [714, 275] width 14 height 6
click at [711, 275] on span "Play" at bounding box center [713, 275] width 9 height 6
click at [711, 275] on span "Pause" at bounding box center [714, 275] width 14 height 6
click at [711, 275] on span "Play" at bounding box center [713, 275] width 9 height 6
click at [711, 275] on span "Pause" at bounding box center [714, 275] width 14 height 6
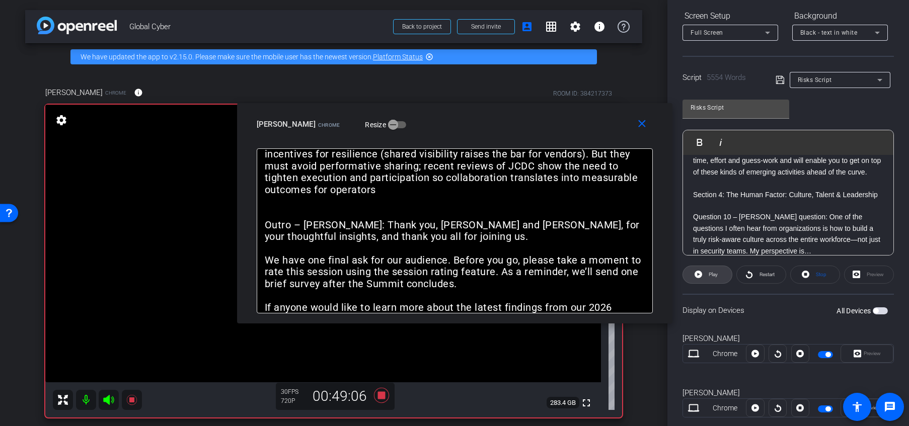
click at [711, 275] on span "Play" at bounding box center [713, 275] width 9 height 6
click at [711, 275] on span "Pause" at bounding box center [714, 275] width 14 height 6
click at [711, 275] on span "Play" at bounding box center [713, 275] width 9 height 6
click at [711, 275] on span "Pause" at bounding box center [714, 275] width 14 height 6
click at [711, 275] on span "Play" at bounding box center [713, 275] width 9 height 6
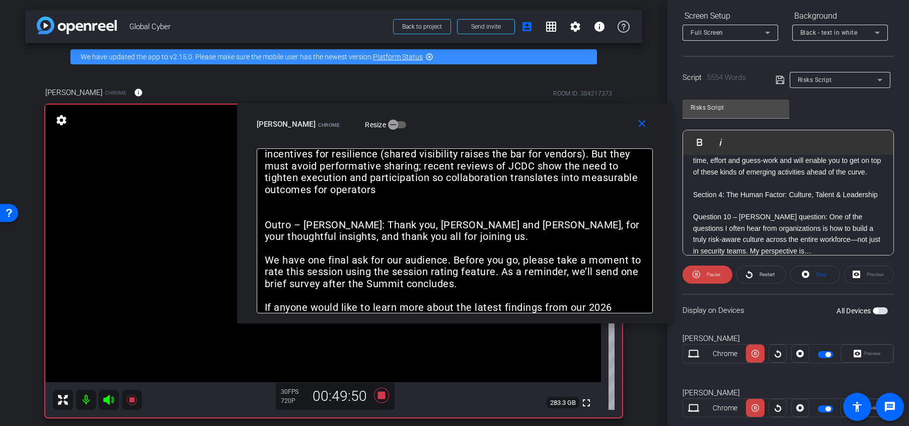
click at [711, 275] on span "Pause" at bounding box center [714, 275] width 14 height 6
click at [646, 402] on div "arrow_back Global Cyber Back to project Send invite account_box grid_on setting…" at bounding box center [333, 213] width 667 height 426
click at [710, 278] on span "Play" at bounding box center [712, 275] width 12 height 14
click at [710, 278] on span "Pause" at bounding box center [712, 275] width 16 height 14
click at [710, 278] on span "Play" at bounding box center [712, 275] width 12 height 14
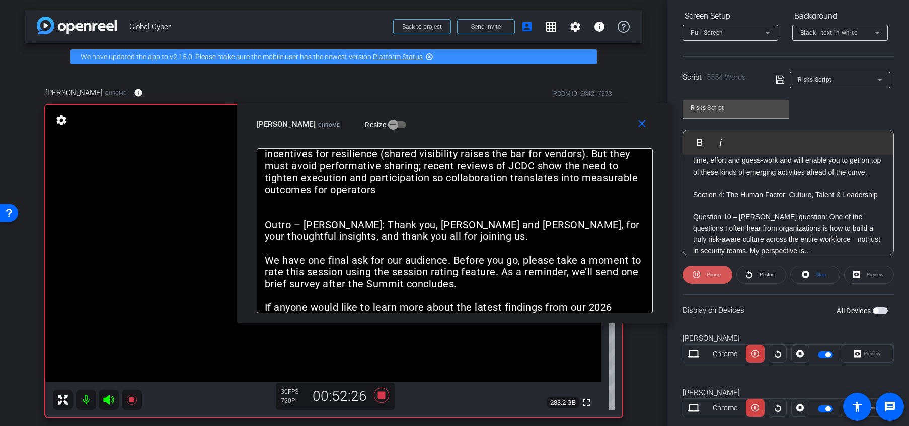
click at [710, 278] on span "Pause" at bounding box center [712, 275] width 16 height 14
click at [489, 341] on video at bounding box center [323, 244] width 556 height 278
click at [709, 276] on span "Play" at bounding box center [713, 275] width 9 height 6
click at [708, 276] on span "Pause" at bounding box center [714, 275] width 14 height 6
click at [709, 276] on span "Play" at bounding box center [713, 275] width 9 height 6
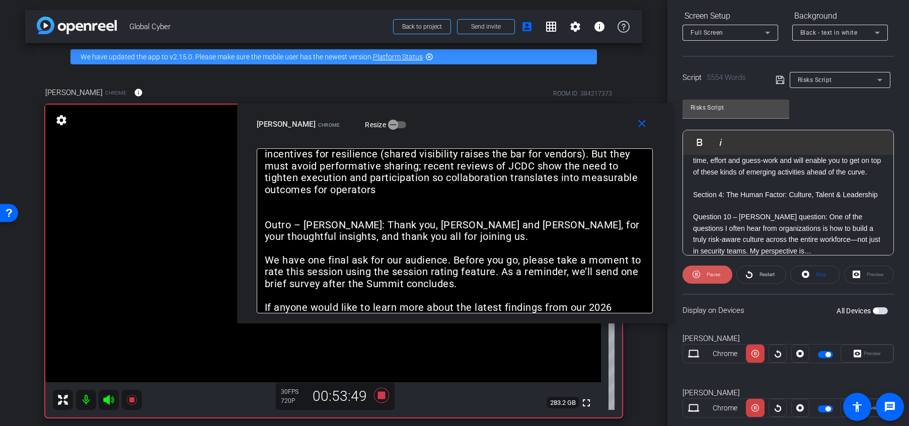
click at [708, 276] on span "Pause" at bounding box center [714, 275] width 14 height 6
click at [709, 276] on span "Play" at bounding box center [713, 275] width 9 height 6
click at [699, 271] on icon at bounding box center [697, 274] width 8 height 13
click at [699, 271] on icon at bounding box center [699, 274] width 8 height 13
click at [699, 271] on icon at bounding box center [697, 274] width 8 height 13
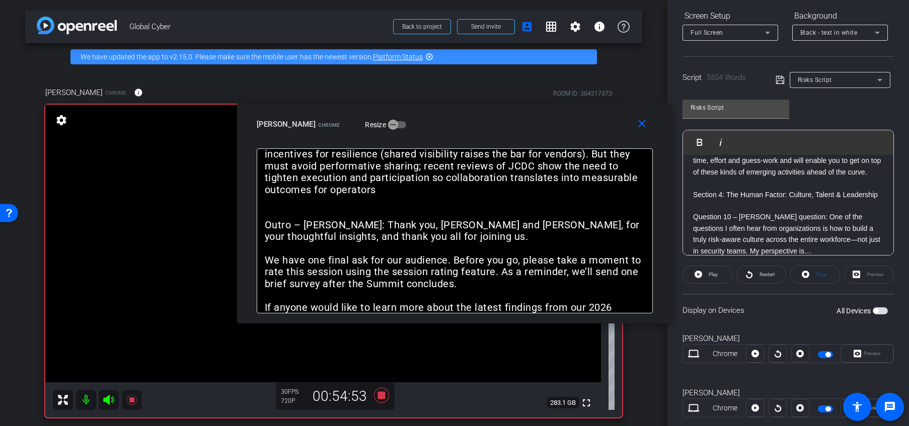
click at [699, 271] on icon at bounding box center [699, 274] width 8 height 13
click at [699, 271] on icon at bounding box center [697, 274] width 8 height 13
click at [699, 271] on icon at bounding box center [699, 274] width 8 height 13
click at [699, 271] on icon at bounding box center [697, 274] width 8 height 13
click at [699, 271] on icon at bounding box center [699, 274] width 8 height 13
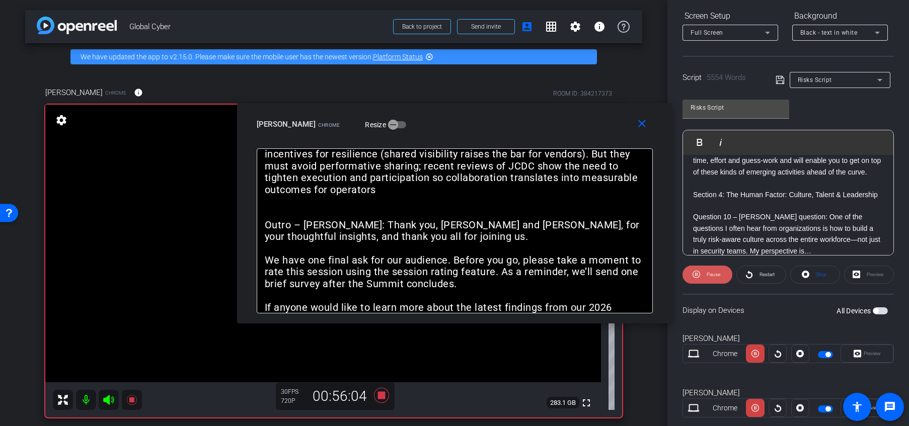
click at [699, 271] on icon at bounding box center [697, 274] width 8 height 13
click at [699, 271] on icon at bounding box center [699, 274] width 8 height 13
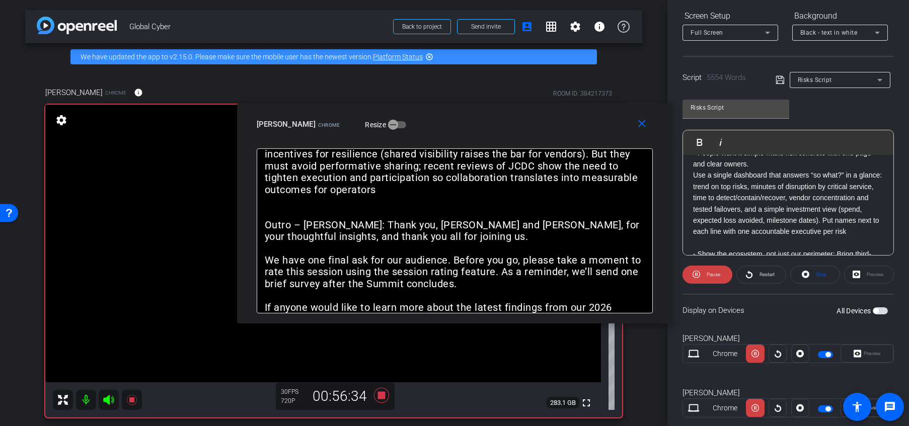
scroll to position [7520, 0]
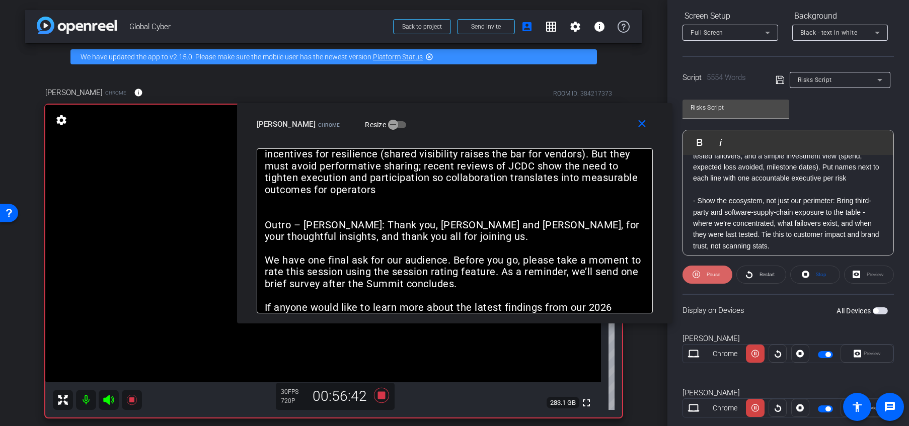
click at [707, 273] on span "Pause" at bounding box center [714, 275] width 14 height 6
click at [706, 273] on span "Play" at bounding box center [712, 275] width 12 height 14
click at [618, 320] on div "INTRO Welcome to “Outmaneuvering Risks: Navigating New Threats.” The lines betw…" at bounding box center [454, 235] width 435 height 175
click at [713, 272] on span "Pause" at bounding box center [714, 275] width 14 height 6
click at [713, 272] on span "Play" at bounding box center [713, 275] width 9 height 6
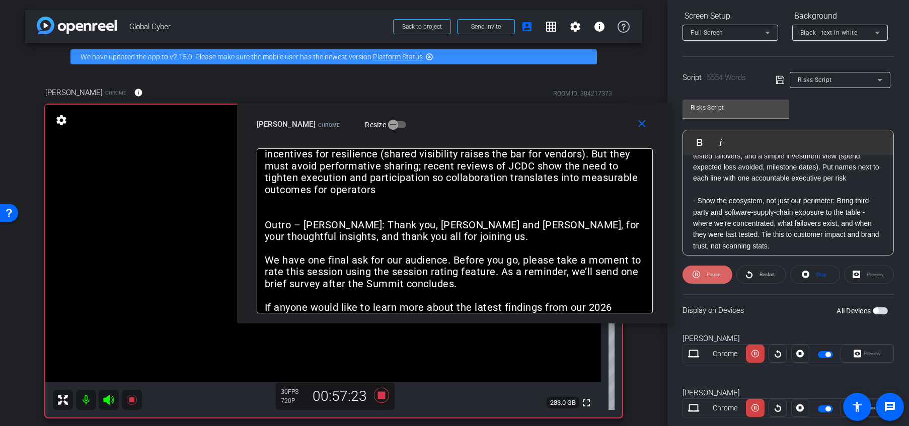
click at [705, 273] on span "Pause" at bounding box center [712, 275] width 16 height 14
click at [705, 273] on span at bounding box center [707, 275] width 49 height 24
click at [705, 273] on span "Pause" at bounding box center [712, 275] width 16 height 14
click at [705, 273] on span at bounding box center [707, 275] width 49 height 24
click at [653, 357] on div "arrow_back Global Cyber Back to project Send invite account_box grid_on setting…" at bounding box center [333, 213] width 667 height 426
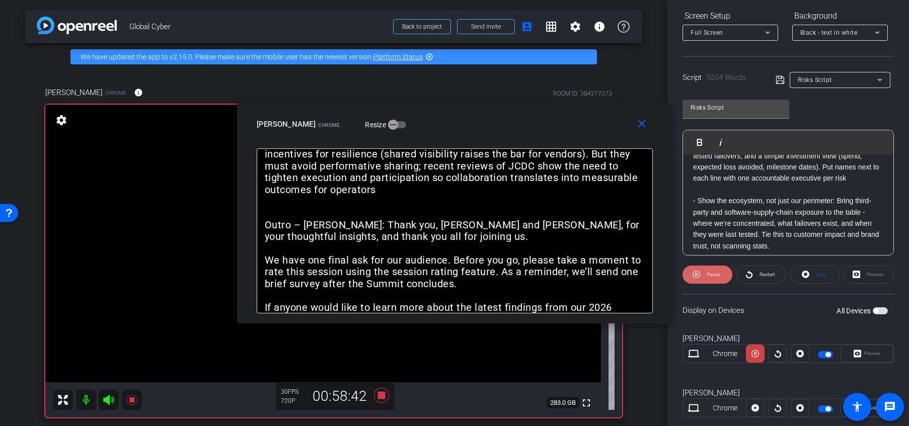
click at [708, 277] on span "Pause" at bounding box center [714, 275] width 14 height 6
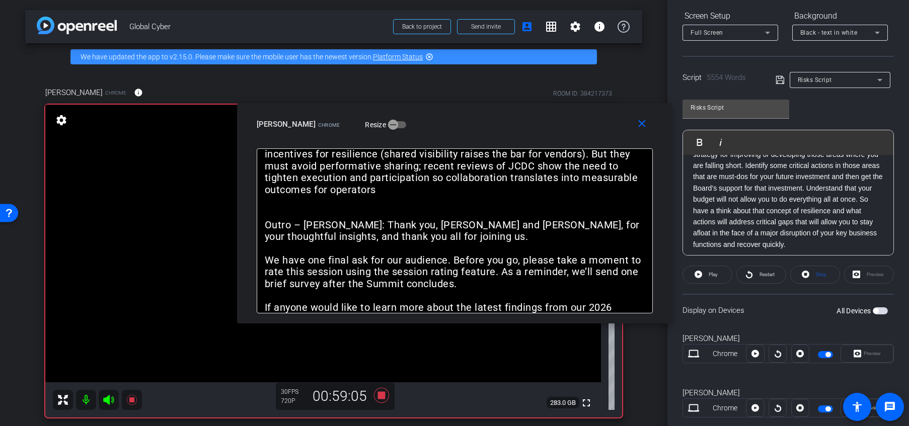
scroll to position [7947, 0]
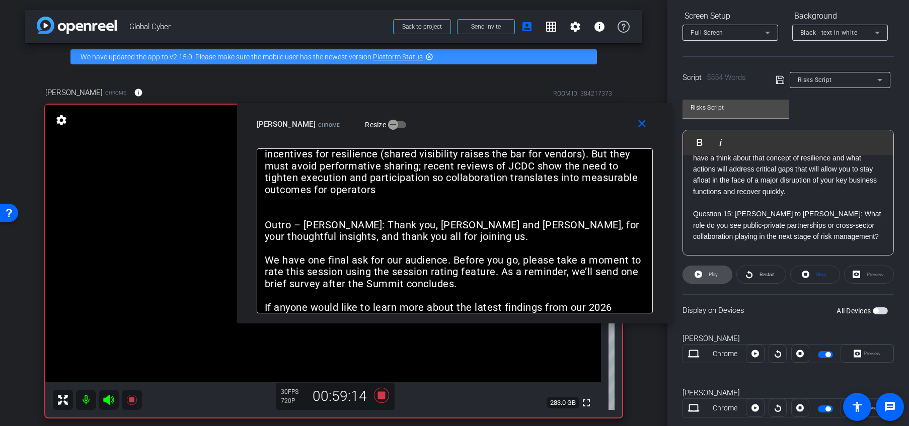
click at [709, 273] on span "Play" at bounding box center [713, 275] width 9 height 6
click at [717, 277] on span "Pause" at bounding box center [714, 275] width 14 height 6
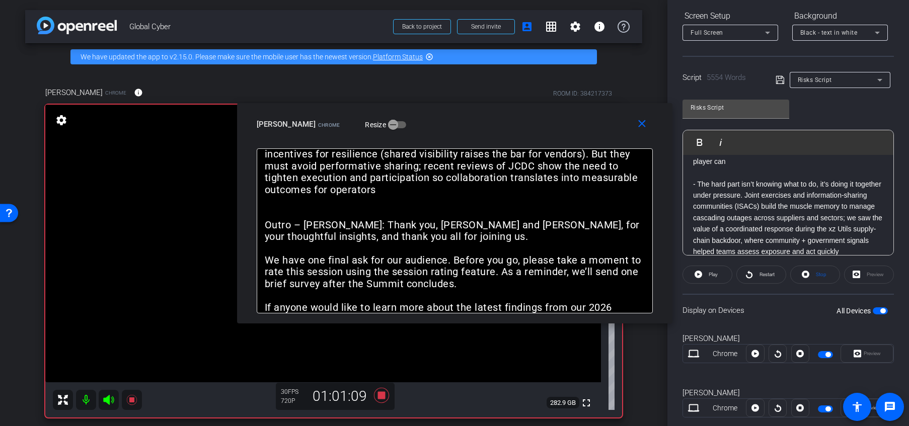
scroll to position [8214, 0]
click at [709, 274] on span "Play" at bounding box center [713, 275] width 9 height 6
click at [704, 276] on span "Pause" at bounding box center [712, 275] width 16 height 14
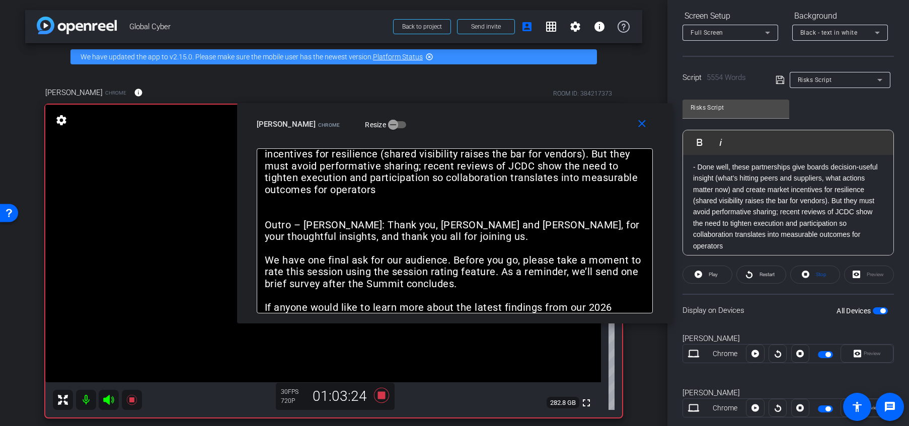
scroll to position [8373, 0]
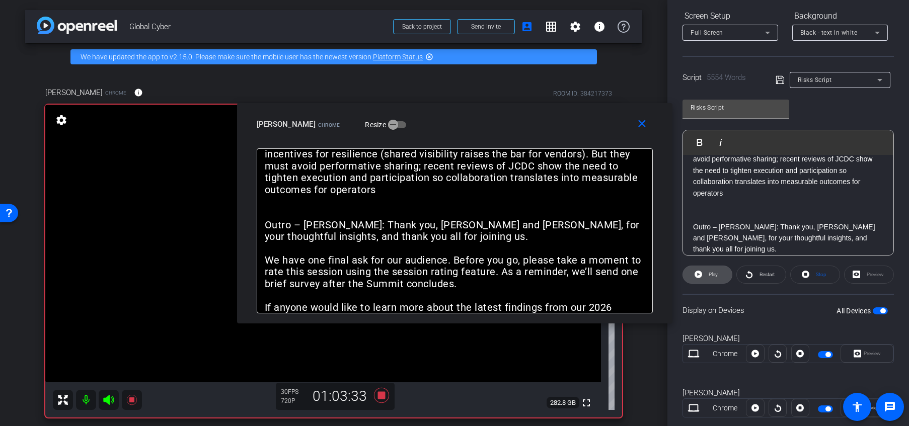
click at [703, 275] on span at bounding box center [707, 275] width 49 height 24
click at [709, 274] on span "Pause" at bounding box center [714, 275] width 14 height 6
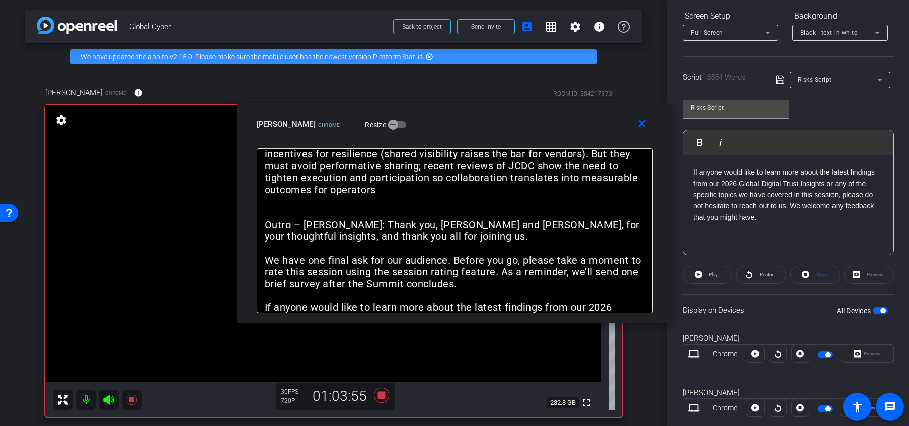
scroll to position [8641, 0]
click at [702, 54] on p at bounding box center [788, 48] width 190 height 11
click at [707, 275] on span "Play" at bounding box center [712, 275] width 12 height 14
click at [706, 65] on p at bounding box center [788, 59] width 190 height 11
click at [702, 140] on span "Play" at bounding box center [706, 142] width 16 height 9
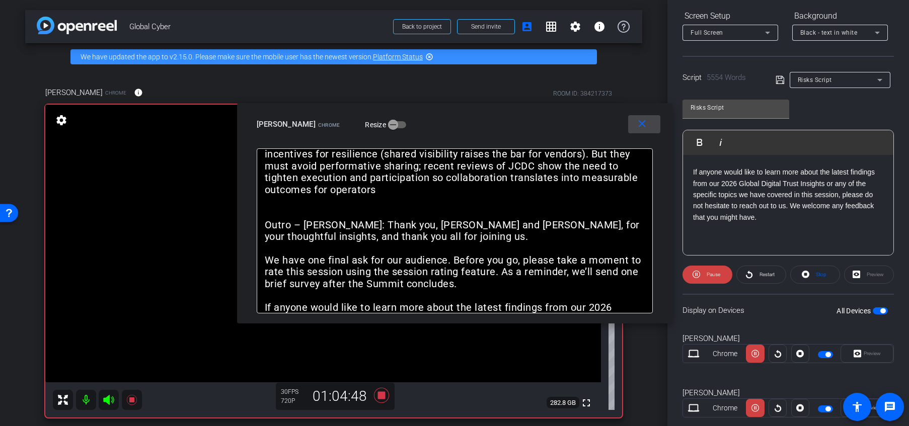
click at [644, 124] on mat-icon "close" at bounding box center [642, 124] width 13 height 13
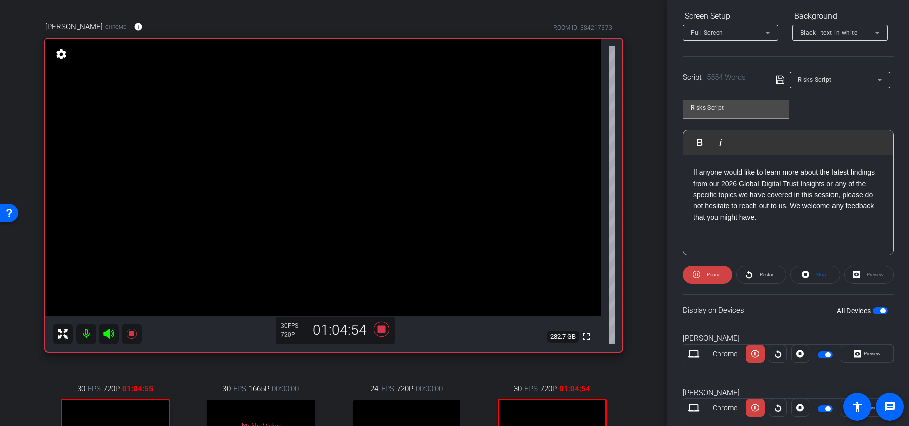
scroll to position [8800, 0]
click at [379, 331] on icon at bounding box center [381, 329] width 15 height 15
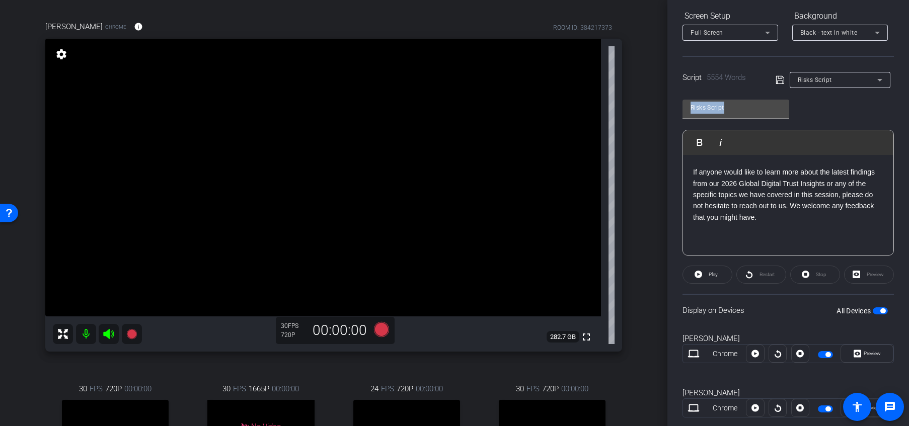
drag, startPoint x: 903, startPoint y: 153, endPoint x: 905, endPoint y: 51, distance: 101.2
click at [757, 51] on div "Participants Teleprompter Adjustments [PERSON_NAME] Director Everyone 0 [PERSON…" at bounding box center [788, 213] width 242 height 426
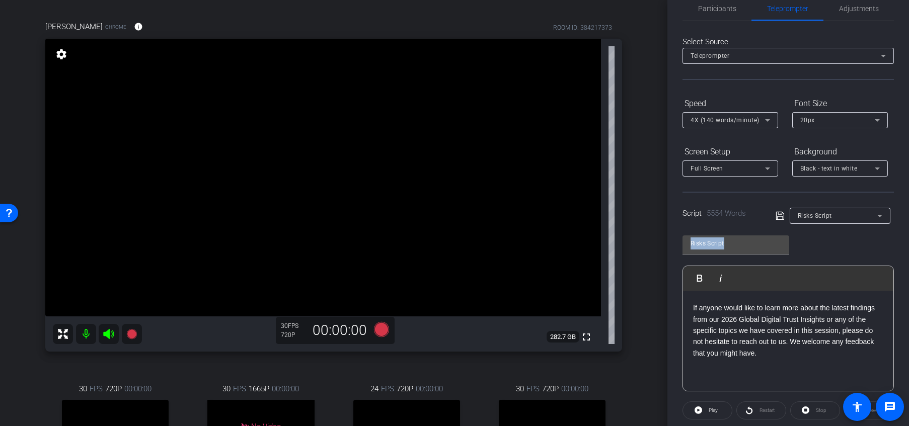
scroll to position [7, 0]
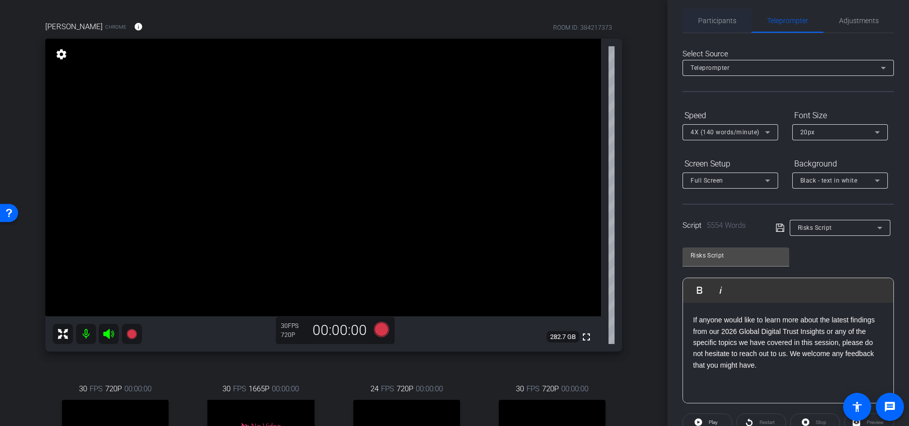
click at [719, 30] on span "Participants" at bounding box center [717, 21] width 38 height 24
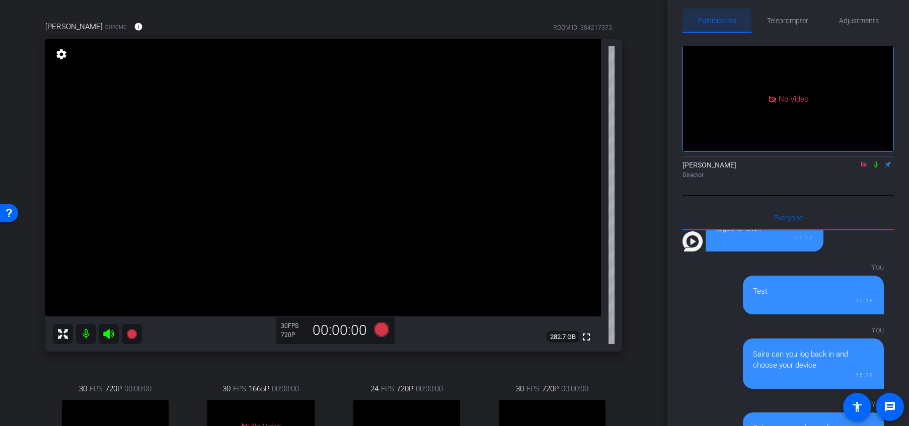
click at [719, 30] on span "Participants" at bounding box center [717, 21] width 38 height 24
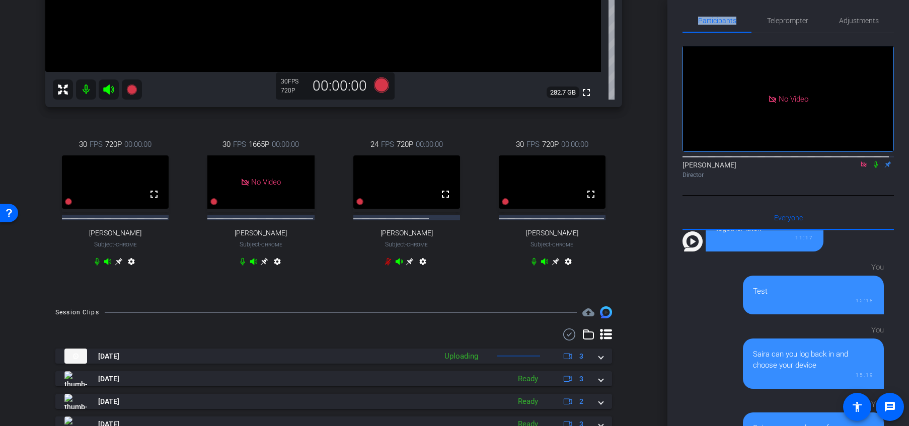
scroll to position [309, 0]
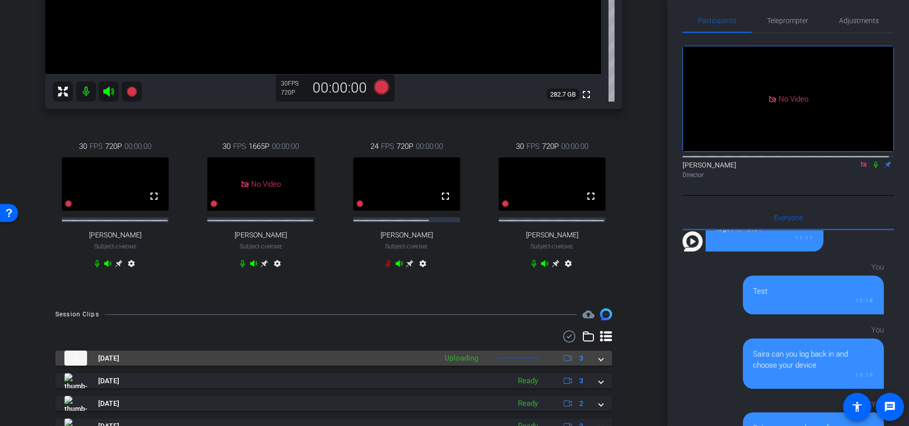
click at [599, 364] on span at bounding box center [601, 358] width 4 height 11
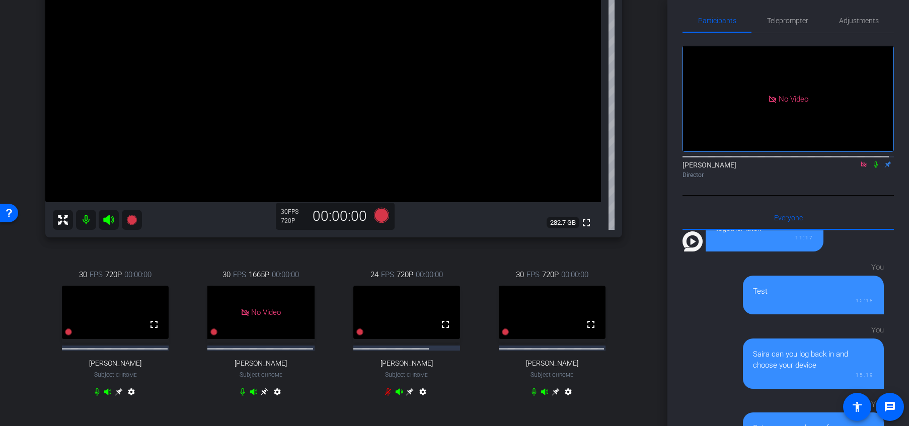
scroll to position [180, 0]
click at [757, 162] on icon at bounding box center [864, 165] width 6 height 6
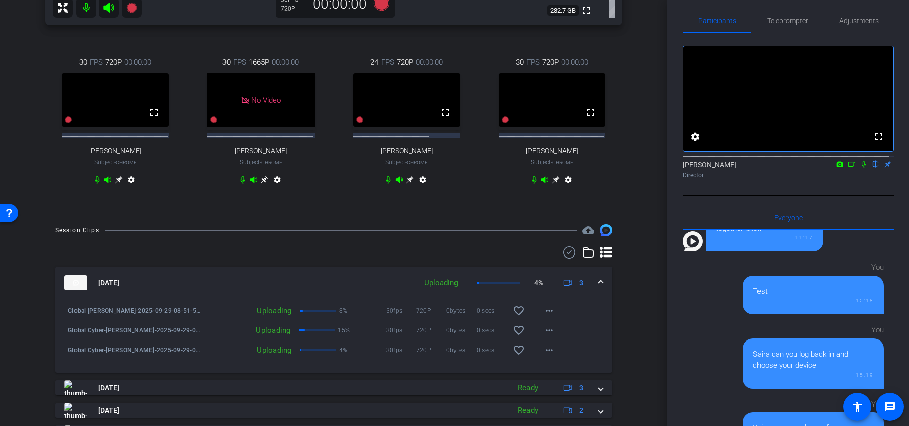
scroll to position [394, 0]
click at [688, 308] on div "You Test 15:18" at bounding box center [783, 286] width 201 height 58
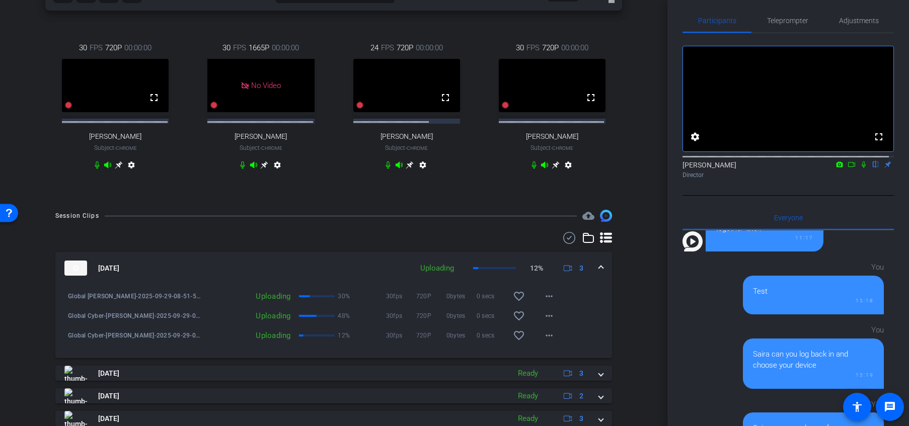
scroll to position [409, 0]
click at [120, 168] on icon at bounding box center [119, 164] width 8 height 8
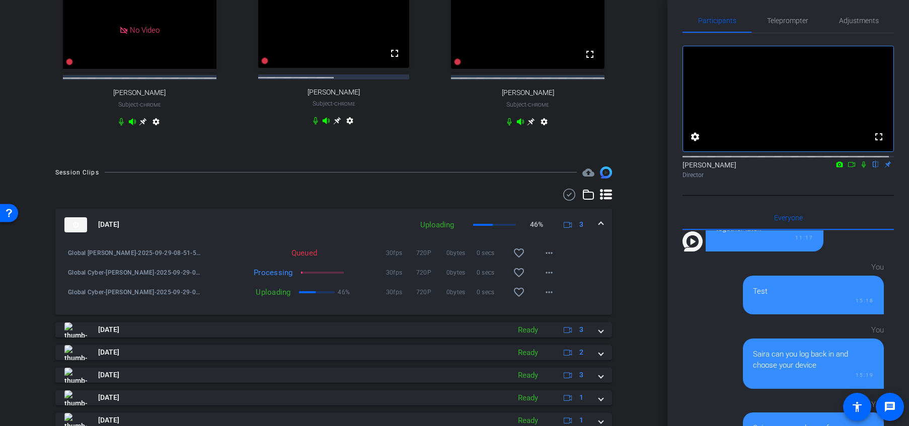
scroll to position [455, 0]
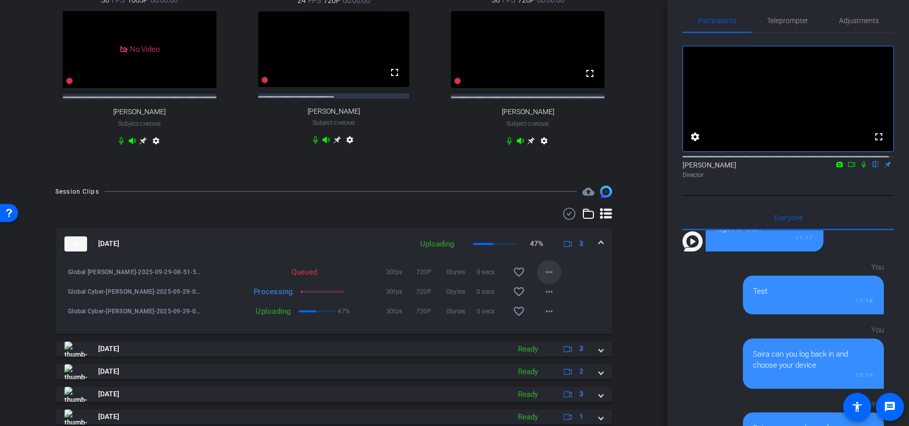
click at [546, 278] on mat-icon "more_horiz" at bounding box center [549, 272] width 12 height 12
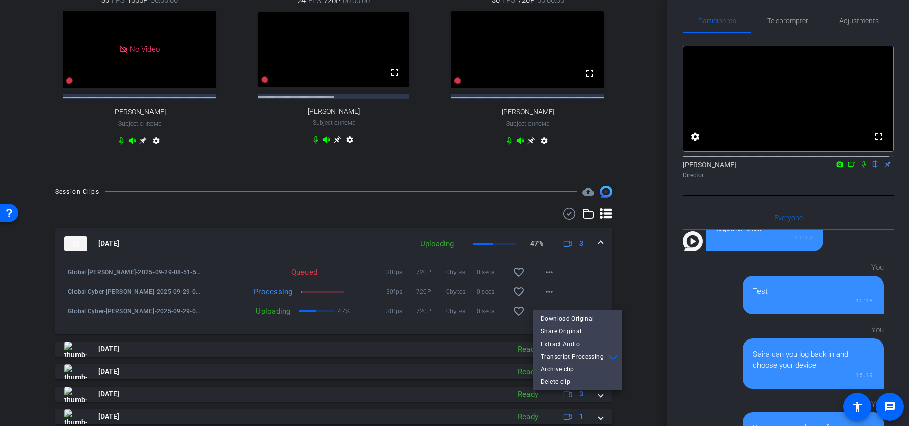
click at [649, 280] on div at bounding box center [454, 213] width 909 height 426
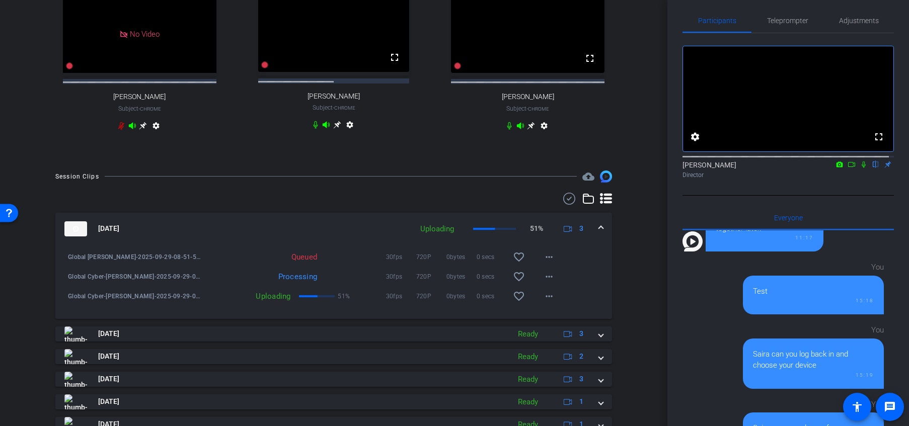
scroll to position [467, 0]
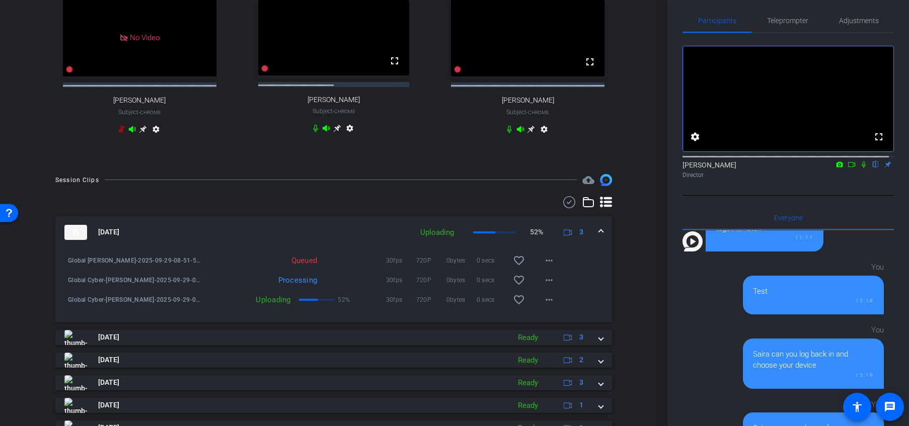
click at [246, 240] on mat-panel-title "[DATE]" at bounding box center [235, 232] width 343 height 15
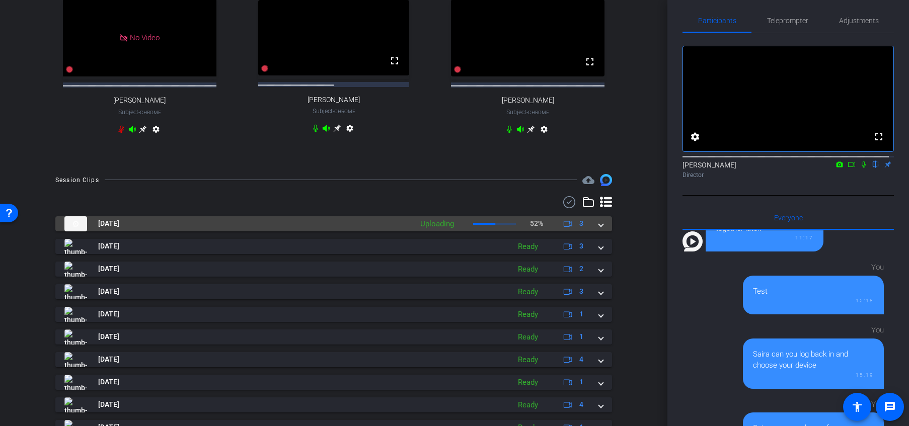
click at [599, 229] on span at bounding box center [601, 223] width 4 height 11
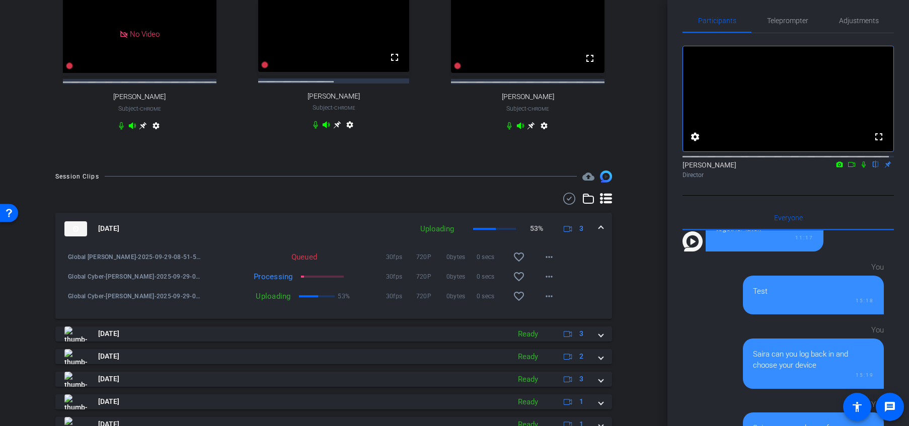
scroll to position [476, 0]
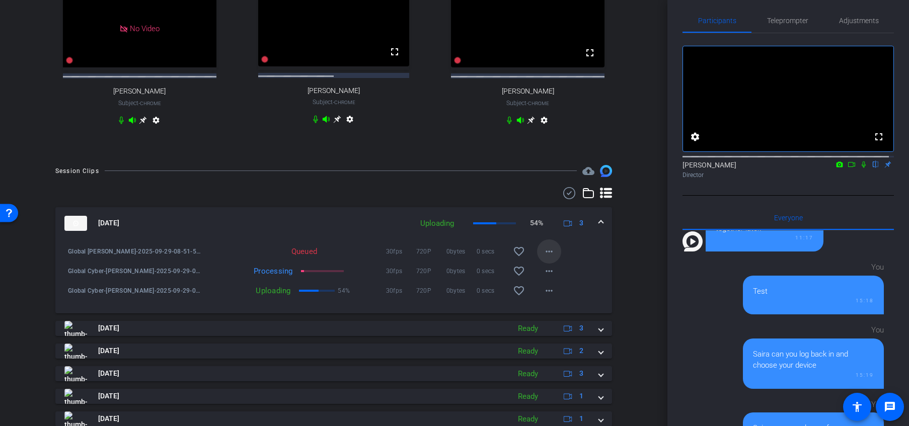
click at [546, 258] on mat-icon "more_horiz" at bounding box center [549, 252] width 12 height 12
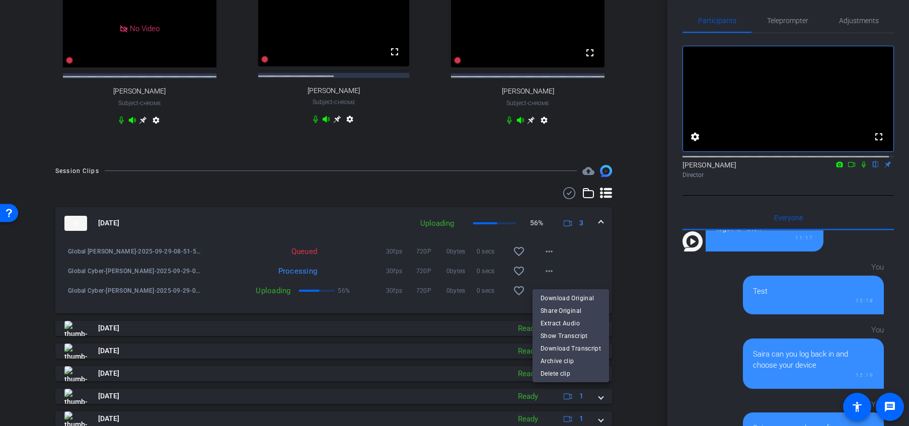
click at [343, 247] on div at bounding box center [454, 213] width 909 height 426
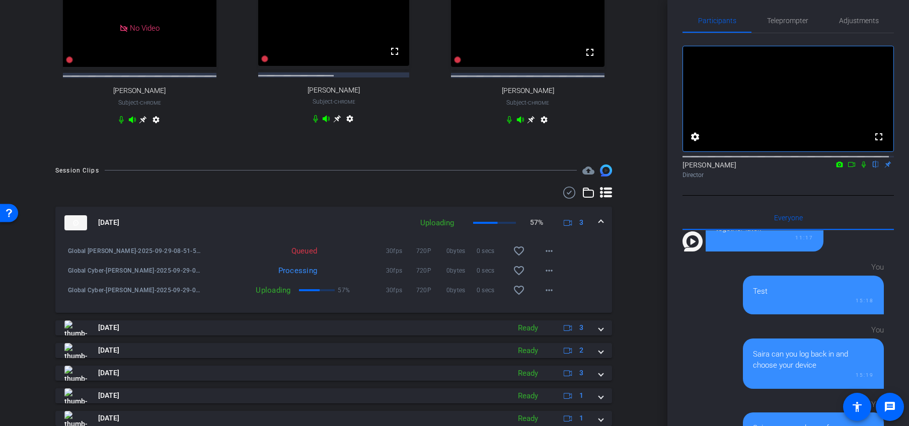
scroll to position [477, 0]
click at [545, 256] on mat-icon "more_horiz" at bounding box center [549, 250] width 12 height 12
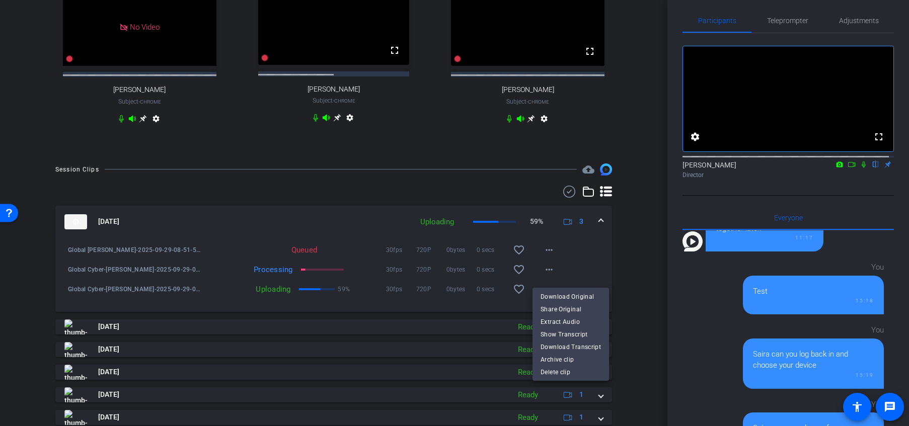
click at [642, 263] on div at bounding box center [454, 213] width 909 height 426
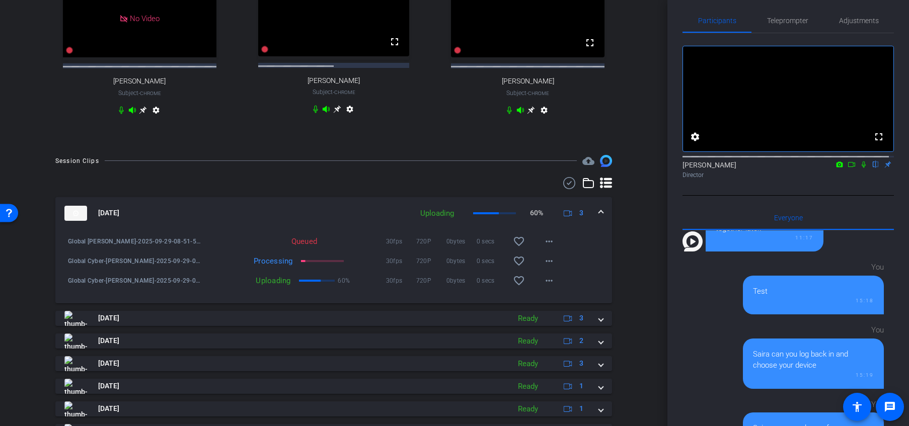
scroll to position [487, 0]
click at [547, 246] on mat-icon "more_horiz" at bounding box center [549, 240] width 12 height 12
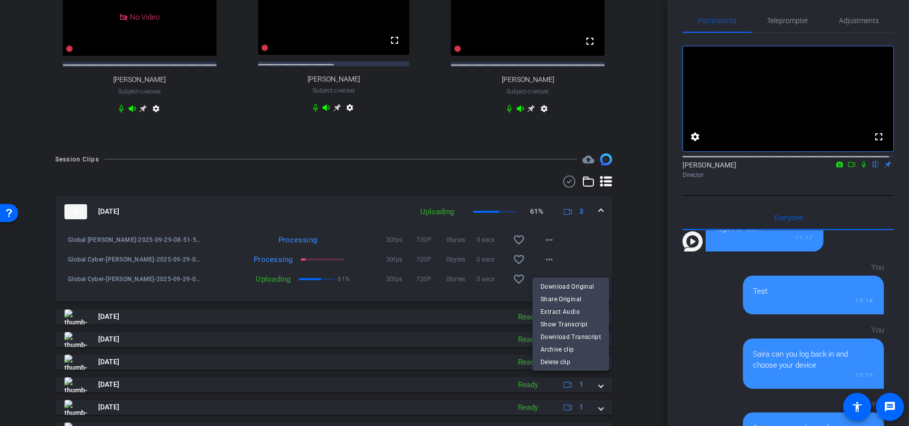
drag, startPoint x: 664, startPoint y: 251, endPoint x: 660, endPoint y: 197, distance: 54.5
click at [660, 197] on div at bounding box center [454, 213] width 909 height 426
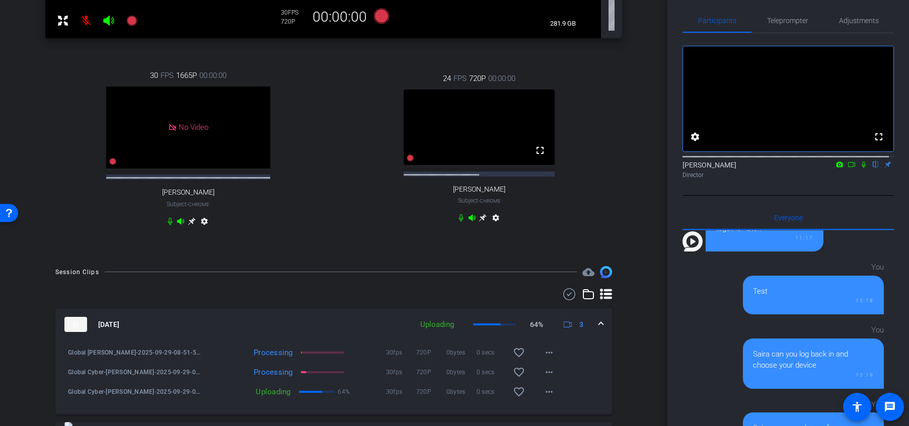
scroll to position [297, 0]
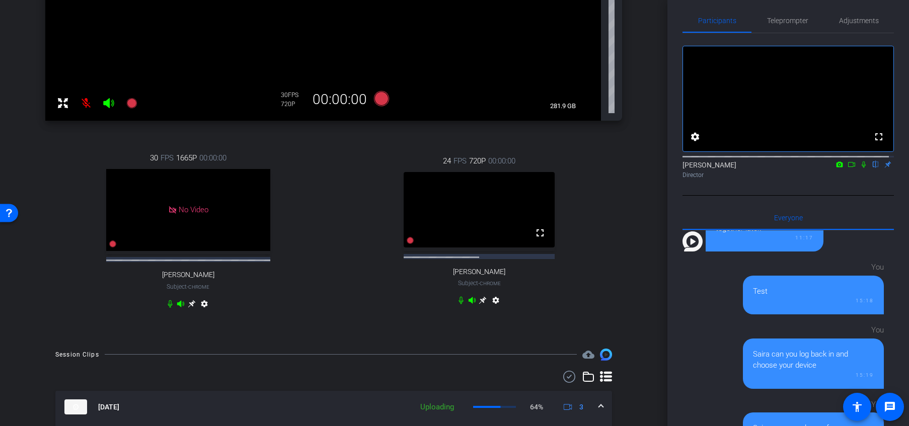
click at [757, 168] on icon at bounding box center [852, 164] width 8 height 7
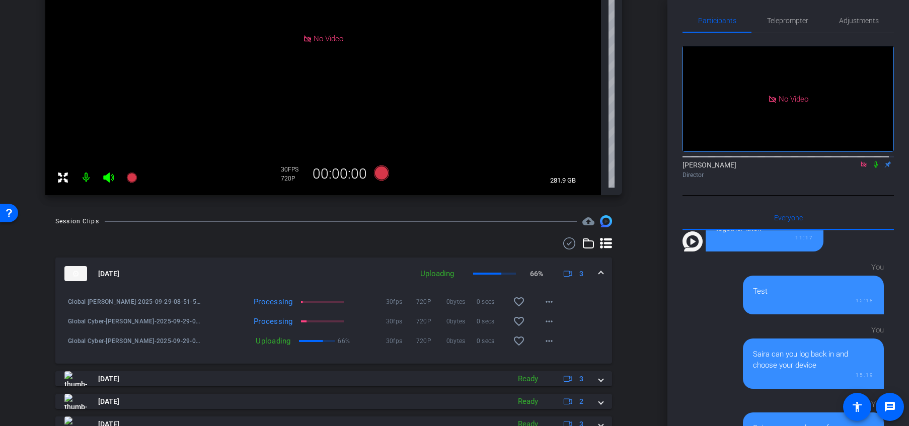
scroll to position [223, 0]
click at [108, 180] on icon at bounding box center [108, 177] width 11 height 10
click at [543, 304] on mat-icon "more_horiz" at bounding box center [549, 301] width 12 height 12
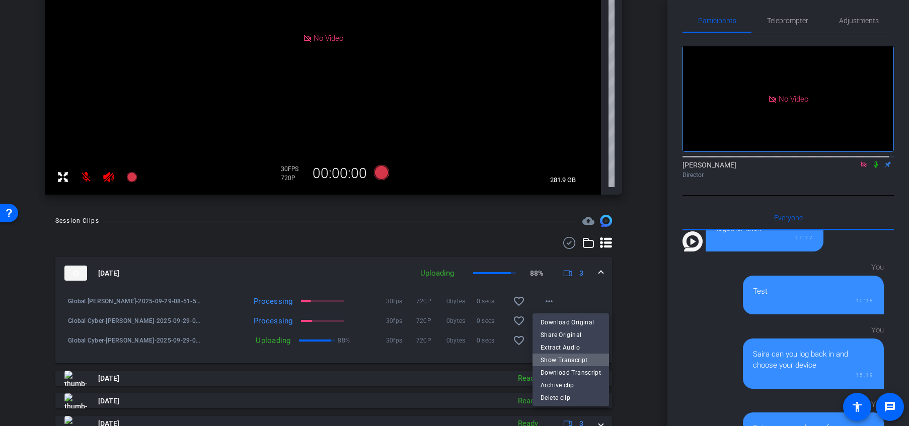
click at [572, 359] on span "Show Transcript" at bounding box center [571, 360] width 60 height 12
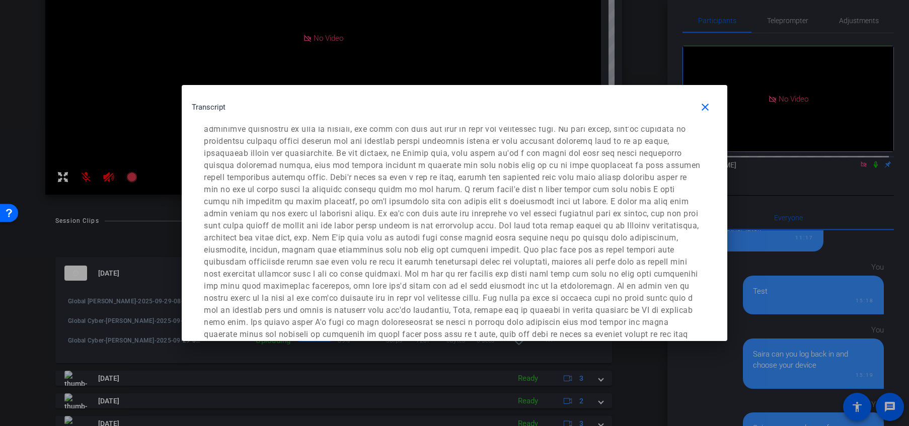
scroll to position [0, 0]
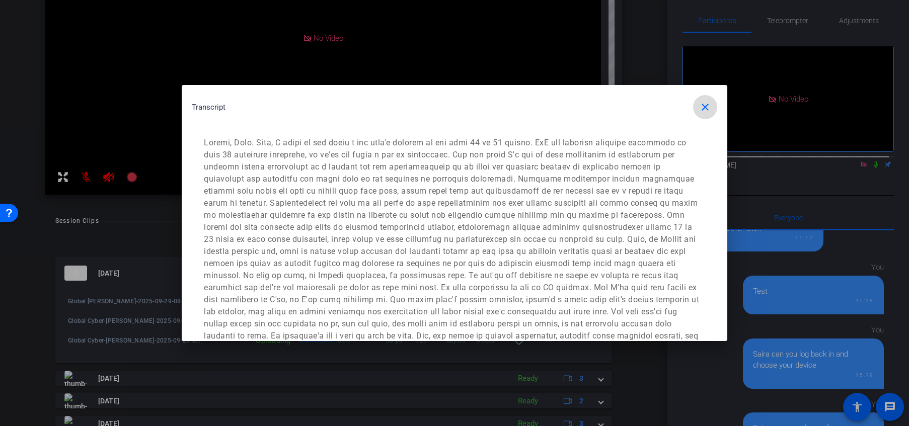
click at [700, 110] on mat-icon "close" at bounding box center [705, 107] width 12 height 12
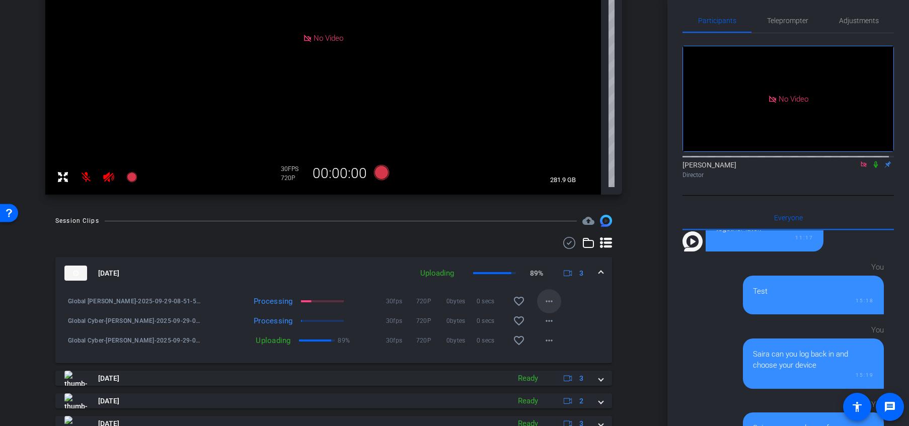
click at [543, 302] on mat-icon "more_horiz" at bounding box center [549, 301] width 12 height 12
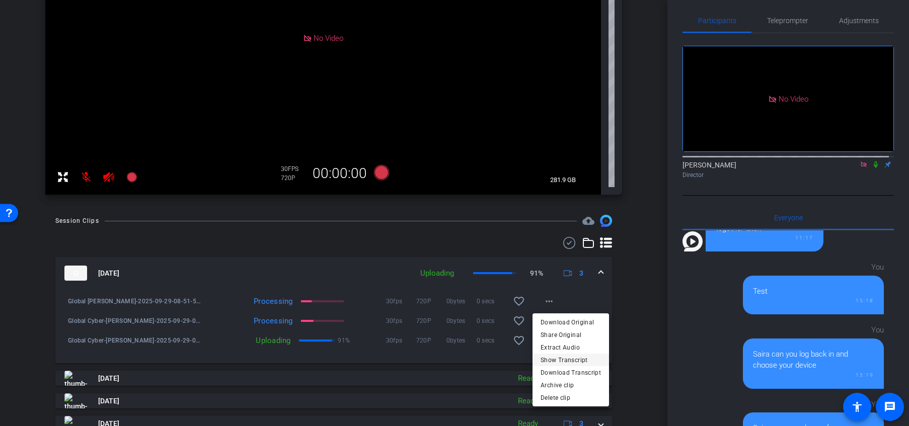
click at [572, 358] on span "Show Transcript" at bounding box center [571, 360] width 60 height 12
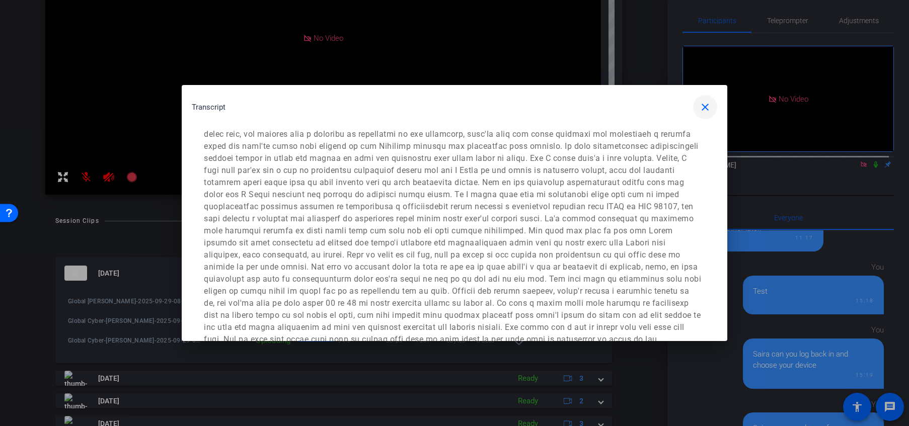
click at [703, 106] on mat-icon "close" at bounding box center [705, 107] width 12 height 12
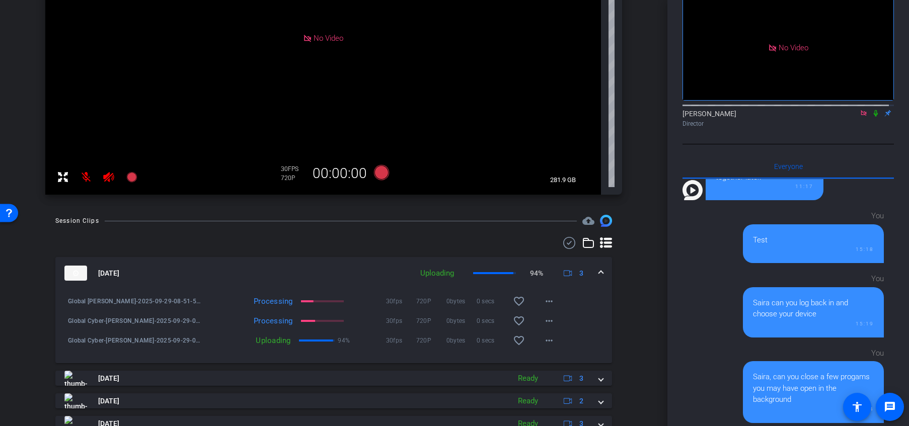
scroll to position [62, 0]
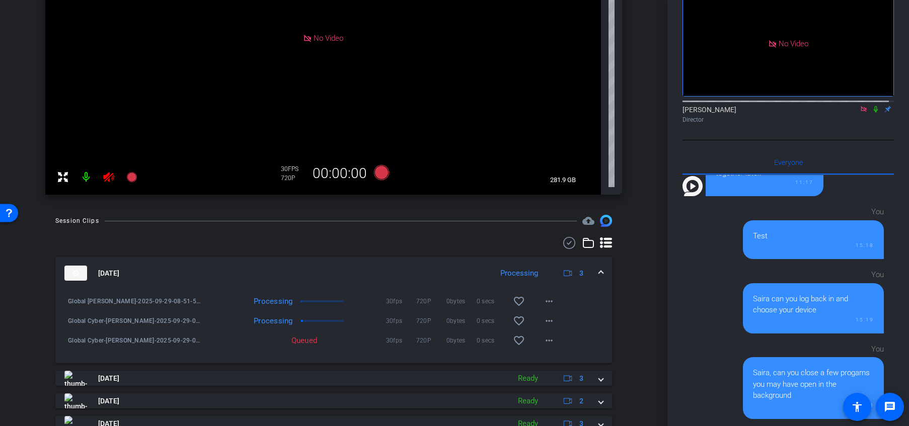
click at [105, 176] on icon at bounding box center [108, 177] width 11 height 10
click at [107, 175] on icon at bounding box center [108, 177] width 11 height 10
click at [545, 341] on mat-icon "more_horiz" at bounding box center [549, 341] width 12 height 12
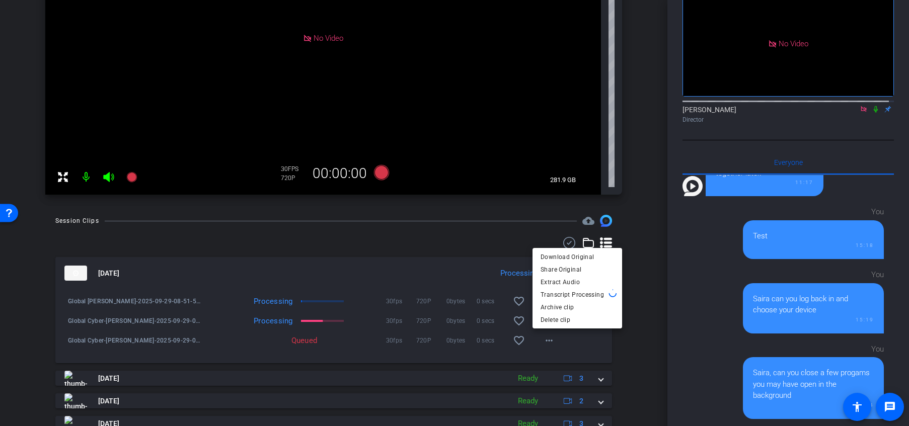
click at [400, 359] on div at bounding box center [454, 213] width 909 height 426
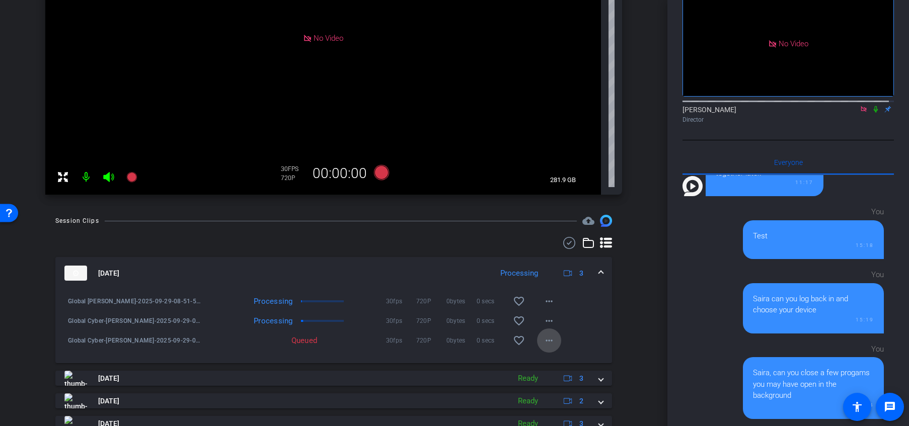
click at [547, 341] on mat-icon "more_horiz" at bounding box center [549, 341] width 12 height 12
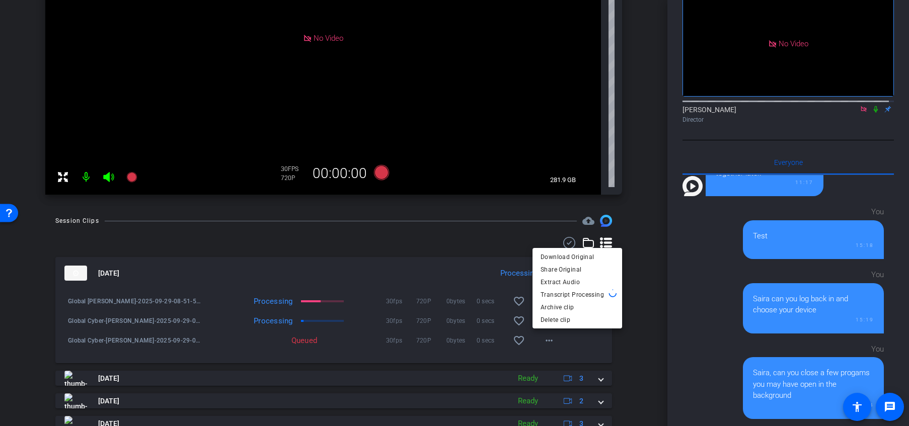
click at [454, 361] on div at bounding box center [454, 213] width 909 height 426
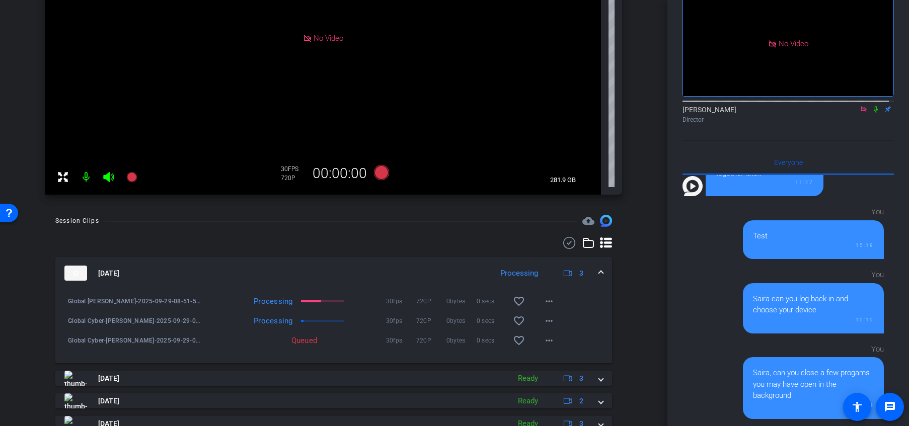
click at [636, 308] on div "Session Clips cloud_upload [DATE] Processing 3 Global [PERSON_NAME]-2025-09-29-…" at bounding box center [333, 409] width 617 height 388
click at [627, 323] on div "Session Clips cloud_upload [DATE] Processing 3 Global [PERSON_NAME]-2025-09-29-…" at bounding box center [333, 409] width 617 height 388
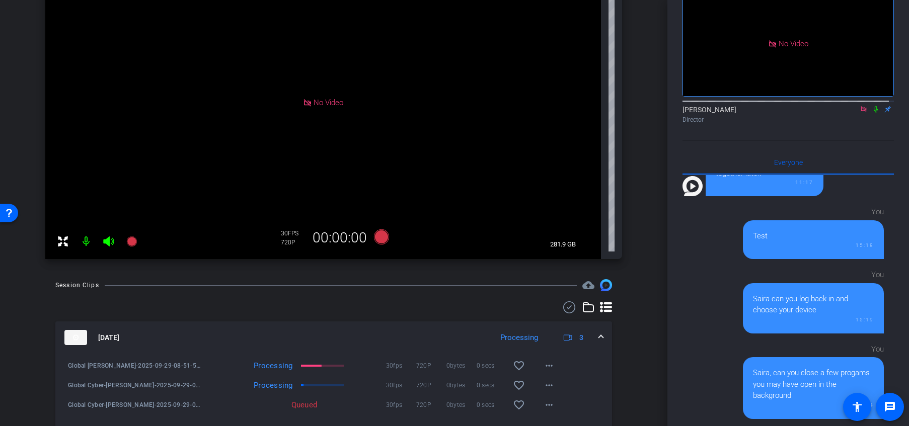
scroll to position [243, 0]
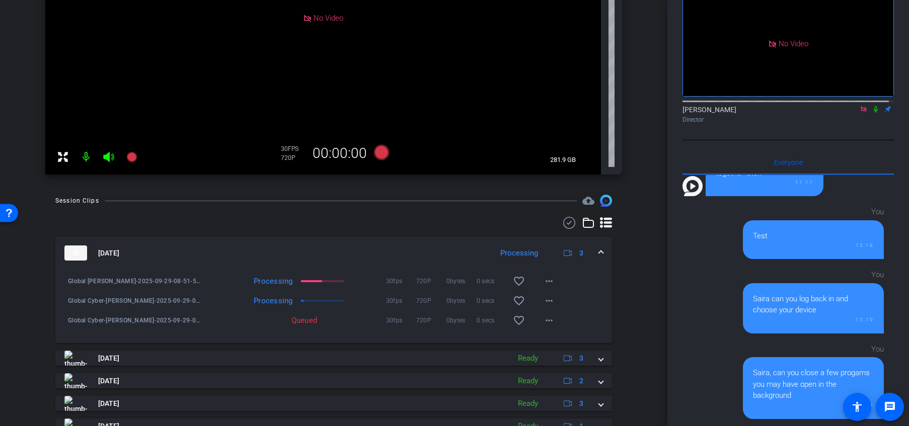
click at [327, 321] on div "Queued" at bounding box center [295, 321] width 182 height 10
click at [546, 321] on mat-icon "more_horiz" at bounding box center [549, 321] width 12 height 12
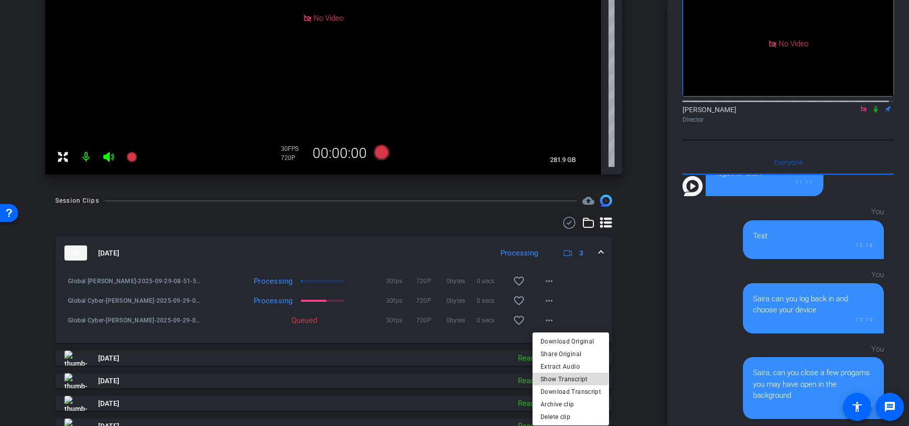
click at [566, 377] on span "Show Transcript" at bounding box center [571, 379] width 60 height 12
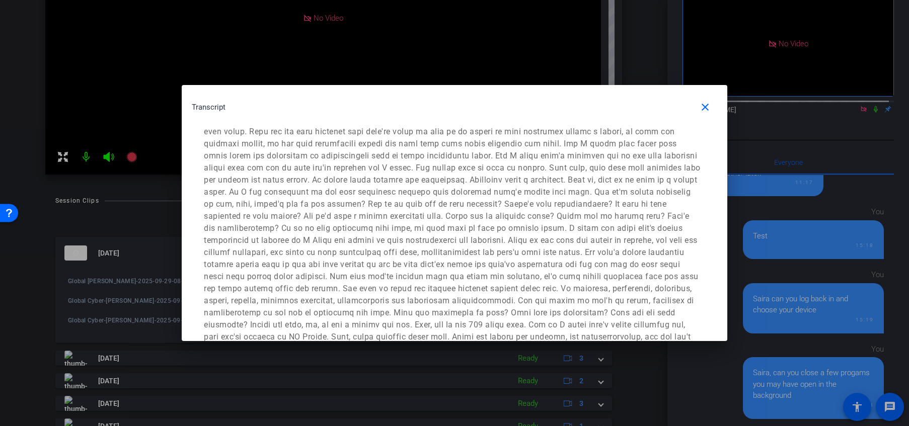
scroll to position [2251, 0]
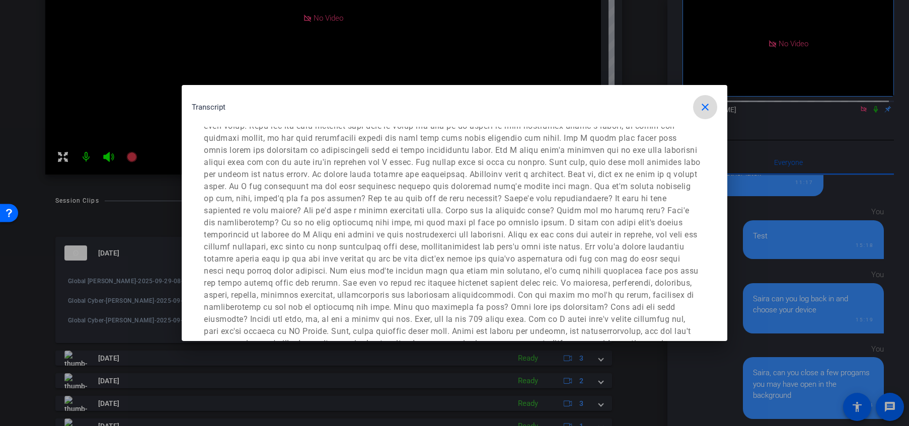
click at [703, 106] on mat-icon "close" at bounding box center [705, 107] width 12 height 12
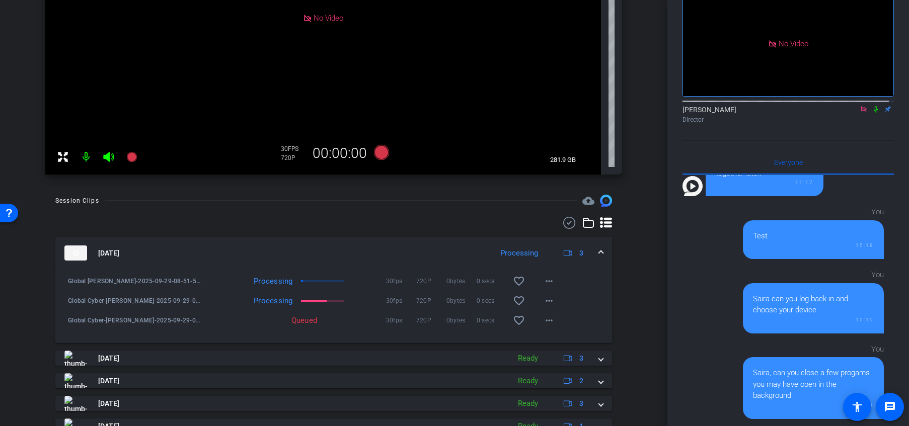
click at [328, 336] on div "Global [PERSON_NAME]-2025-09-29-08-51-56-078-5 Processing 30fps 720P 0bytes 0 s…" at bounding box center [333, 306] width 557 height 74
click at [107, 159] on icon at bounding box center [108, 157] width 11 height 10
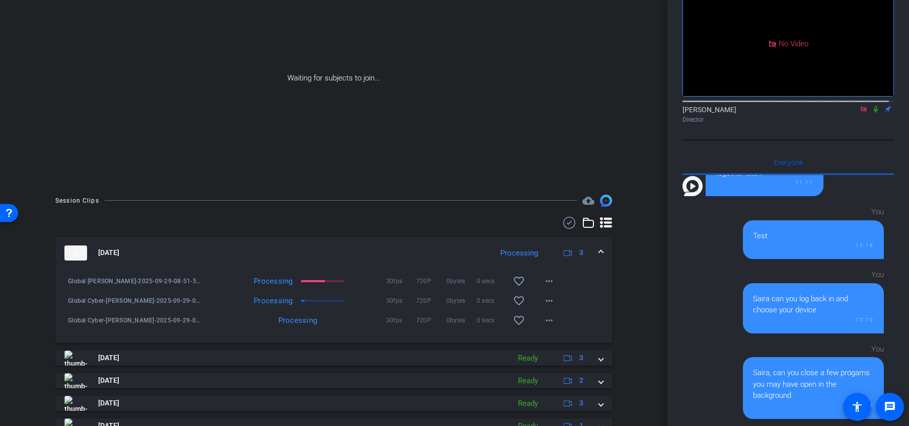
scroll to position [0, 0]
